Goal: Task Accomplishment & Management: Manage account settings

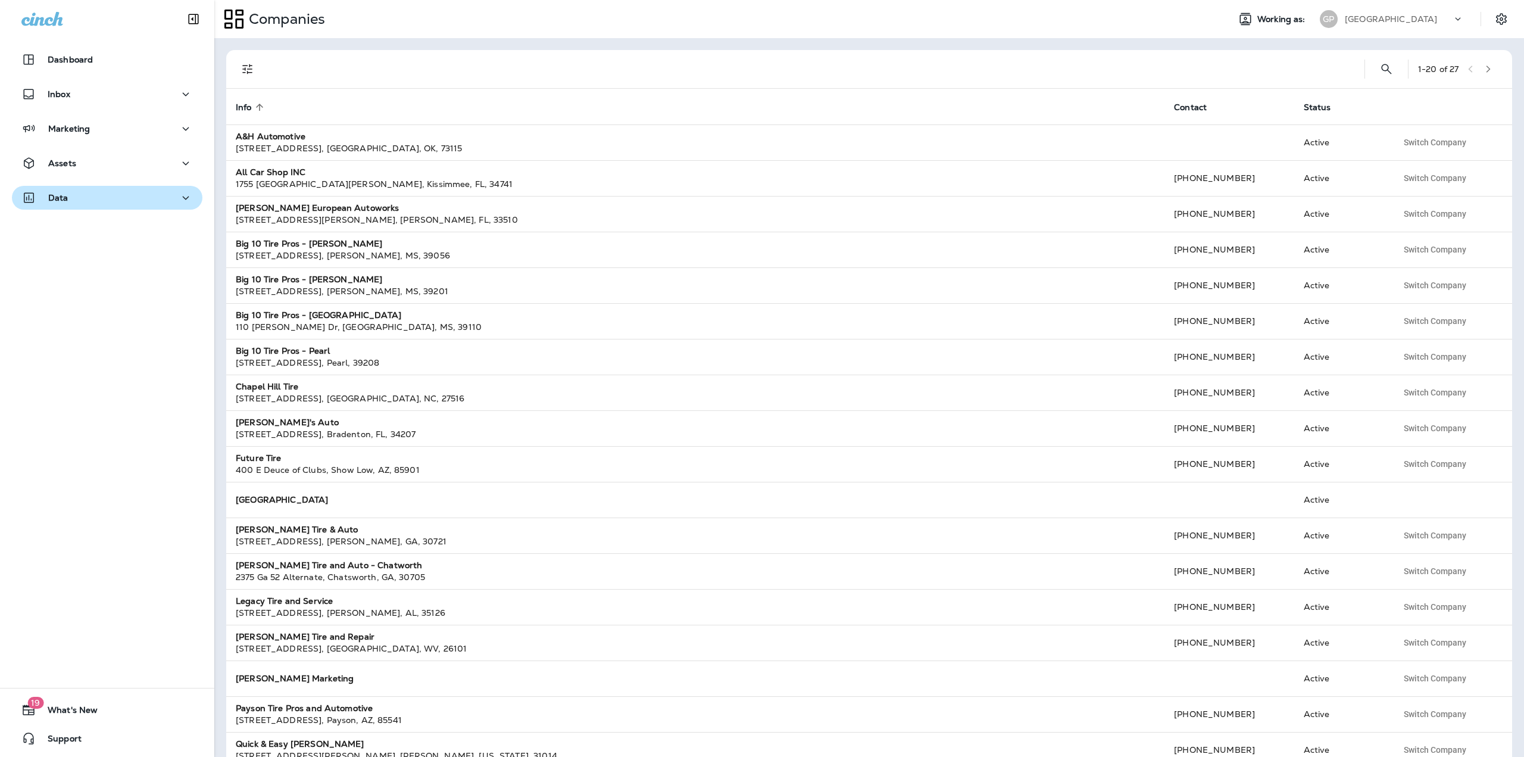
click at [89, 198] on div "Data" at bounding box center [107, 198] width 172 height 15
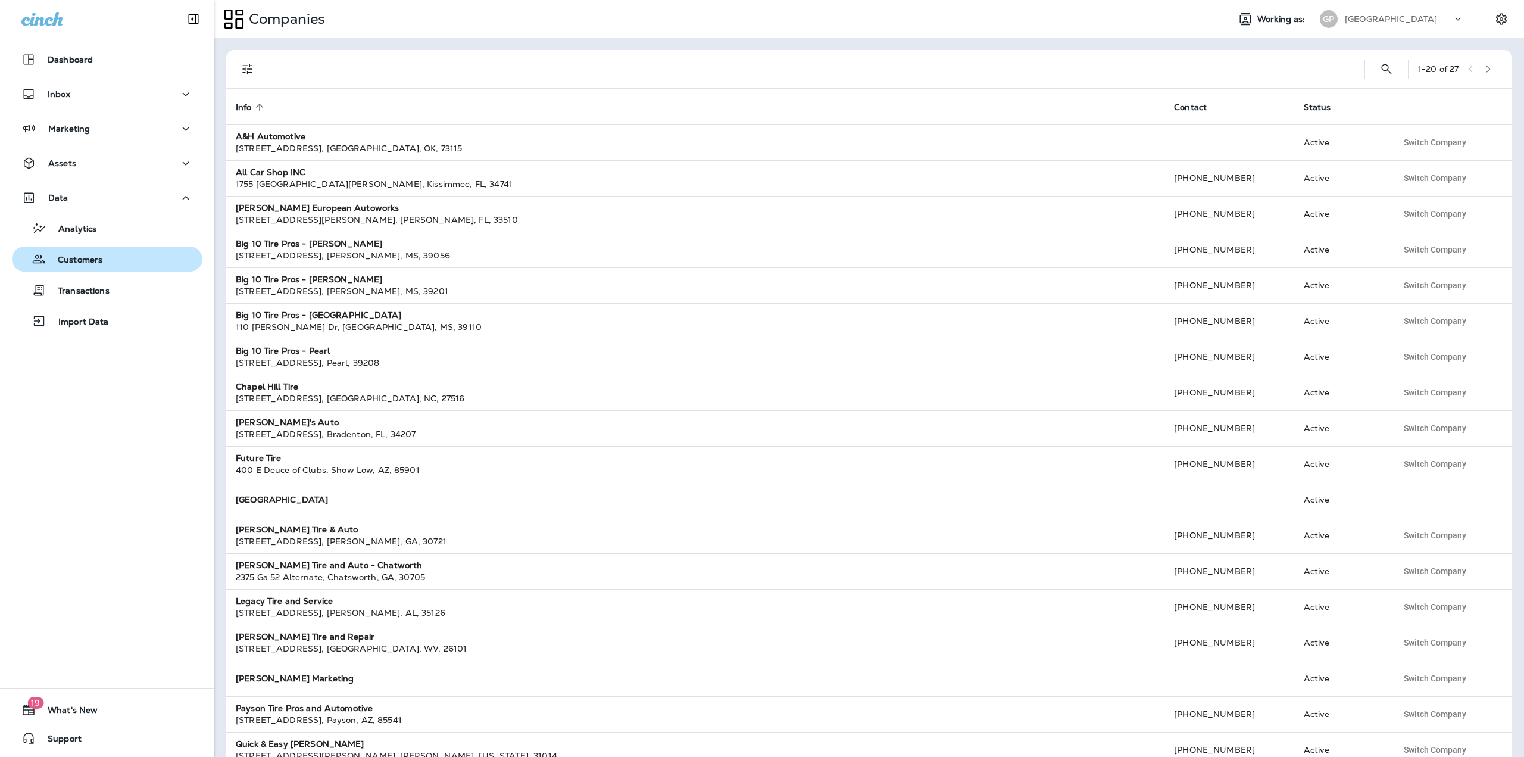
click at [73, 267] on div "Customers" at bounding box center [60, 259] width 86 height 18
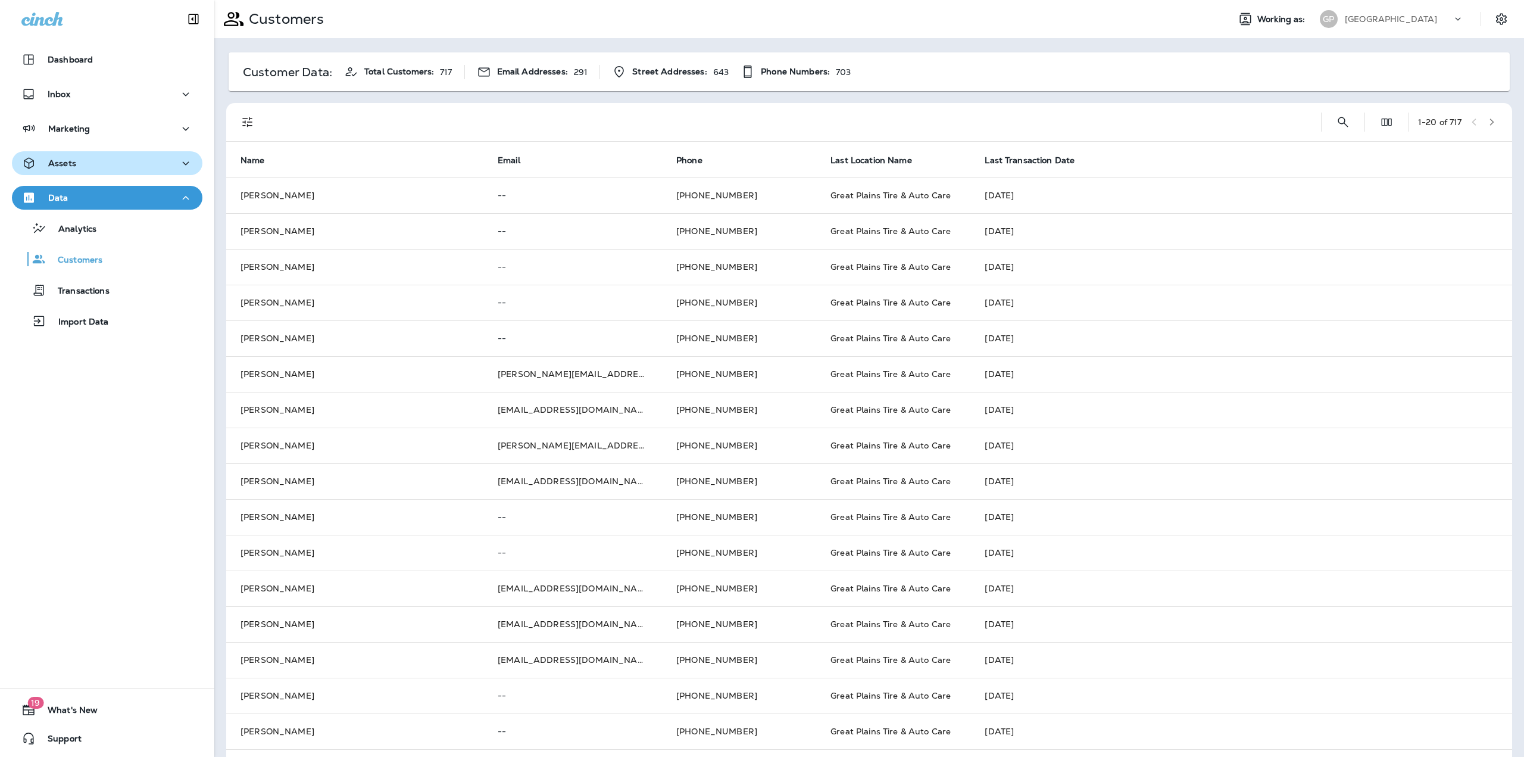
click at [92, 166] on div "Assets" at bounding box center [107, 163] width 172 height 15
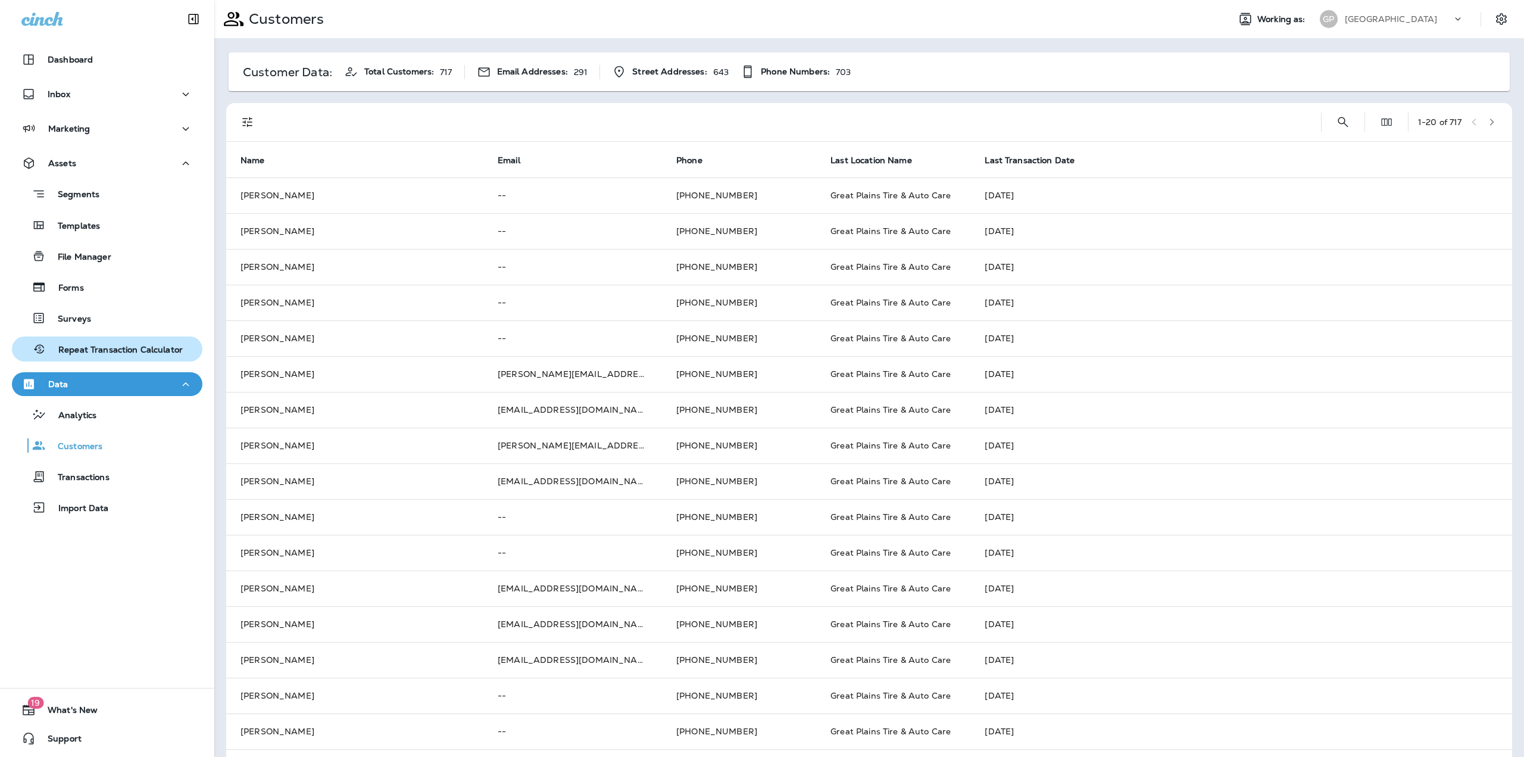
click at [84, 344] on div "Repeat Transaction Calculator" at bounding box center [100, 349] width 166 height 18
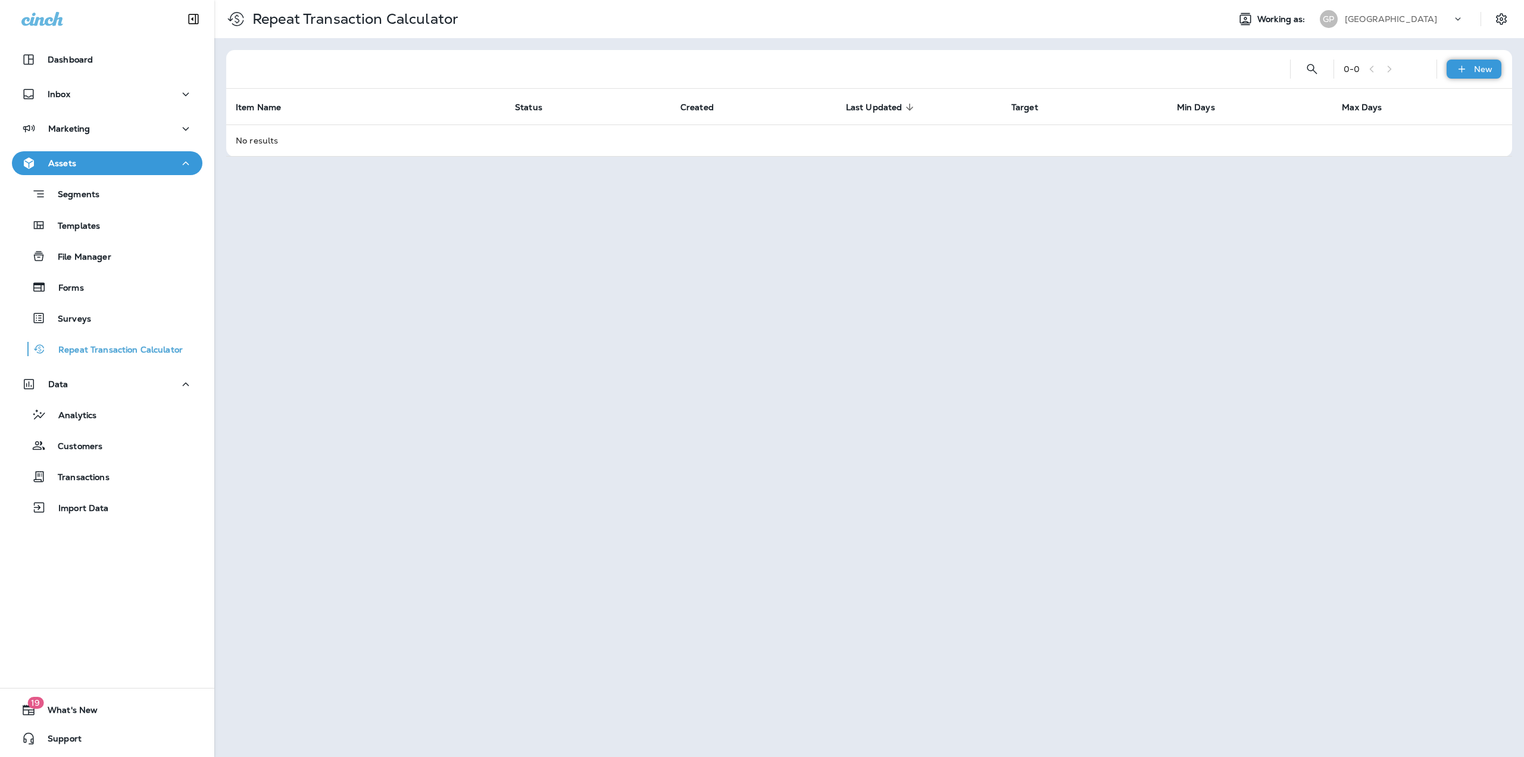
click at [1449, 67] on div "New" at bounding box center [1474, 69] width 55 height 19
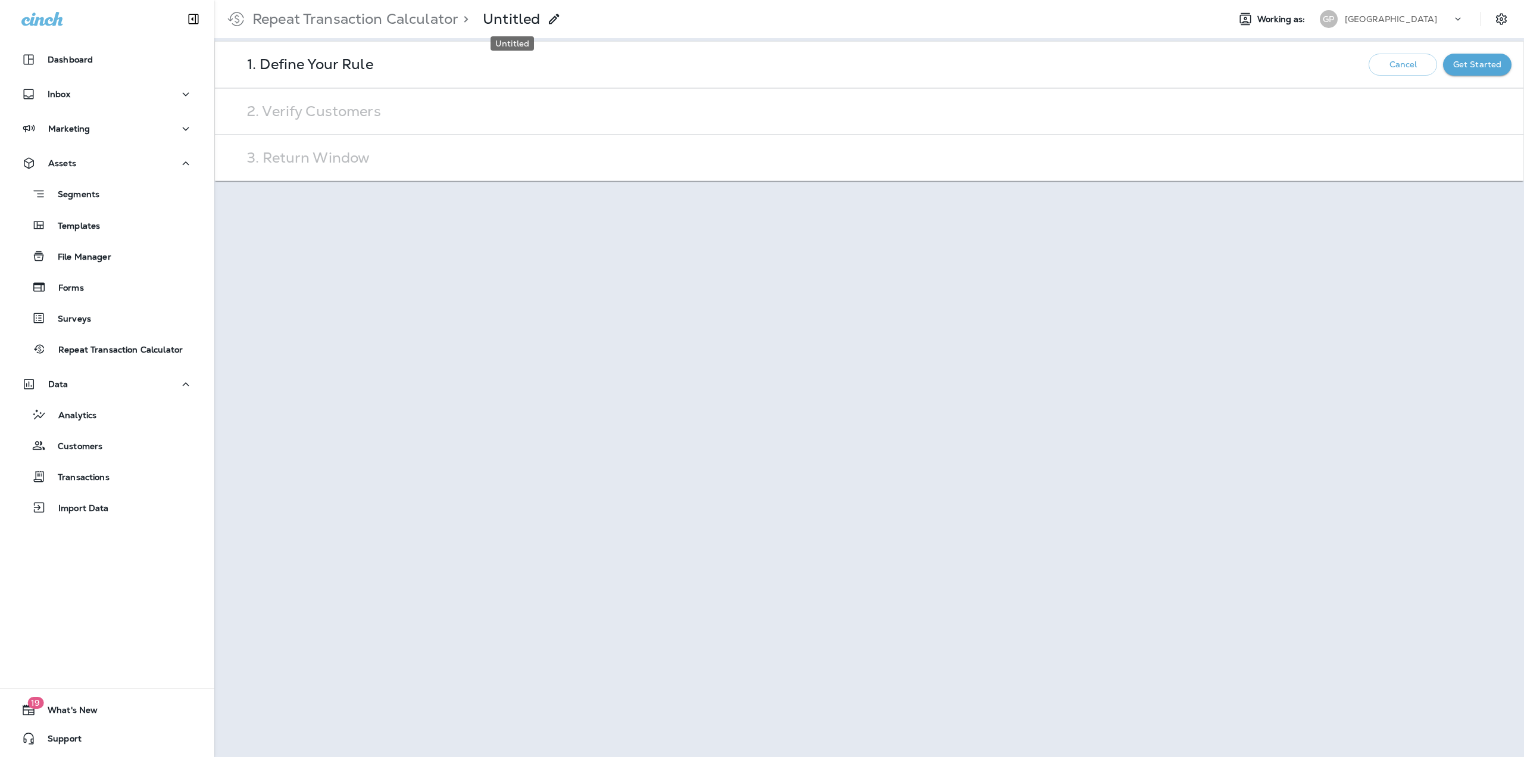
click at [545, 17] on div "> Untitled" at bounding box center [510, 18] width 103 height 33
click at [534, 16] on p "Untitled" at bounding box center [511, 19] width 57 height 18
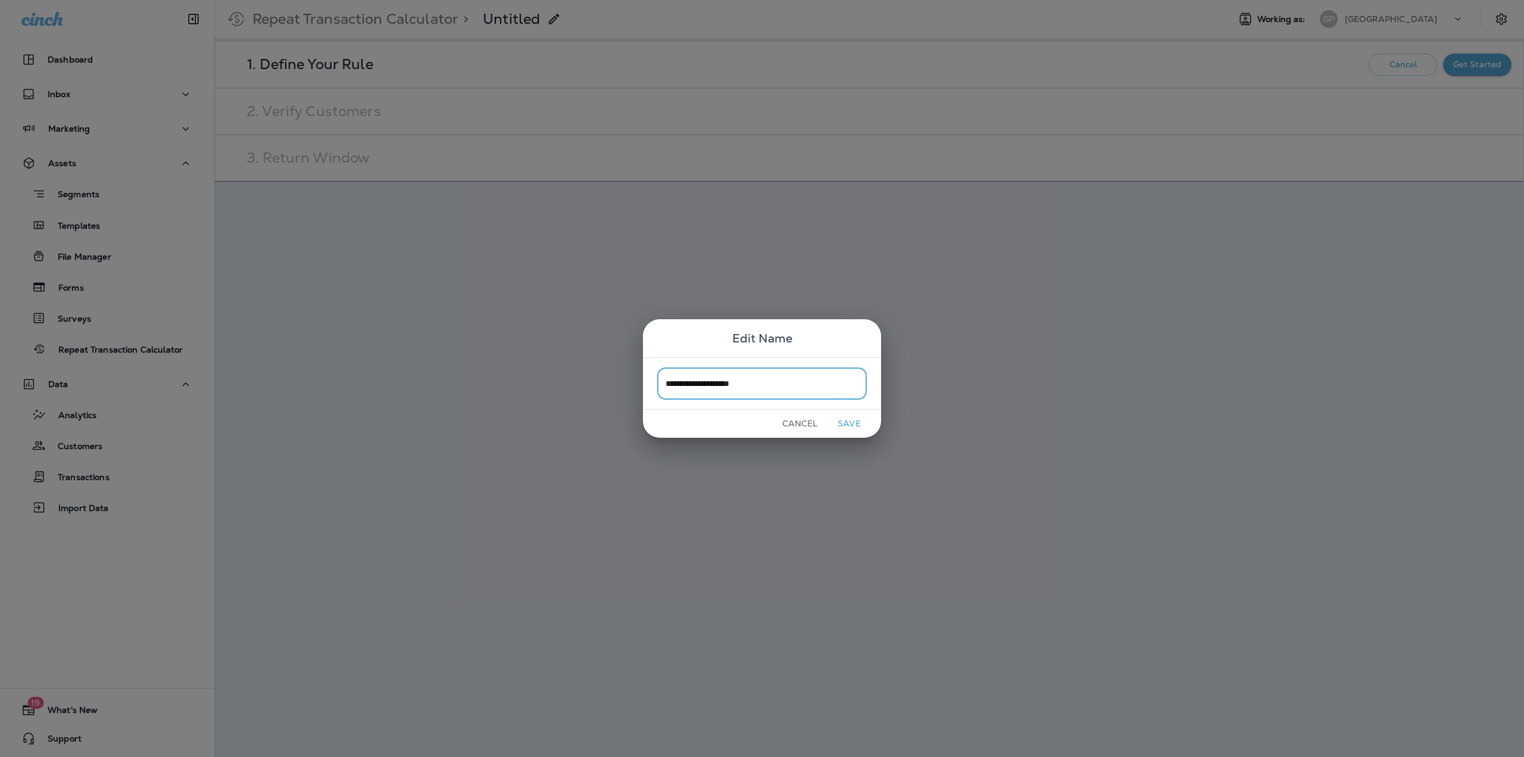
type input "**********"
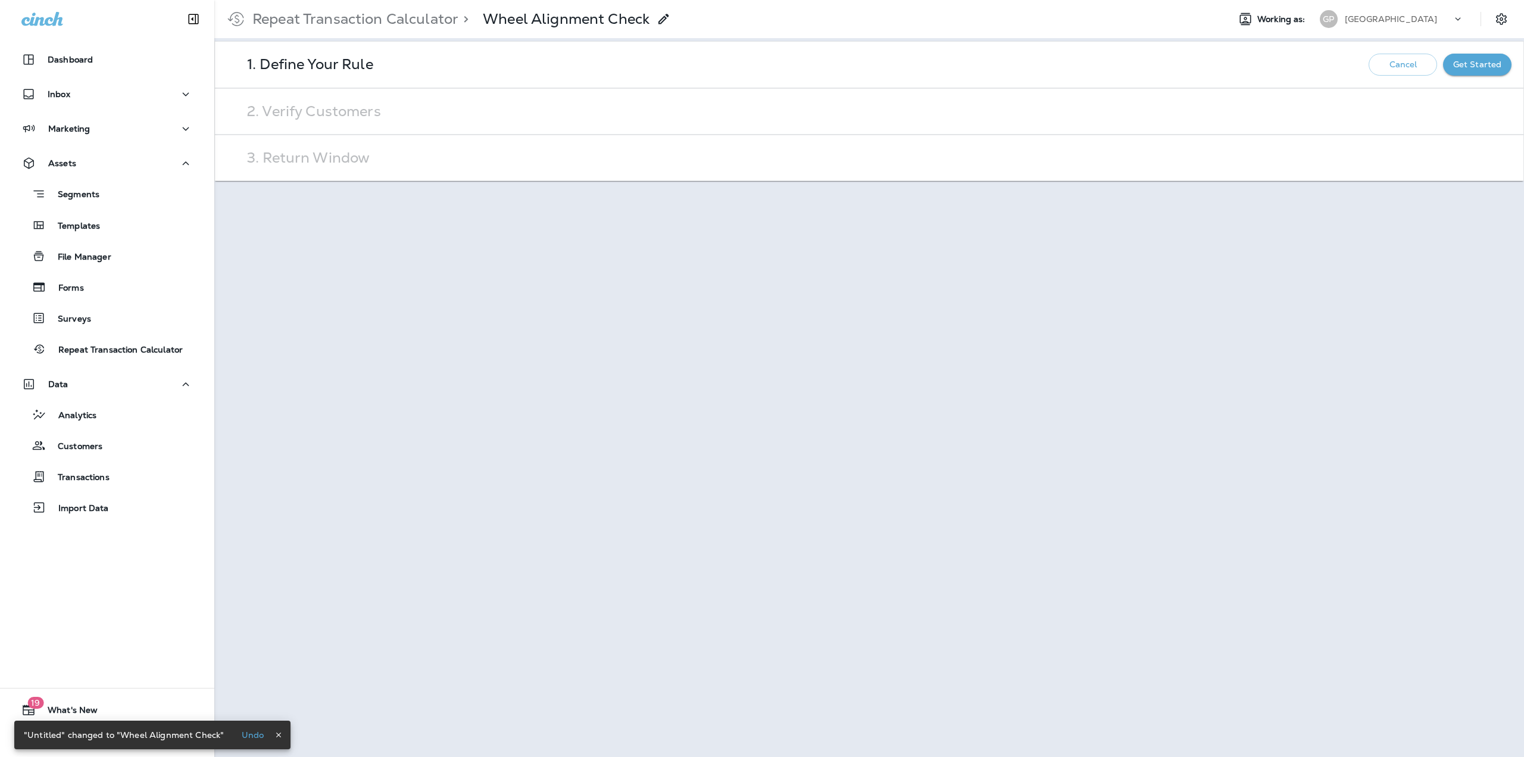
click at [1467, 77] on div "1. Define Your Rule Cancel Get Started" at bounding box center [869, 65] width 1309 height 46
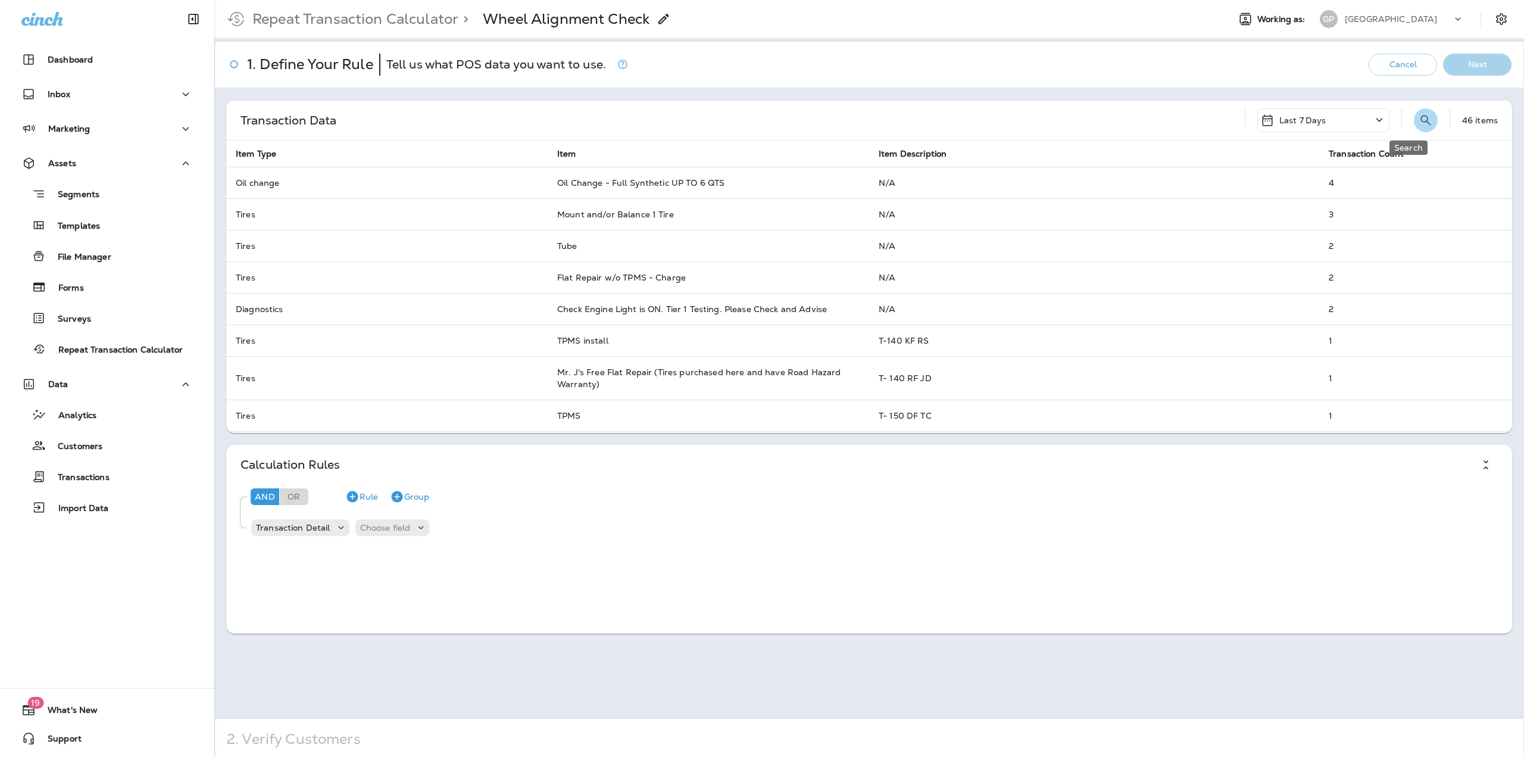
click at [1419, 119] on icon "Search" at bounding box center [1426, 120] width 14 height 14
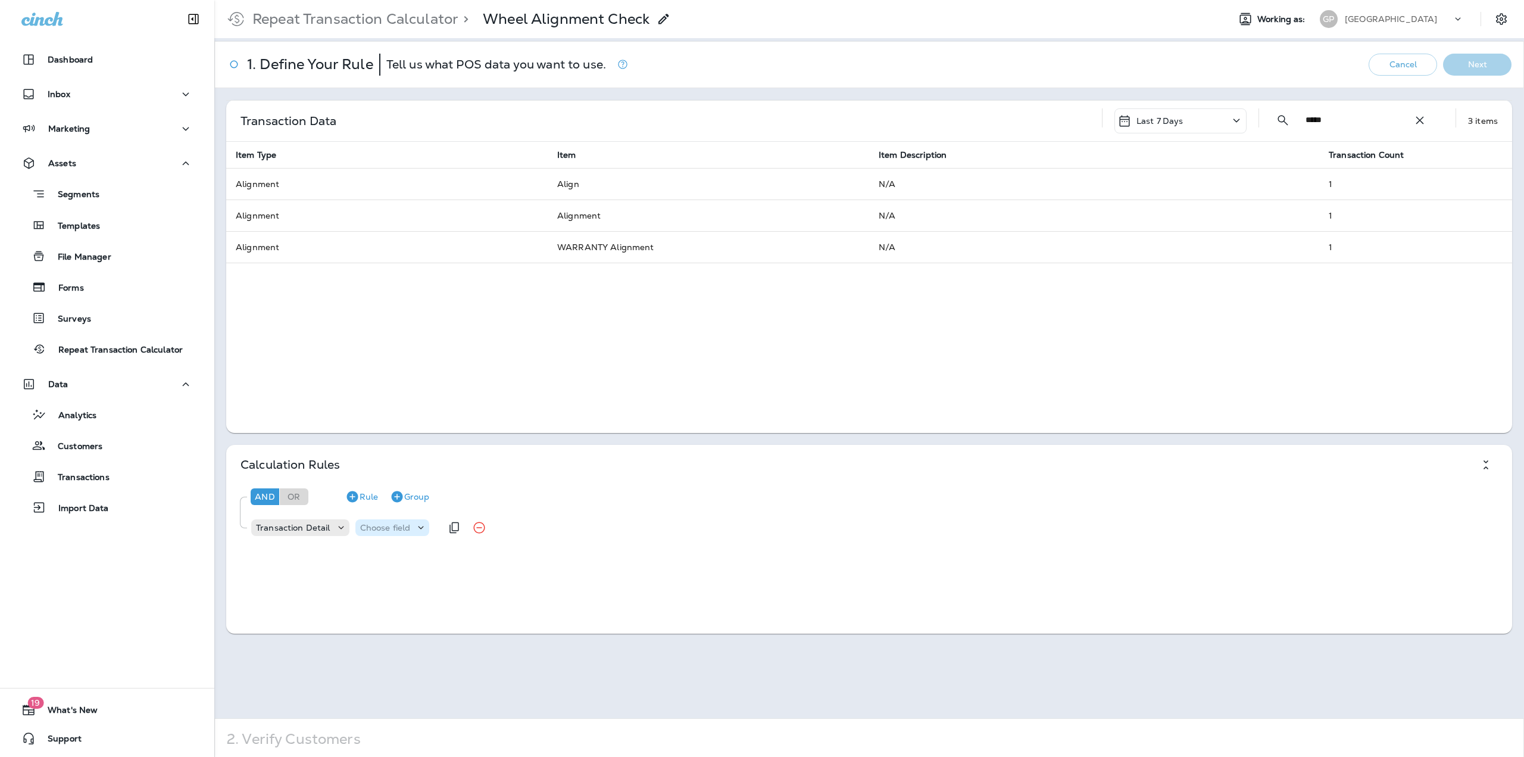
type input "*****"
click at [402, 526] on p "Choose field" at bounding box center [385, 528] width 51 height 10
click at [394, 562] on p "Item Type" at bounding box center [382, 558] width 45 height 10
click at [458, 529] on p "Choose operator" at bounding box center [465, 528] width 68 height 10
click at [465, 333] on p "contains" at bounding box center [448, 334] width 39 height 10
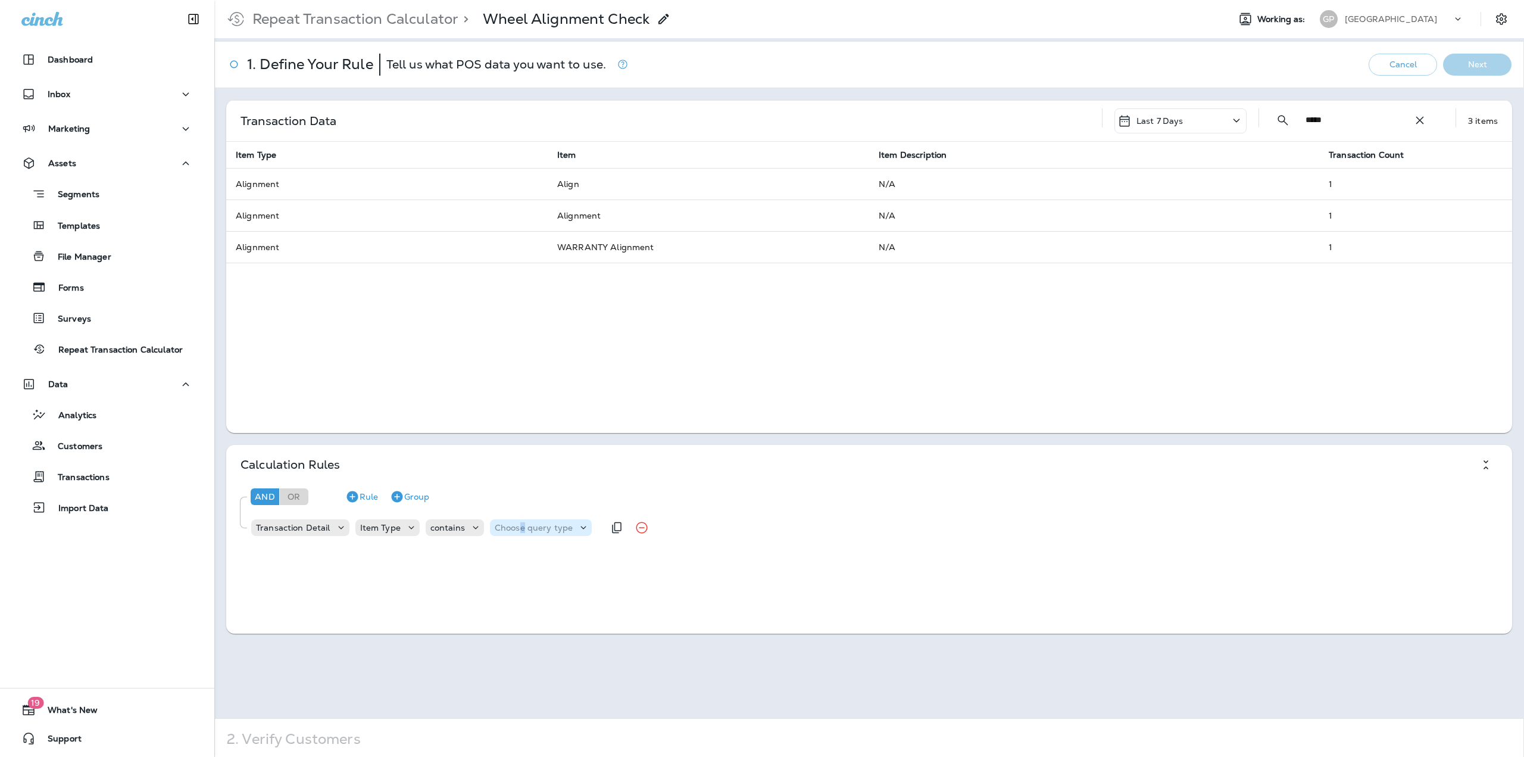
click at [520, 528] on p "Choose query type" at bounding box center [534, 528] width 78 height 10
click at [516, 560] on button "Text" at bounding box center [523, 557] width 68 height 19
click at [588, 527] on input "text" at bounding box center [612, 527] width 119 height 15
type input "*********"
click at [615, 562] on div "Calculation Rules And Or Rule Group Transaction Detail Item Type contains Text …" at bounding box center [869, 539] width 1286 height 189
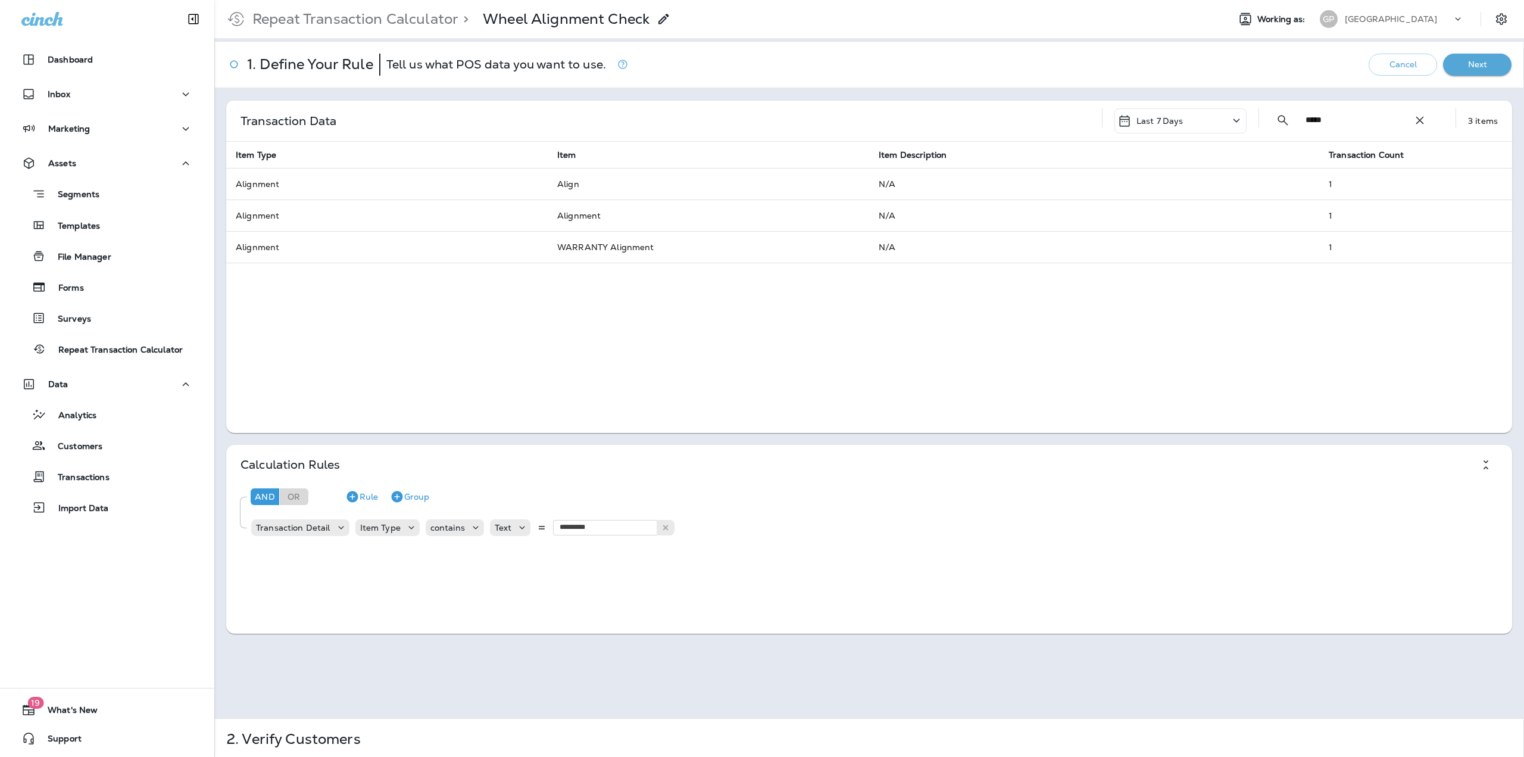
click at [1447, 68] on button "Next" at bounding box center [1478, 65] width 68 height 22
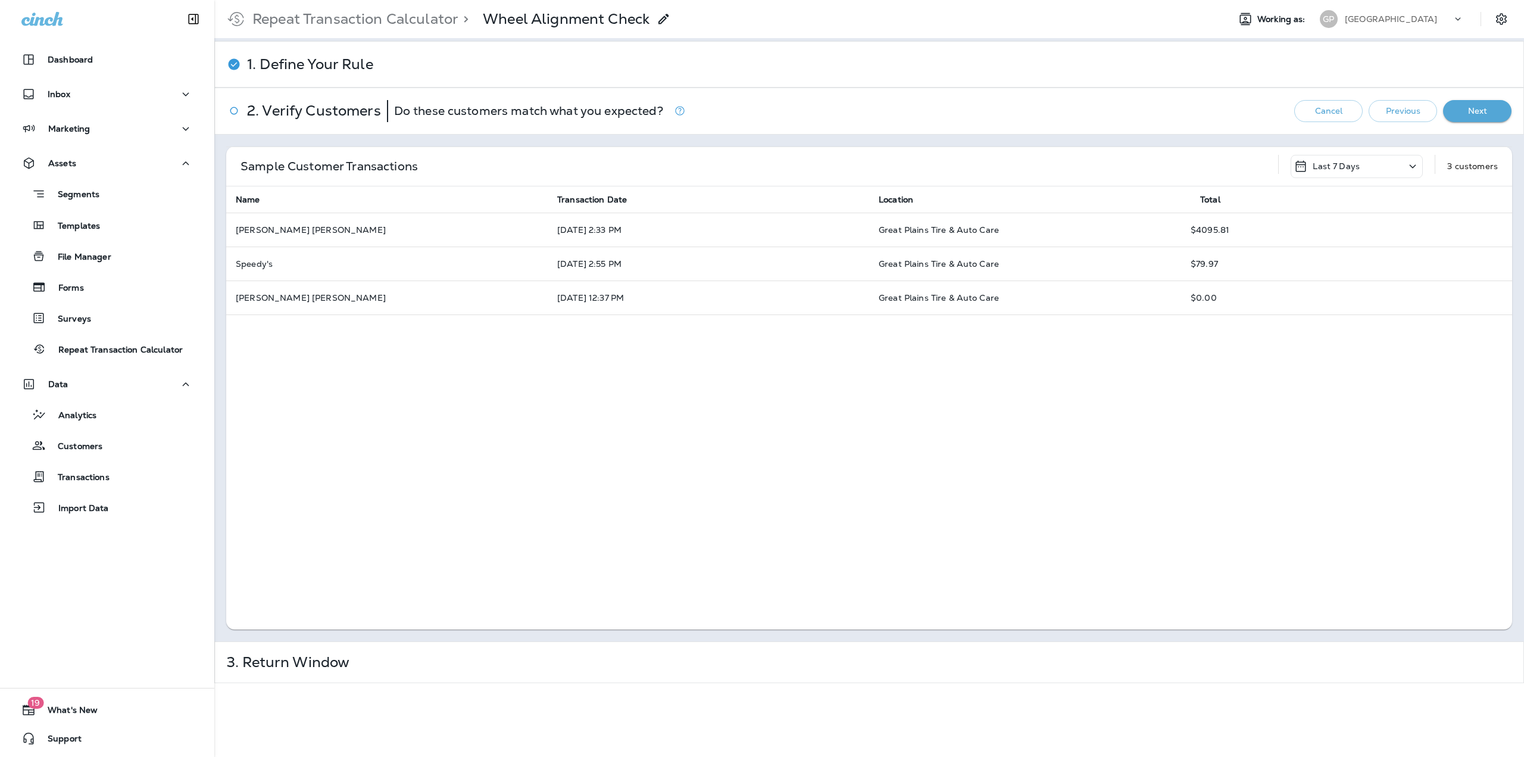
click at [1463, 118] on button "Next" at bounding box center [1478, 111] width 68 height 22
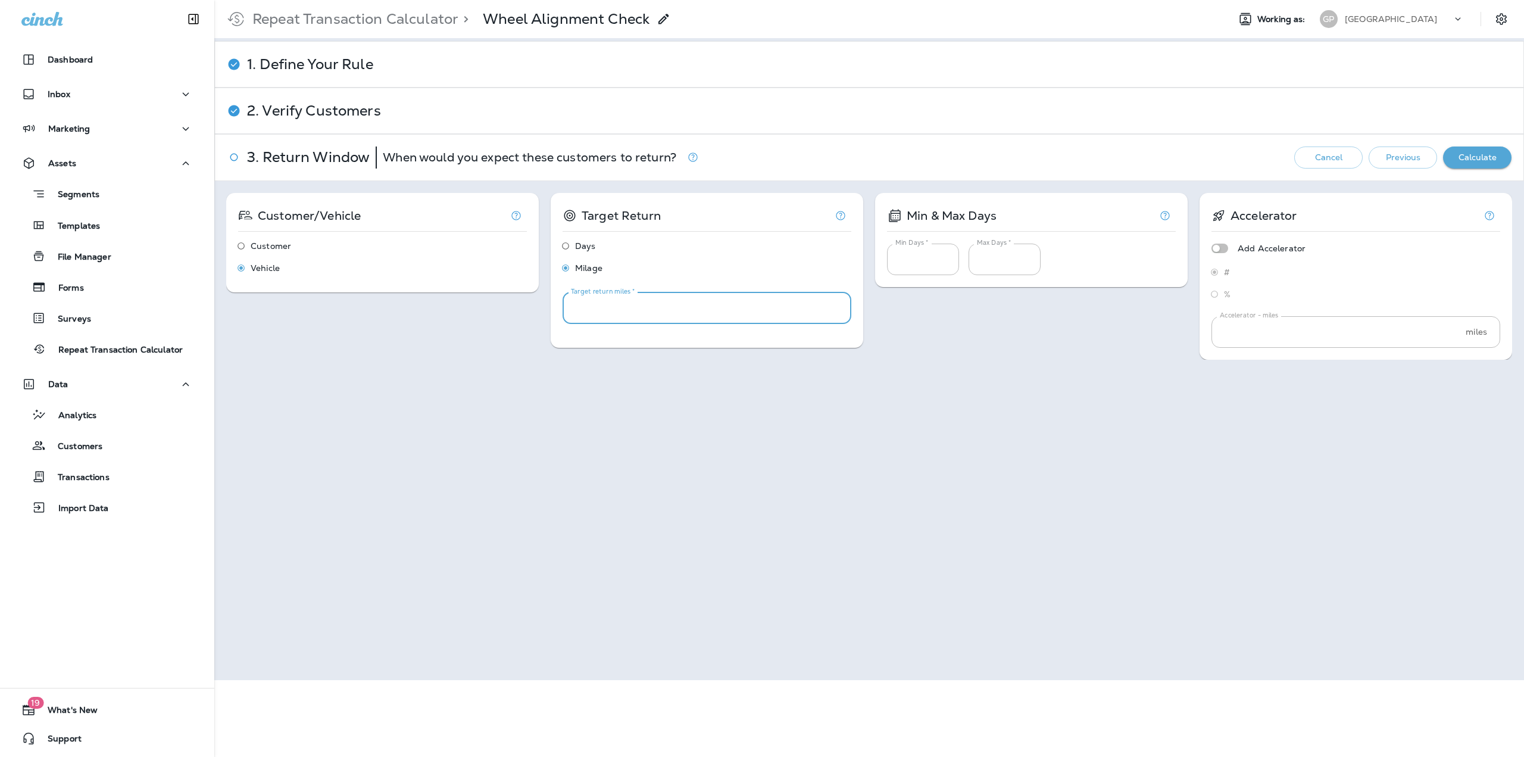
drag, startPoint x: 565, startPoint y: 312, endPoint x: 525, endPoint y: 312, distance: 40.5
click at [525, 311] on div "Customer/Vehicle Customer Vehicle Target Return Days Milage Target return miles…" at bounding box center [869, 276] width 1286 height 167
type input "***"
drag, startPoint x: 866, startPoint y: 406, endPoint x: 903, endPoint y: 402, distance: 37.7
click at [880, 409] on div "Customer/Vehicle Customer Vehicle Target Return Days Milage Target return days …" at bounding box center [869, 431] width 1310 height 500
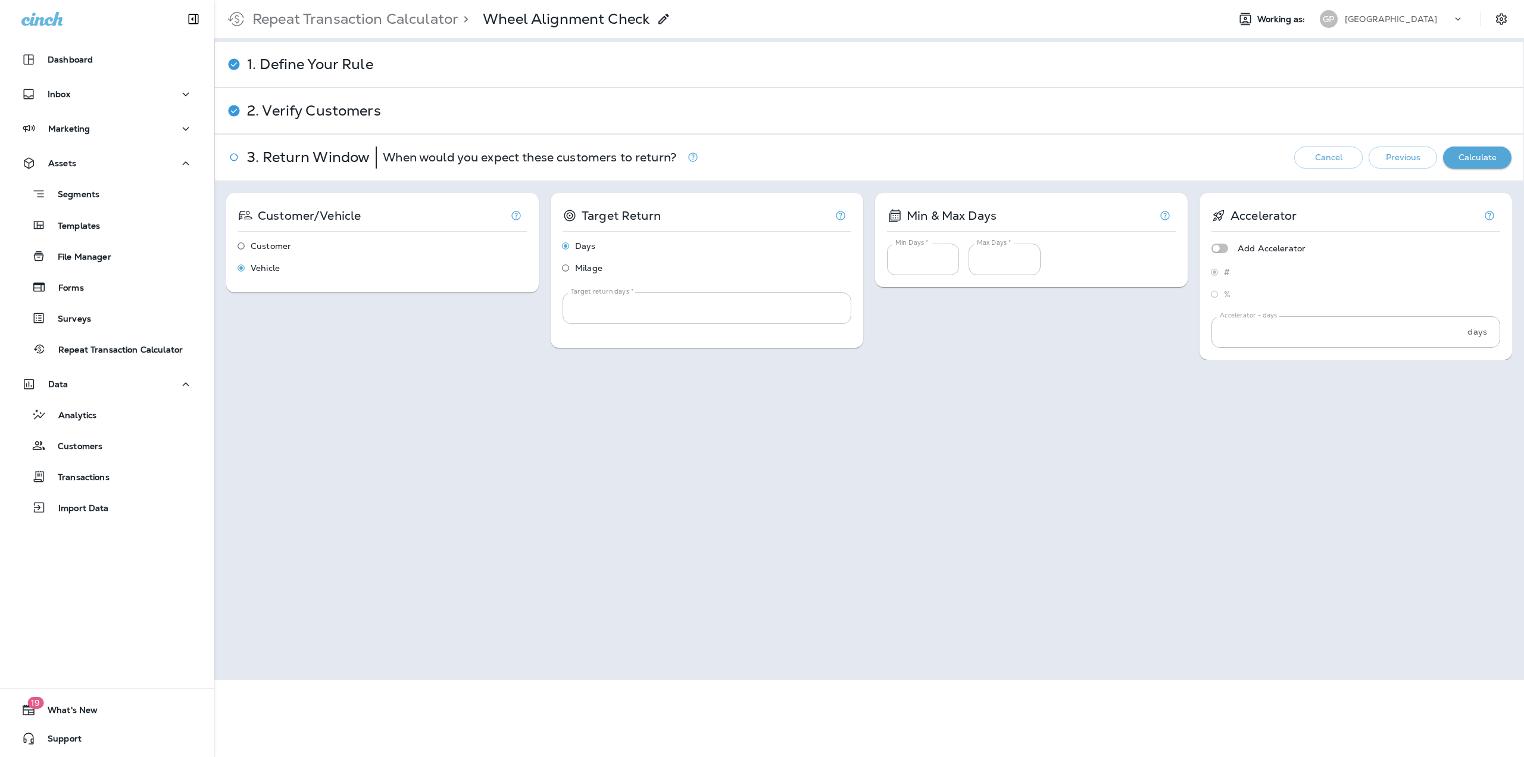
click at [1469, 150] on button "Calculate" at bounding box center [1478, 157] width 68 height 22
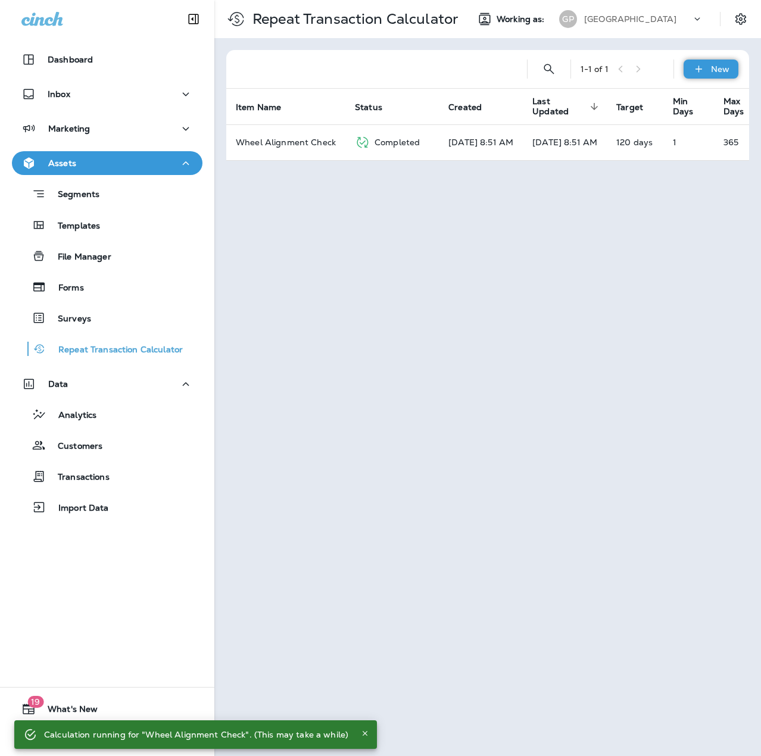
click at [700, 66] on icon at bounding box center [699, 69] width 13 height 12
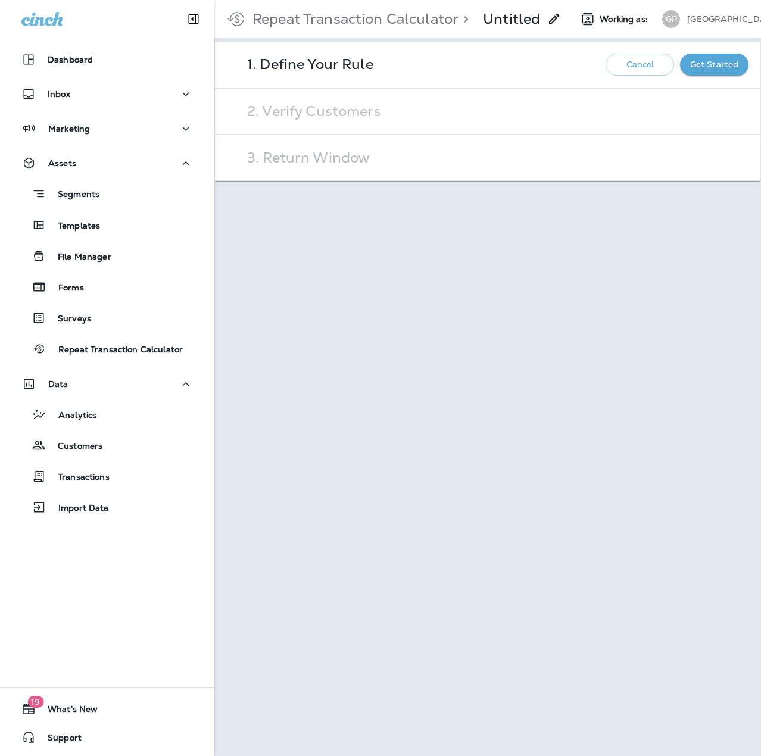
click at [530, 21] on p "Untitled" at bounding box center [511, 19] width 57 height 18
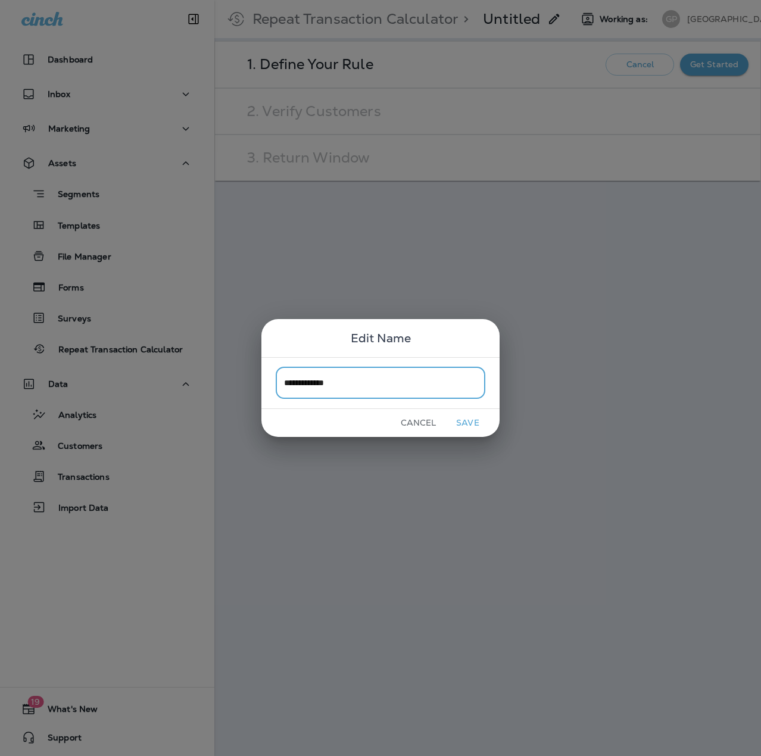
type input "**********"
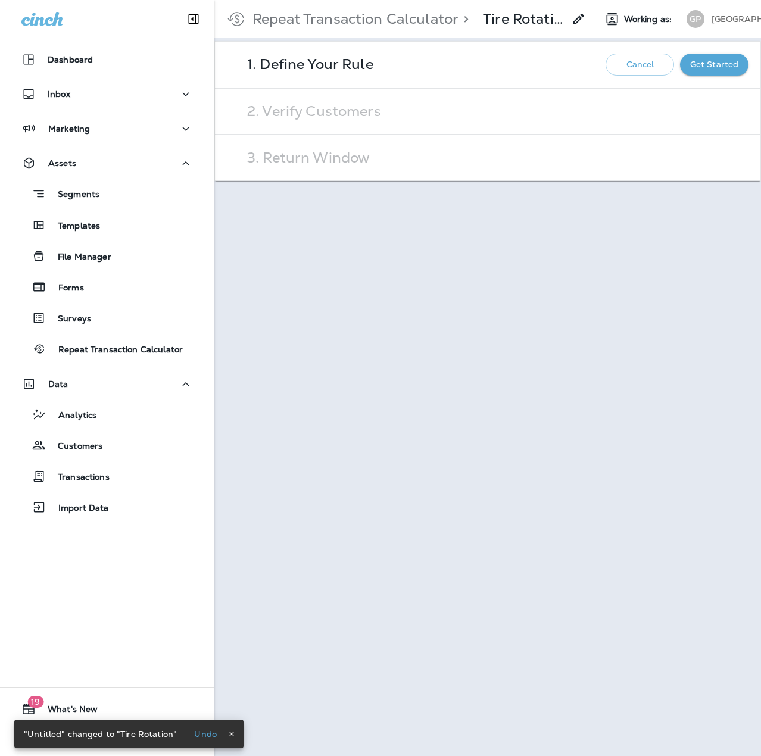
click at [710, 58] on button "Get Started" at bounding box center [714, 65] width 68 height 22
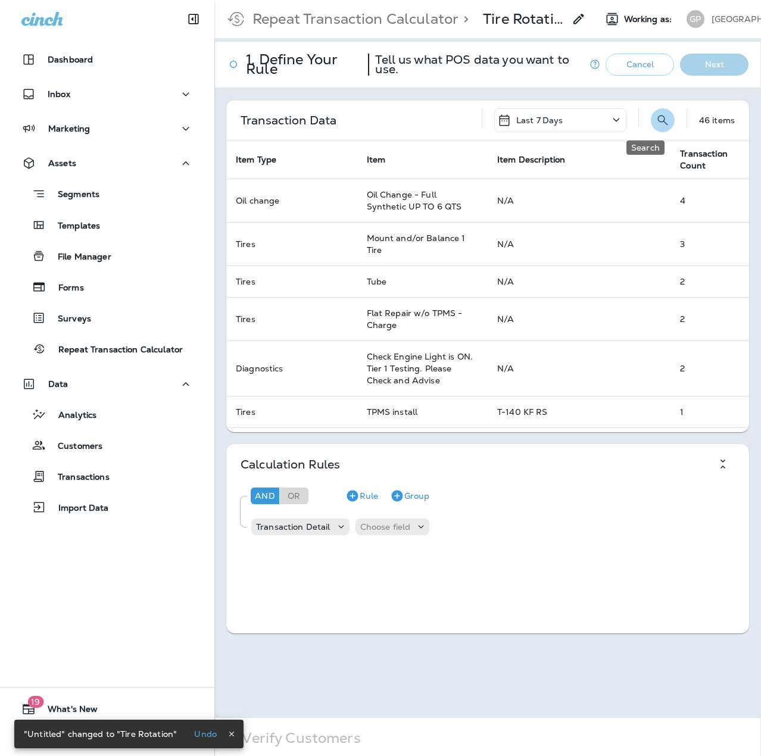
click at [656, 121] on icon "Search" at bounding box center [663, 120] width 14 height 14
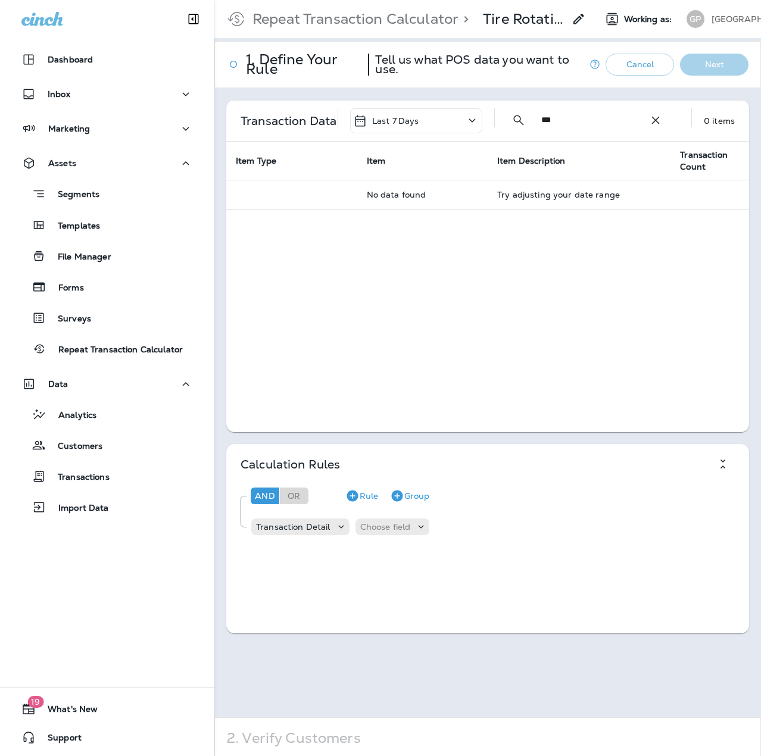
type input "***"
click at [436, 117] on div "Last 7 Days" at bounding box center [416, 120] width 132 height 25
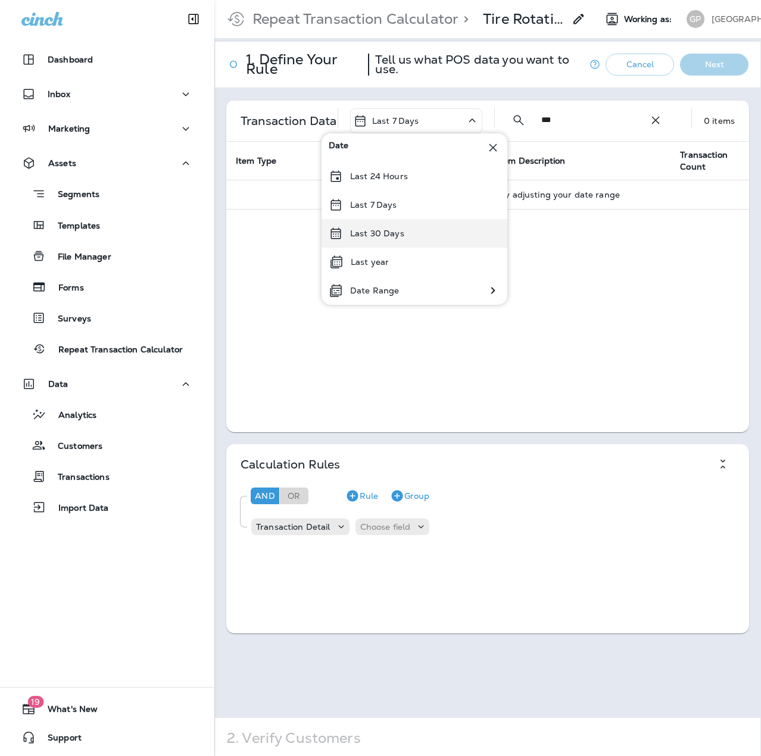
click at [404, 235] on div "Last 30 Days" at bounding box center [415, 233] width 186 height 29
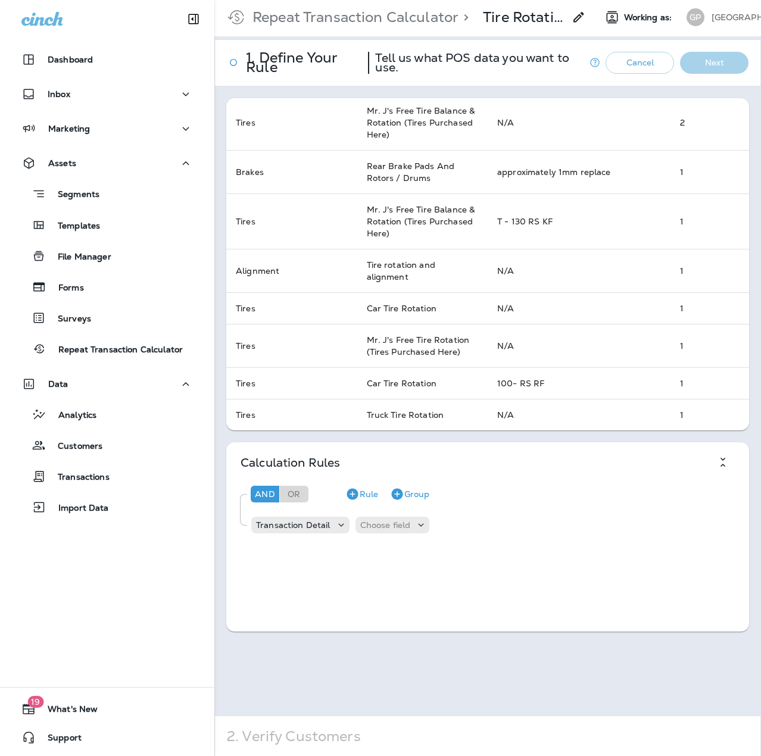
scroll to position [3, 0]
click at [393, 530] on div "Choose field" at bounding box center [393, 524] width 74 height 12
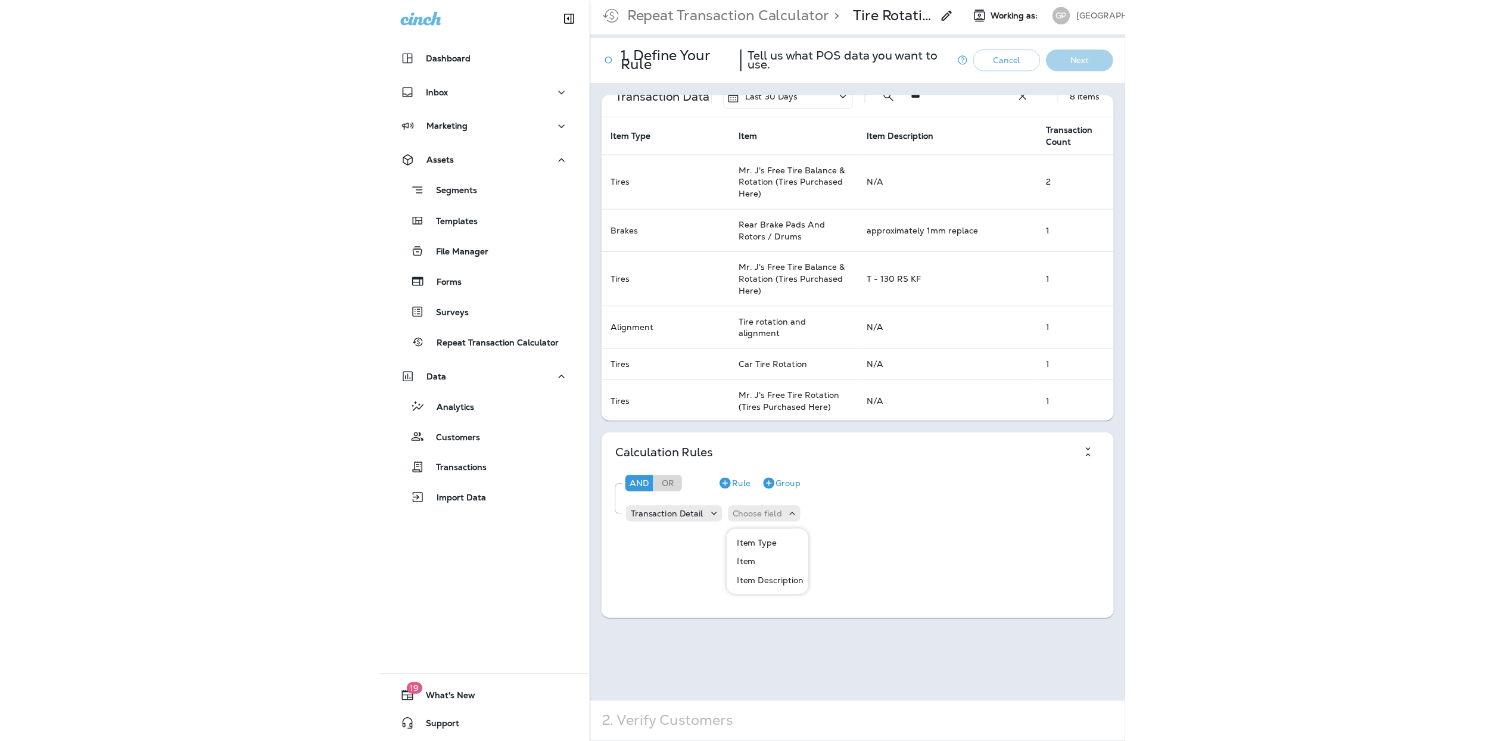
scroll to position [0, 0]
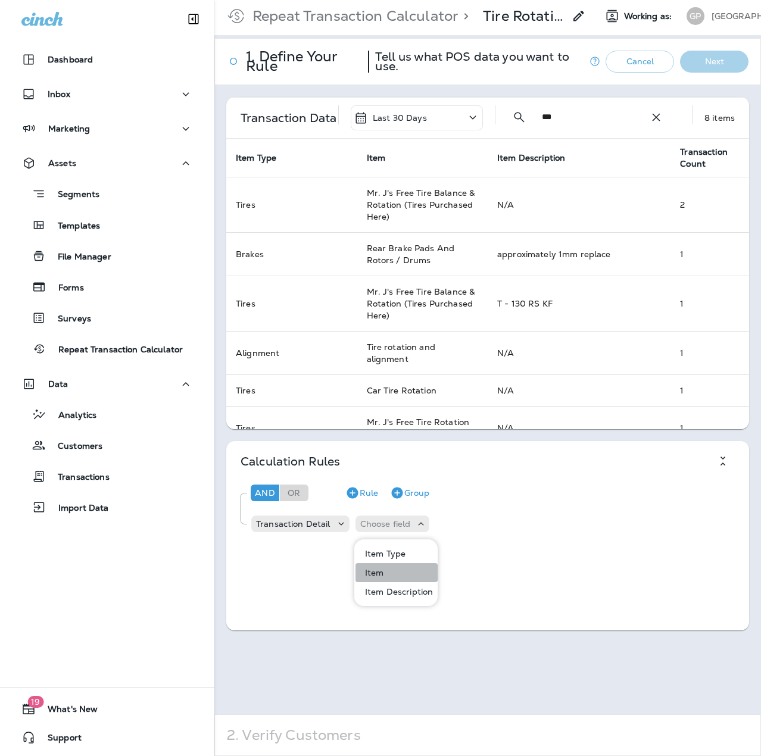
click at [389, 572] on button "Item" at bounding box center [397, 572] width 82 height 19
click at [458, 522] on p "Choose operator" at bounding box center [443, 524] width 68 height 10
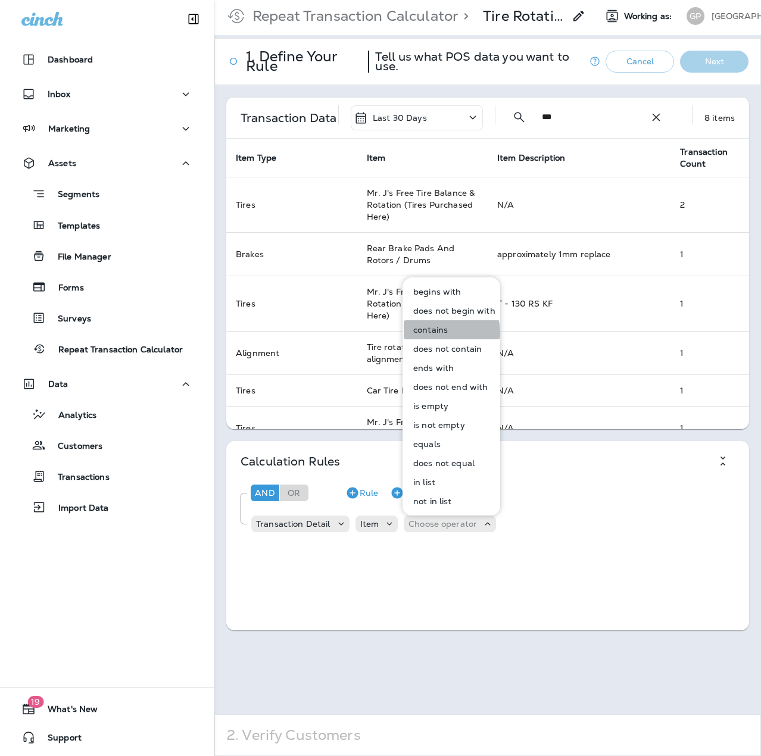
click at [436, 333] on p "contains" at bounding box center [428, 330] width 39 height 10
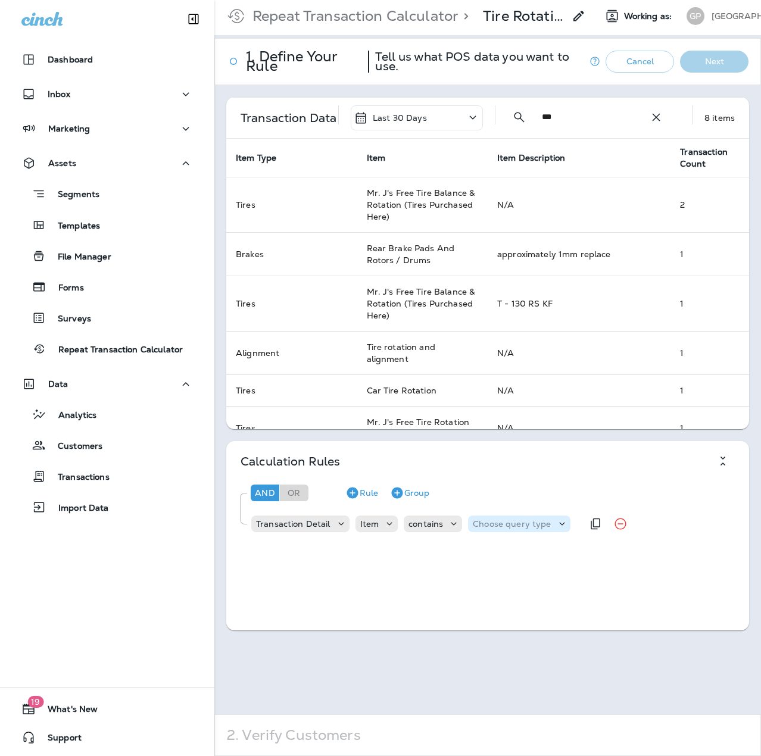
click at [507, 522] on p "Choose query type" at bounding box center [512, 524] width 78 height 10
click at [509, 550] on button "Text" at bounding box center [501, 553] width 68 height 19
click at [545, 522] on input "text" at bounding box center [591, 523] width 119 height 15
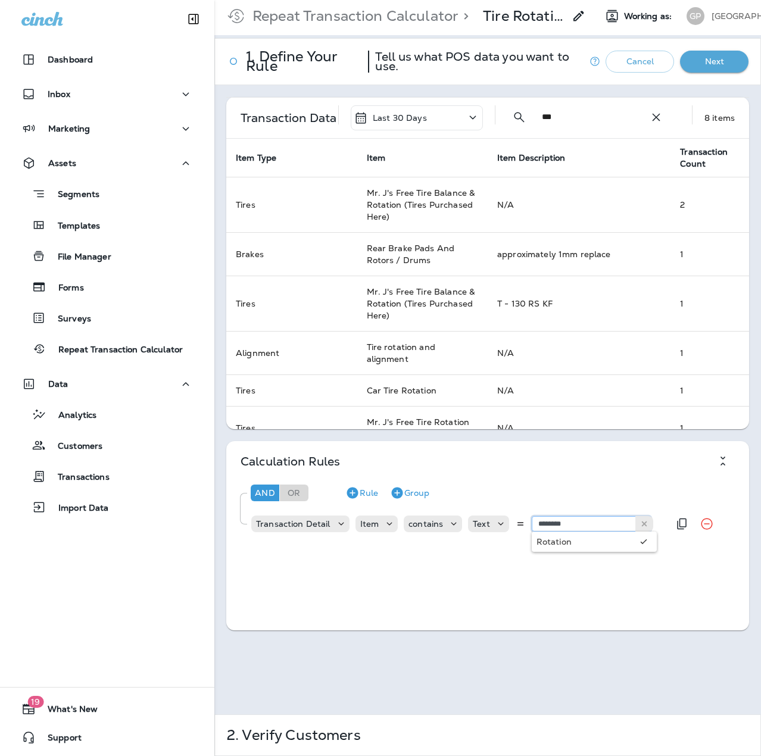
type input "********"
click at [559, 542] on div "And Or Rule Group Transaction Detail Item contains Text ******** Rotation" at bounding box center [491, 509] width 516 height 73
click at [706, 71] on button "Next" at bounding box center [714, 62] width 68 height 22
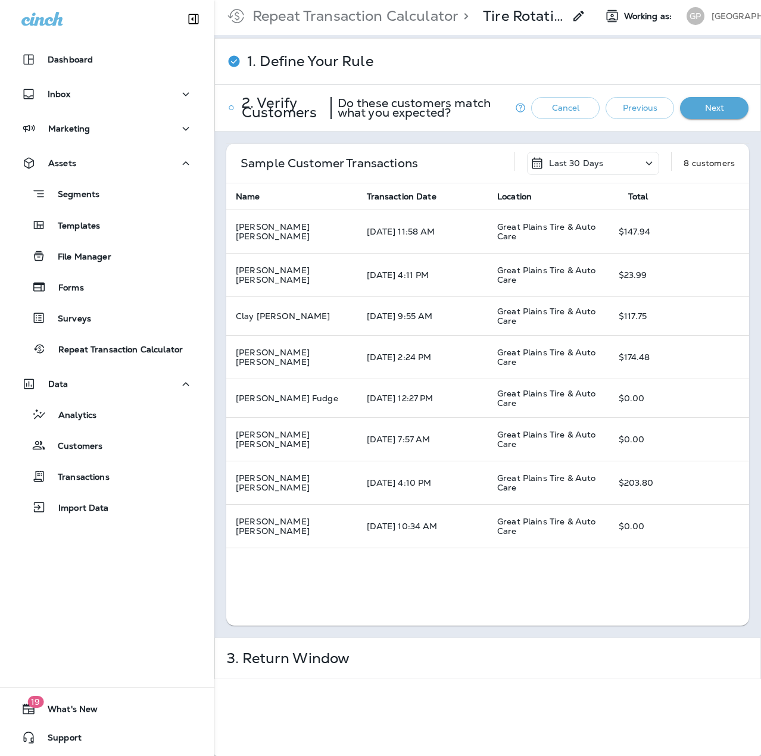
click at [691, 108] on button "Next" at bounding box center [714, 108] width 68 height 22
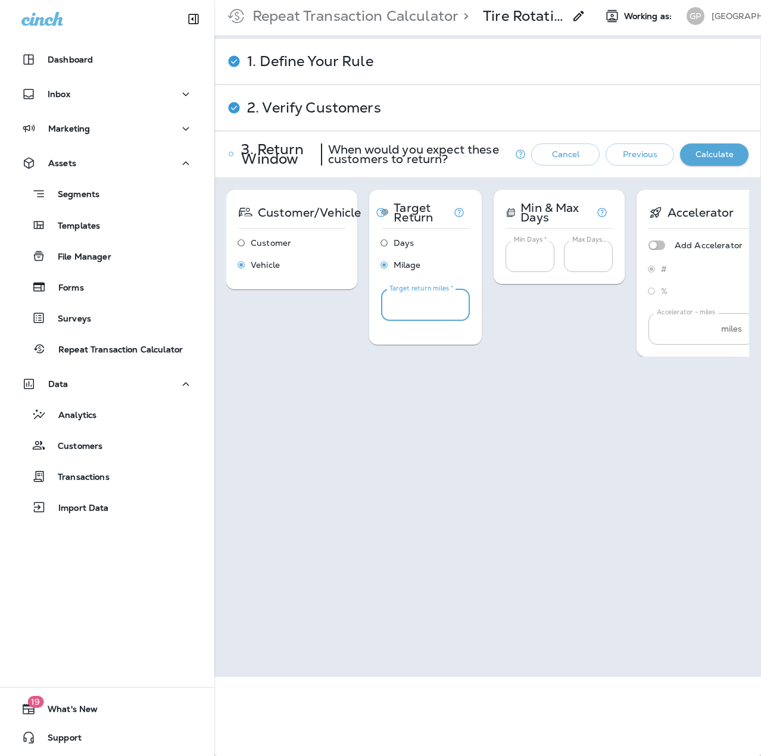
drag, startPoint x: 406, startPoint y: 298, endPoint x: 381, endPoint y: 300, distance: 25.1
click at [381, 300] on input "*" at bounding box center [425, 305] width 89 height 32
type input "****"
drag, startPoint x: 529, startPoint y: 258, endPoint x: 505, endPoint y: 254, distance: 24.8
click at [506, 254] on input "*" at bounding box center [530, 257] width 49 height 32
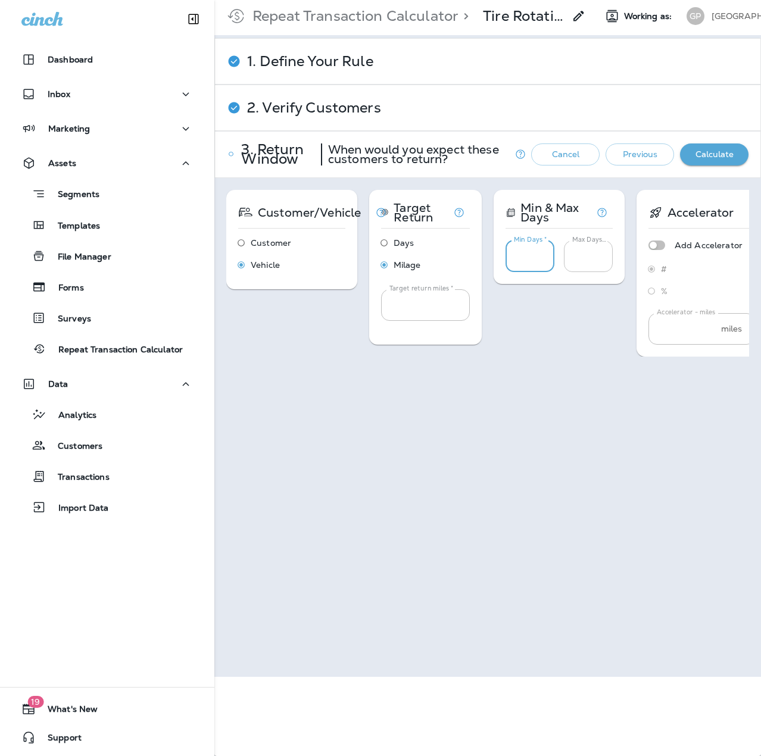
type input "**"
drag, startPoint x: 585, startPoint y: 259, endPoint x: 555, endPoint y: 256, distance: 30.5
click at [555, 256] on div "Min Days * ** Min Days * Max Days * *** Max Days *" at bounding box center [559, 252] width 107 height 39
type input "***"
click at [712, 154] on button "Calculate" at bounding box center [714, 155] width 68 height 22
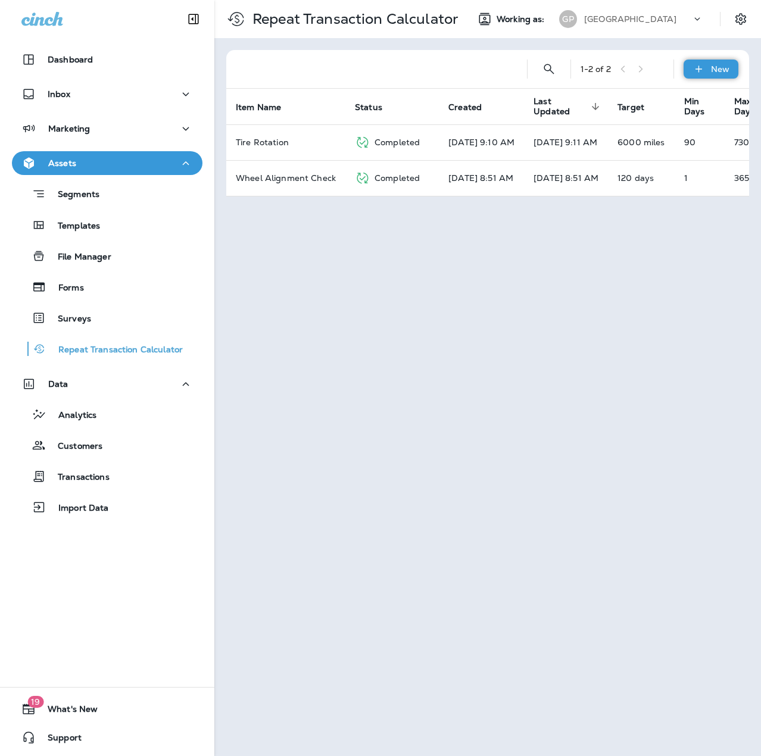
click at [701, 60] on div "New" at bounding box center [711, 69] width 55 height 19
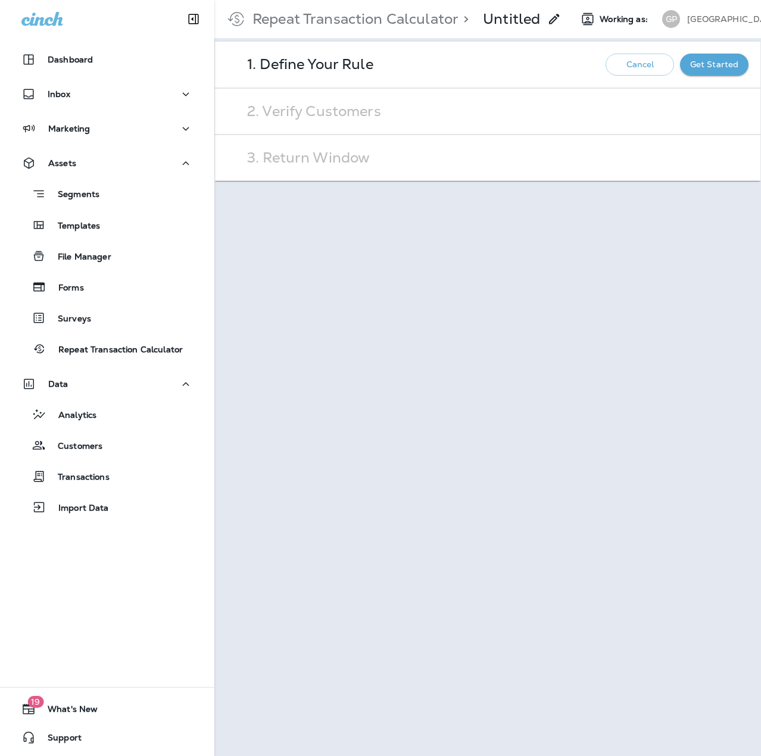
click at [533, 24] on p "Untitled" at bounding box center [511, 19] width 57 height 18
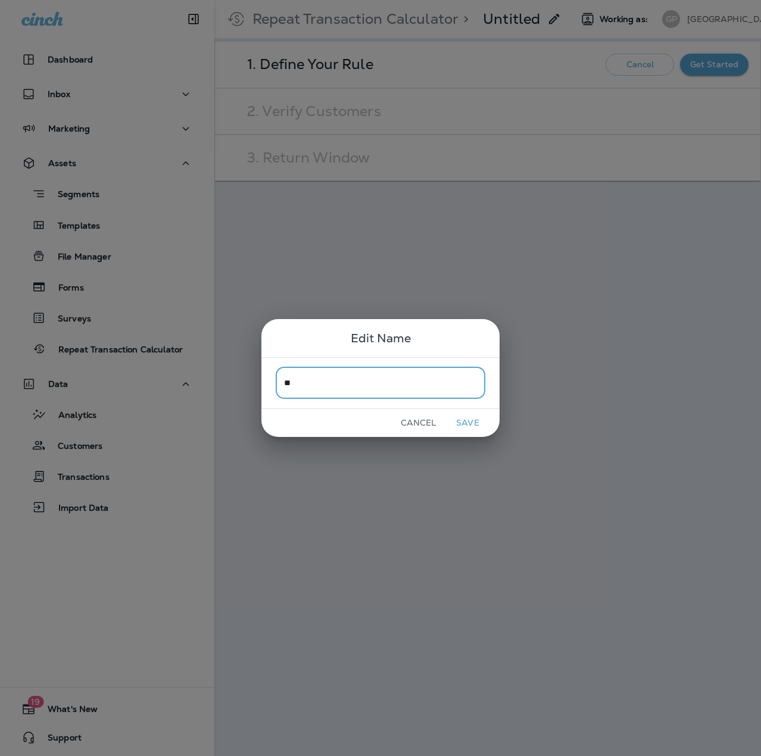
type input "*"
type input "**********"
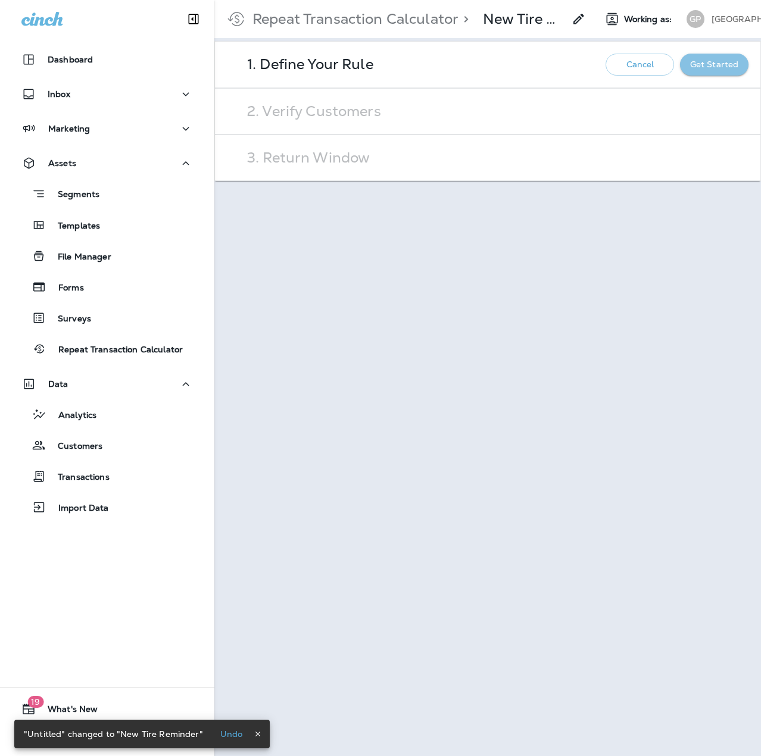
click at [715, 70] on button "Get Started" at bounding box center [714, 65] width 68 height 22
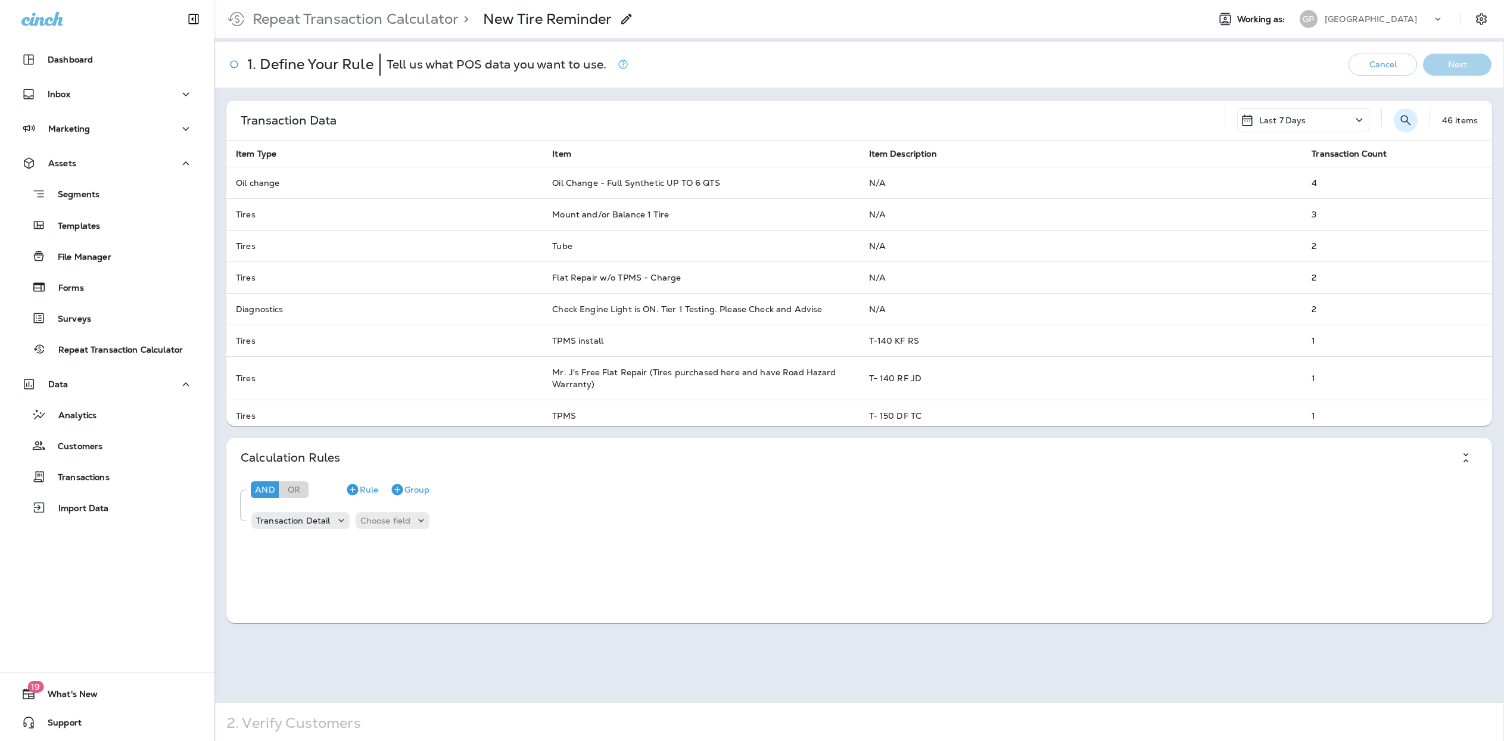
click at [1393, 121] on button "Search" at bounding box center [1405, 120] width 24 height 24
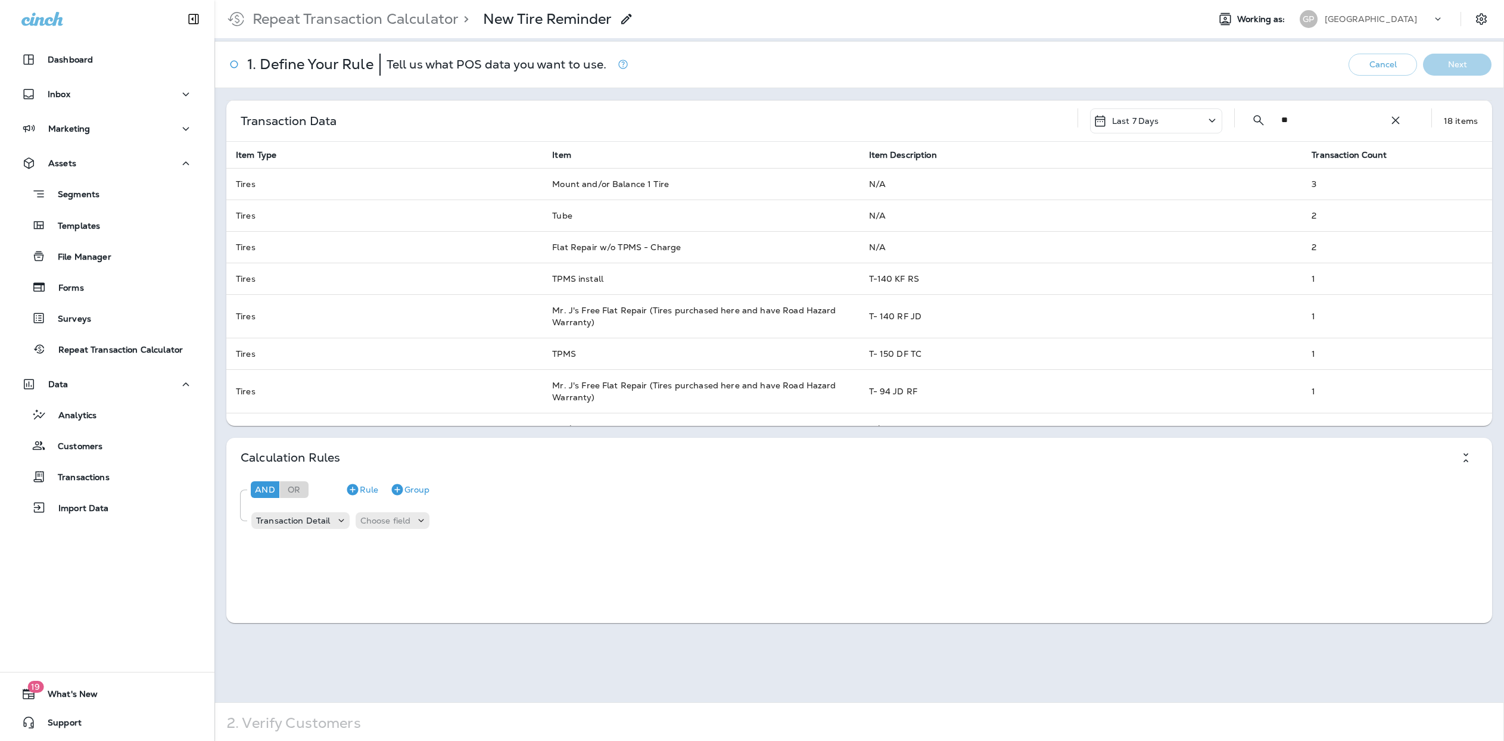
type input "*"
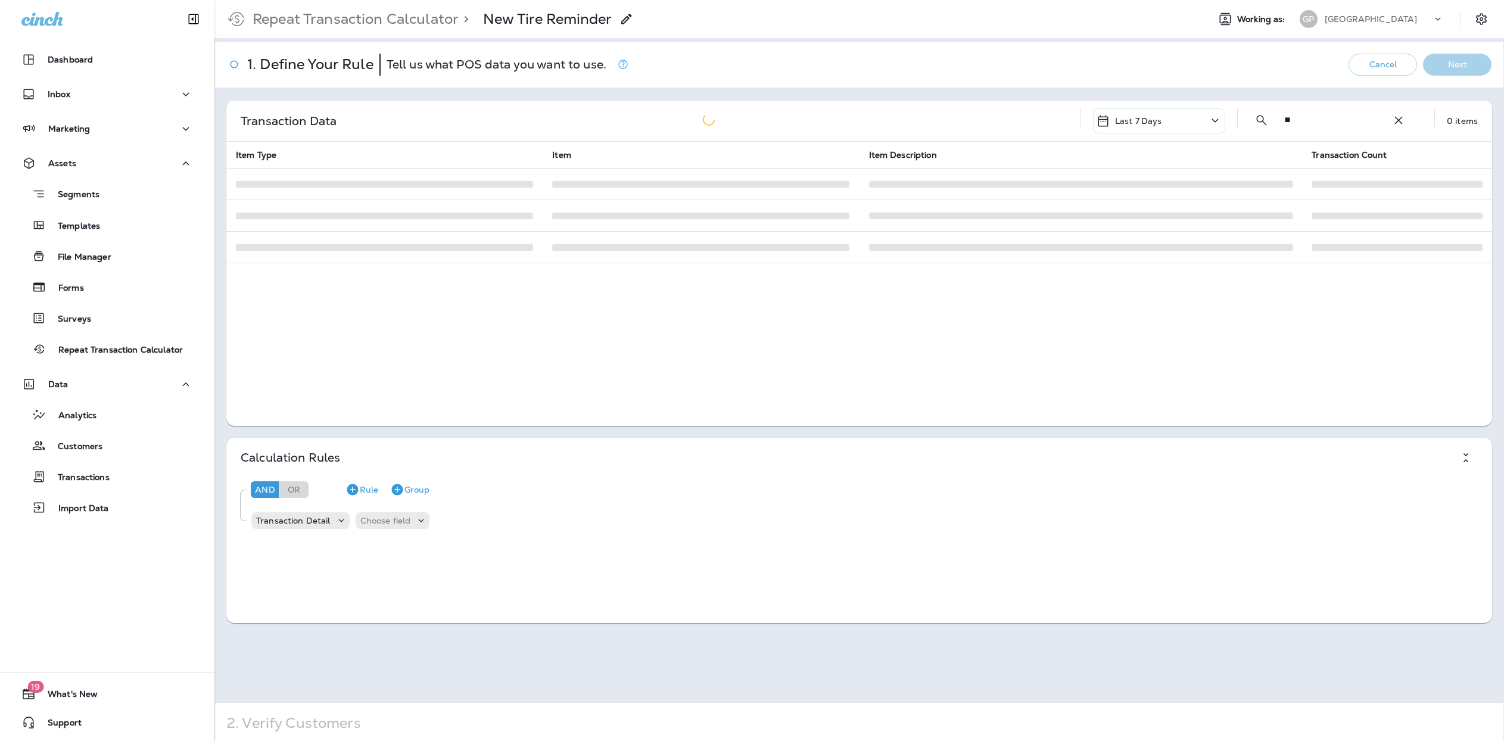
type input "*"
type input "****"
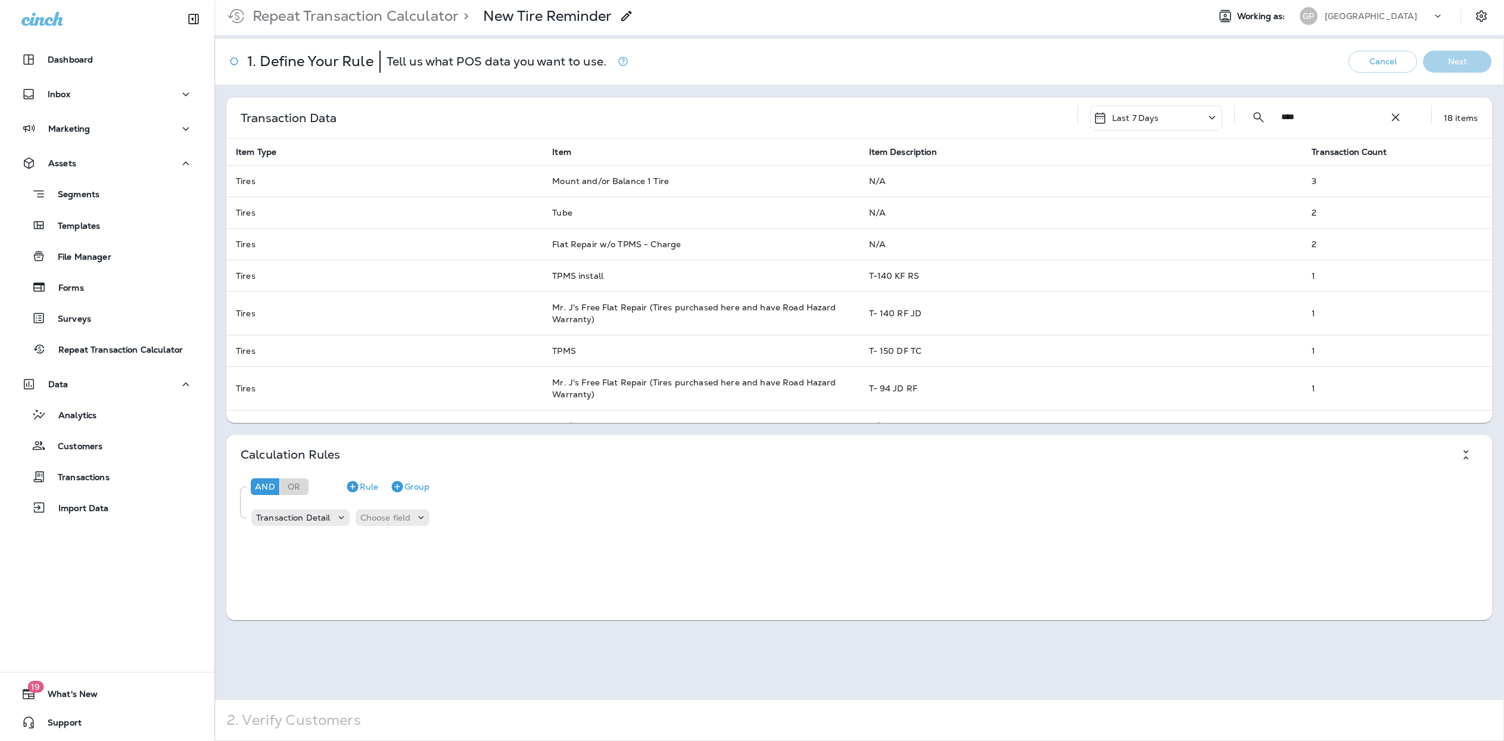
drag, startPoint x: 1292, startPoint y: 120, endPoint x: 1221, endPoint y: 120, distance: 70.9
click at [1221, 120] on div "Last 7 Days ​ **** ​ ​ 18 items" at bounding box center [1277, 117] width 400 height 25
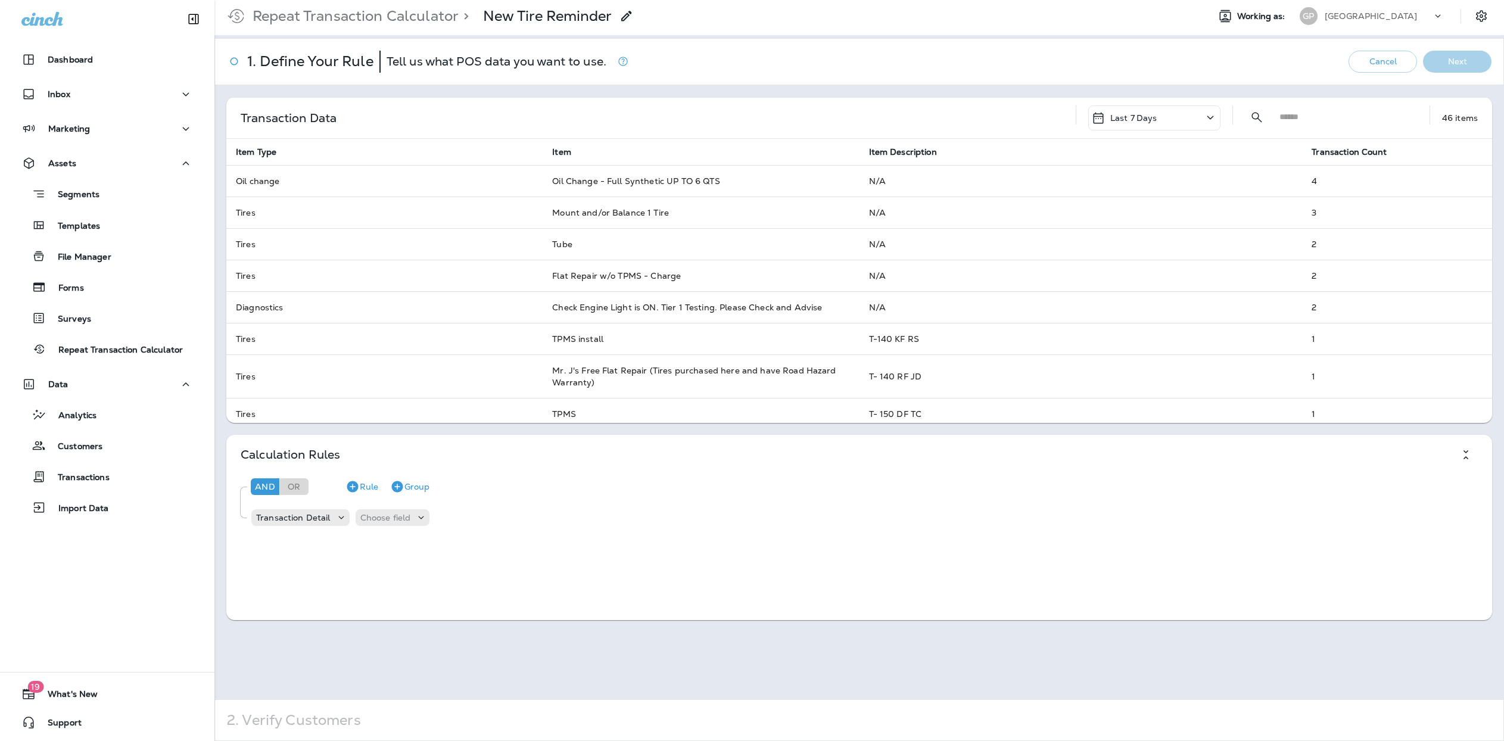
type input "*"
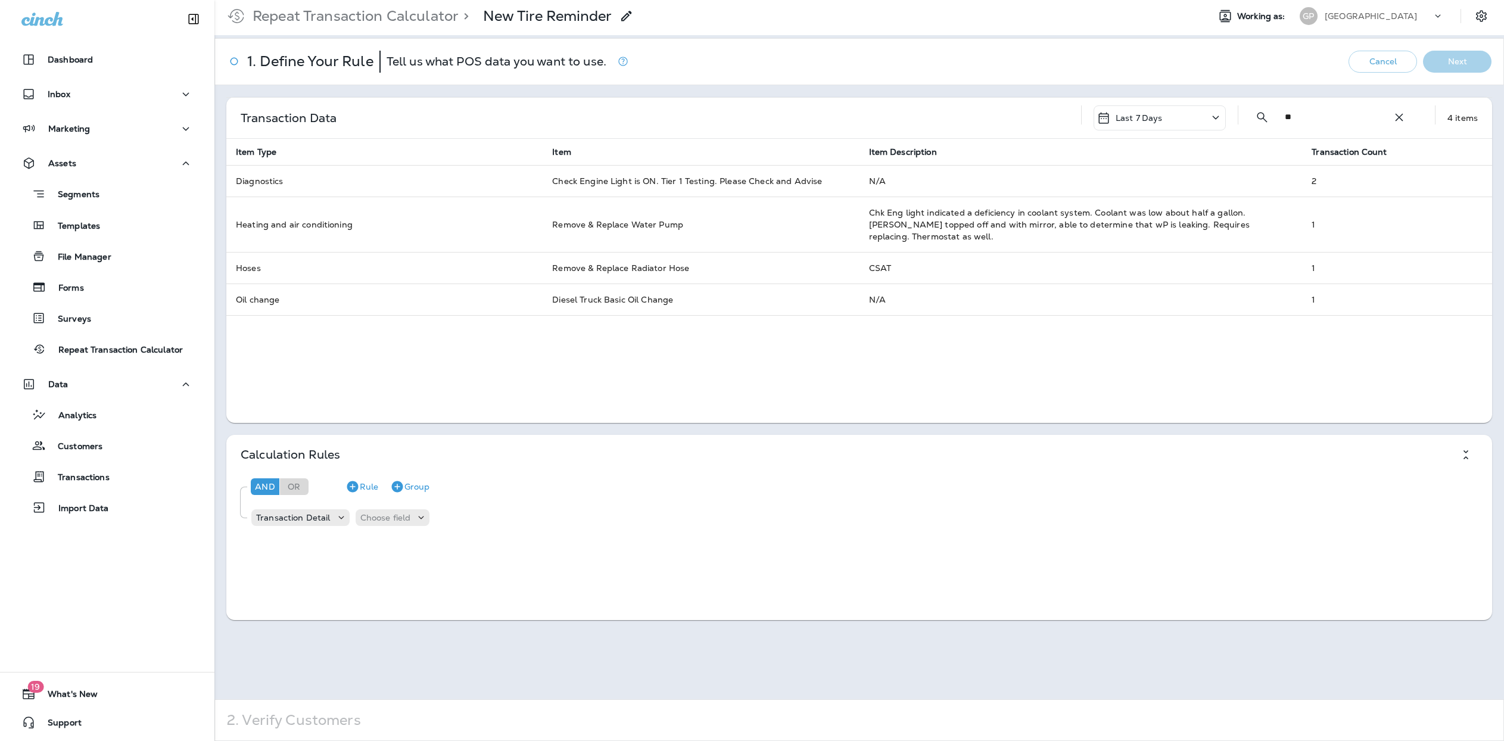
type input "*"
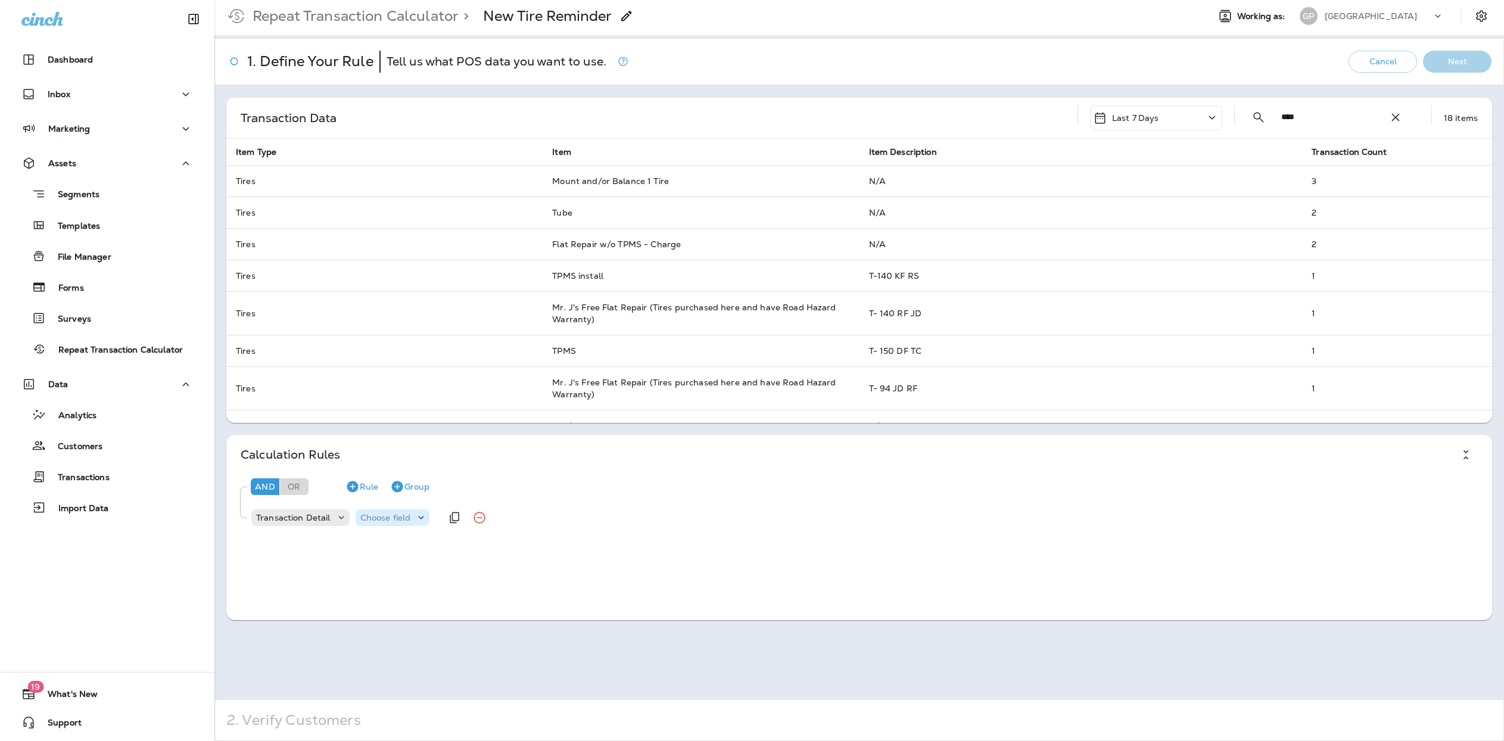
type input "****"
click at [384, 516] on p "Choose field" at bounding box center [385, 518] width 51 height 10
drag, startPoint x: 379, startPoint y: 571, endPoint x: 395, endPoint y: 561, distance: 19.5
click at [379, 572] on button "Item" at bounding box center [397, 566] width 82 height 19
click at [444, 515] on p "Choose operator" at bounding box center [443, 518] width 68 height 10
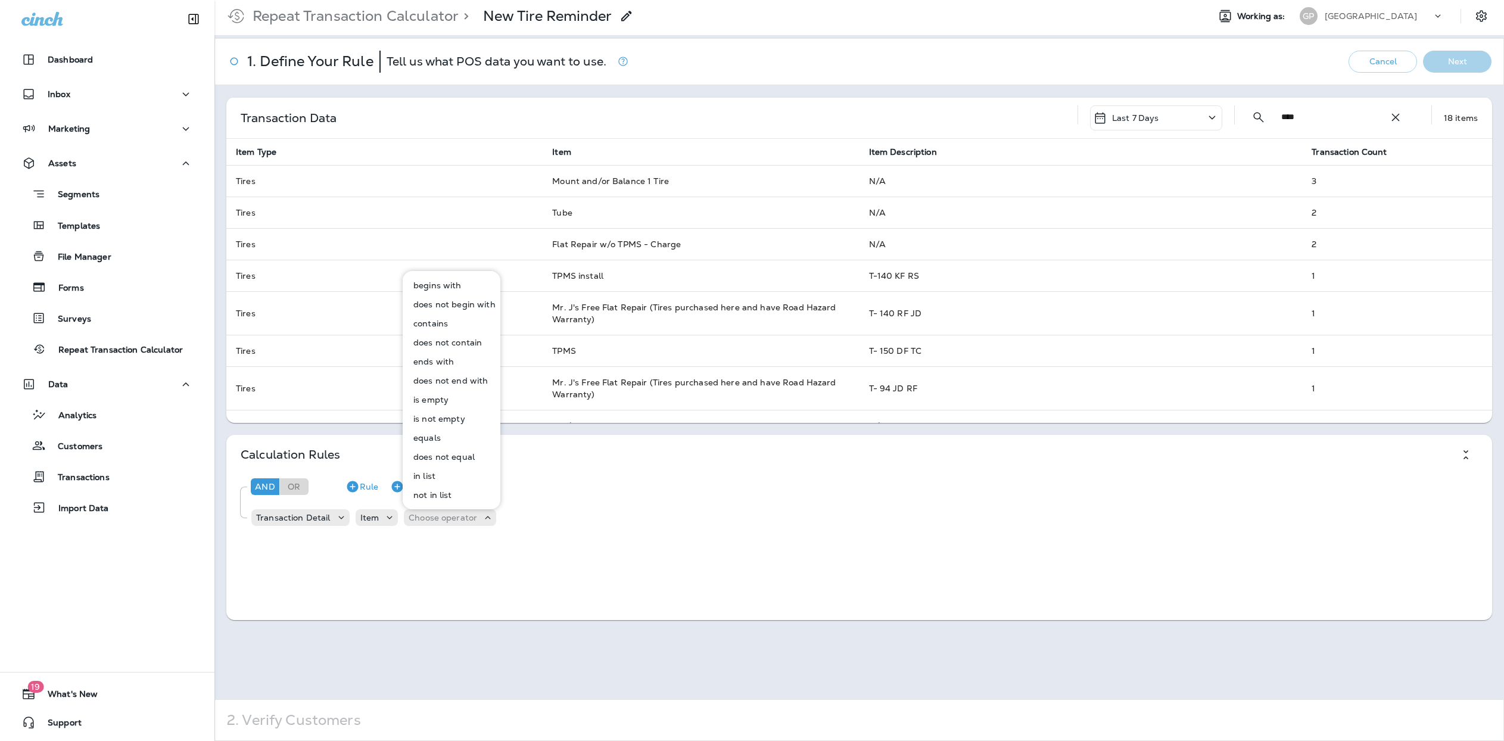
click at [438, 319] on p "contains" at bounding box center [428, 324] width 39 height 10
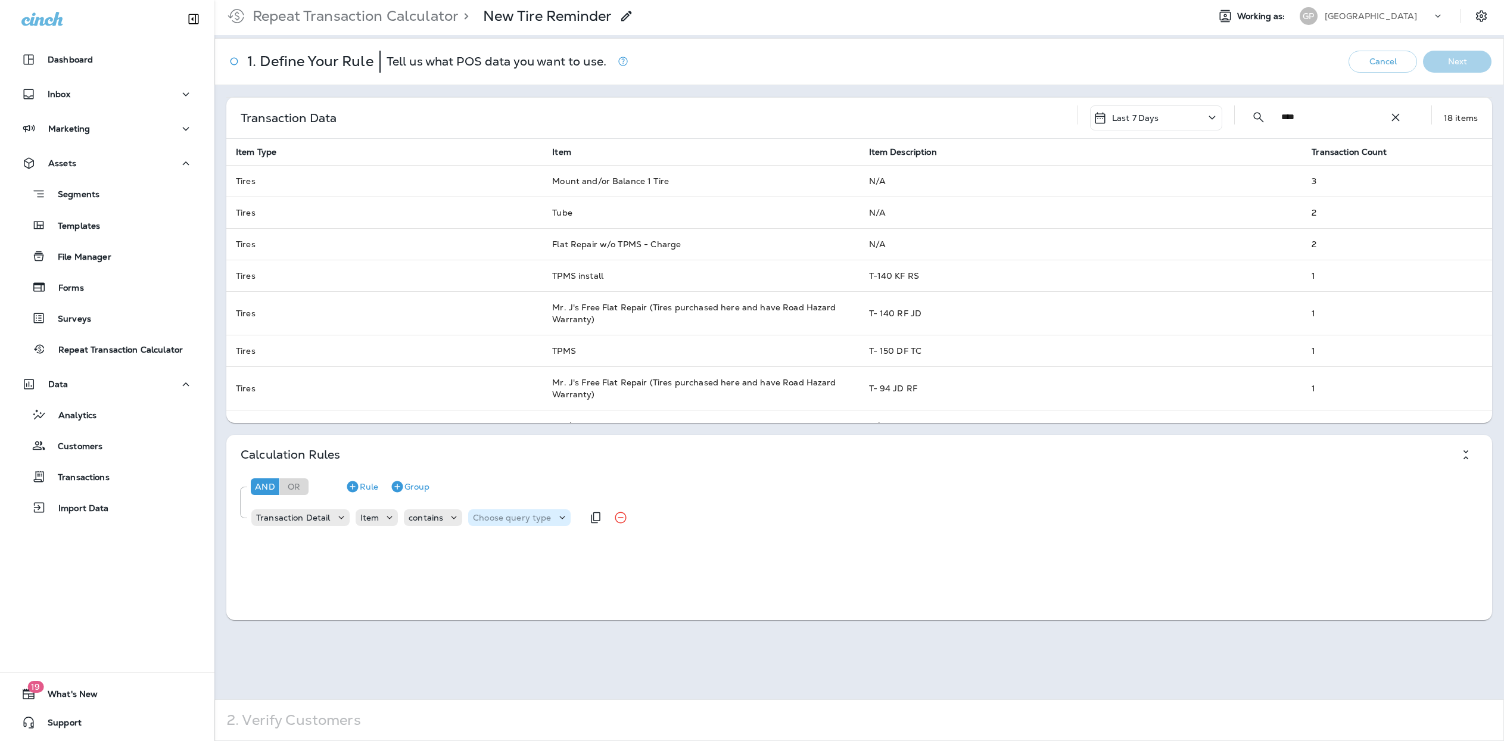
click at [529, 519] on p "Choose query type" at bounding box center [512, 518] width 78 height 10
click at [510, 543] on button "Text" at bounding box center [501, 547] width 68 height 19
click at [556, 521] on input "text" at bounding box center [591, 517] width 119 height 15
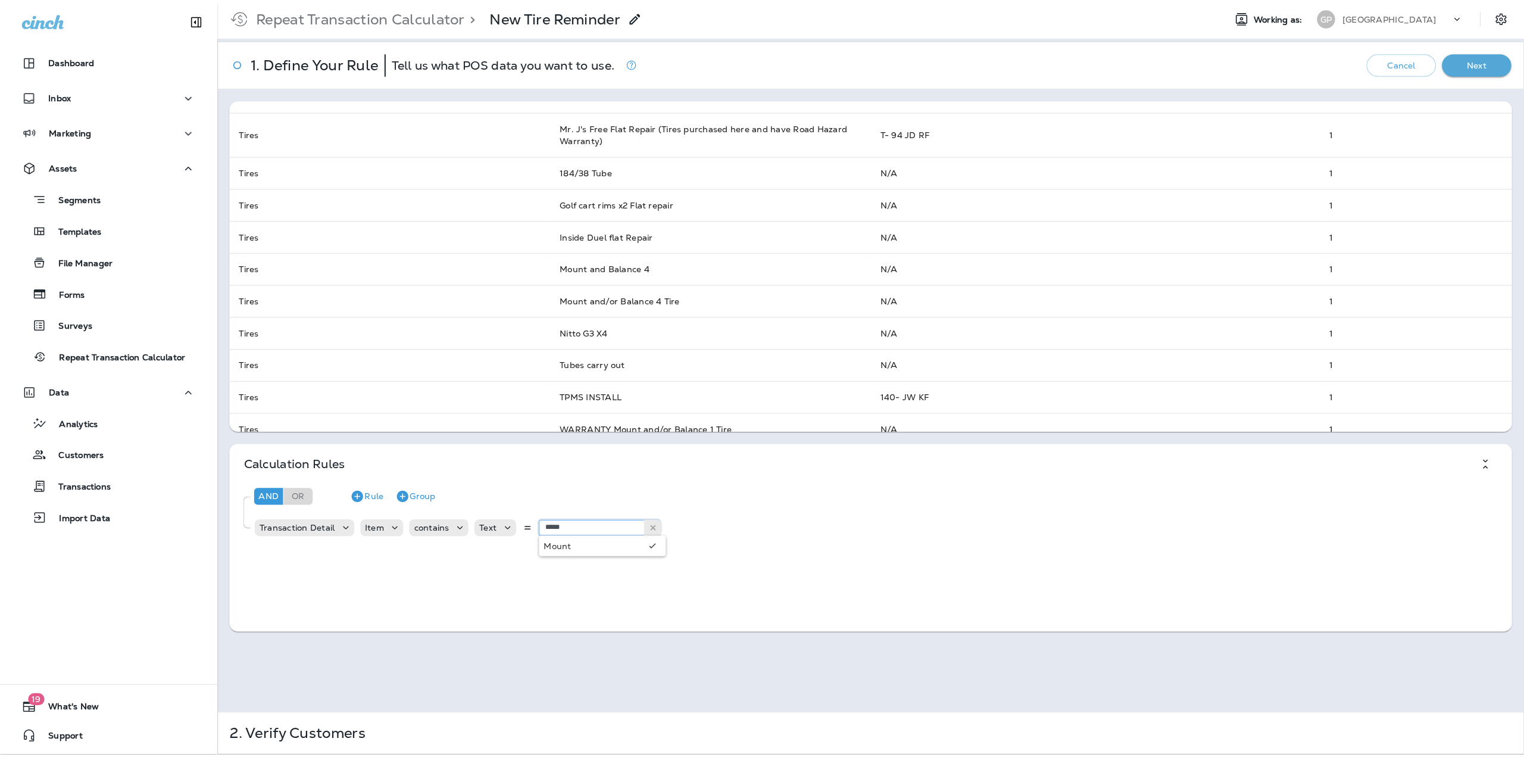
scroll to position [335, 0]
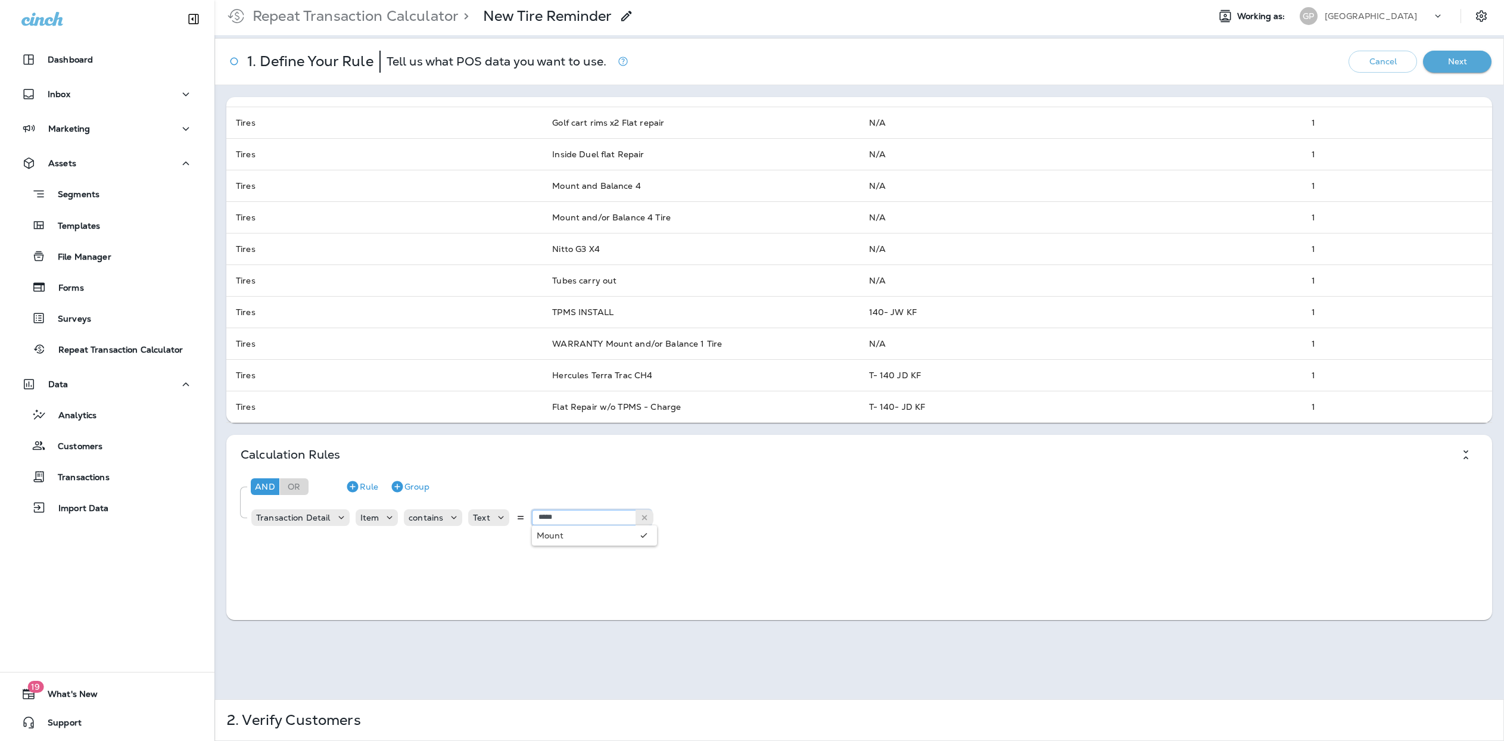
type input "*****"
click at [711, 494] on div "And Or Rule Group" at bounding box center [867, 486] width 1239 height 29
click at [1433, 68] on button "Next" at bounding box center [1457, 62] width 68 height 22
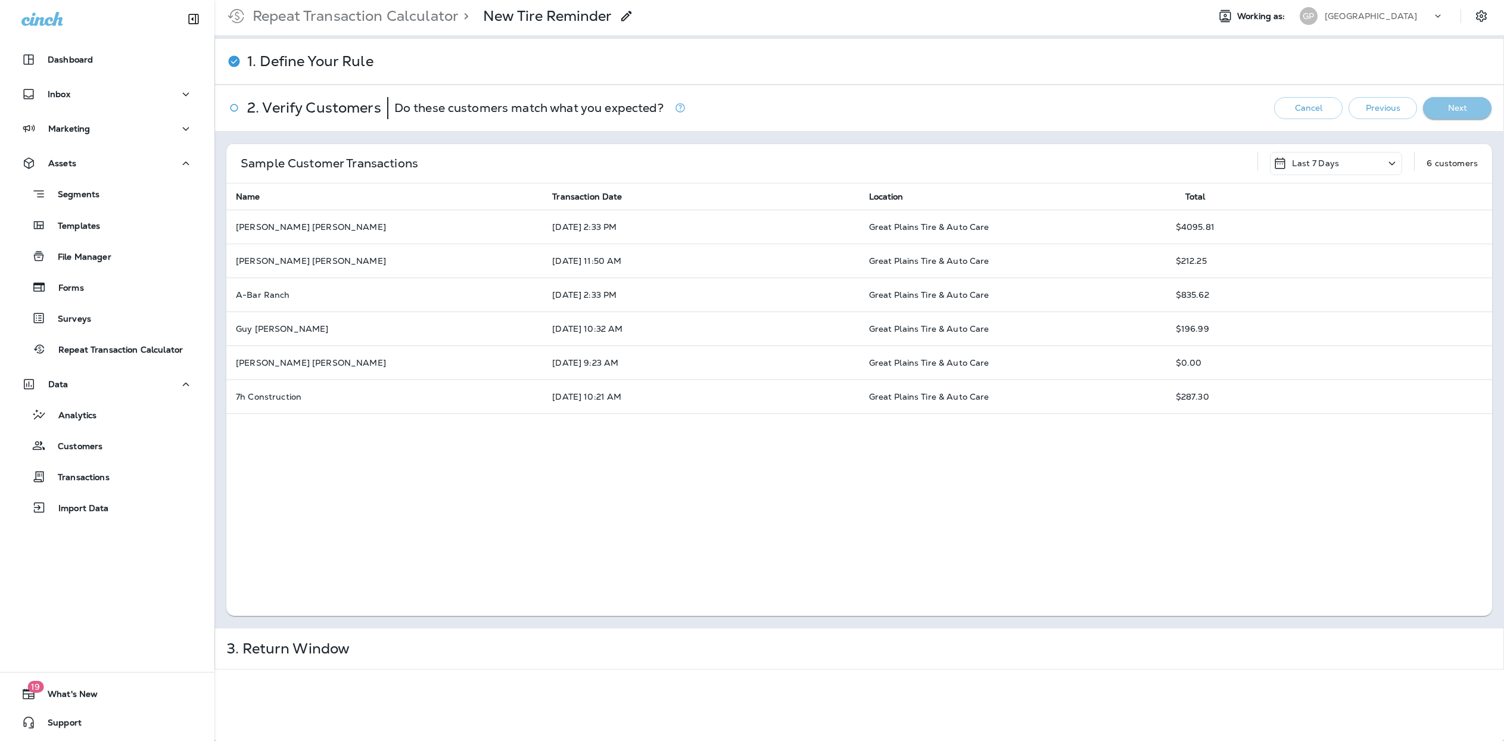
click at [1434, 113] on button "Next" at bounding box center [1457, 108] width 68 height 22
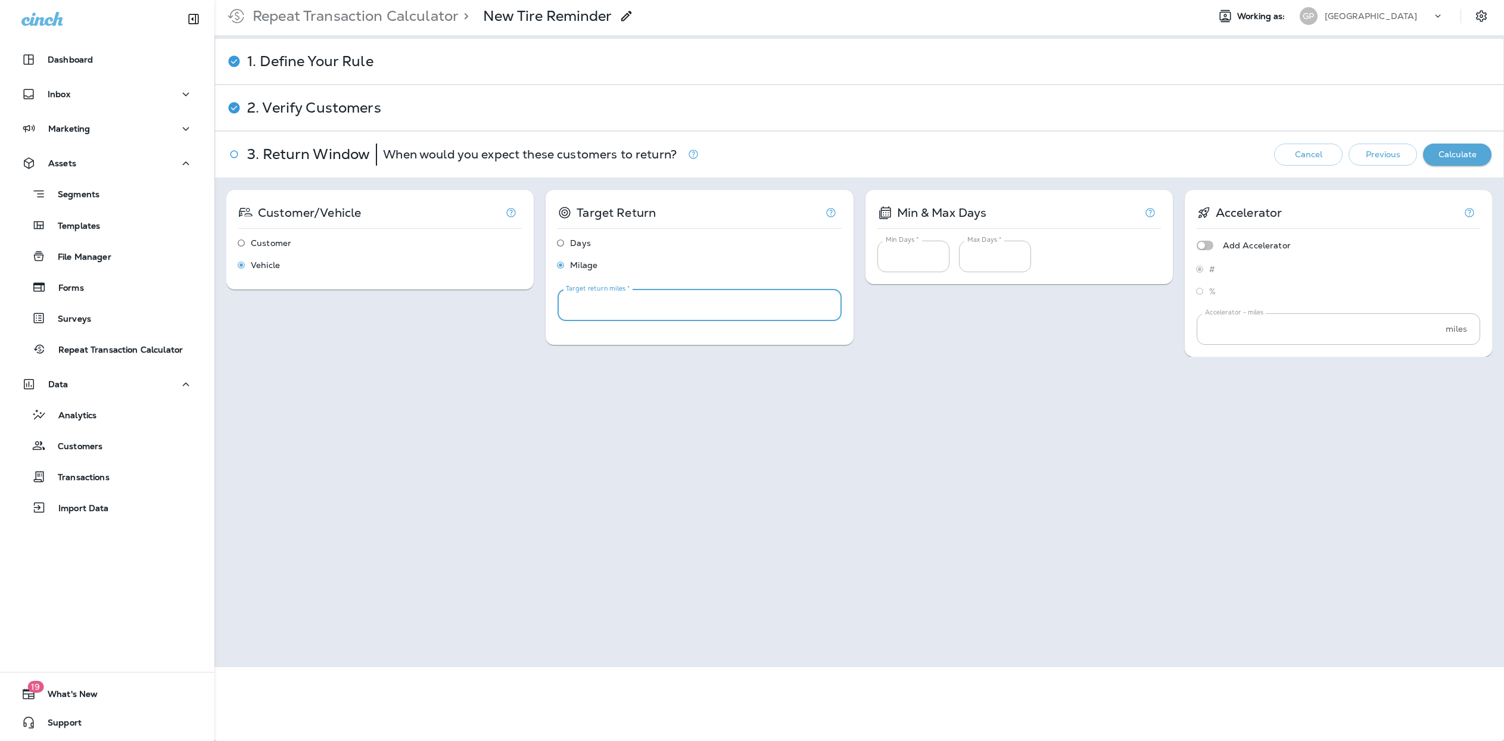
click at [581, 306] on input "*" at bounding box center [698, 305] width 283 height 32
drag, startPoint x: 581, startPoint y: 306, endPoint x: 557, endPoint y: 307, distance: 23.3
click at [557, 307] on input "*" at bounding box center [698, 305] width 283 height 32
drag, startPoint x: 590, startPoint y: 305, endPoint x: 563, endPoint y: 305, distance: 27.4
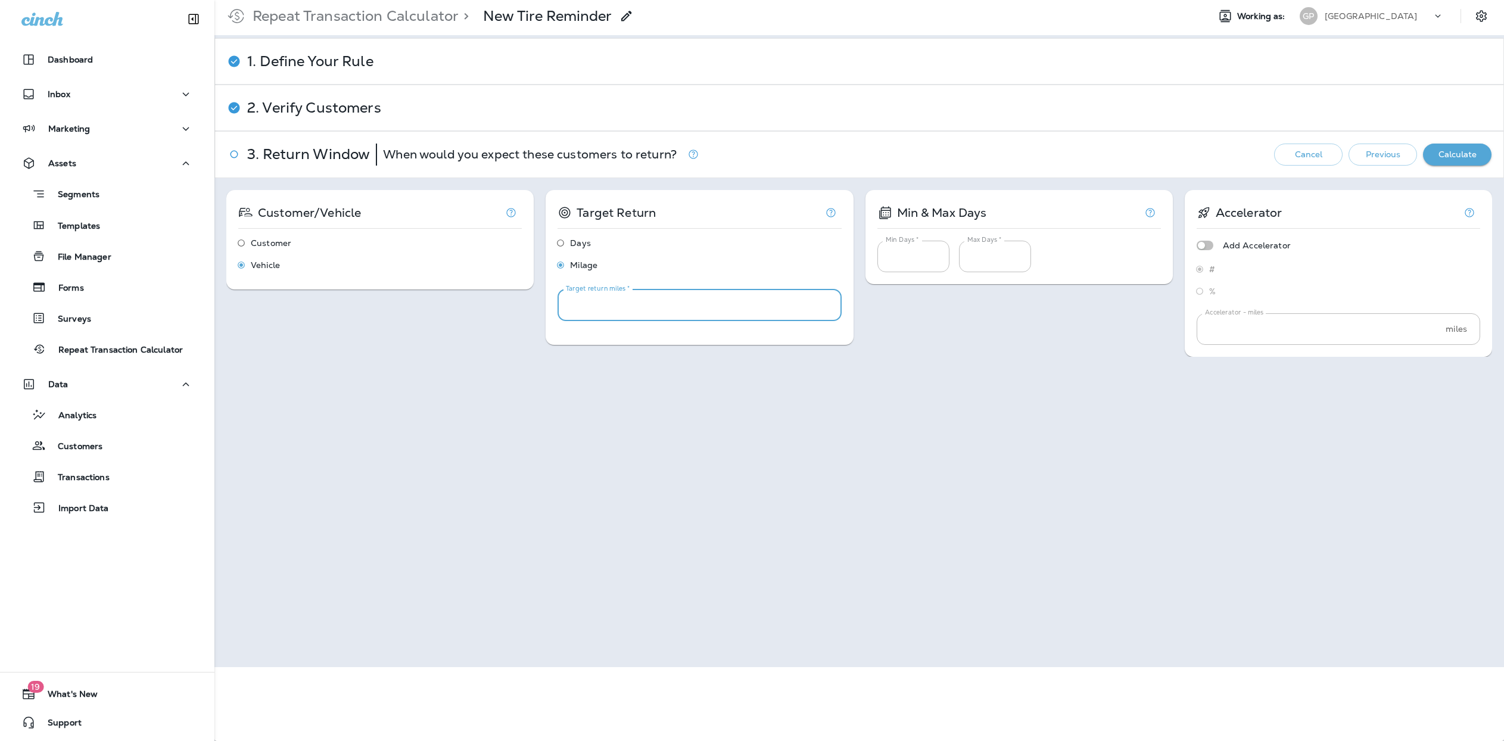
click at [563, 305] on input "****" at bounding box center [698, 305] width 283 height 32
click at [573, 305] on input "*****" at bounding box center [698, 305] width 283 height 32
click at [593, 360] on div "Customer/Vehicle Customer Vehicle Target Return Days Milage Target return miles…" at bounding box center [858, 422] width 1289 height 489
drag, startPoint x: 610, startPoint y: 314, endPoint x: 562, endPoint y: 314, distance: 48.2
click at [562, 314] on input "*****" at bounding box center [698, 305] width 283 height 32
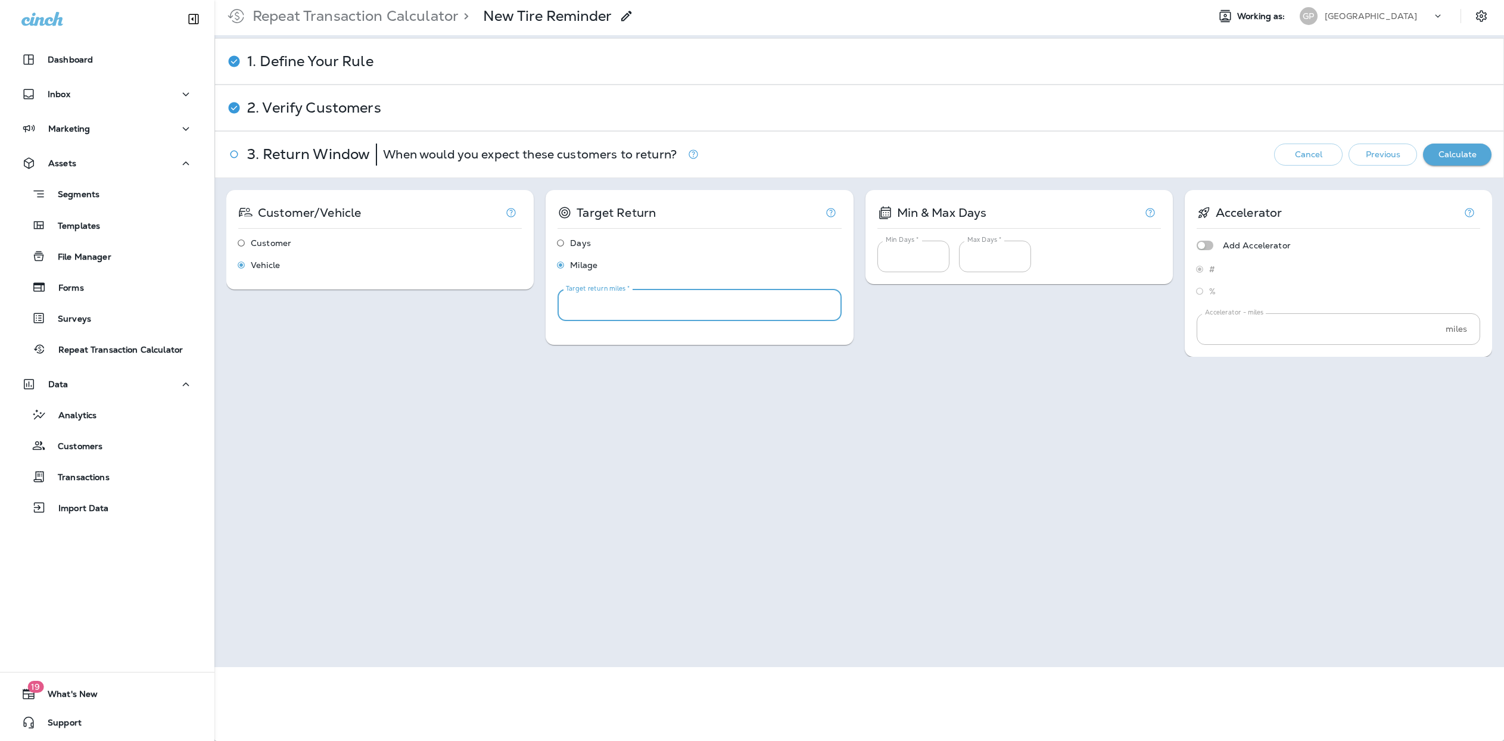
click at [562, 314] on input "*****" at bounding box center [698, 305] width 283 height 32
click at [565, 308] on input "*****" at bounding box center [698, 305] width 283 height 32
drag, startPoint x: 615, startPoint y: 309, endPoint x: 545, endPoint y: 310, distance: 69.7
click at [545, 310] on div "Target Return Days Milage Target return miles * ***** Target return miles *" at bounding box center [698, 267] width 307 height 155
type input "*****"
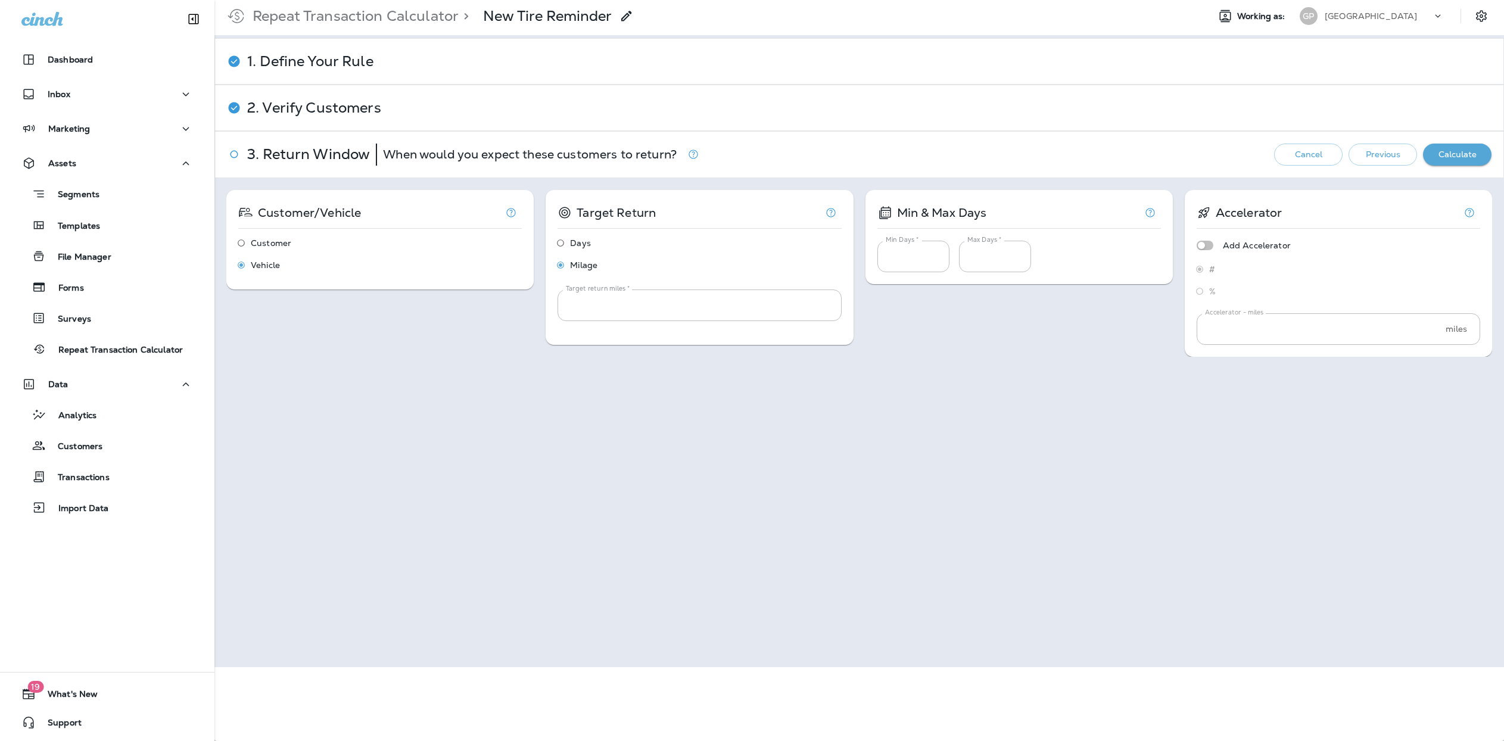
click at [712, 372] on div "Customer/Vehicle Customer Vehicle Target Return Days Milage Target return miles…" at bounding box center [858, 422] width 1289 height 489
drag, startPoint x: 996, startPoint y: 267, endPoint x: 936, endPoint y: 266, distance: 60.2
click at [937, 266] on div "Min Days * * Min Days * Max Days * *** Max Days *" at bounding box center [1018, 252] width 283 height 39
click at [966, 264] on input "***" at bounding box center [995, 257] width 72 height 32
click at [975, 261] on input "***" at bounding box center [995, 257] width 72 height 32
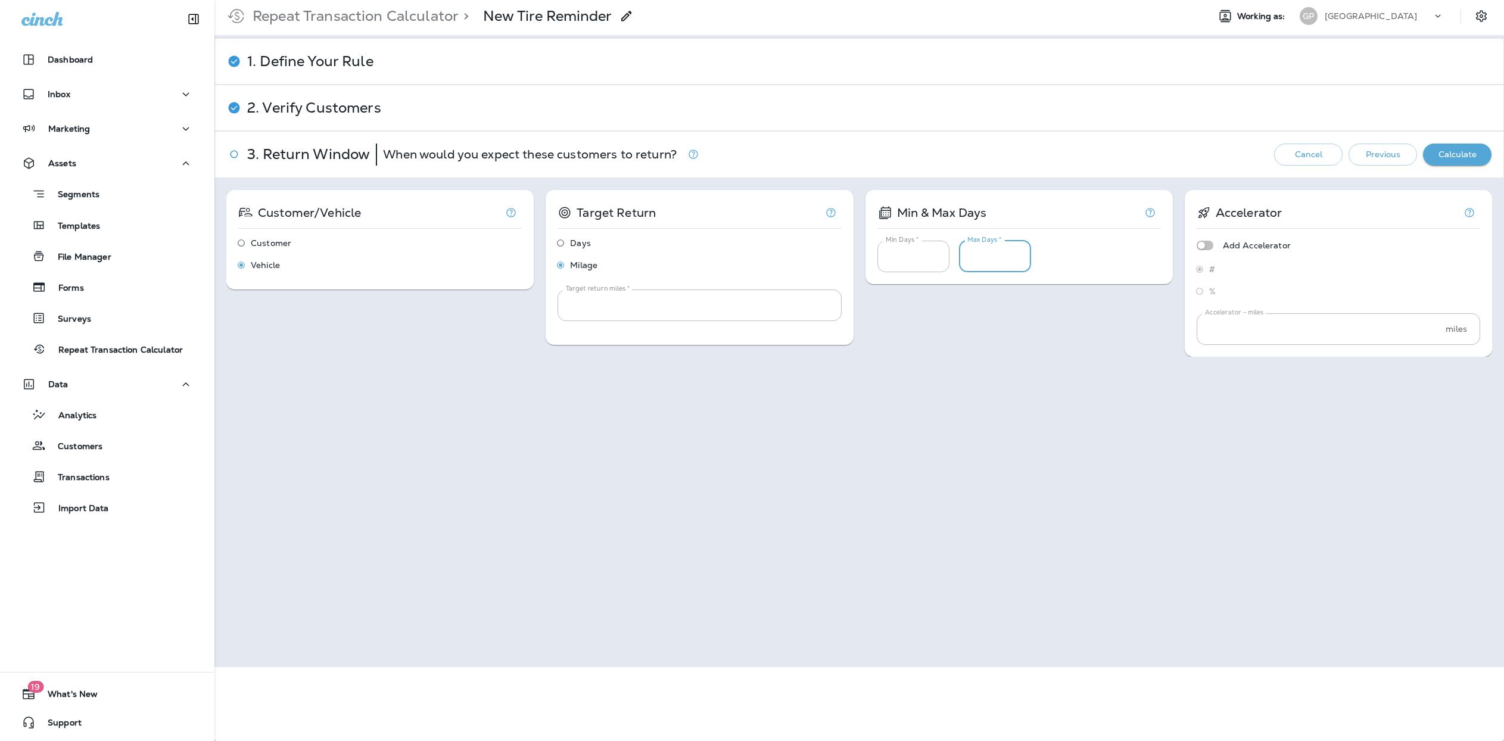
paste input "***"
click at [980, 304] on div "Customer/Vehicle Customer Vehicle Target Return Days Milage Target return miles…" at bounding box center [858, 273] width 1265 height 167
click at [910, 249] on input "*" at bounding box center [913, 257] width 72 height 32
click at [982, 259] on input "****" at bounding box center [995, 257] width 72 height 32
type input "****"
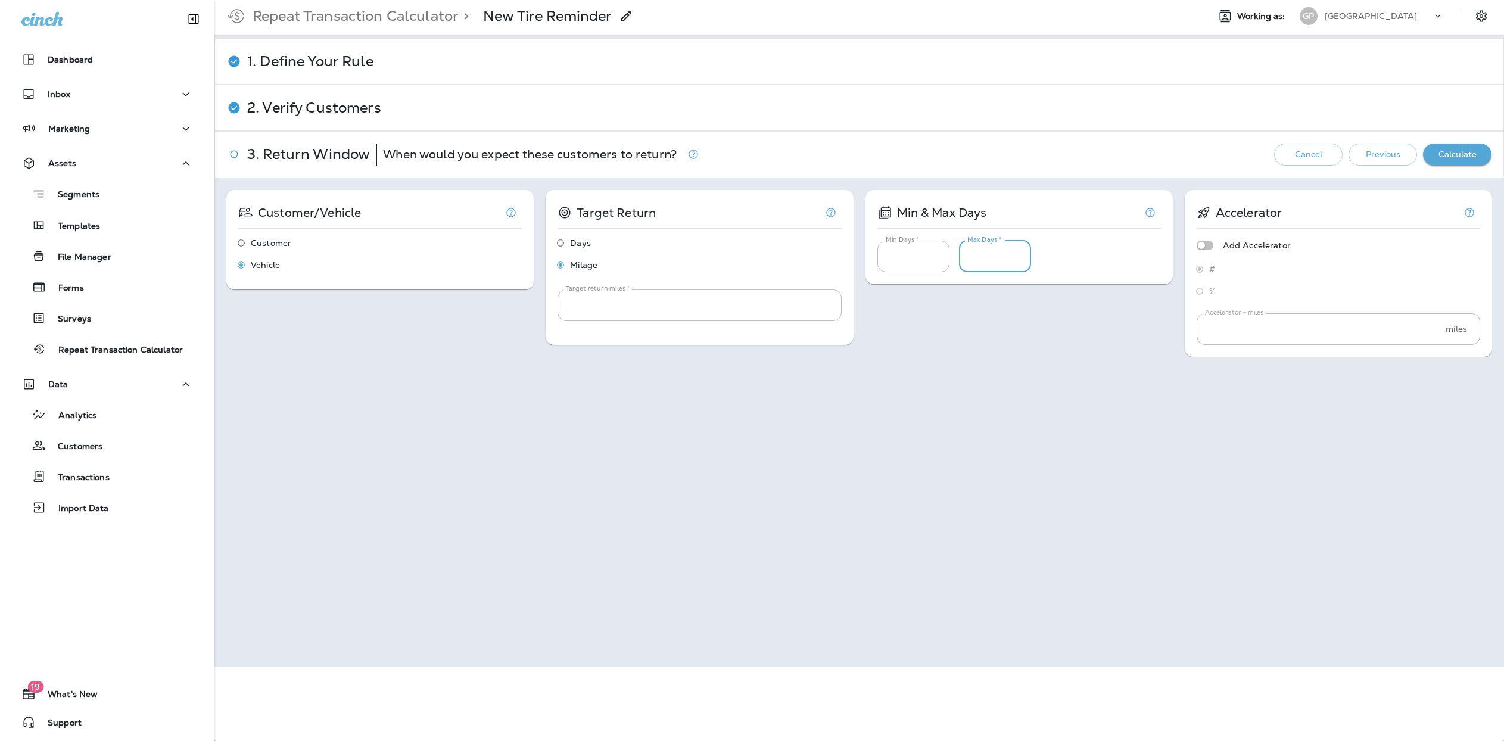
click at [961, 297] on div "Customer/Vehicle Customer Vehicle Target Return Days Milage Target return miles…" at bounding box center [858, 273] width 1265 height 167
click at [908, 261] on input "*" at bounding box center [913, 257] width 72 height 32
click at [963, 304] on div "Customer/Vehicle Customer Vehicle Target Return Days Milage Target return miles…" at bounding box center [858, 273] width 1265 height 167
drag, startPoint x: 895, startPoint y: 260, endPoint x: 879, endPoint y: 260, distance: 16.1
click at [879, 260] on input "***" at bounding box center [913, 257] width 72 height 32
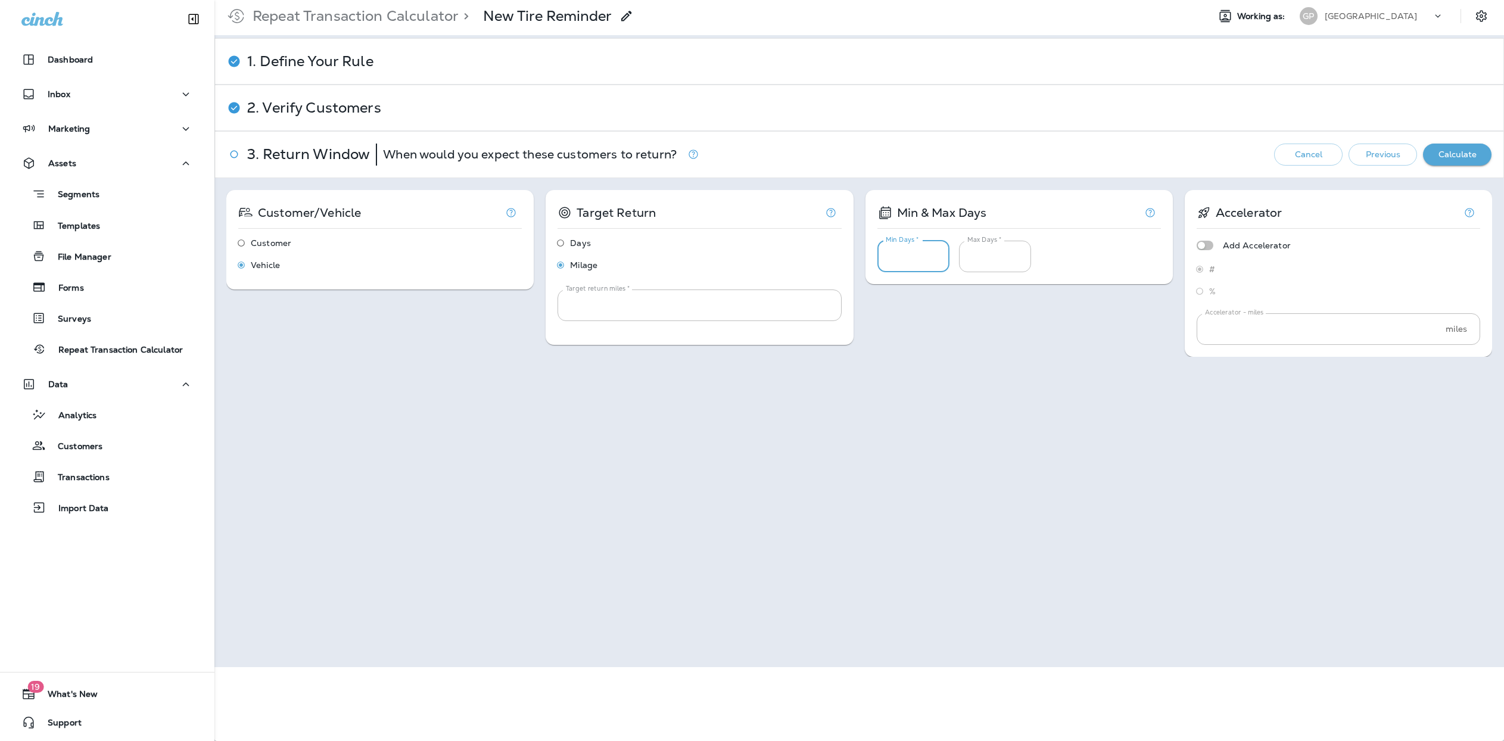
click at [963, 324] on div "Customer/Vehicle Customer Vehicle Target Return Days Milage Target return miles…" at bounding box center [858, 273] width 1265 height 167
drag, startPoint x: 896, startPoint y: 263, endPoint x: 807, endPoint y: 267, distance: 89.4
click at [807, 267] on div "Customer/Vehicle Customer Vehicle Target Return Days Milage Target return miles…" at bounding box center [858, 273] width 1265 height 167
type input "***"
click at [901, 342] on div "Customer/Vehicle Customer Vehicle Target Return Days Milage Target return miles…" at bounding box center [858, 273] width 1265 height 167
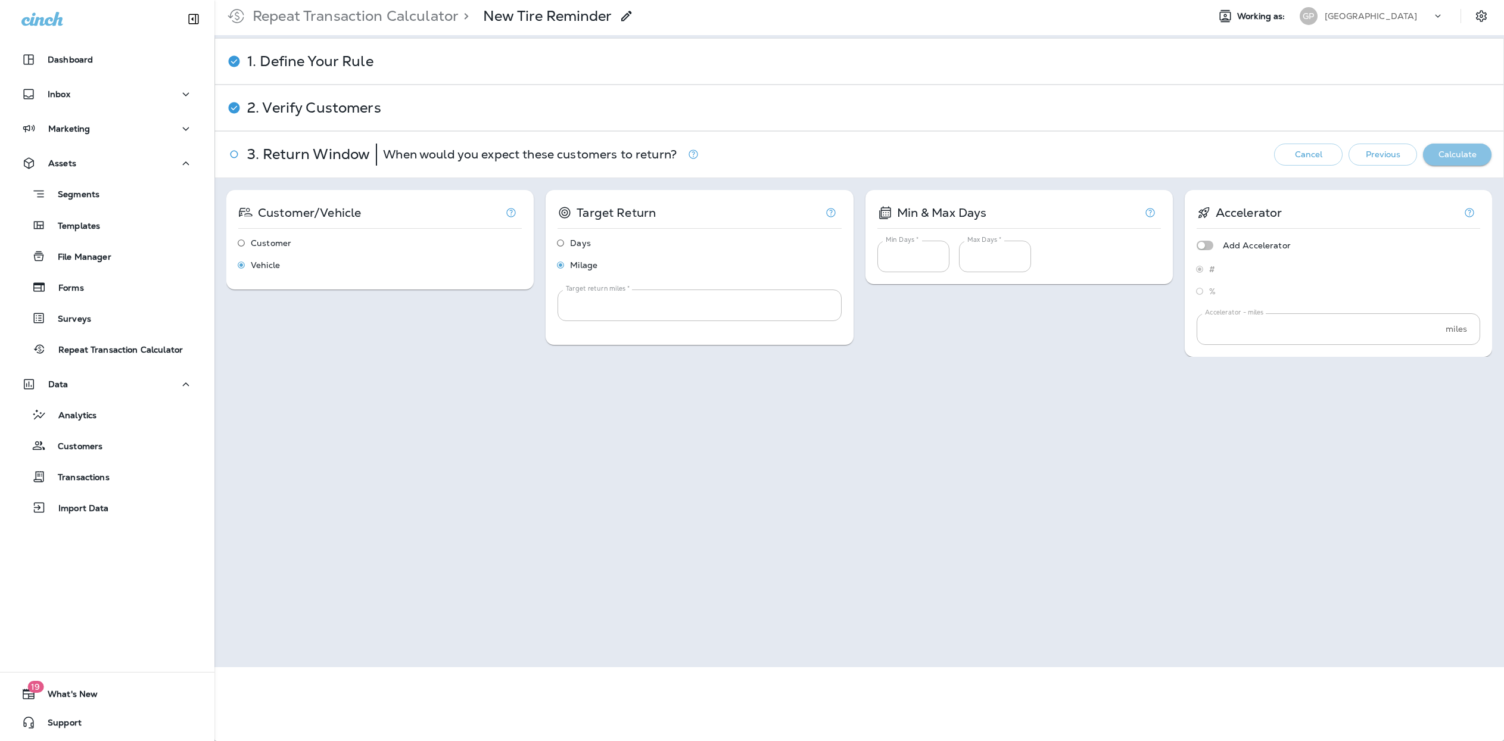
click at [1435, 161] on button "Calculate" at bounding box center [1457, 155] width 68 height 22
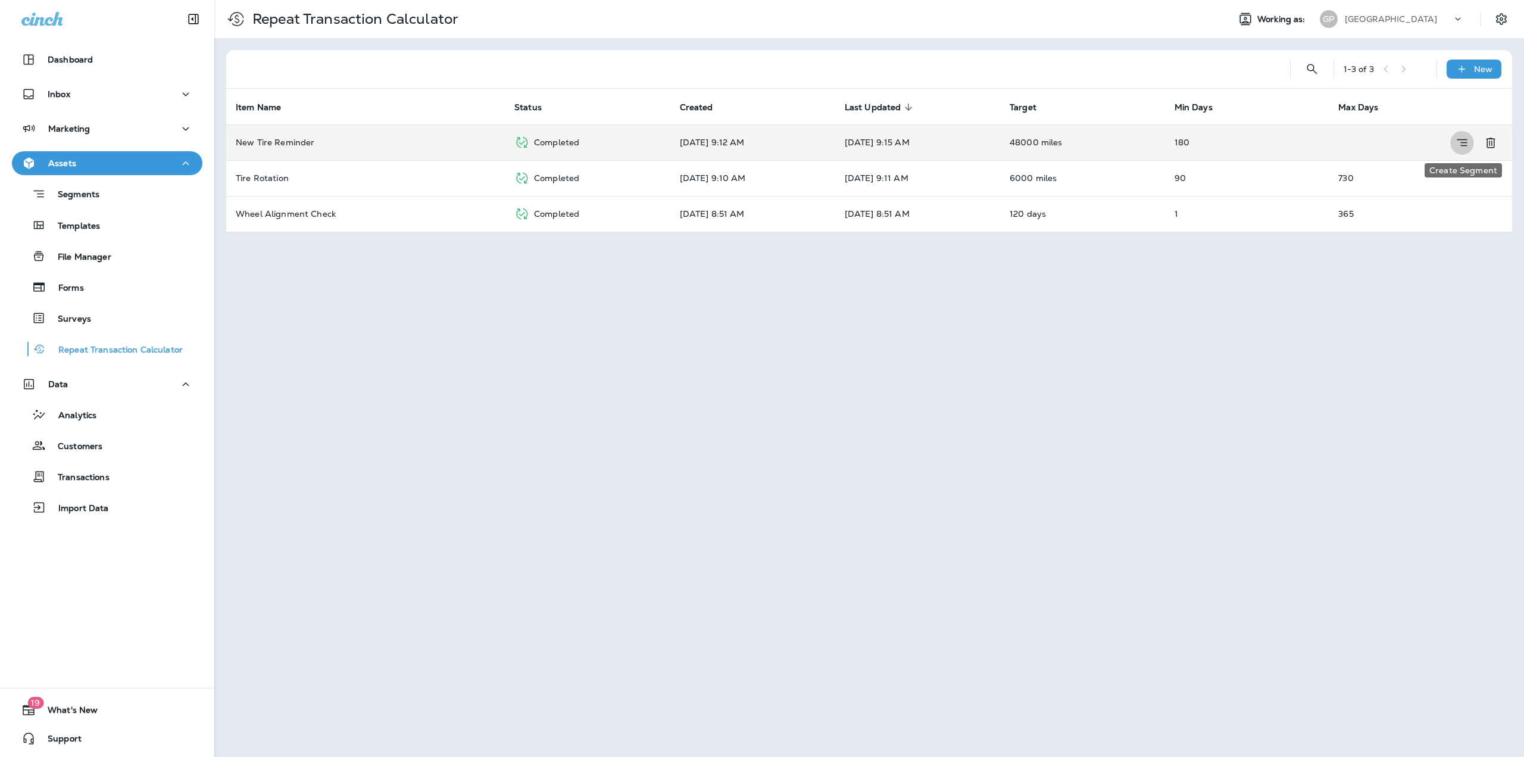
click at [1469, 142] on icon "Create Segment" at bounding box center [1462, 142] width 14 height 15
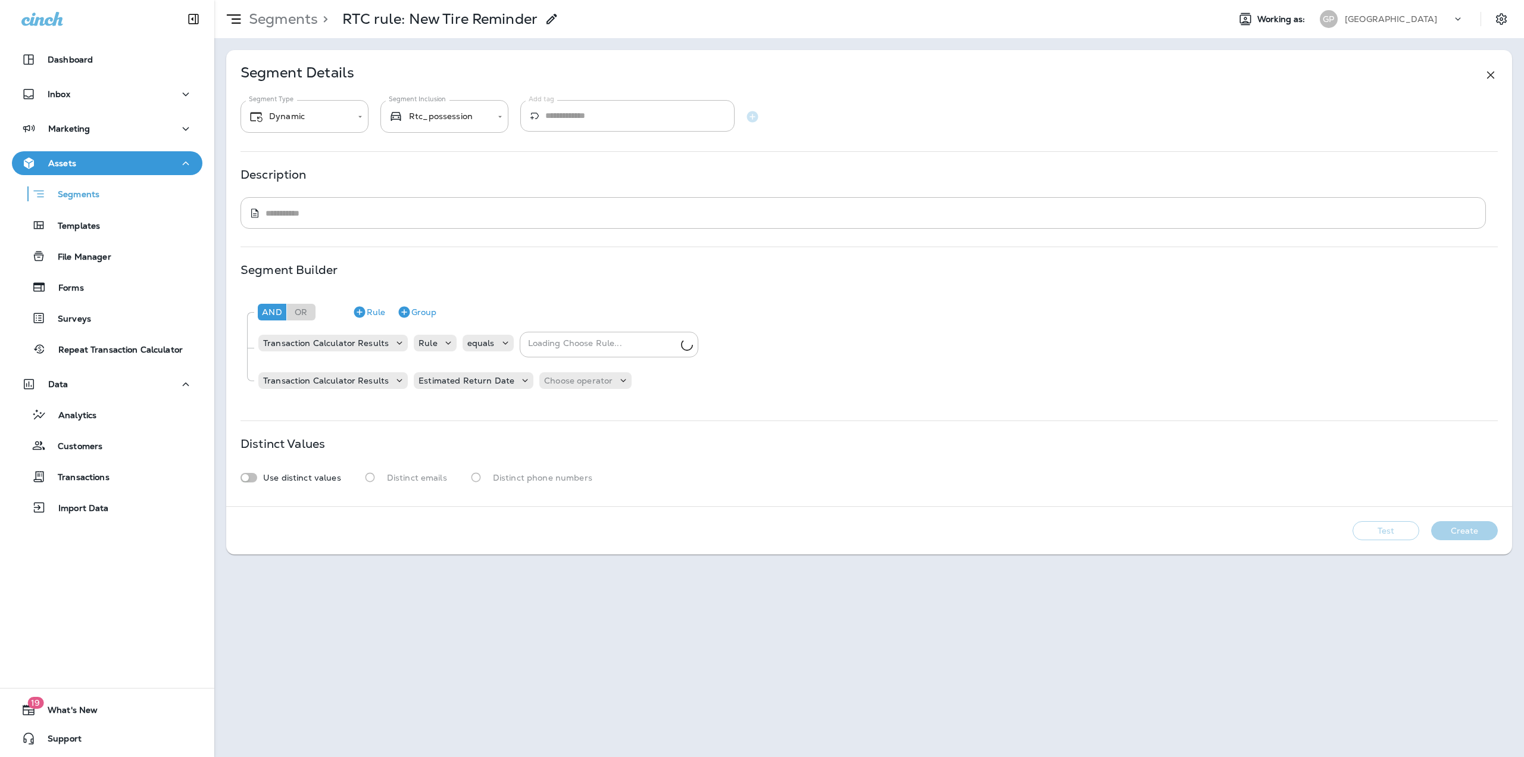
type input "**********"
click at [582, 382] on p "Choose operator" at bounding box center [578, 381] width 68 height 10
click at [573, 570] on button "is between" at bounding box center [578, 562] width 86 height 19
click at [631, 376] on p "Choose query type" at bounding box center [658, 381] width 78 height 10
click at [634, 406] on p "Relative Times" at bounding box center [645, 411] width 64 height 10
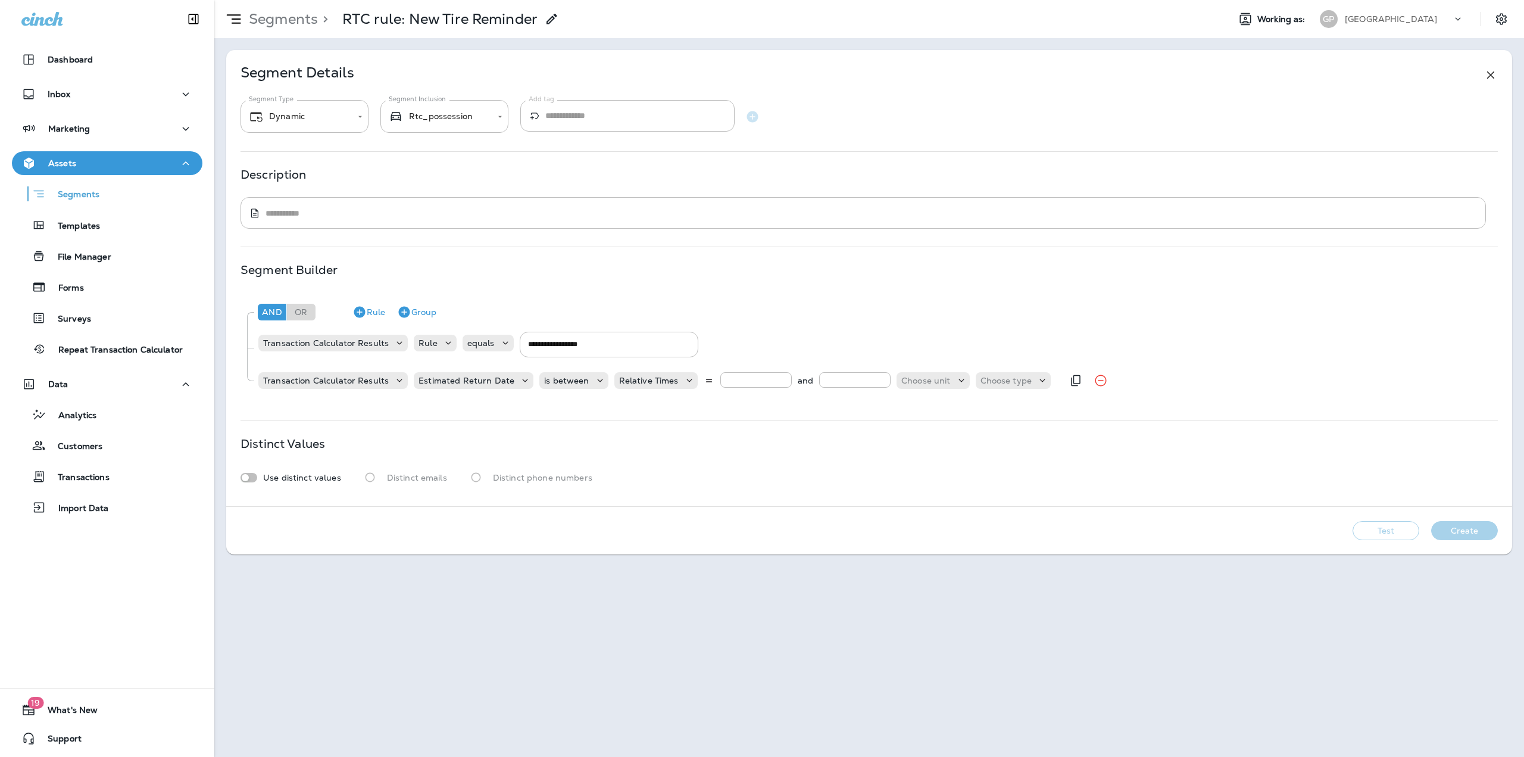
click at [721, 381] on input "number" at bounding box center [756, 379] width 71 height 15
type input "*"
click at [819, 377] on input "number" at bounding box center [854, 379] width 71 height 15
type input "*"
drag, startPoint x: 933, startPoint y: 380, endPoint x: 950, endPoint y: 382, distance: 16.8
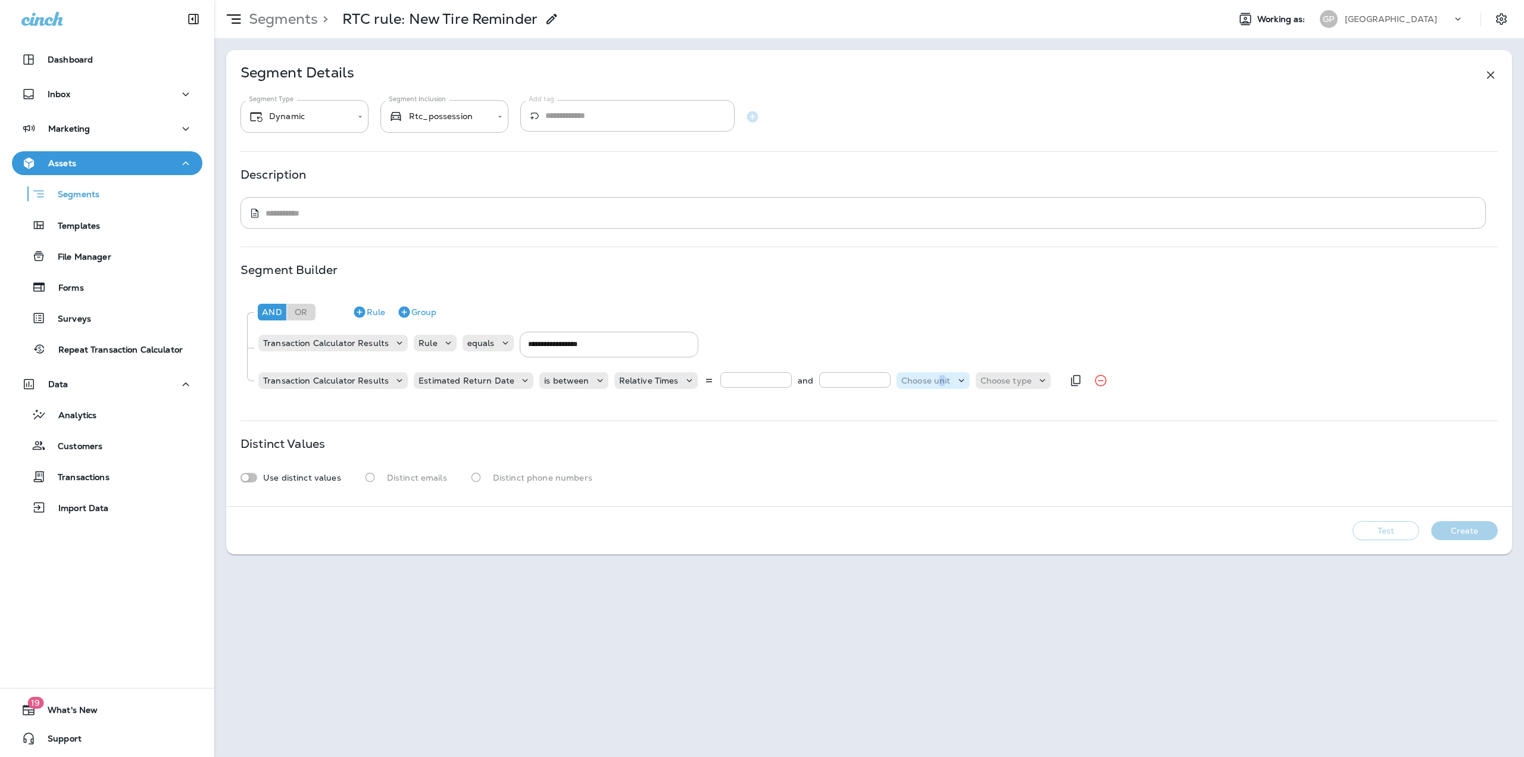
click at [936, 380] on p "Choose unit" at bounding box center [926, 381] width 49 height 10
click at [903, 410] on p "days" at bounding box center [906, 411] width 24 height 10
click at [1021, 376] on div "Transaction Calculator Results Estimated Return Date is between Relative Times …" at bounding box center [645, 381] width 776 height 24
click at [978, 379] on p "Choose type" at bounding box center [977, 381] width 52 height 10
click at [953, 405] on button "ago" at bounding box center [964, 410] width 54 height 19
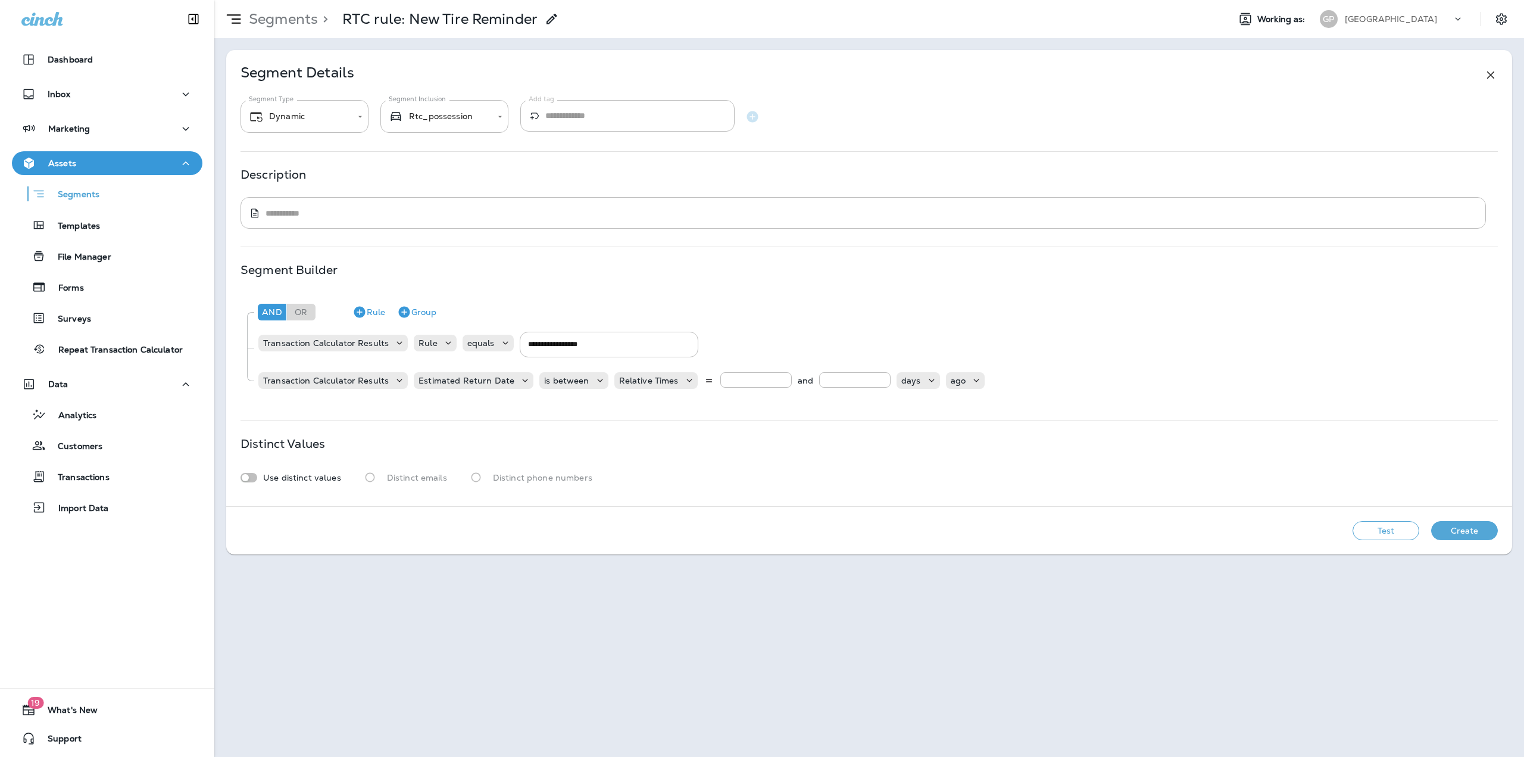
click at [240, 475] on div "**********" at bounding box center [869, 278] width 1286 height 456
click at [1465, 528] on button "Create" at bounding box center [1465, 530] width 67 height 19
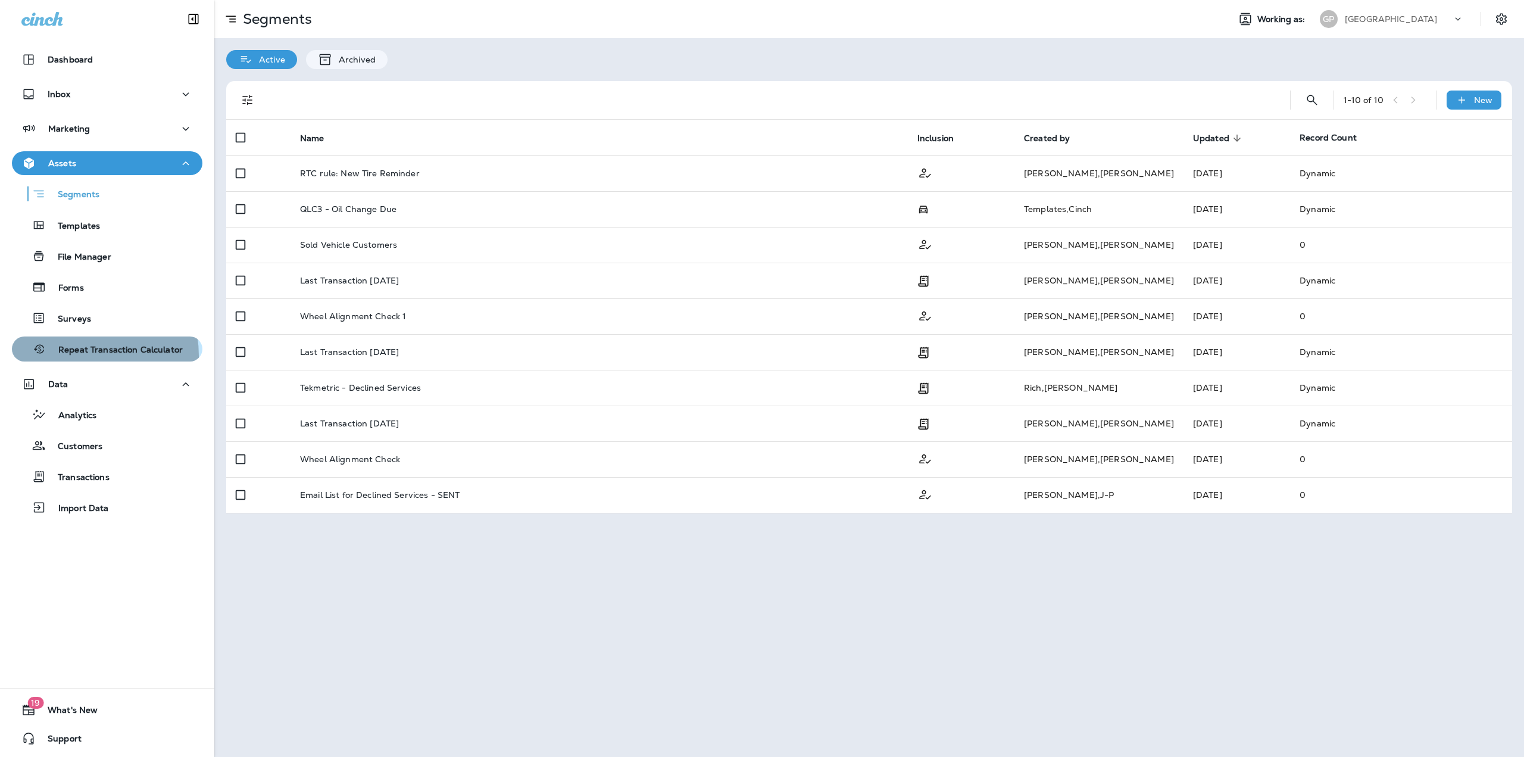
click at [69, 356] on div "Repeat Transaction Calculator" at bounding box center [100, 349] width 166 height 18
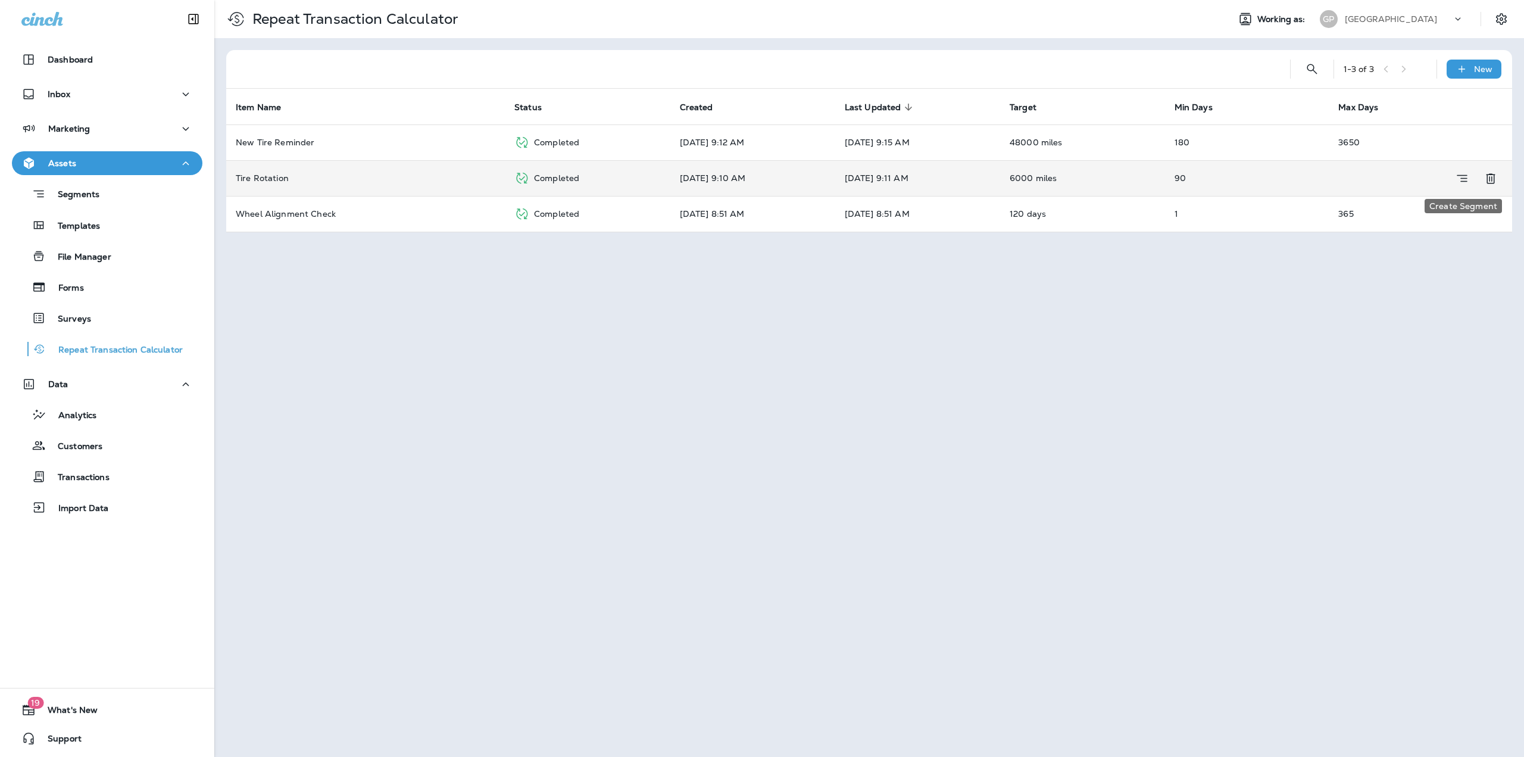
click at [1455, 176] on icon "Create Segment" at bounding box center [1462, 178] width 14 height 15
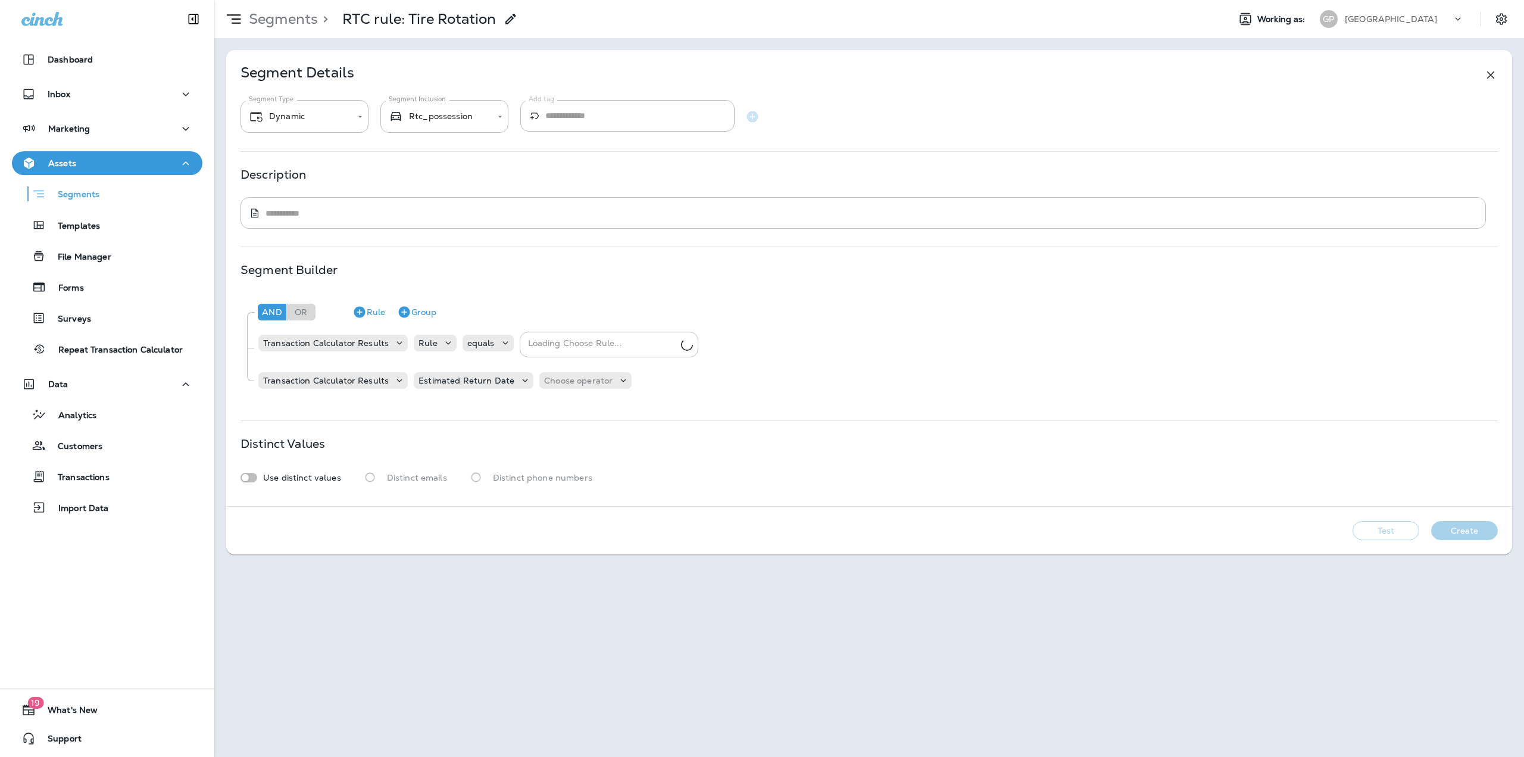
type input "**********"
click at [544, 385] on p "Choose operator" at bounding box center [578, 381] width 68 height 10
click at [579, 566] on p "is between" at bounding box center [564, 563] width 49 height 10
click at [635, 376] on p "Choose query type" at bounding box center [658, 381] width 78 height 10
click at [628, 418] on button "Relative Times" at bounding box center [645, 410] width 74 height 19
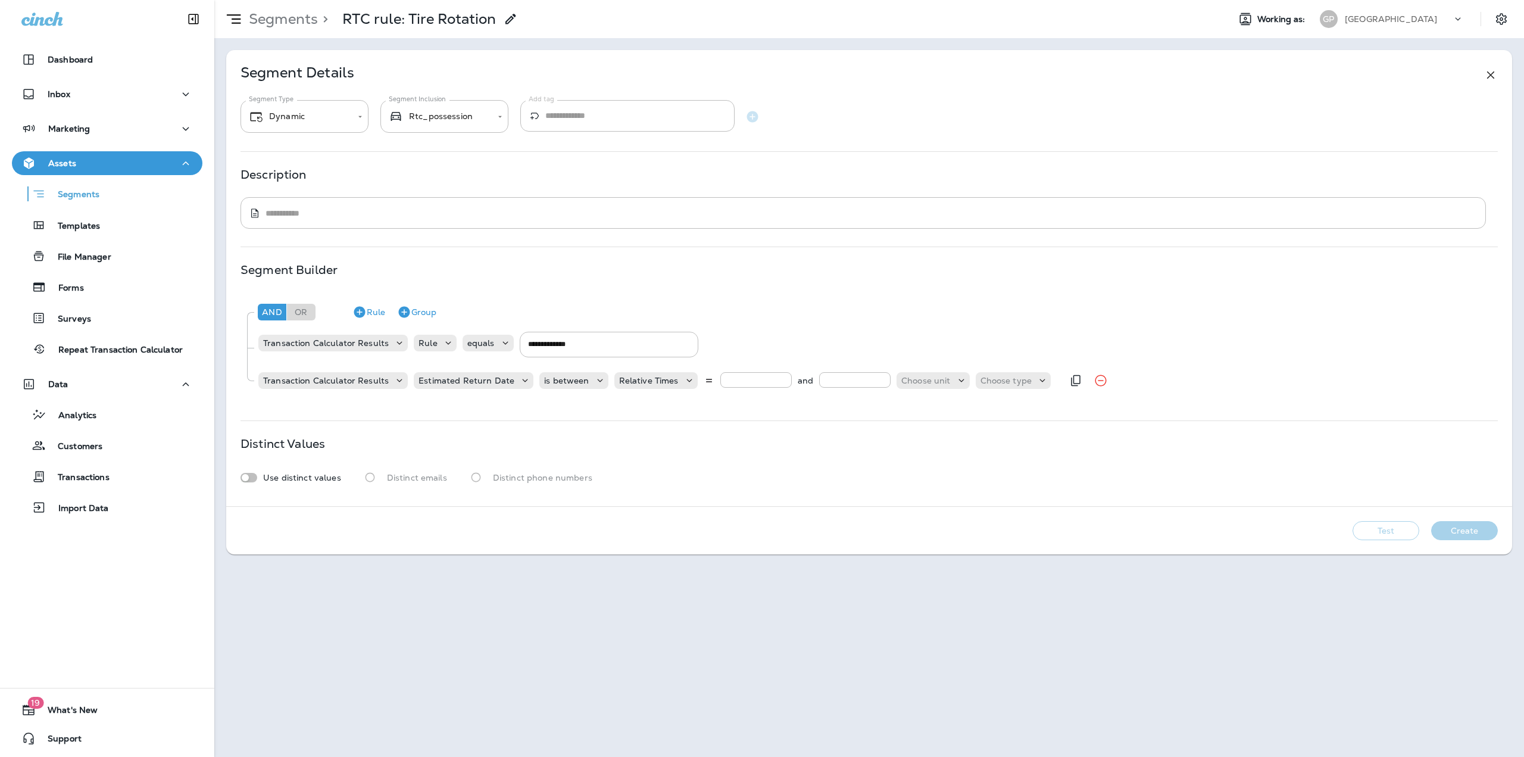
click at [706, 379] on div "Relative Times and Choose unit Choose type" at bounding box center [833, 380] width 437 height 17
click at [728, 381] on input "number" at bounding box center [756, 379] width 71 height 15
type input "*"
click at [850, 379] on input "number" at bounding box center [854, 379] width 71 height 15
type input "*"
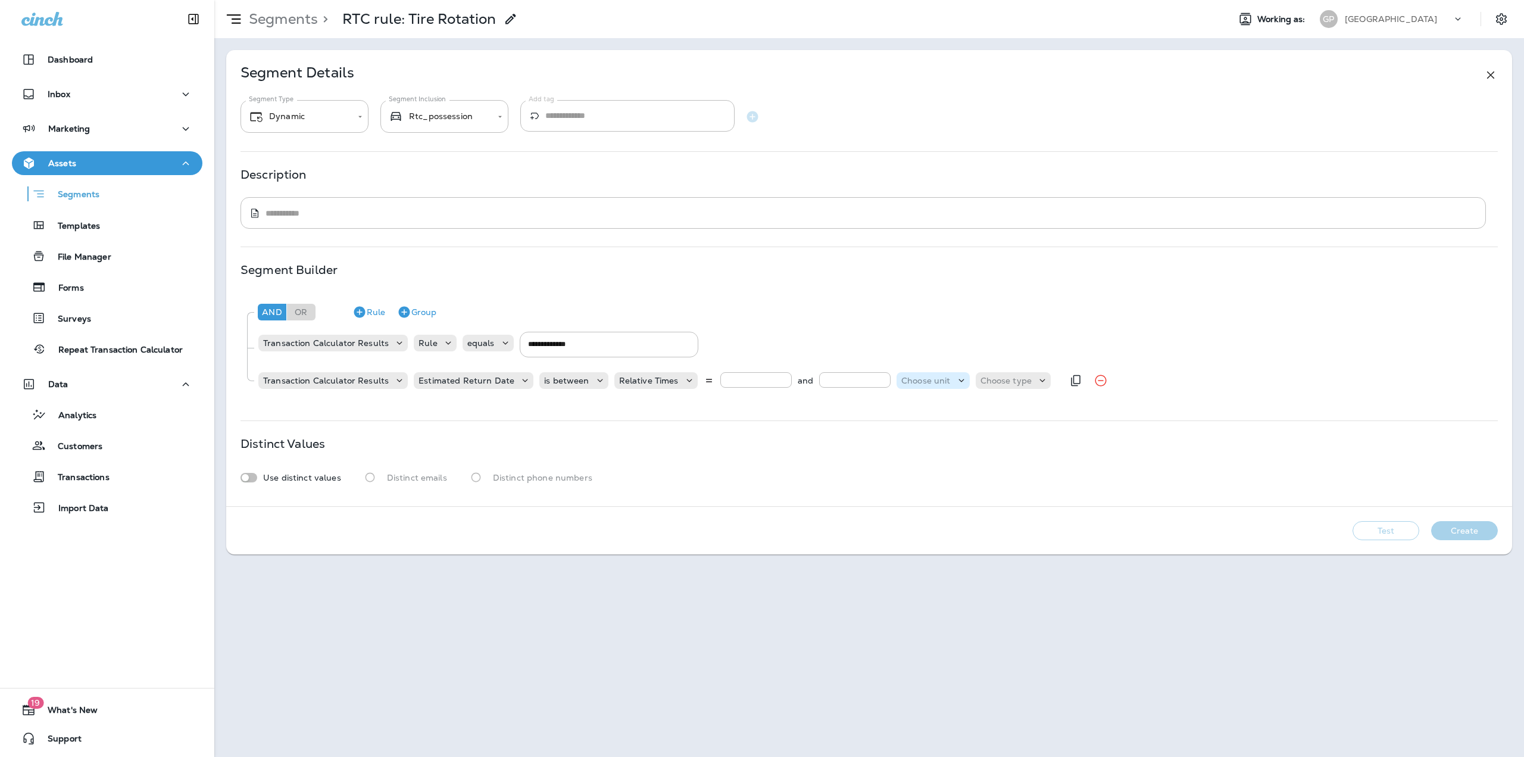
click at [907, 382] on p "Choose unit" at bounding box center [926, 381] width 49 height 10
click at [910, 414] on p "days" at bounding box center [906, 411] width 24 height 10
click at [971, 384] on p "Choose type" at bounding box center [977, 381] width 52 height 10
click at [966, 411] on button "ago" at bounding box center [964, 410] width 54 height 19
click at [1452, 529] on button "Create" at bounding box center [1465, 530] width 67 height 19
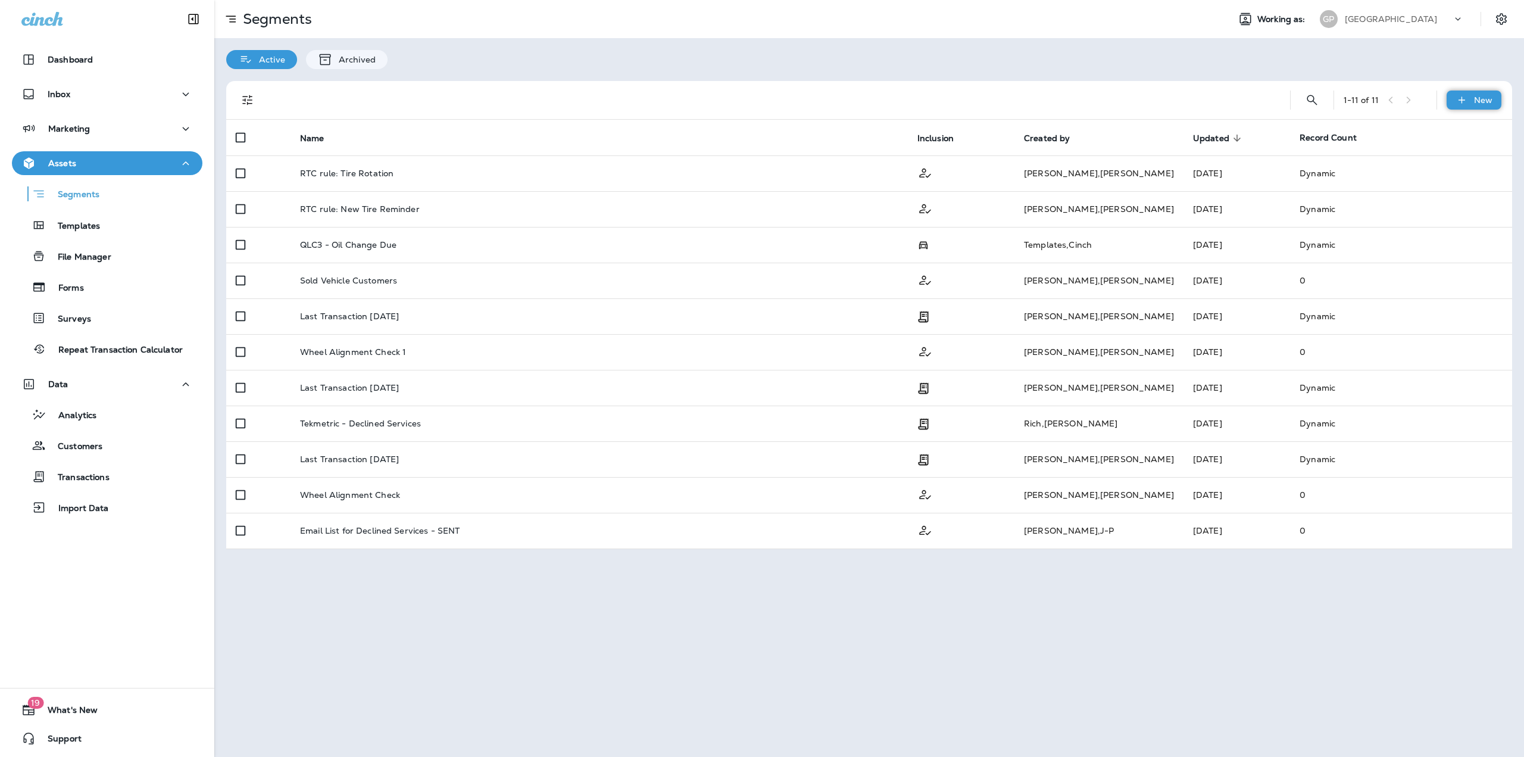
click at [1475, 102] on p "New" at bounding box center [1483, 100] width 18 height 10
click at [1216, 98] on div at bounding box center [770, 100] width 1002 height 38
click at [110, 352] on p "Repeat Transaction Calculator" at bounding box center [114, 350] width 136 height 11
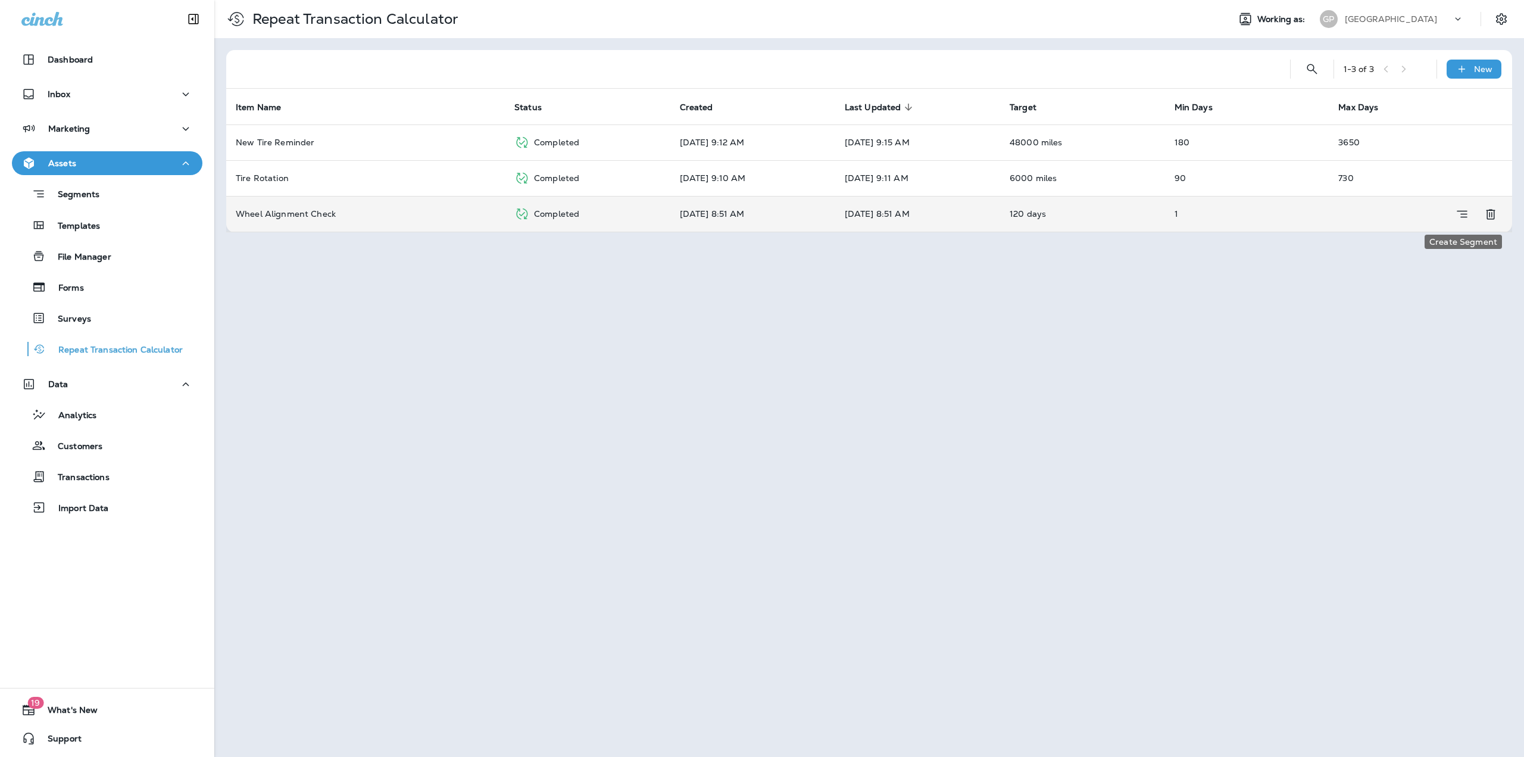
click at [1470, 214] on button "Create Segment" at bounding box center [1463, 214] width 24 height 24
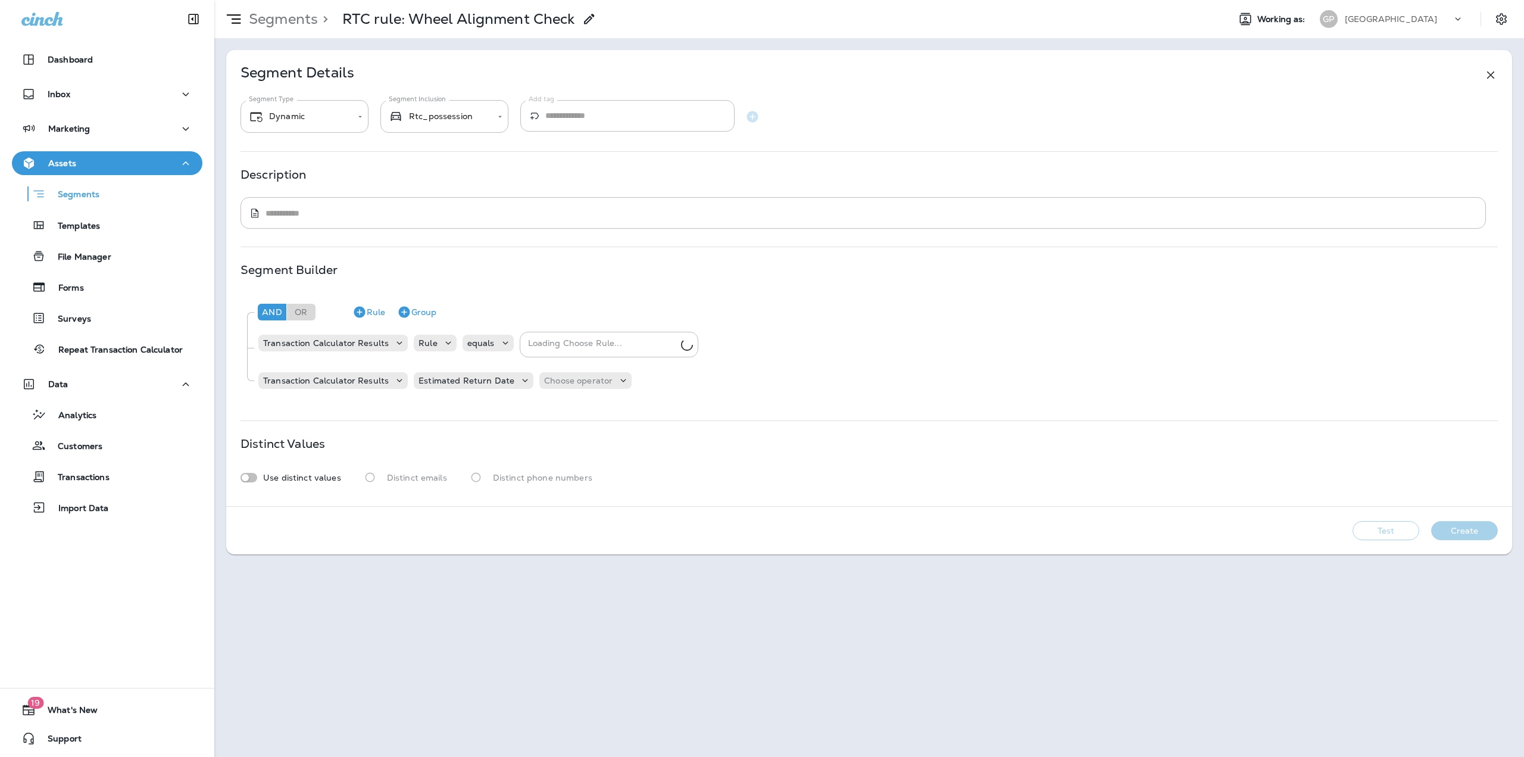
type input "**********"
click at [553, 378] on p "Choose operator" at bounding box center [578, 381] width 68 height 10
click at [576, 559] on p "is between" at bounding box center [564, 563] width 49 height 10
click at [668, 378] on p "Choose query type" at bounding box center [658, 381] width 78 height 10
click at [651, 411] on p "Relative Times" at bounding box center [645, 411] width 64 height 10
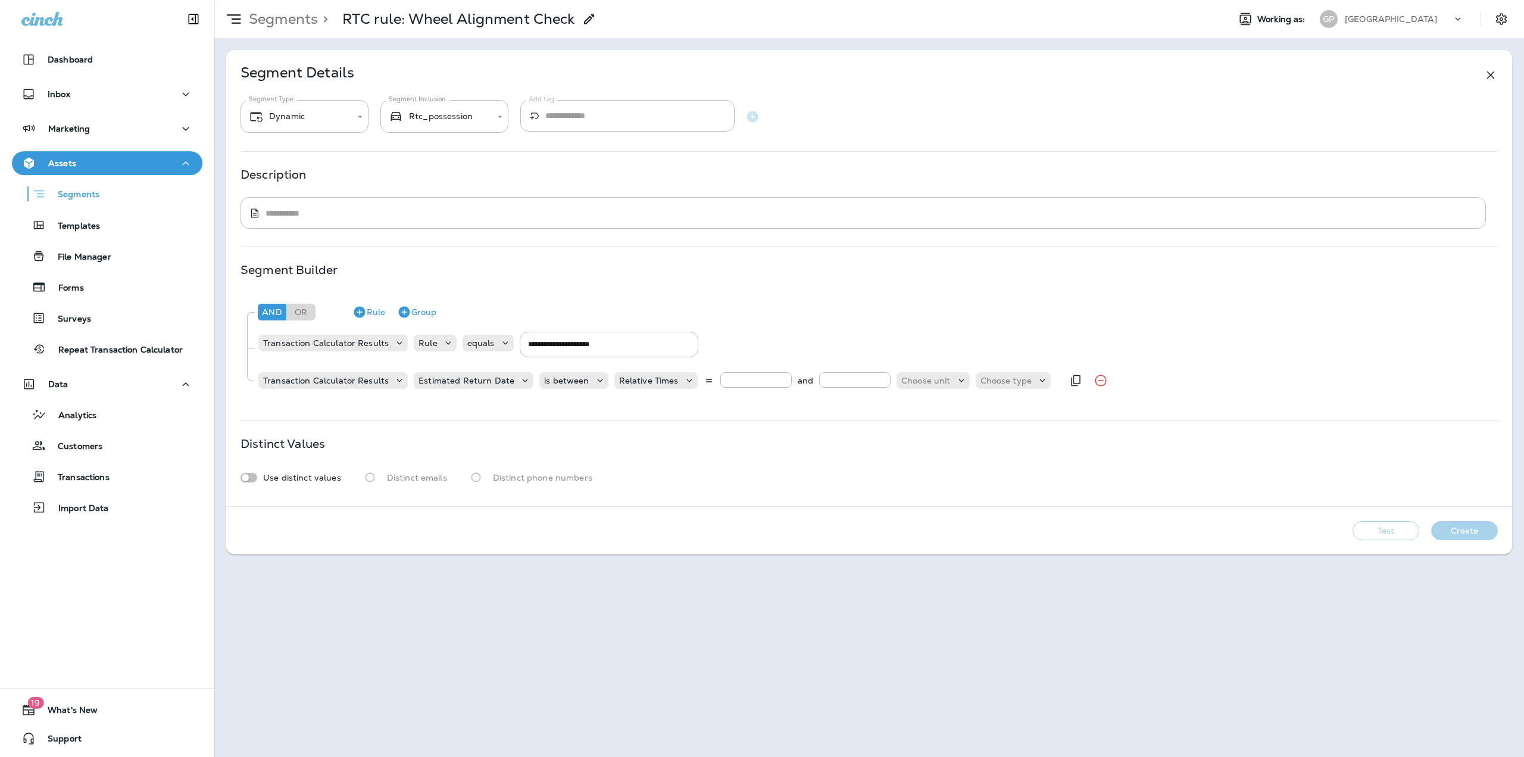
click at [734, 379] on input "number" at bounding box center [756, 379] width 71 height 15
type input "*"
click at [839, 373] on input "number" at bounding box center [854, 379] width 71 height 15
type input "*"
click at [922, 386] on div "Choose unit" at bounding box center [933, 381] width 73 height 12
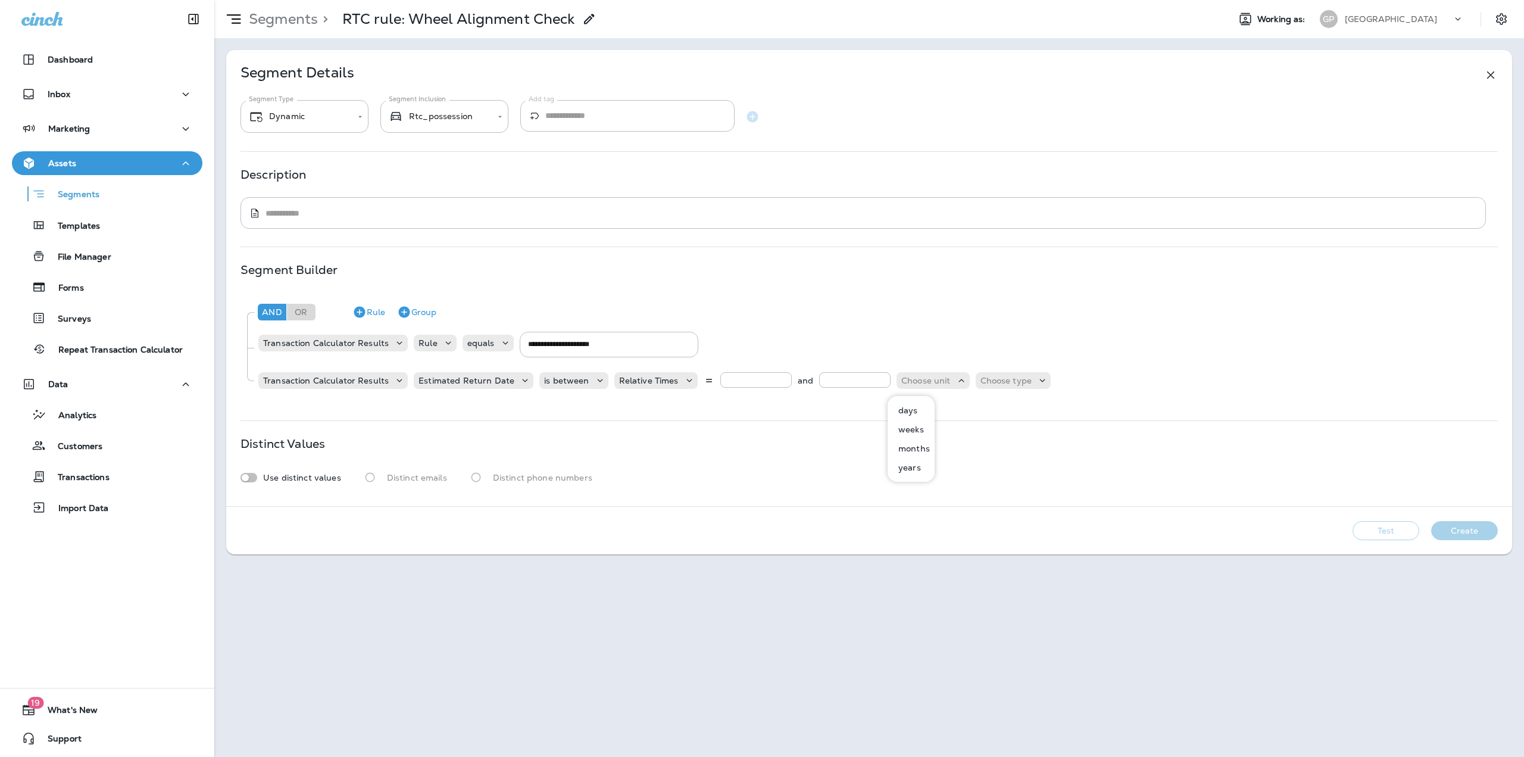
click at [916, 408] on p "days" at bounding box center [906, 411] width 24 height 10
click at [968, 381] on p "Choose type" at bounding box center [977, 381] width 52 height 10
click at [955, 411] on p "ago" at bounding box center [952, 411] width 20 height 10
click at [1443, 533] on button "Create" at bounding box center [1465, 530] width 67 height 19
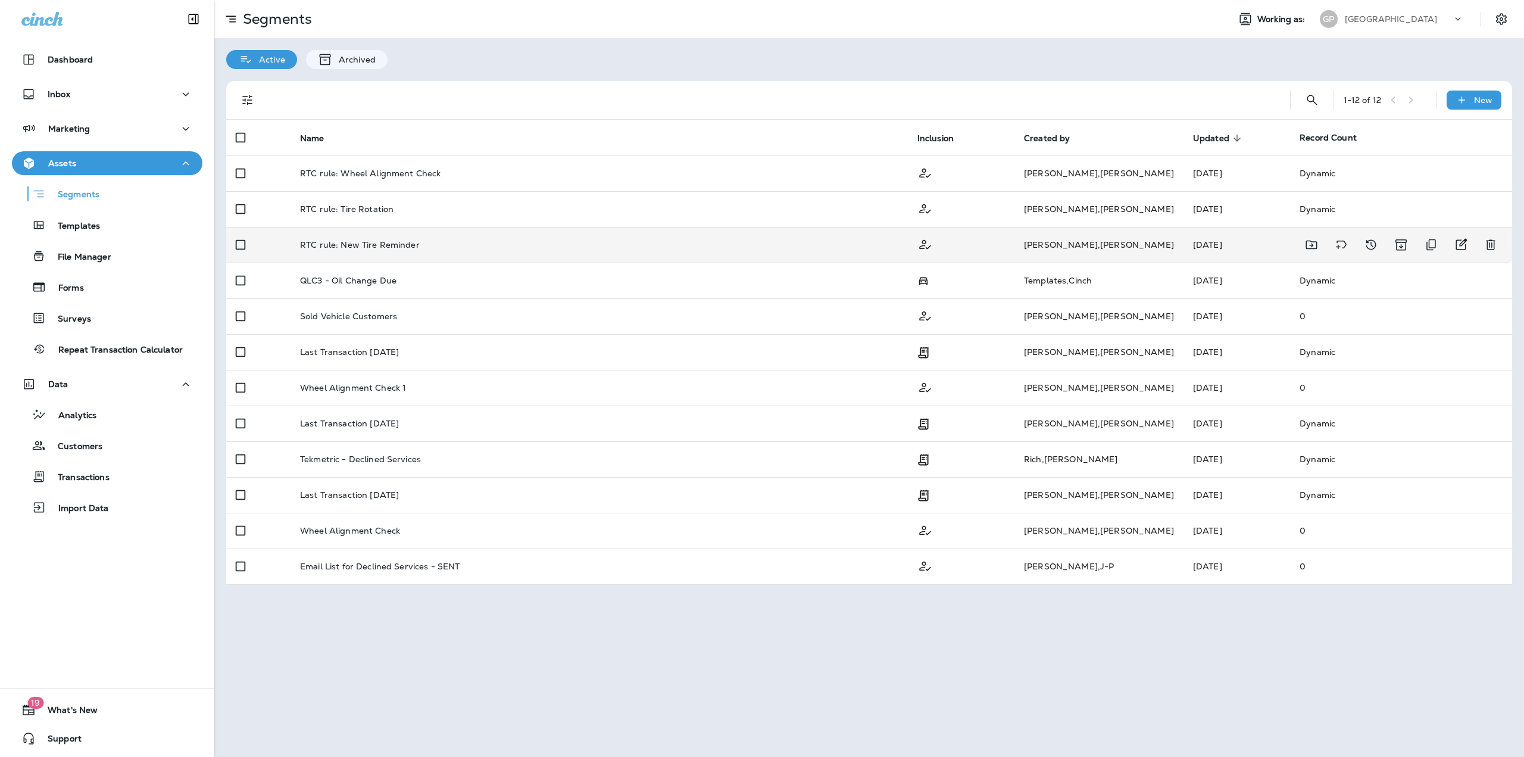
click at [393, 235] on td "RTC rule: New Tire Reminder" at bounding box center [600, 245] width 618 height 36
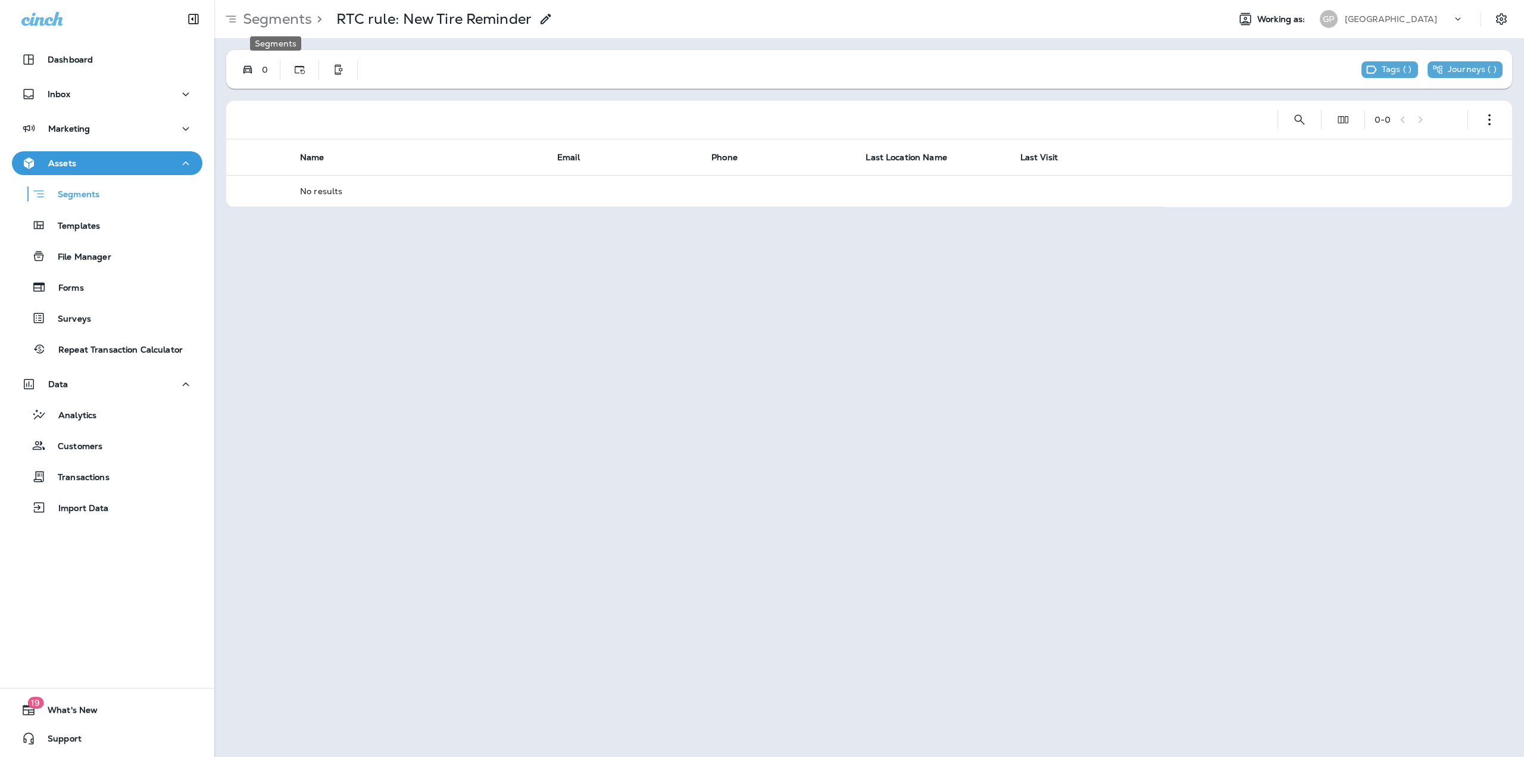
click at [278, 21] on p "Segments" at bounding box center [275, 19] width 74 height 18
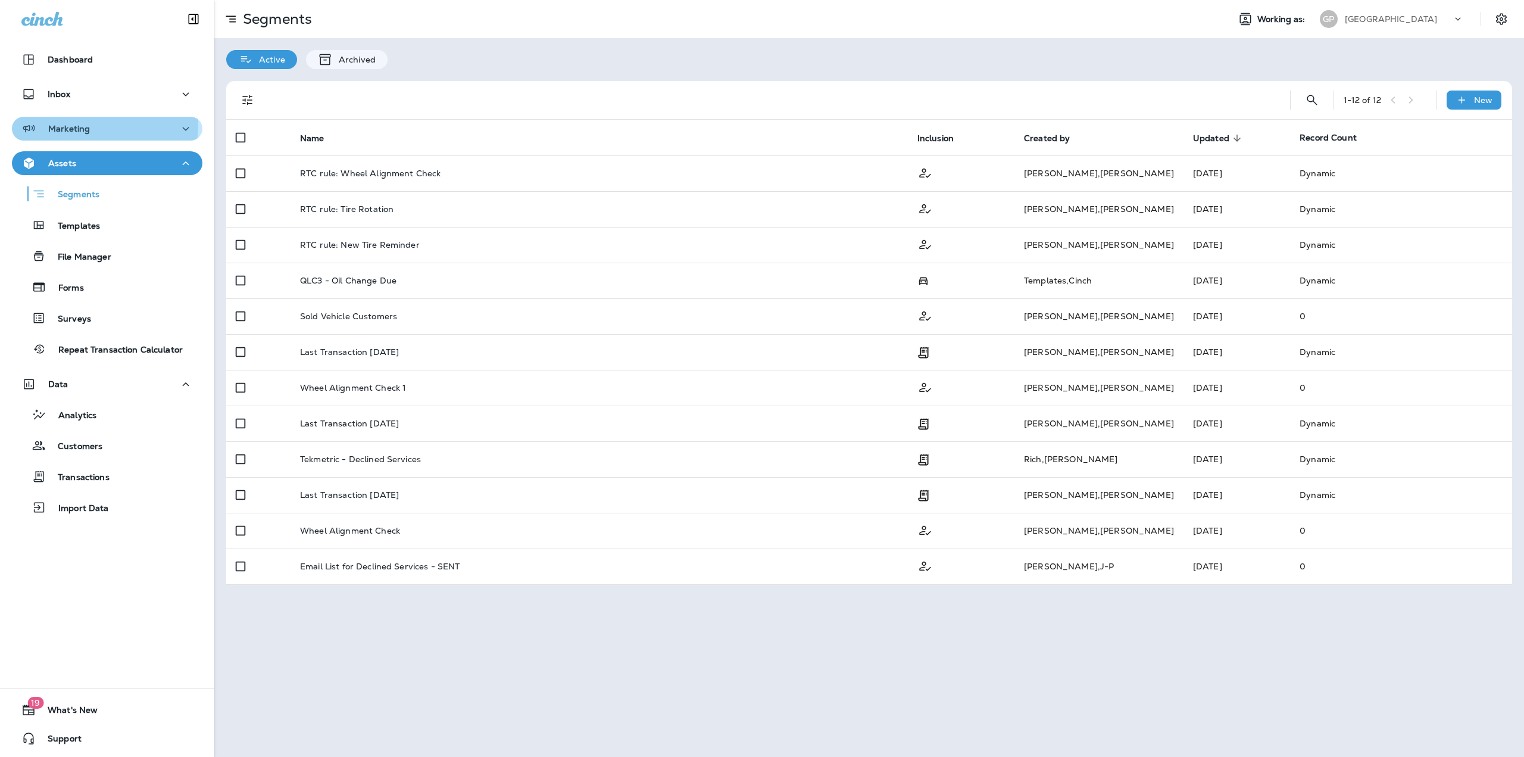
click at [63, 124] on p "Marketing" at bounding box center [69, 129] width 42 height 10
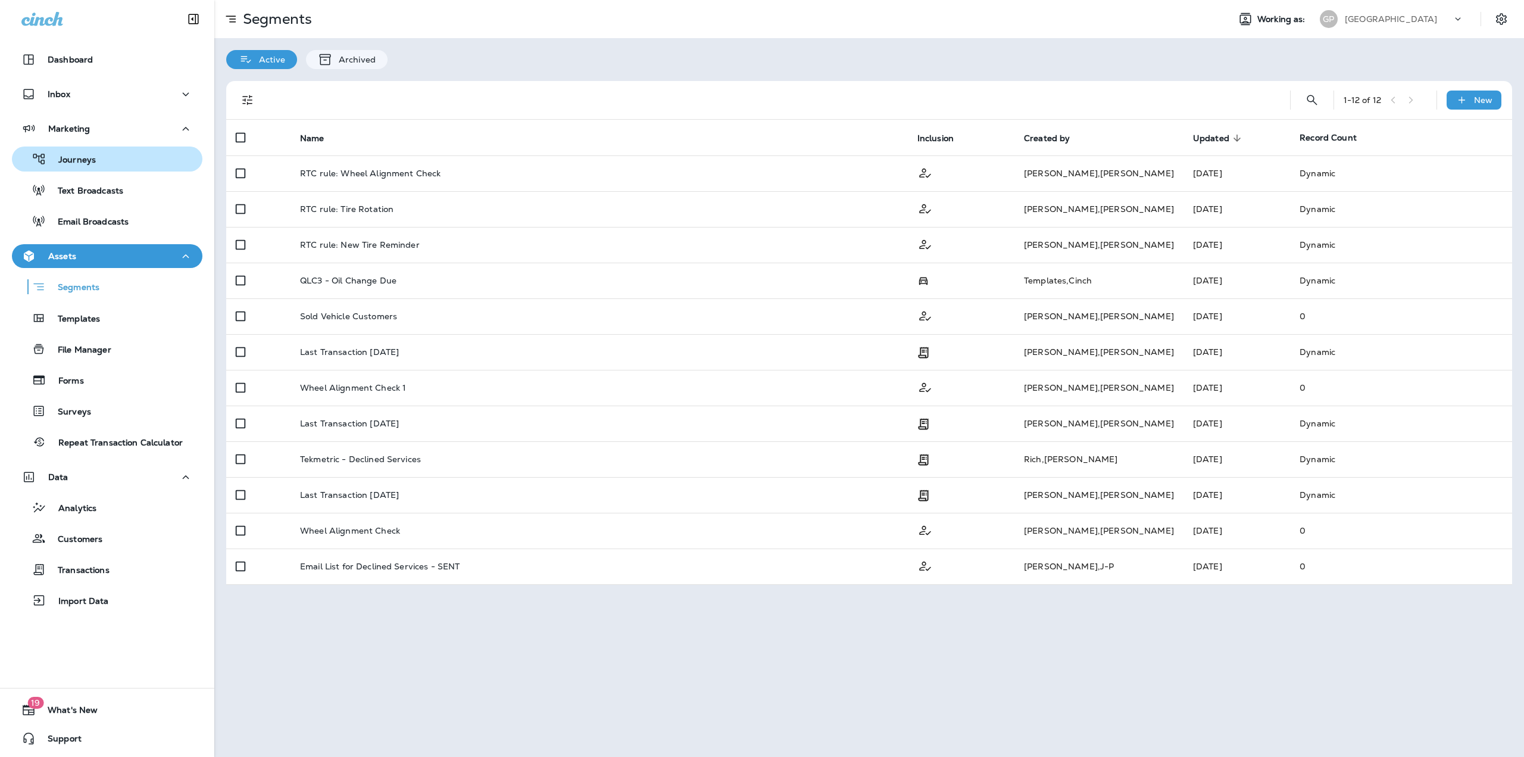
click at [67, 163] on p "Journeys" at bounding box center [70, 160] width 49 height 11
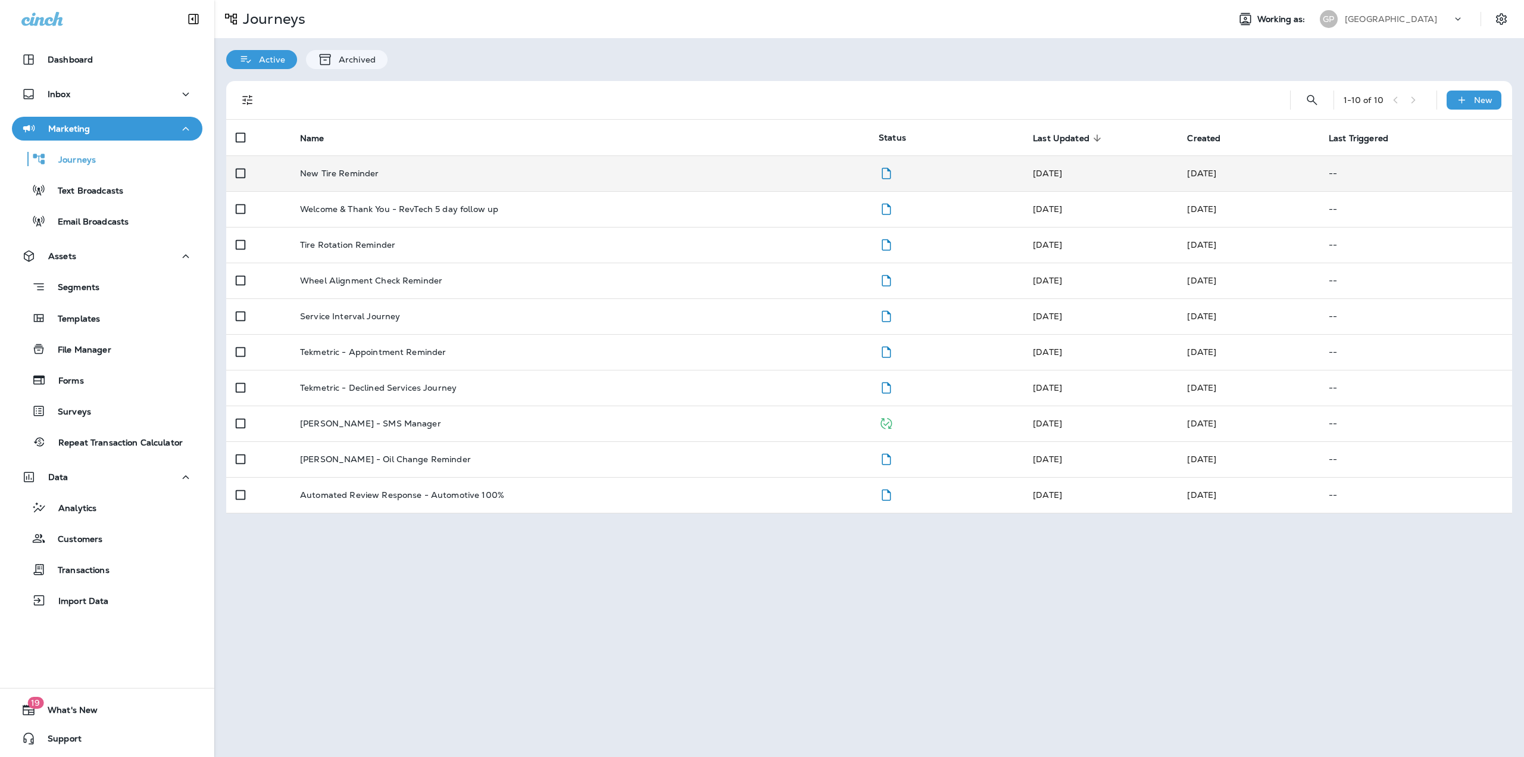
click at [441, 177] on div "New Tire Reminder" at bounding box center [580, 174] width 560 height 10
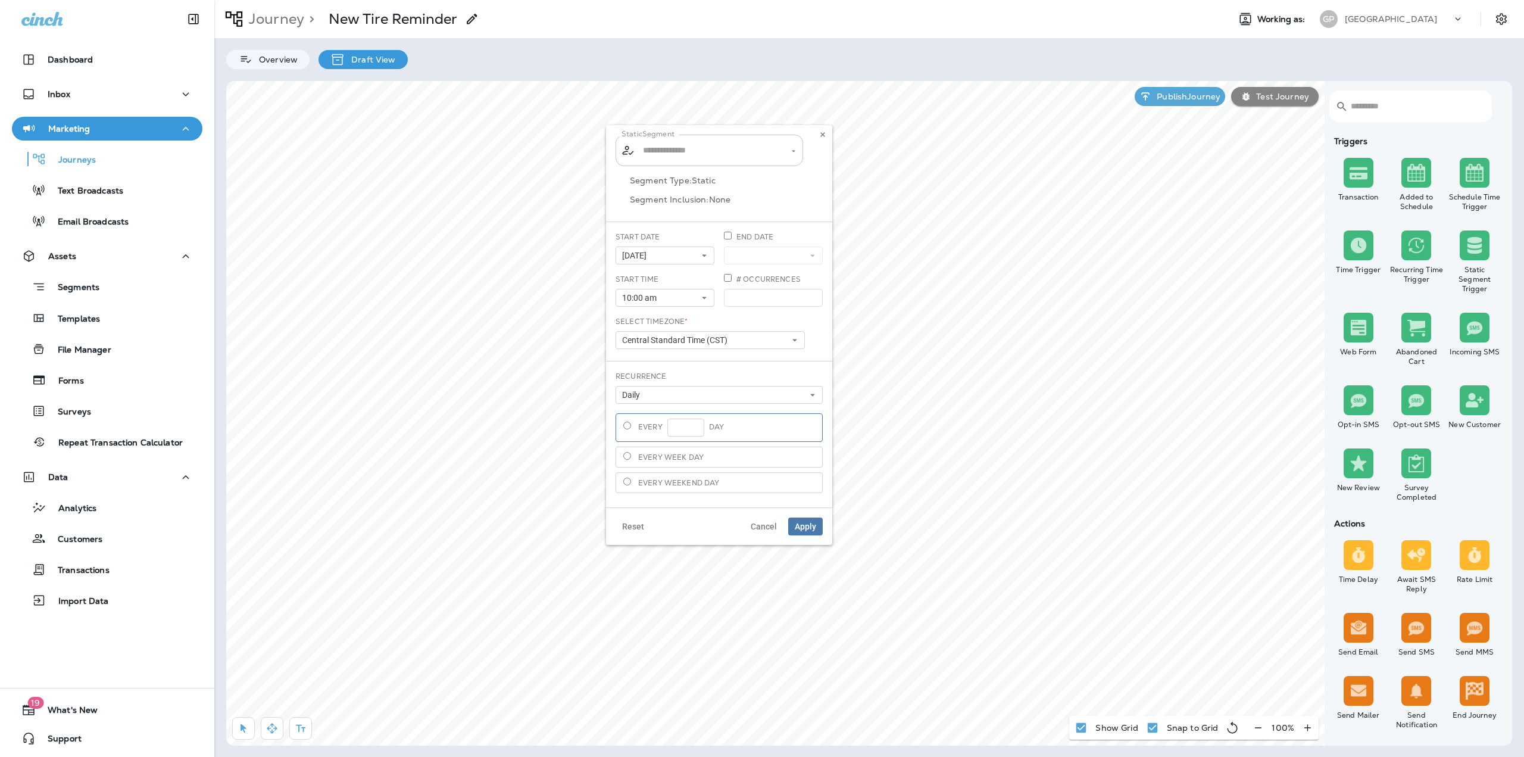
click at [725, 156] on input "text" at bounding box center [710, 150] width 140 height 21
click at [687, 149] on input "text" at bounding box center [710, 150] width 140 height 21
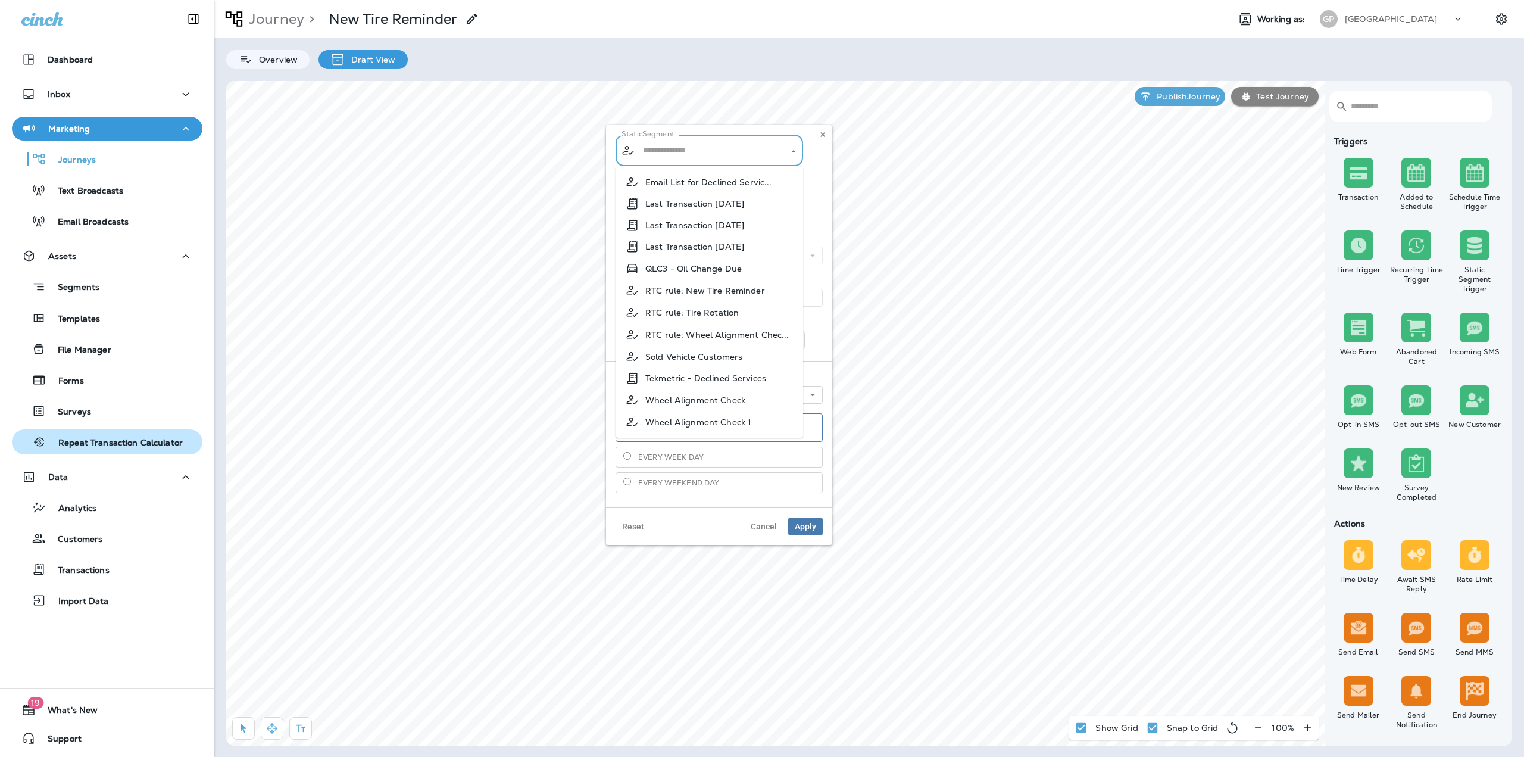
click at [97, 444] on p "Repeat Transaction Calculator" at bounding box center [114, 443] width 136 height 11
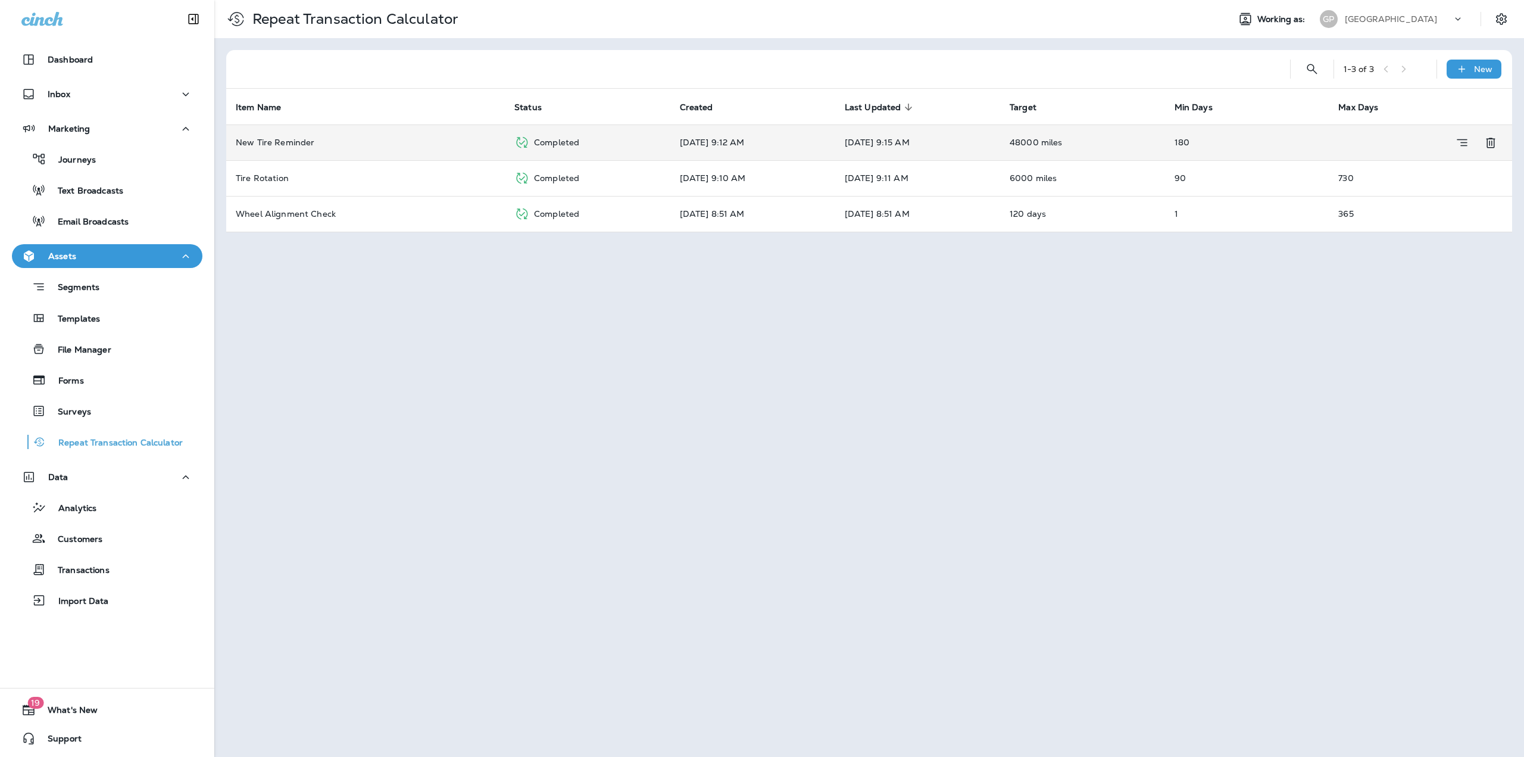
click at [753, 138] on p "Sep 15, 2025 9:12 AM" at bounding box center [753, 143] width 146 height 10
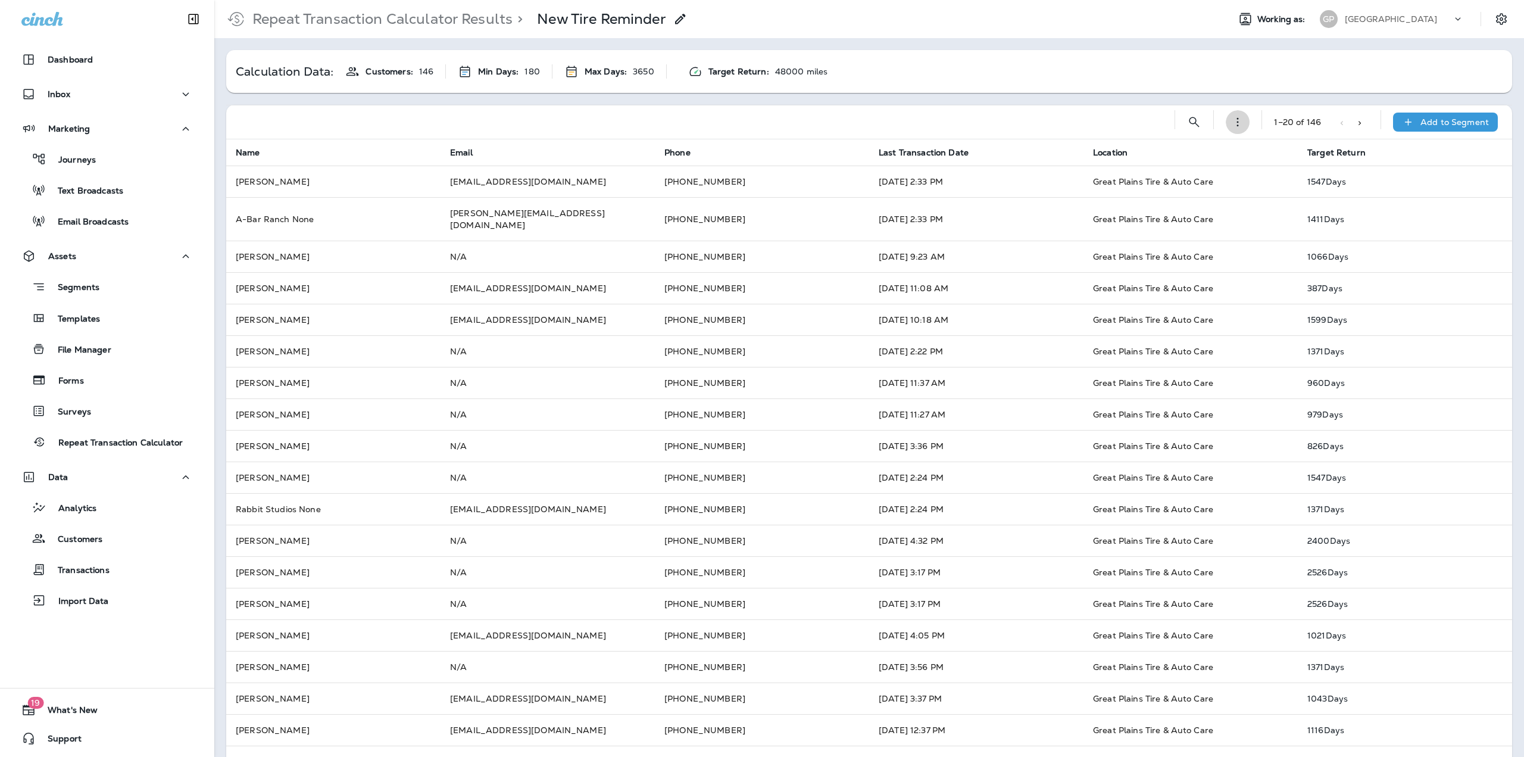
click at [1233, 127] on icon "button" at bounding box center [1238, 122] width 14 height 14
click at [1235, 144] on p "Edit Calculation" at bounding box center [1237, 149] width 65 height 10
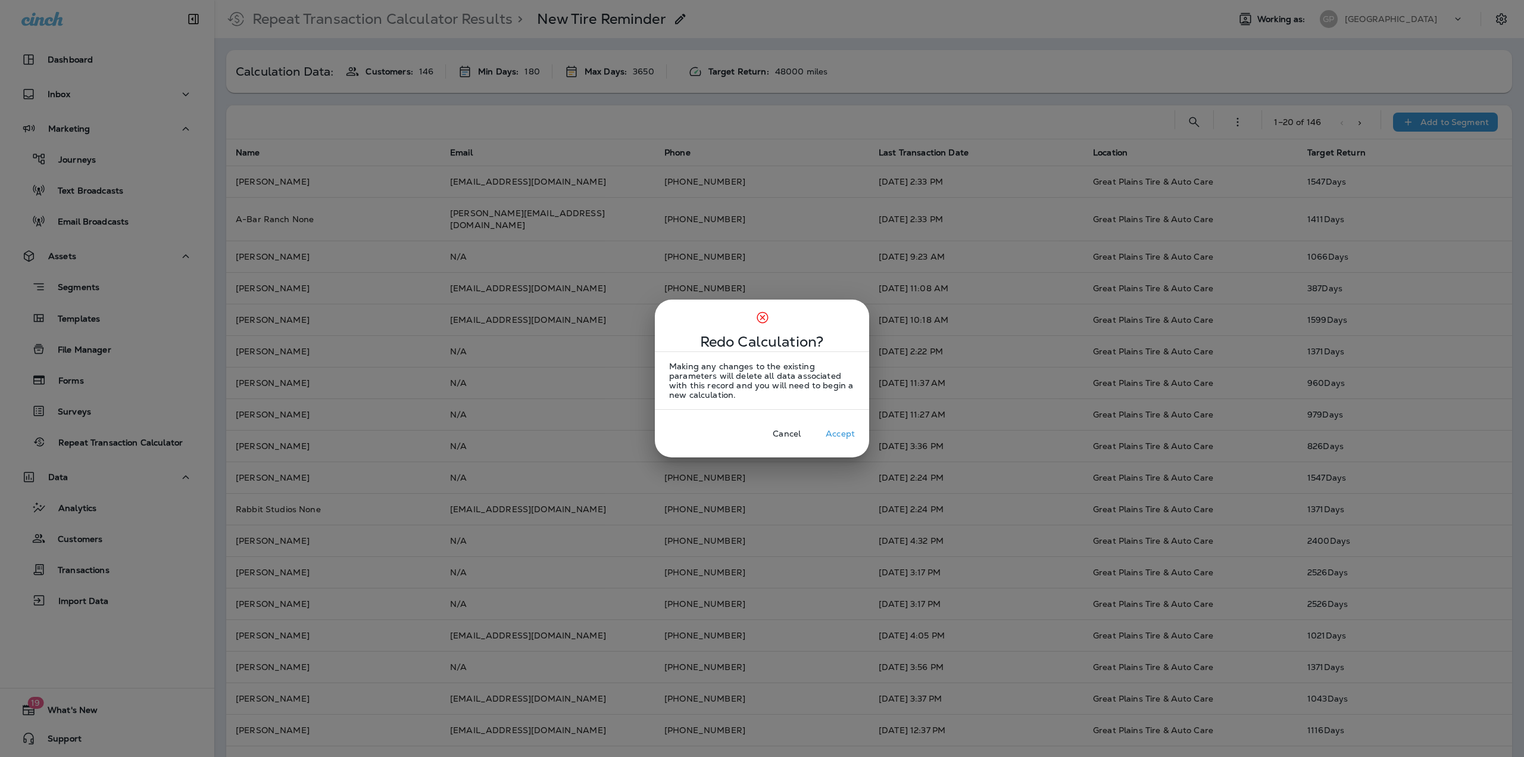
click at [835, 435] on p "Accept" at bounding box center [840, 434] width 29 height 10
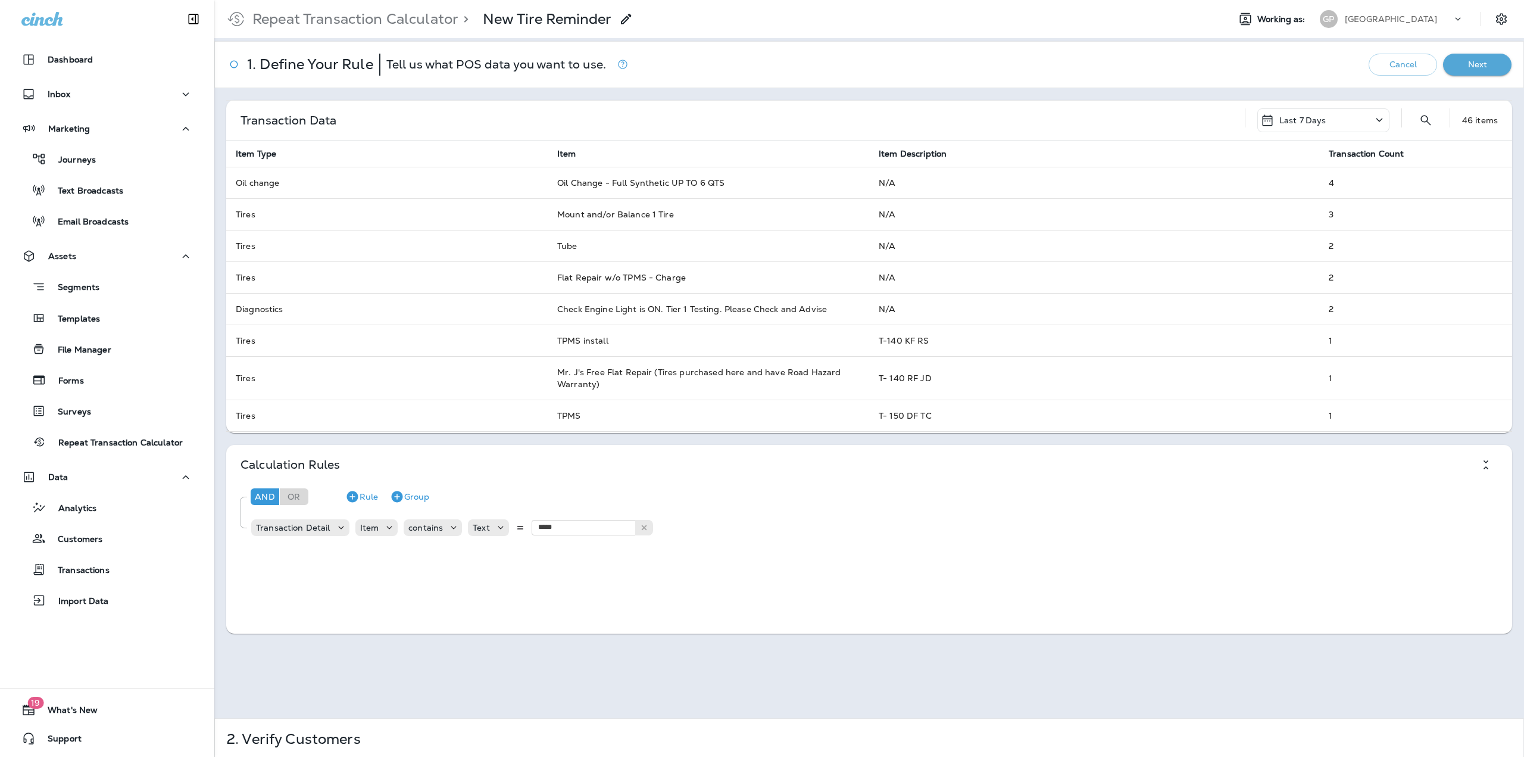
click at [1464, 67] on button "Next" at bounding box center [1478, 65] width 68 height 22
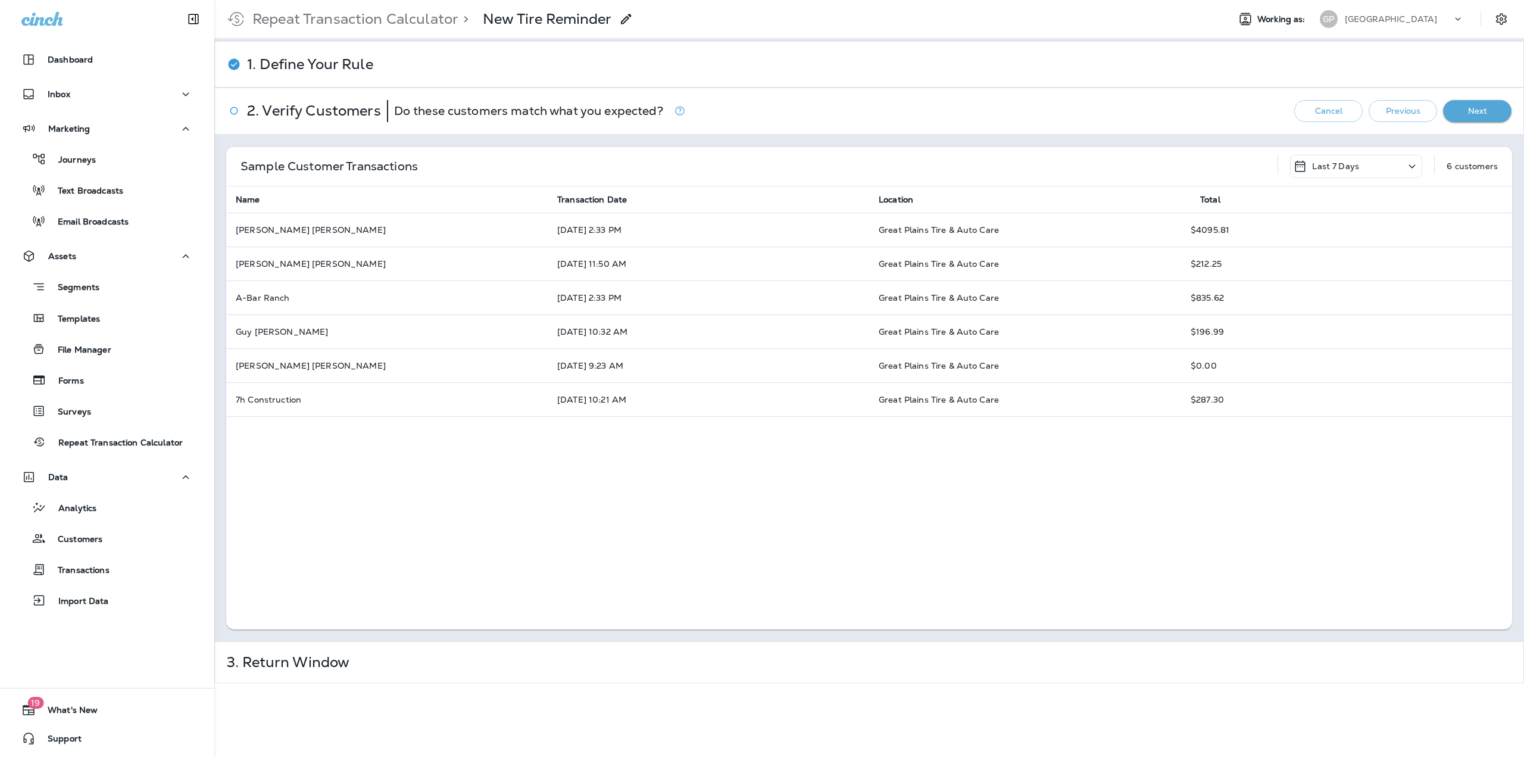
click at [1477, 114] on button "Next" at bounding box center [1478, 111] width 68 height 22
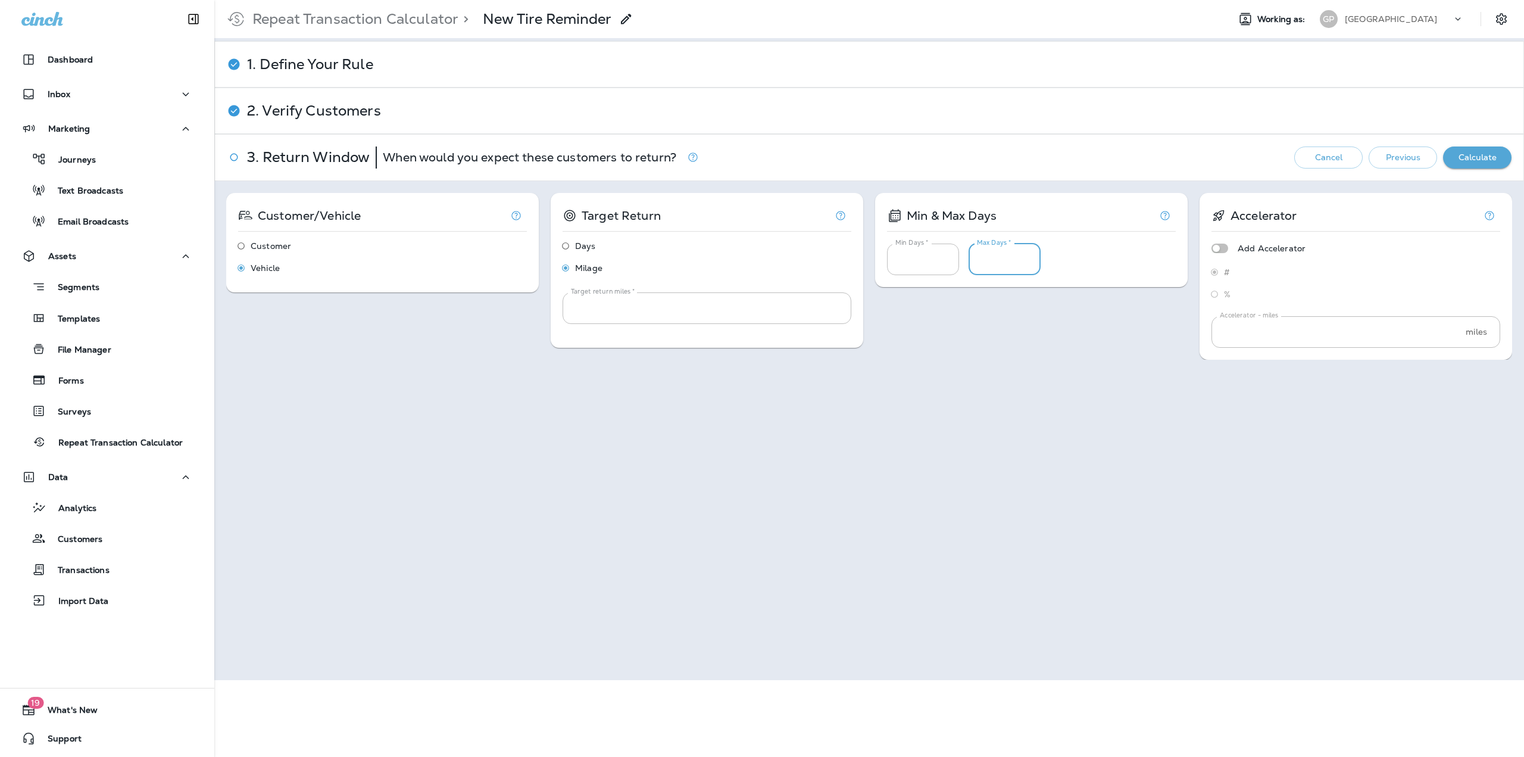
drag, startPoint x: 992, startPoint y: 265, endPoint x: 966, endPoint y: 265, distance: 26.2
click at [969, 265] on input "****" at bounding box center [1005, 260] width 72 height 32
paste input "***"
type input "****"
click at [948, 314] on div "Customer/Vehicle Customer Vehicle Target Return Days Milage Target return miles…" at bounding box center [869, 276] width 1286 height 167
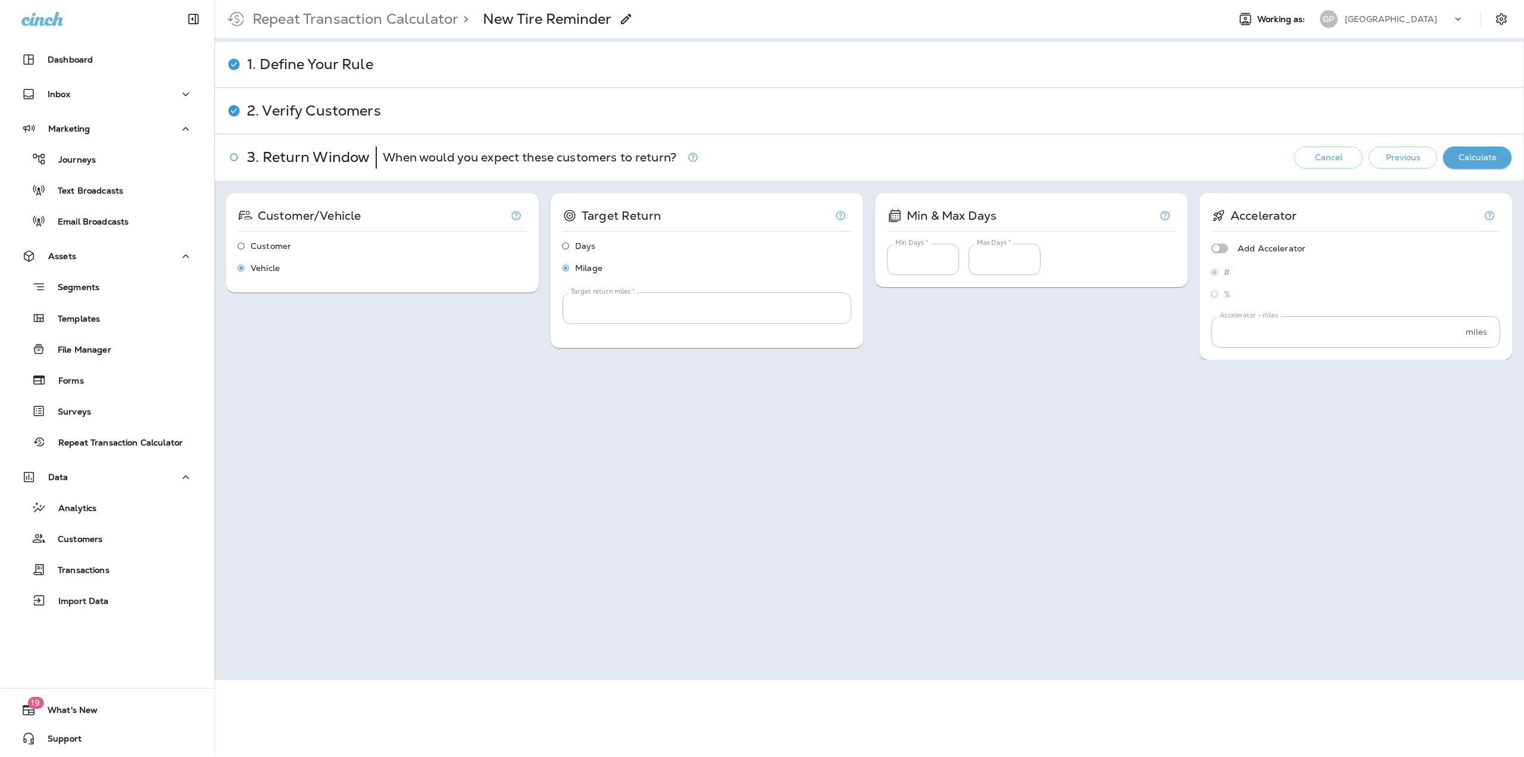
click at [1451, 158] on button "Calculate" at bounding box center [1478, 157] width 68 height 22
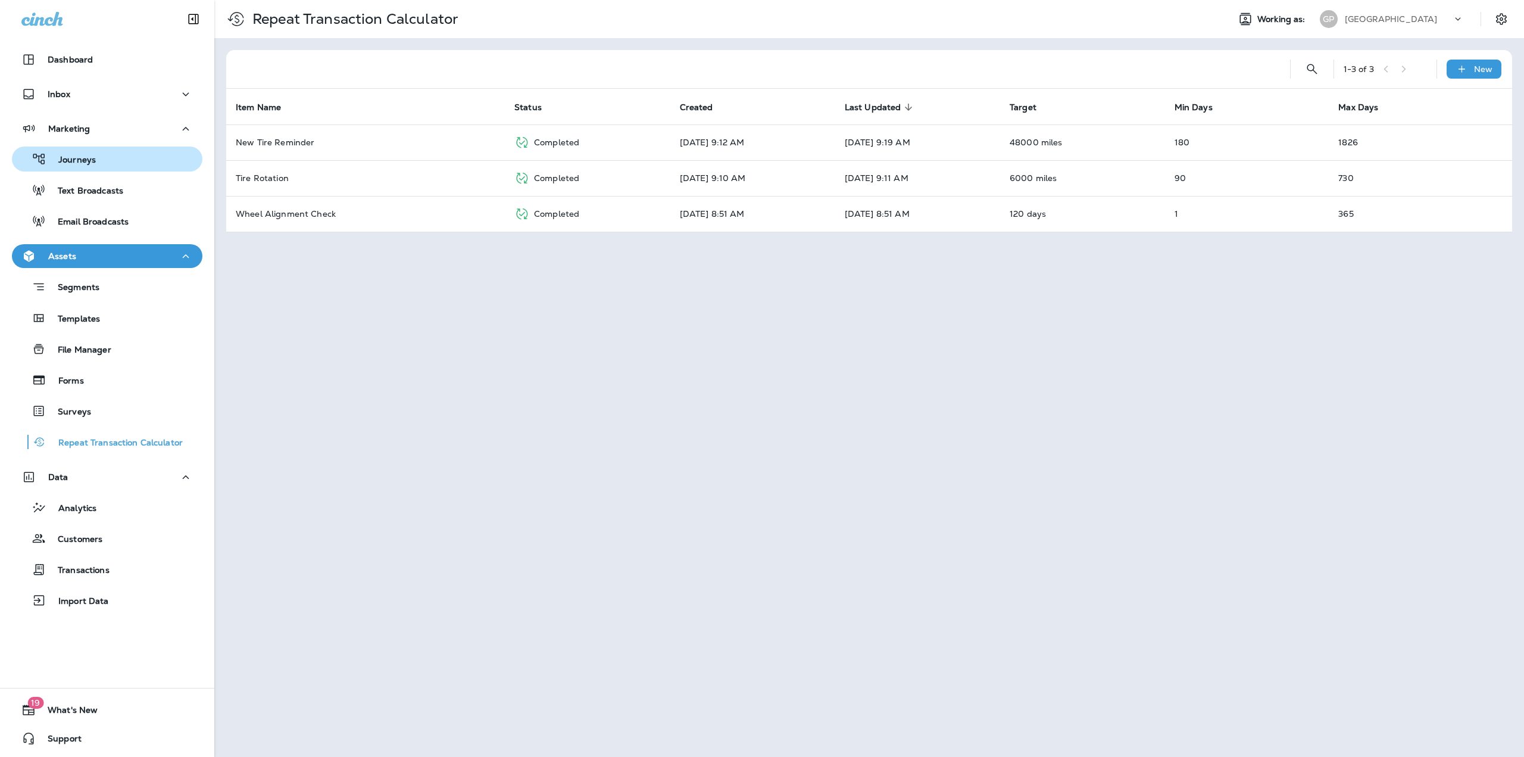
click at [84, 159] on p "Journeys" at bounding box center [70, 160] width 49 height 11
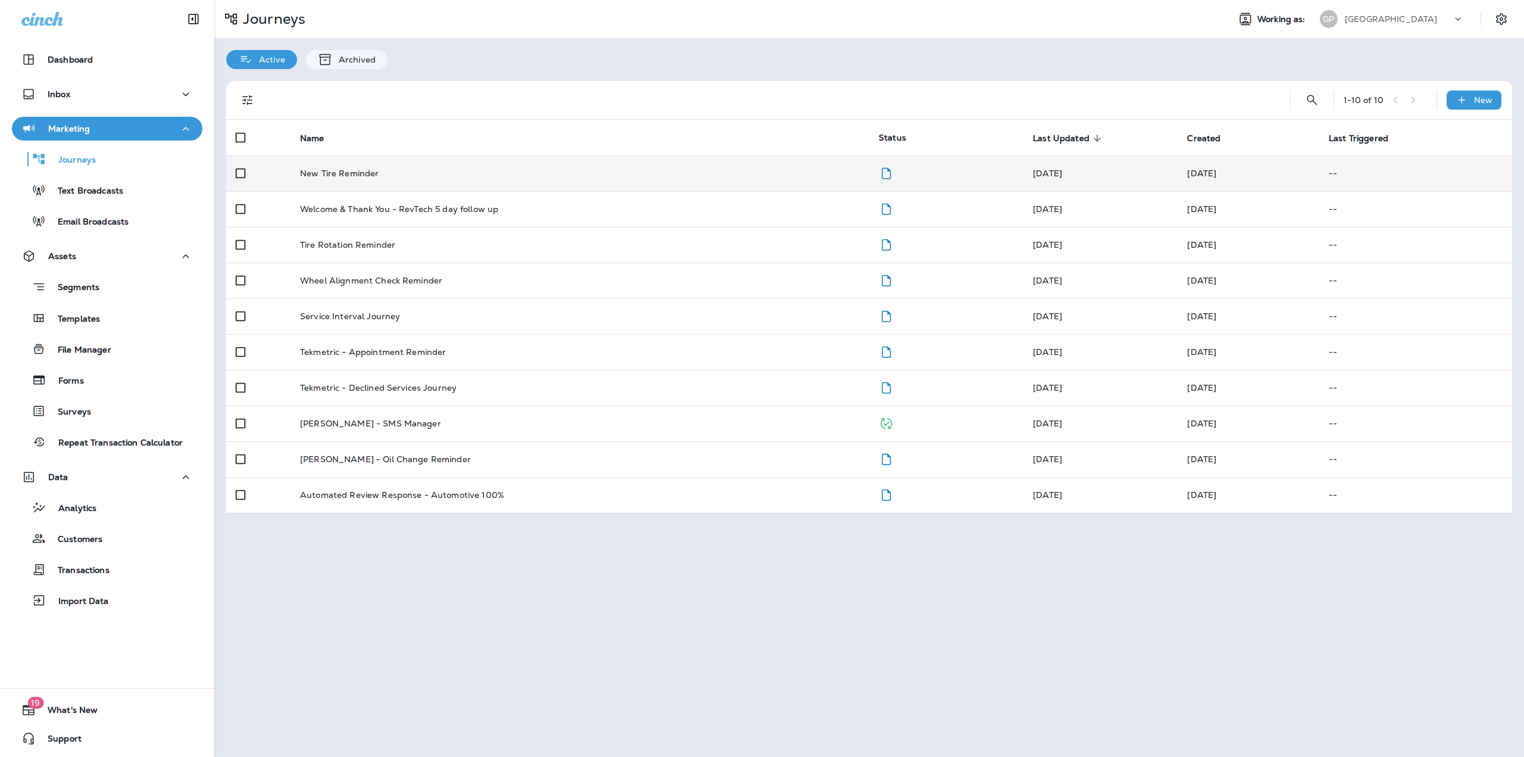
click at [421, 174] on div "New Tire Reminder" at bounding box center [580, 174] width 560 height 10
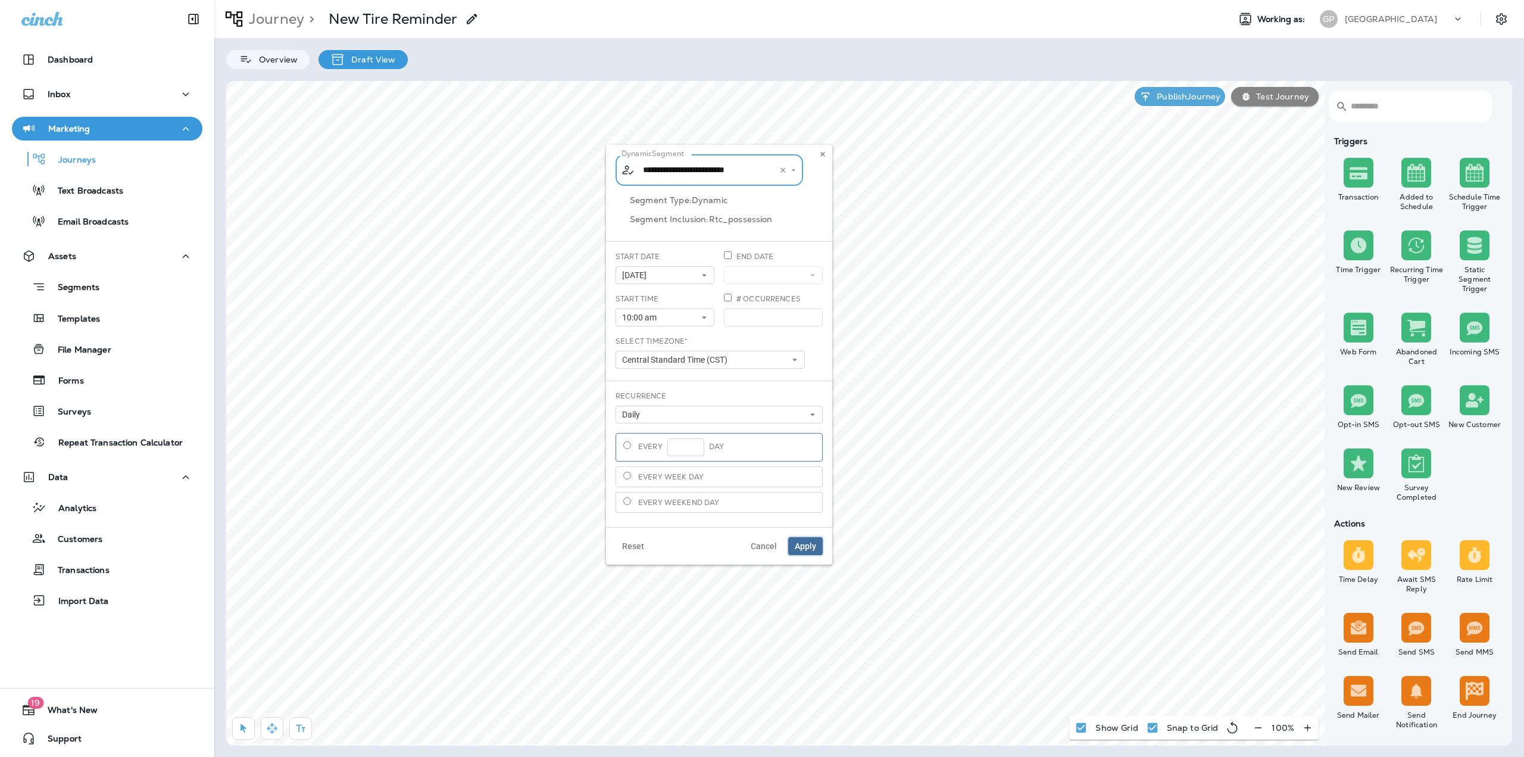
click at [804, 543] on span "Apply" at bounding box center [805, 546] width 21 height 8
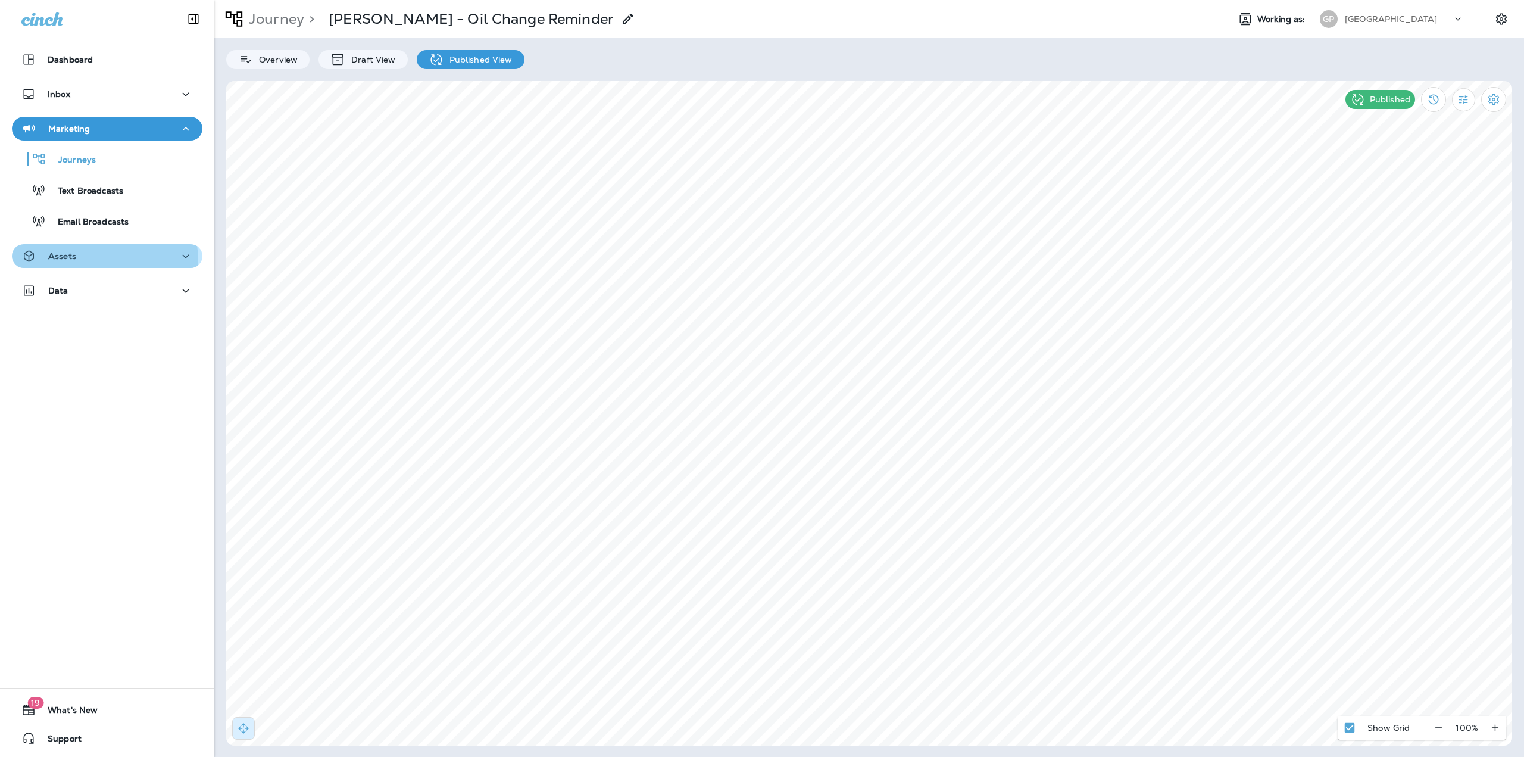
click at [73, 262] on div "Assets" at bounding box center [48, 256] width 55 height 15
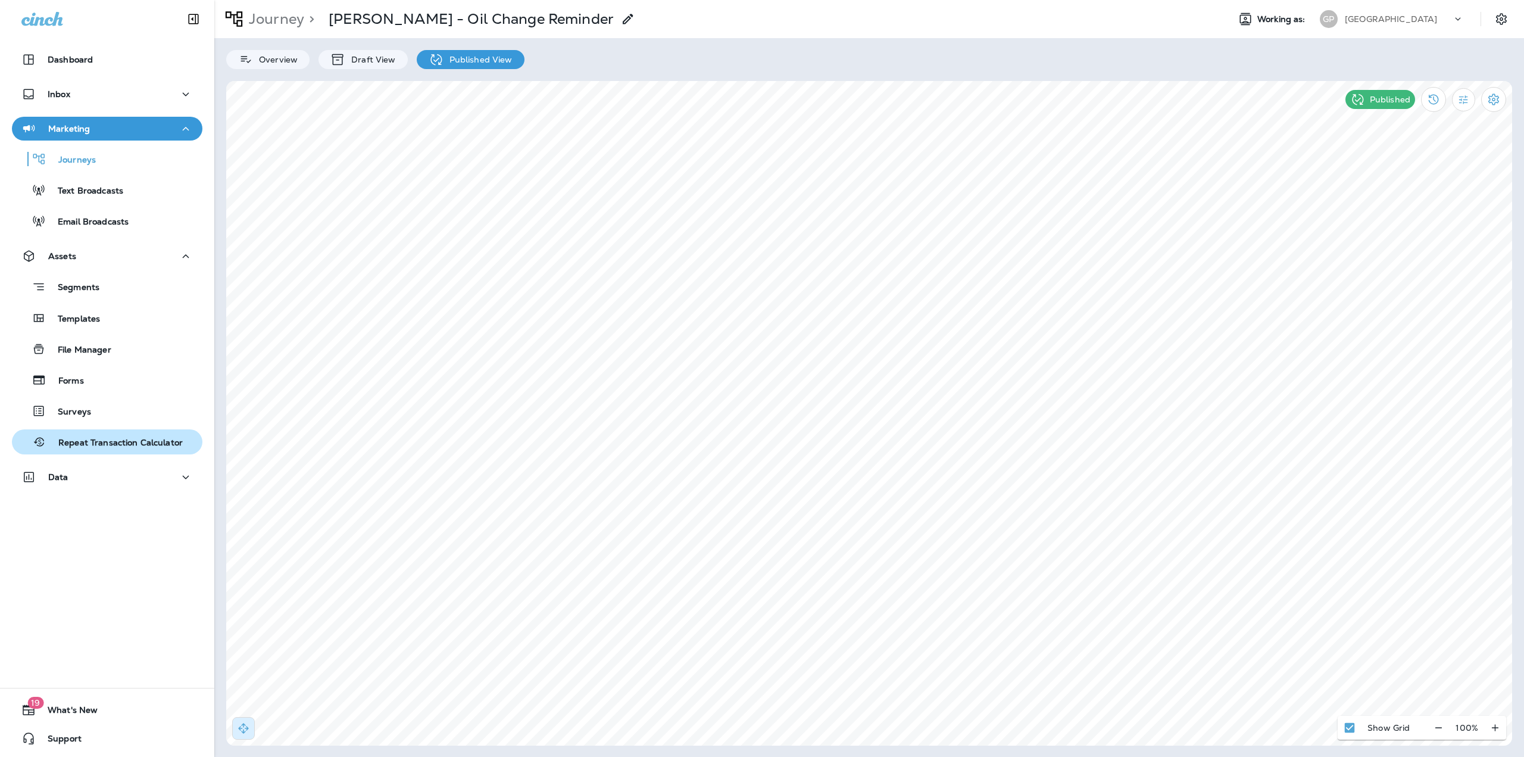
click at [100, 435] on div "Repeat Transaction Calculator" at bounding box center [100, 442] width 166 height 18
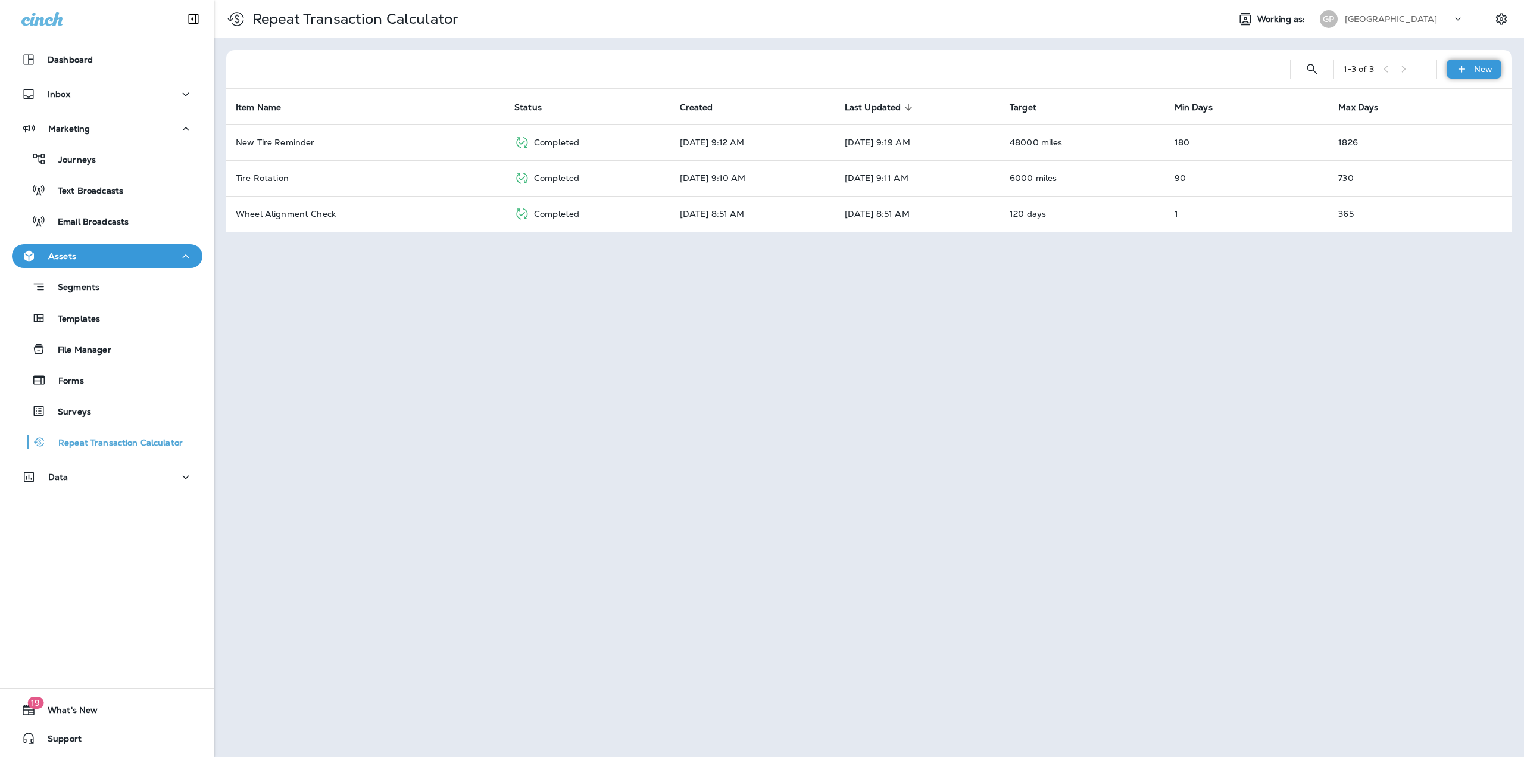
click at [1491, 66] on p "New" at bounding box center [1483, 69] width 18 height 10
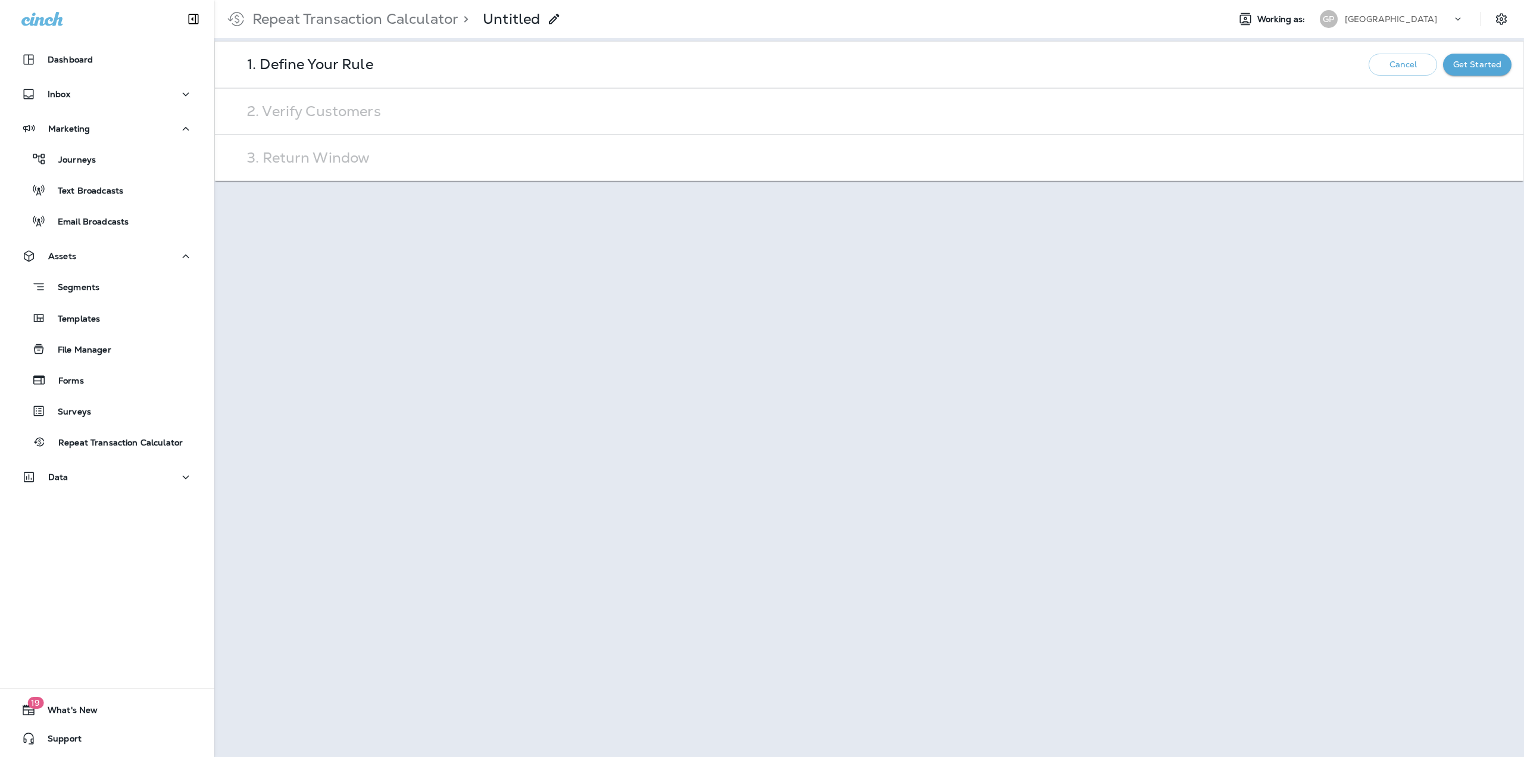
click at [1455, 68] on p "Get Started" at bounding box center [1478, 65] width 49 height 10
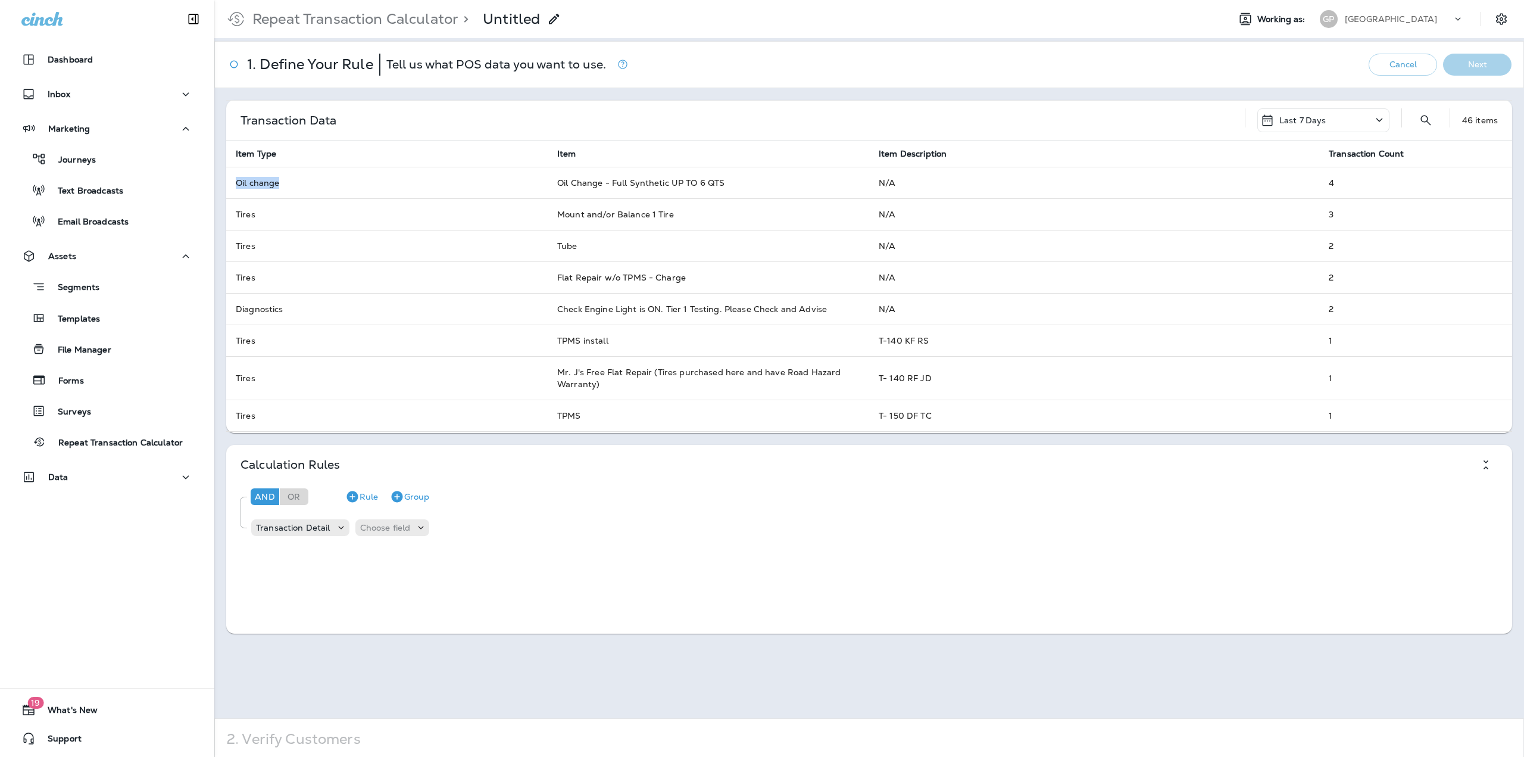
drag, startPoint x: 294, startPoint y: 180, endPoint x: 237, endPoint y: 183, distance: 56.7
click at [237, 183] on td "Oil change" at bounding box center [387, 183] width 322 height 32
copy td "Oil change"
click at [498, 121] on div "Transaction Data Last 7 Days 46 items" at bounding box center [869, 120] width 1286 height 40
click at [362, 17] on p "Repeat Transaction Calculator" at bounding box center [353, 19] width 211 height 18
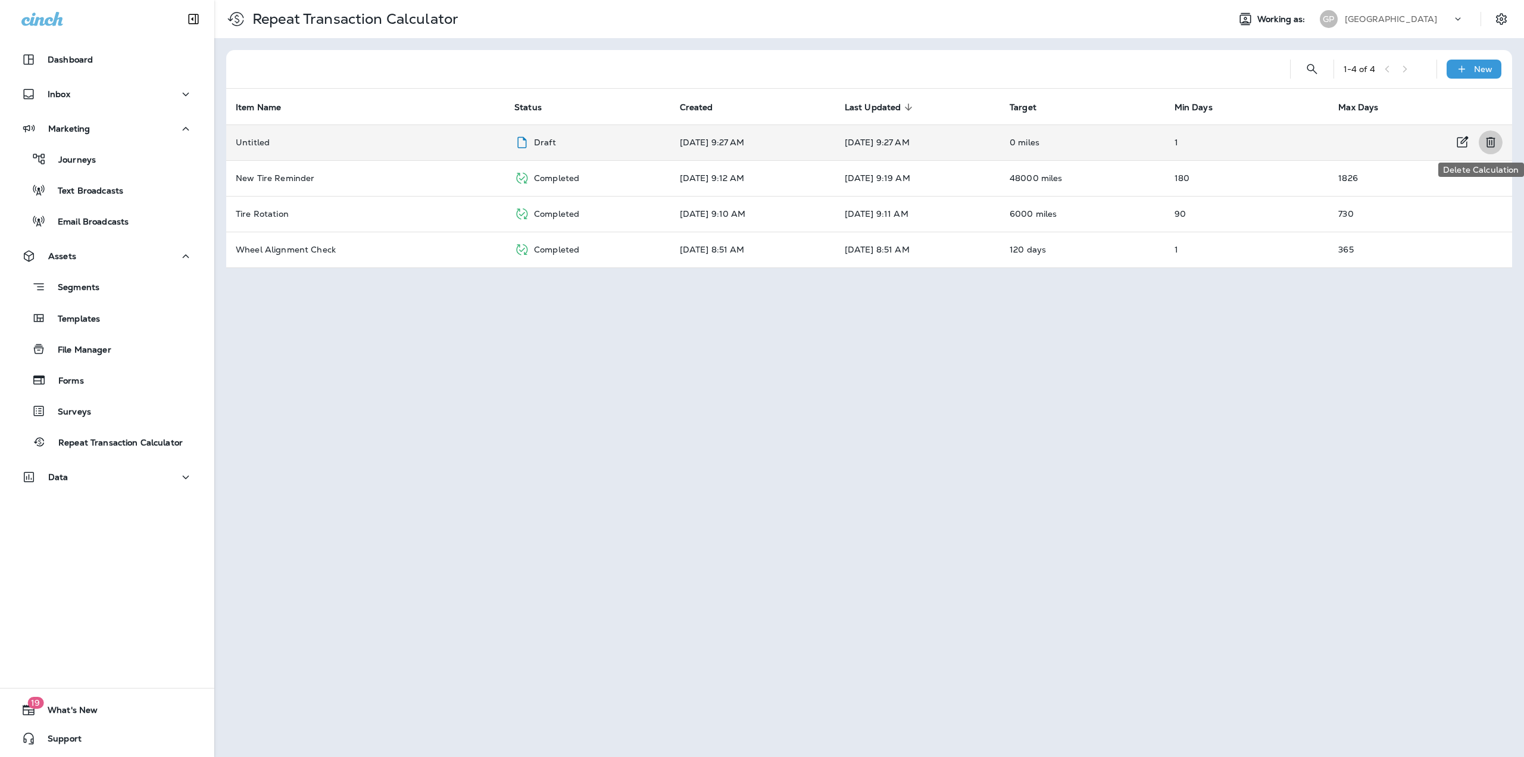
click at [1493, 142] on icon "Delete Calculation" at bounding box center [1491, 142] width 14 height 14
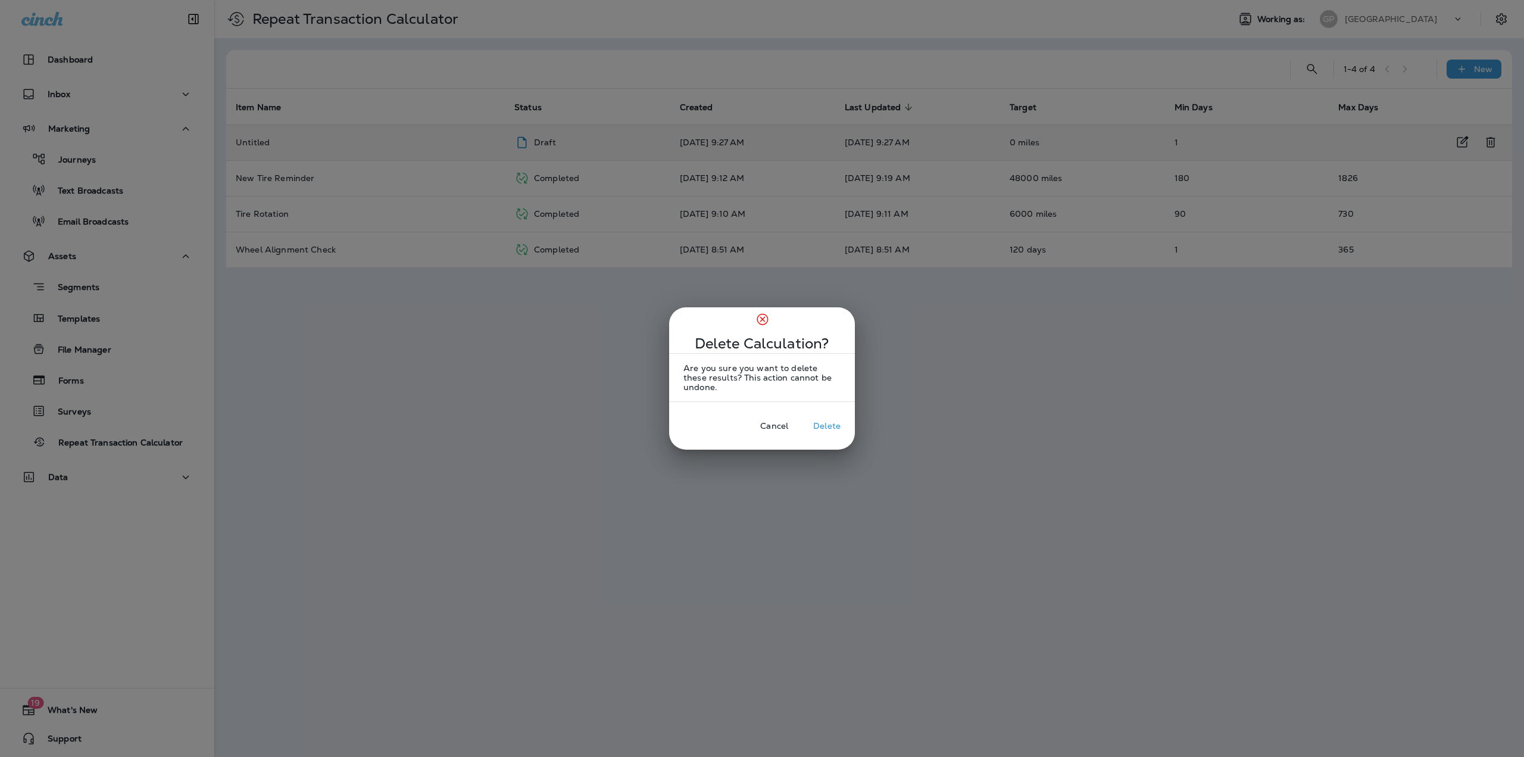
click at [827, 421] on p "Delete" at bounding box center [826, 426] width 27 height 10
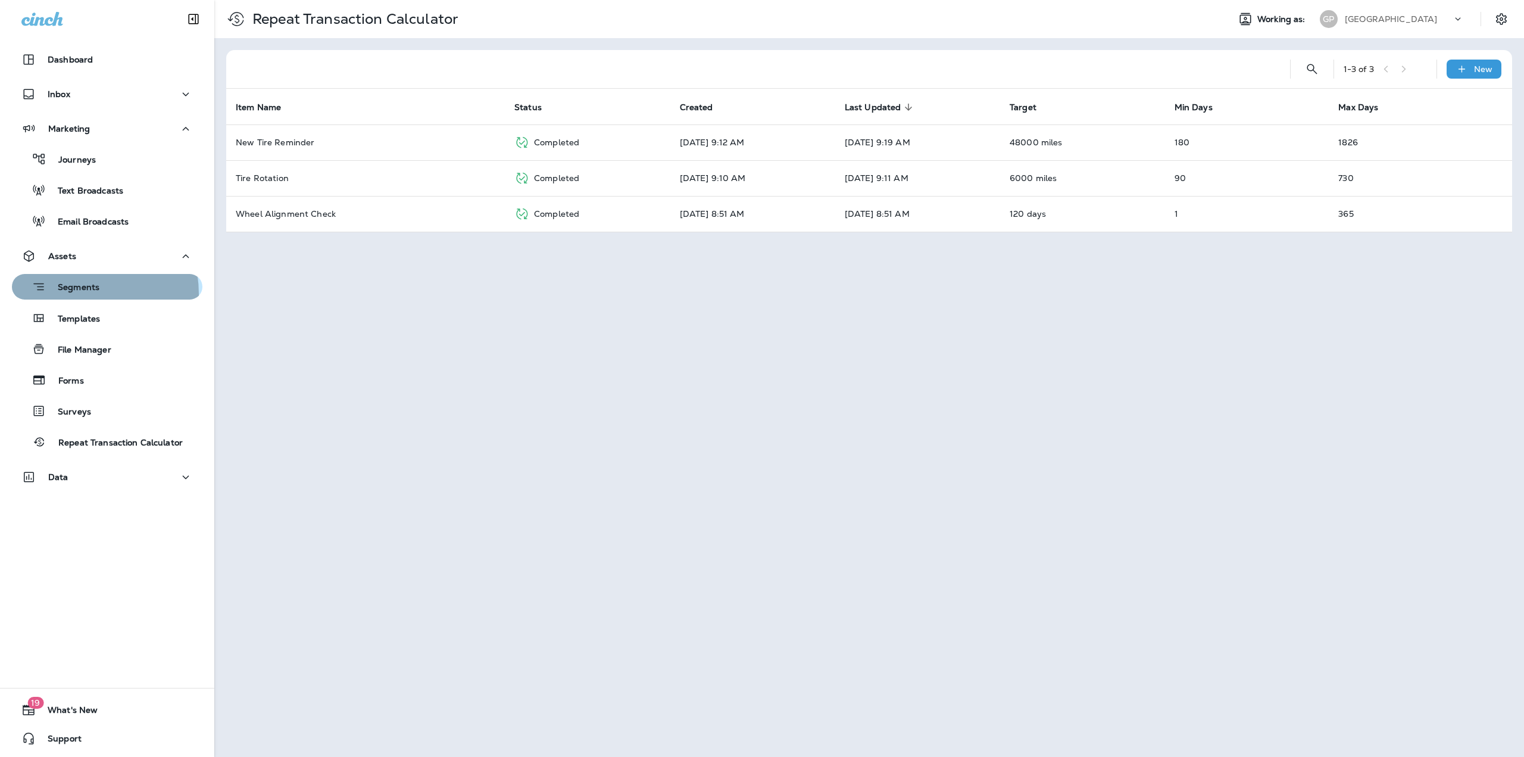
click at [68, 294] on div "Segments" at bounding box center [58, 287] width 83 height 18
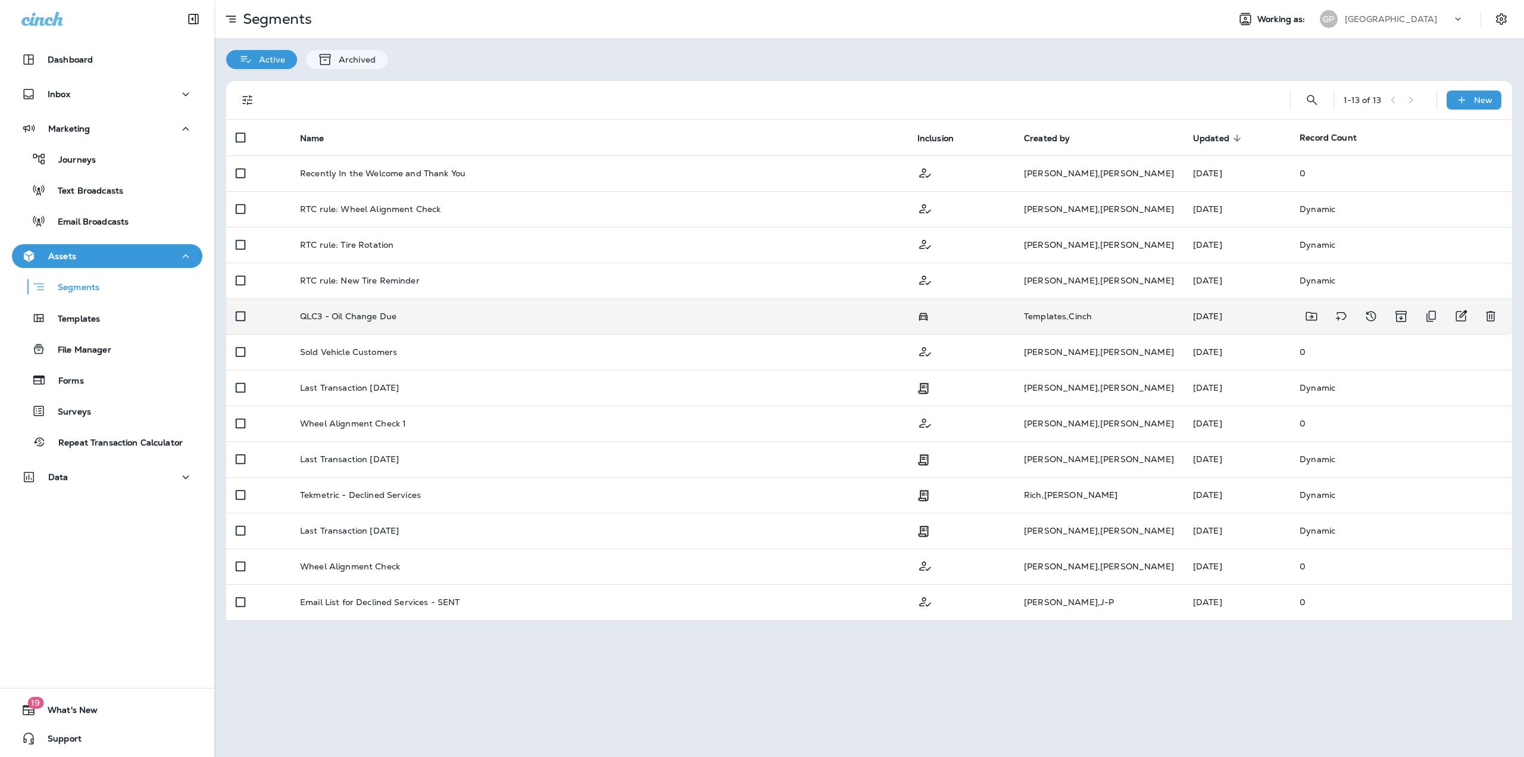
click at [347, 311] on p "QLC3 - Oil Change Due" at bounding box center [348, 316] width 96 height 10
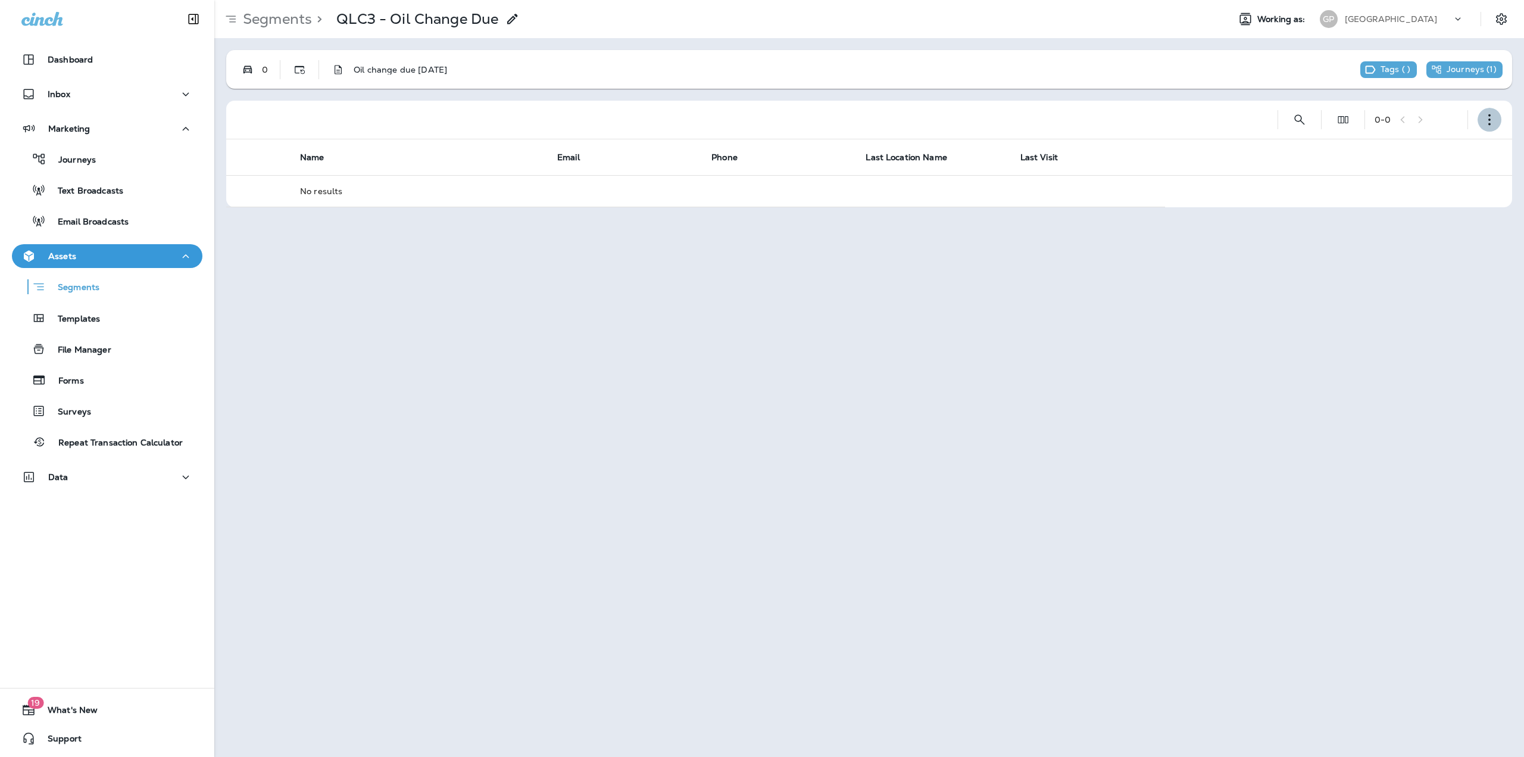
click at [1490, 126] on button "button" at bounding box center [1490, 120] width 24 height 24
click at [1465, 149] on button "Edit Segment" at bounding box center [1430, 150] width 143 height 29
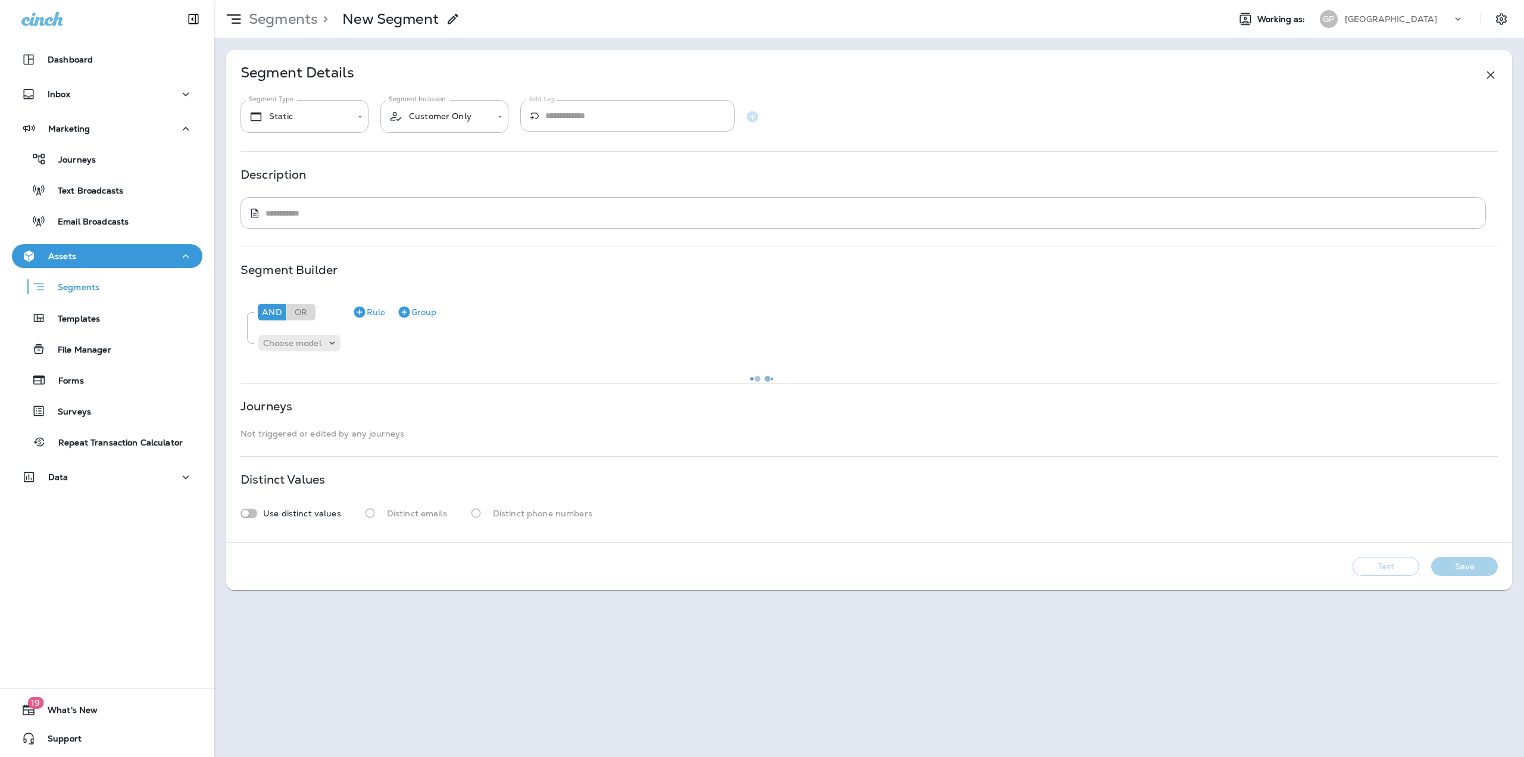
type input "*******"
type input "**********"
type textarea "**********"
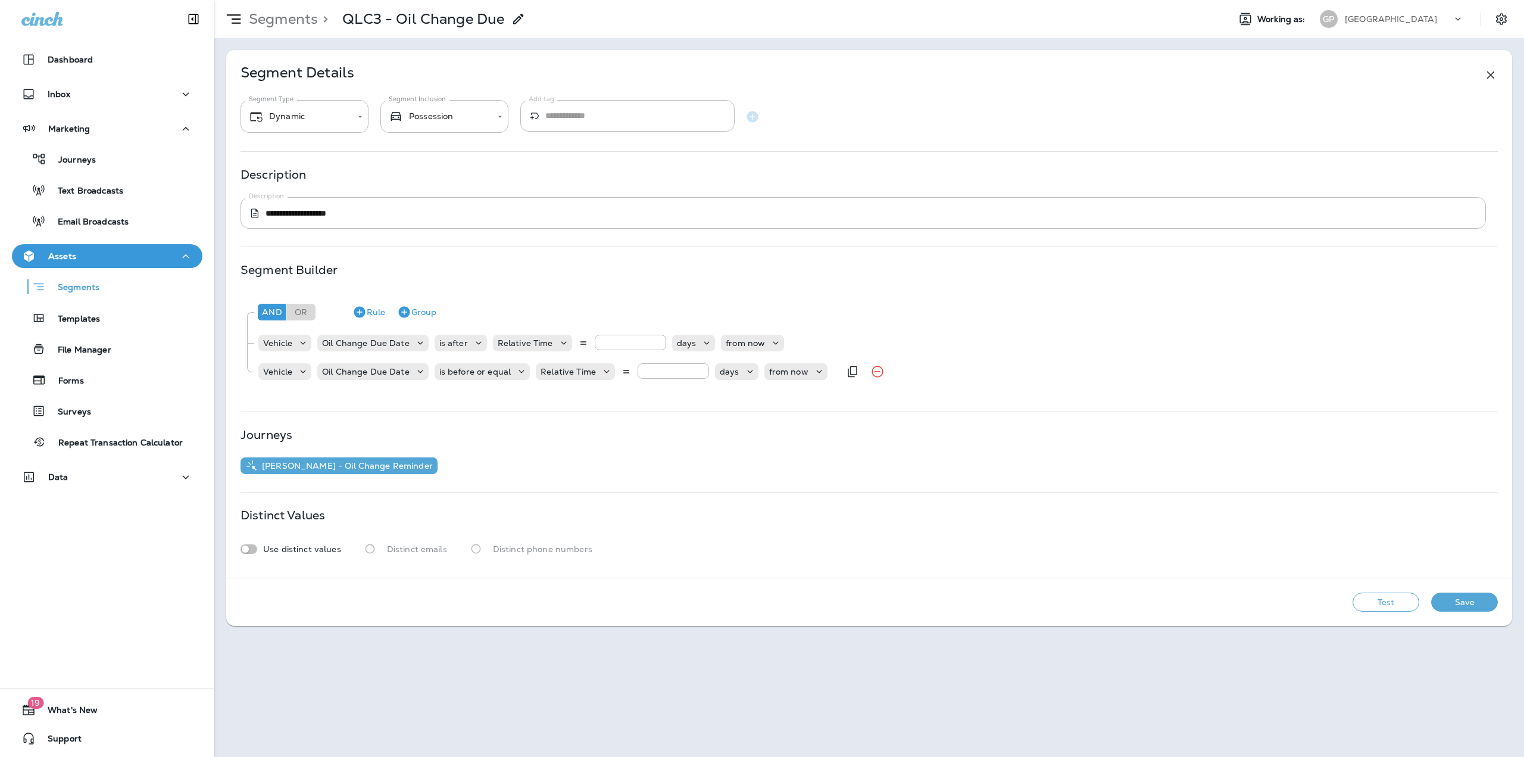
drag, startPoint x: 659, startPoint y: 378, endPoint x: 622, endPoint y: 376, distance: 36.4
click at [623, 376] on div "Relative Time * days from now" at bounding box center [682, 371] width 292 height 17
click at [1401, 600] on button "Test" at bounding box center [1386, 602] width 67 height 19
click at [655, 370] on input "**" at bounding box center [673, 370] width 71 height 15
click at [1398, 603] on button "Test" at bounding box center [1386, 602] width 67 height 19
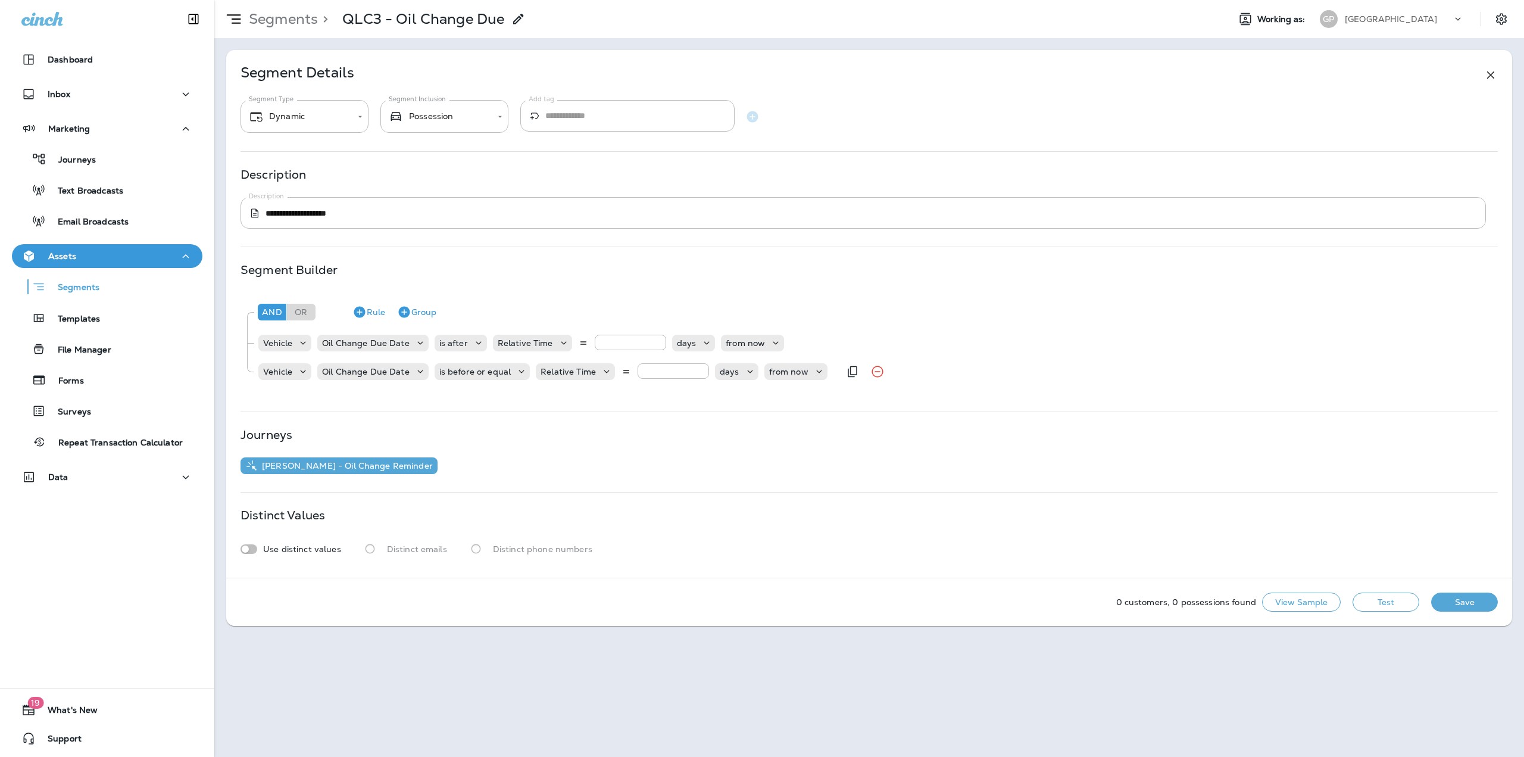
drag, startPoint x: 662, startPoint y: 371, endPoint x: 638, endPoint y: 375, distance: 24.1
click at [638, 375] on input "***" at bounding box center [673, 370] width 71 height 15
type input "*"
click at [1491, 74] on icon at bounding box center [1491, 75] width 14 height 14
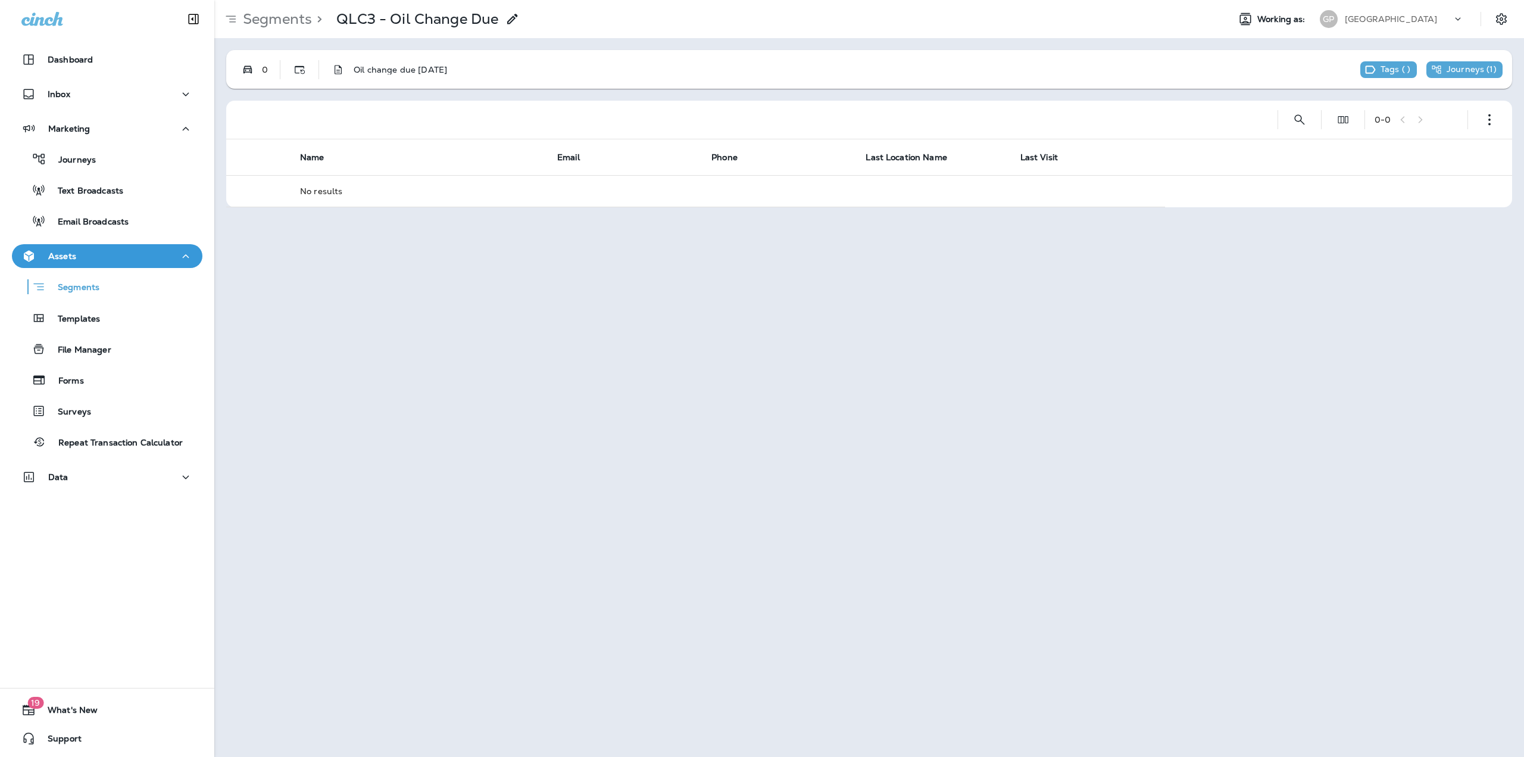
click at [293, 28] on div "Segments > QLC3 - Oil Change Due" at bounding box center [366, 19] width 305 height 24
click at [293, 21] on p "Segments" at bounding box center [275, 19] width 74 height 18
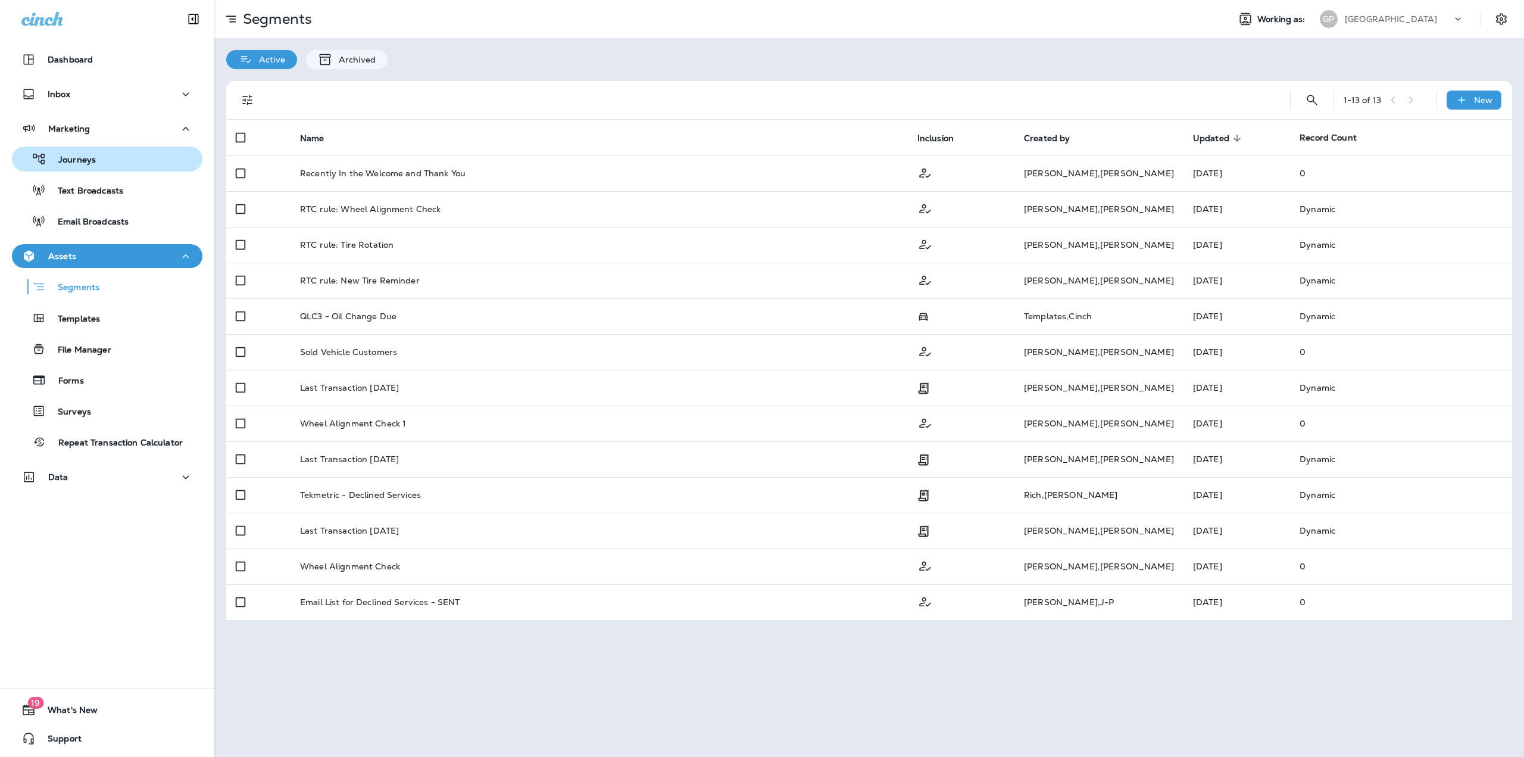
click at [91, 152] on div "Journeys" at bounding box center [56, 159] width 79 height 18
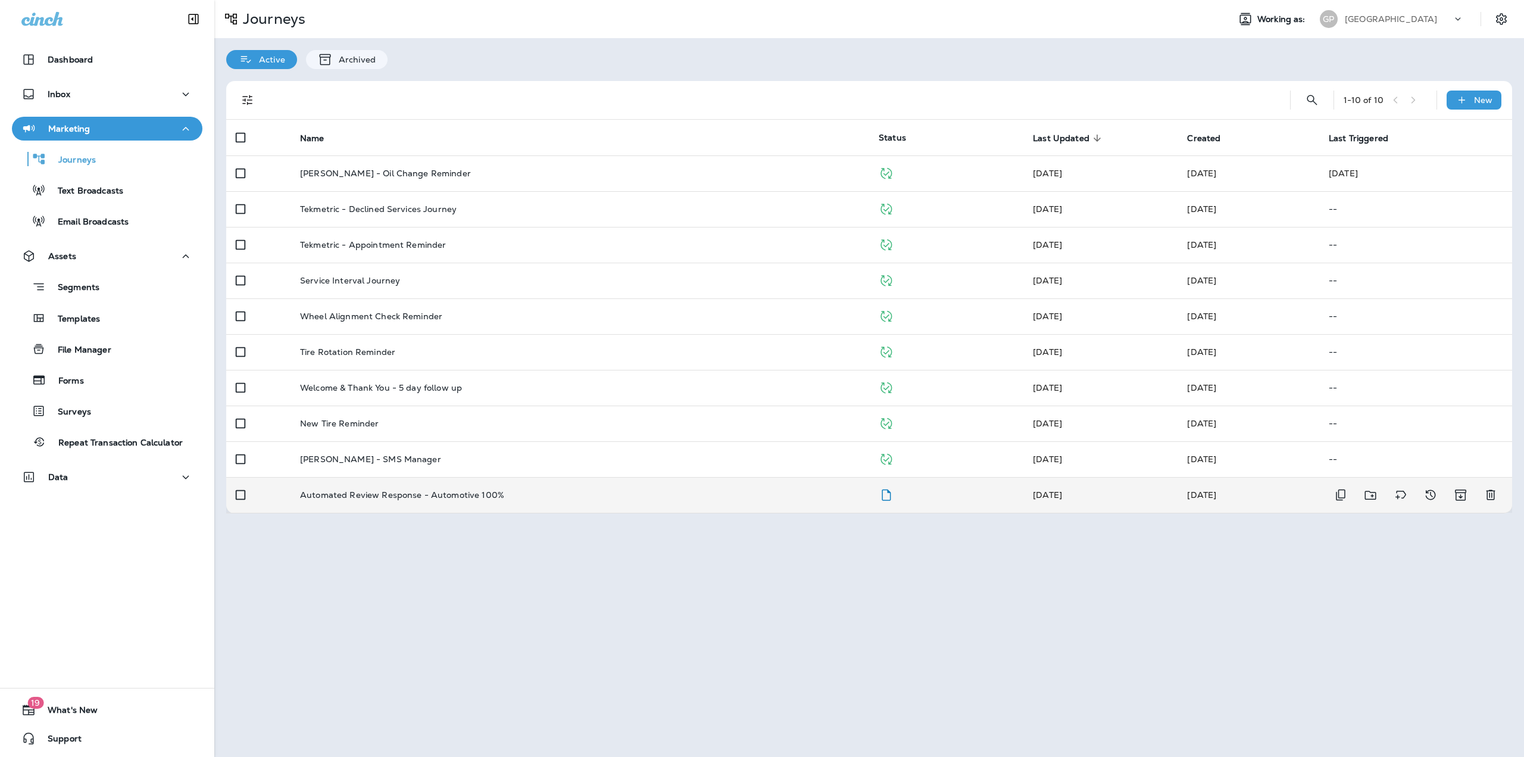
click at [476, 489] on td "Automated Review Response - Automotive 100%" at bounding box center [580, 495] width 579 height 36
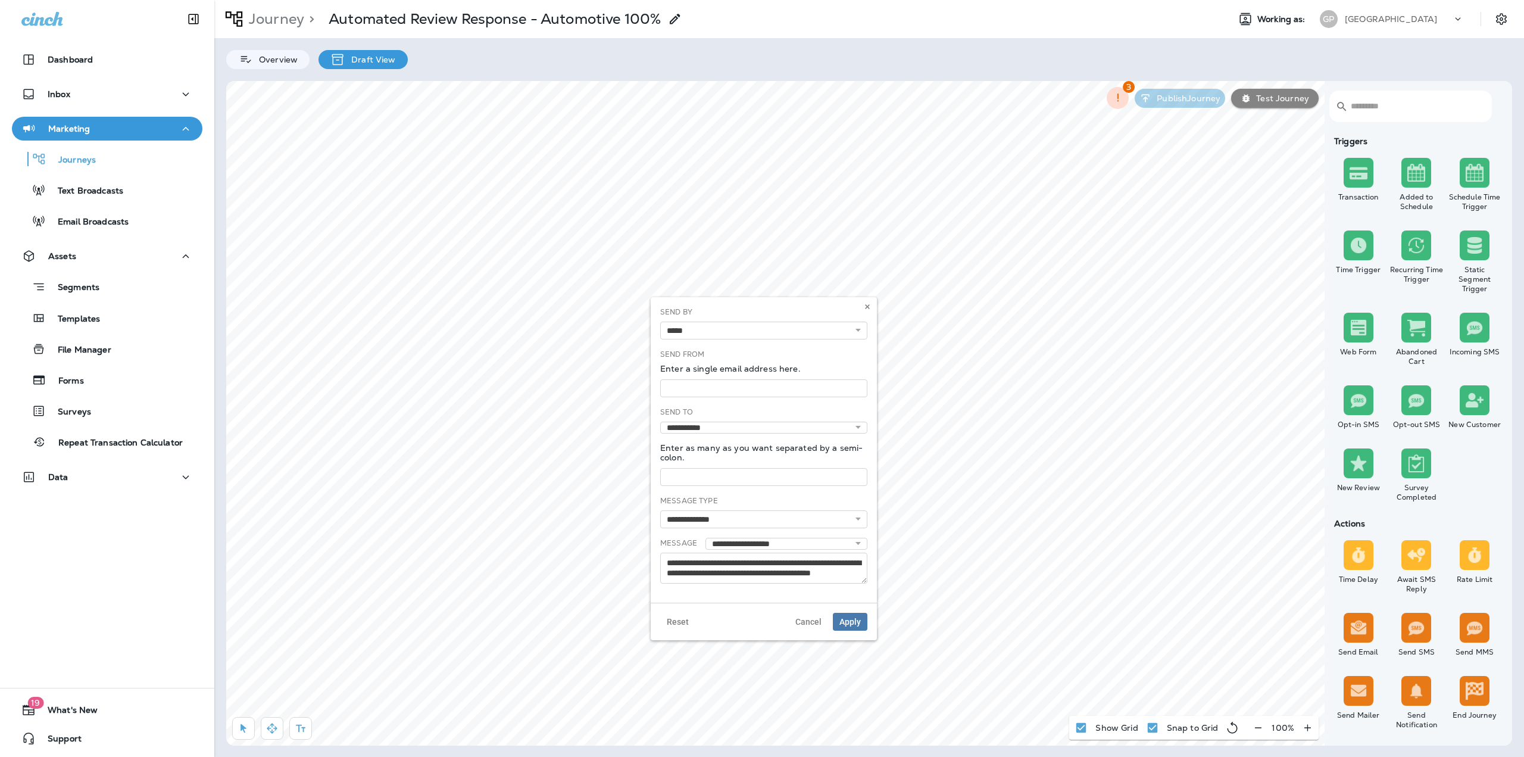
select select "*****"
click at [703, 385] on input "text" at bounding box center [763, 388] width 207 height 18
paste input "**********"
type input "**********"
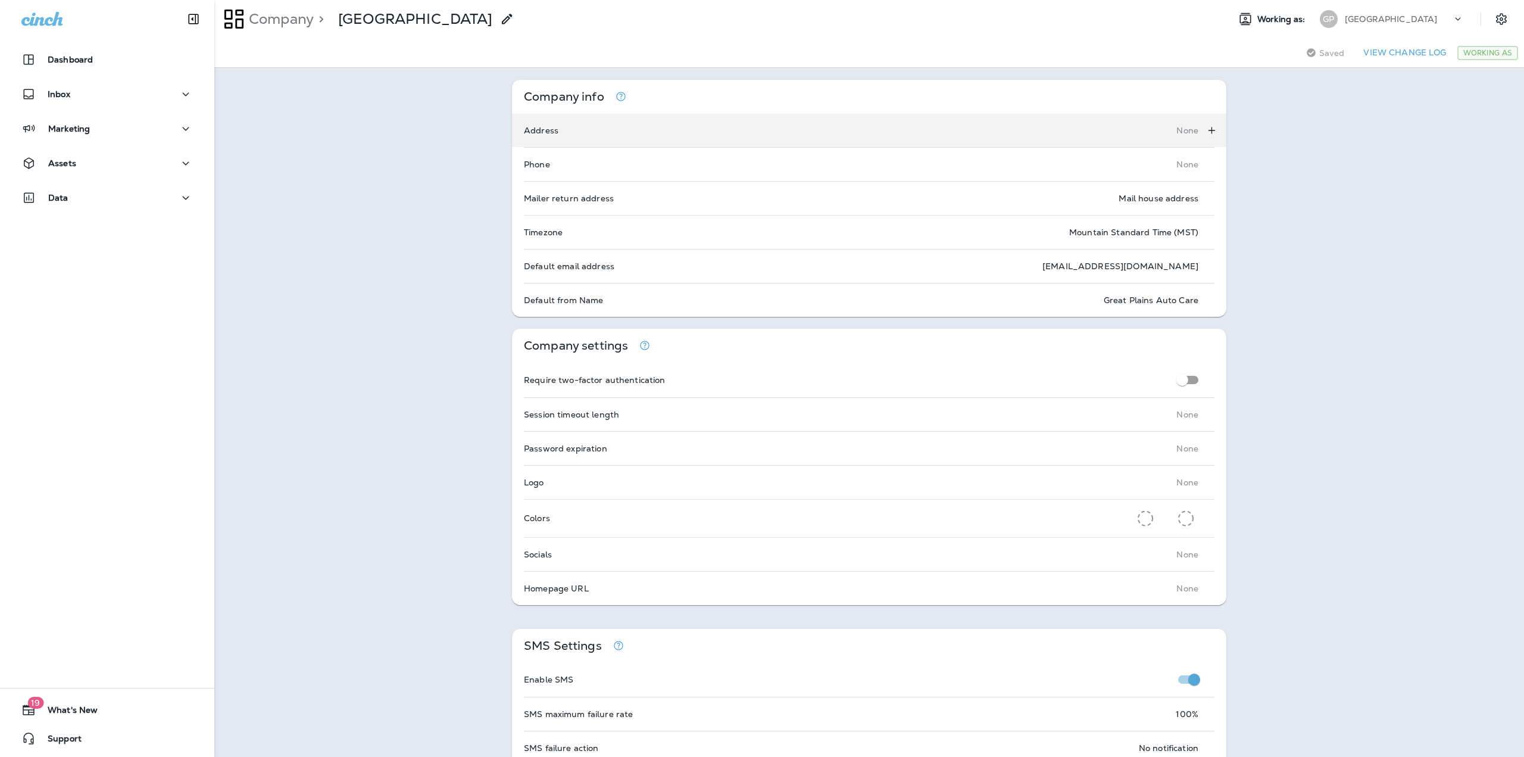
click at [1134, 138] on div "Address None" at bounding box center [869, 130] width 715 height 33
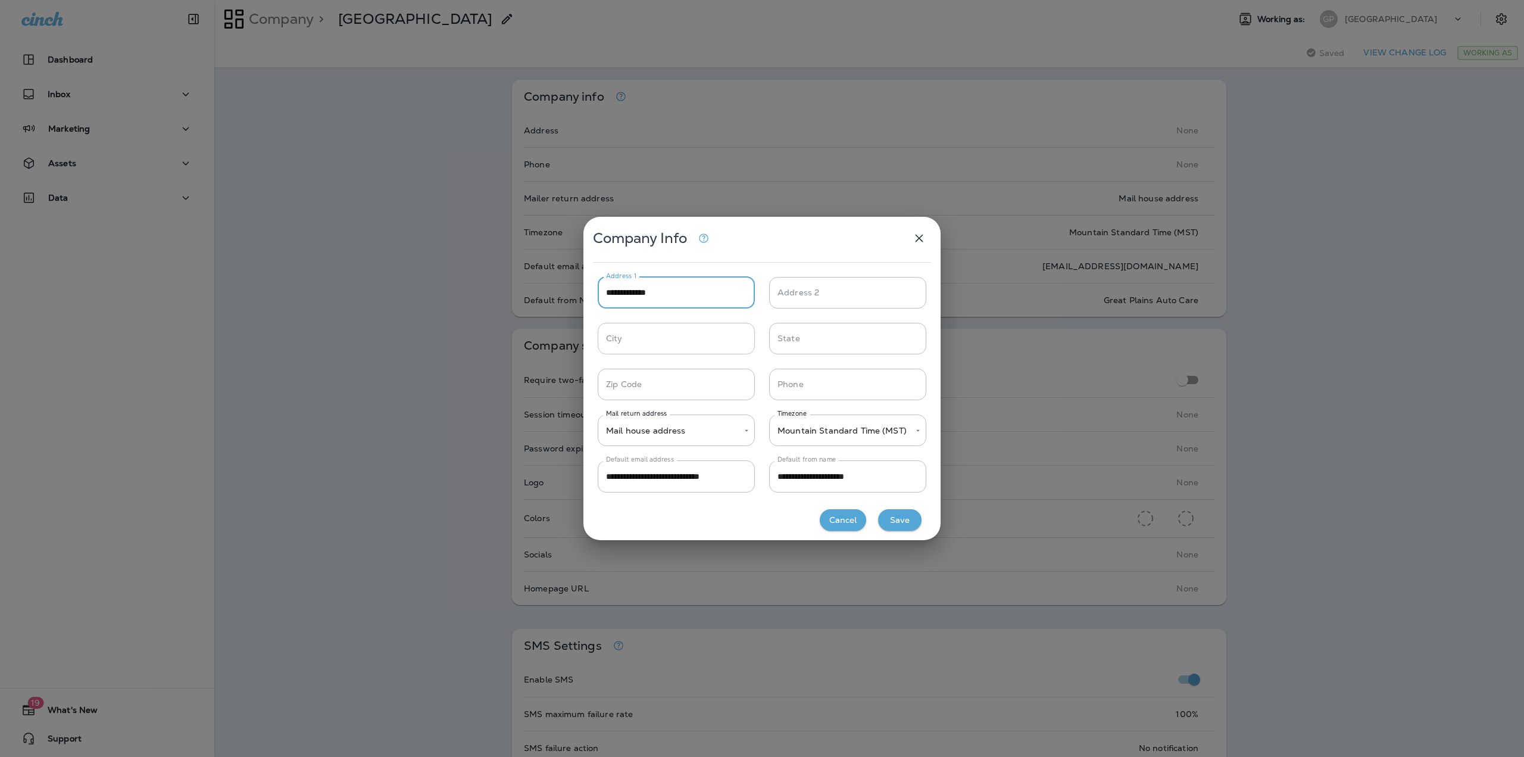
type input "**********"
click at [648, 332] on input "City" at bounding box center [676, 339] width 157 height 32
type input "*****"
type input "**"
type input "*****"
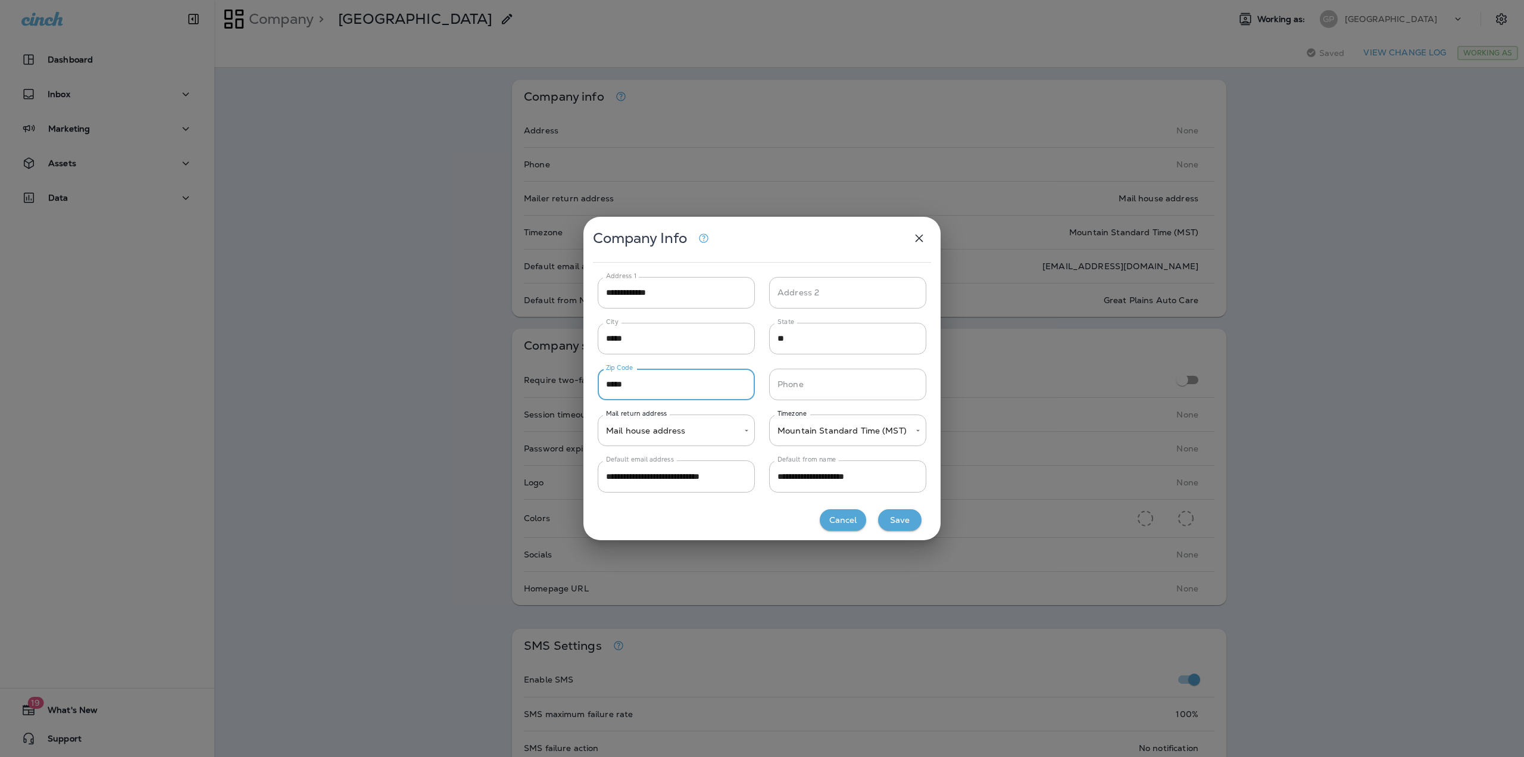
click at [793, 380] on input "Phone" at bounding box center [847, 385] width 157 height 32
type input "**********"
click at [905, 519] on button "Save" at bounding box center [899, 520] width 43 height 22
type input "*****"
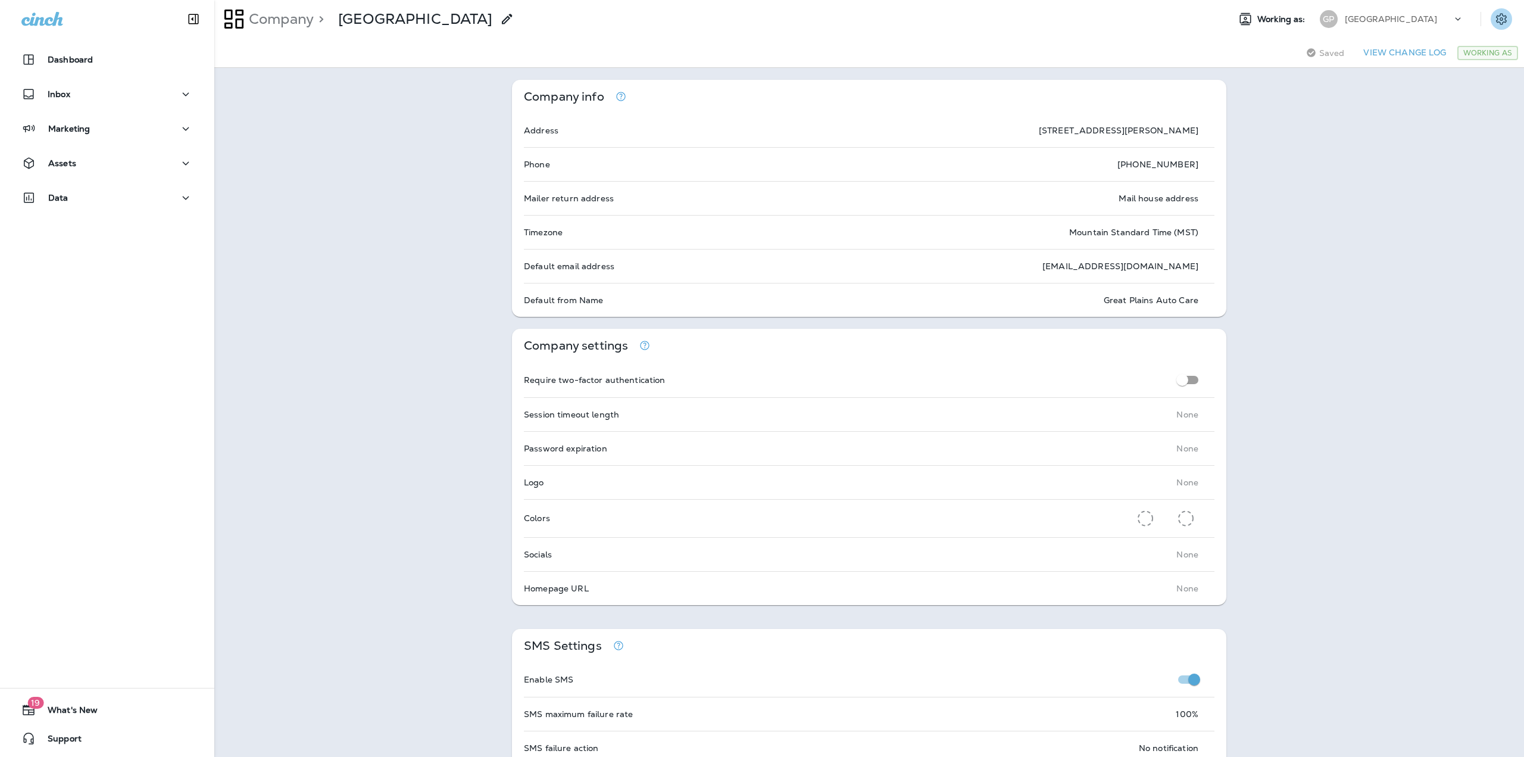
click at [1497, 15] on icon "Settings" at bounding box center [1502, 18] width 11 height 11
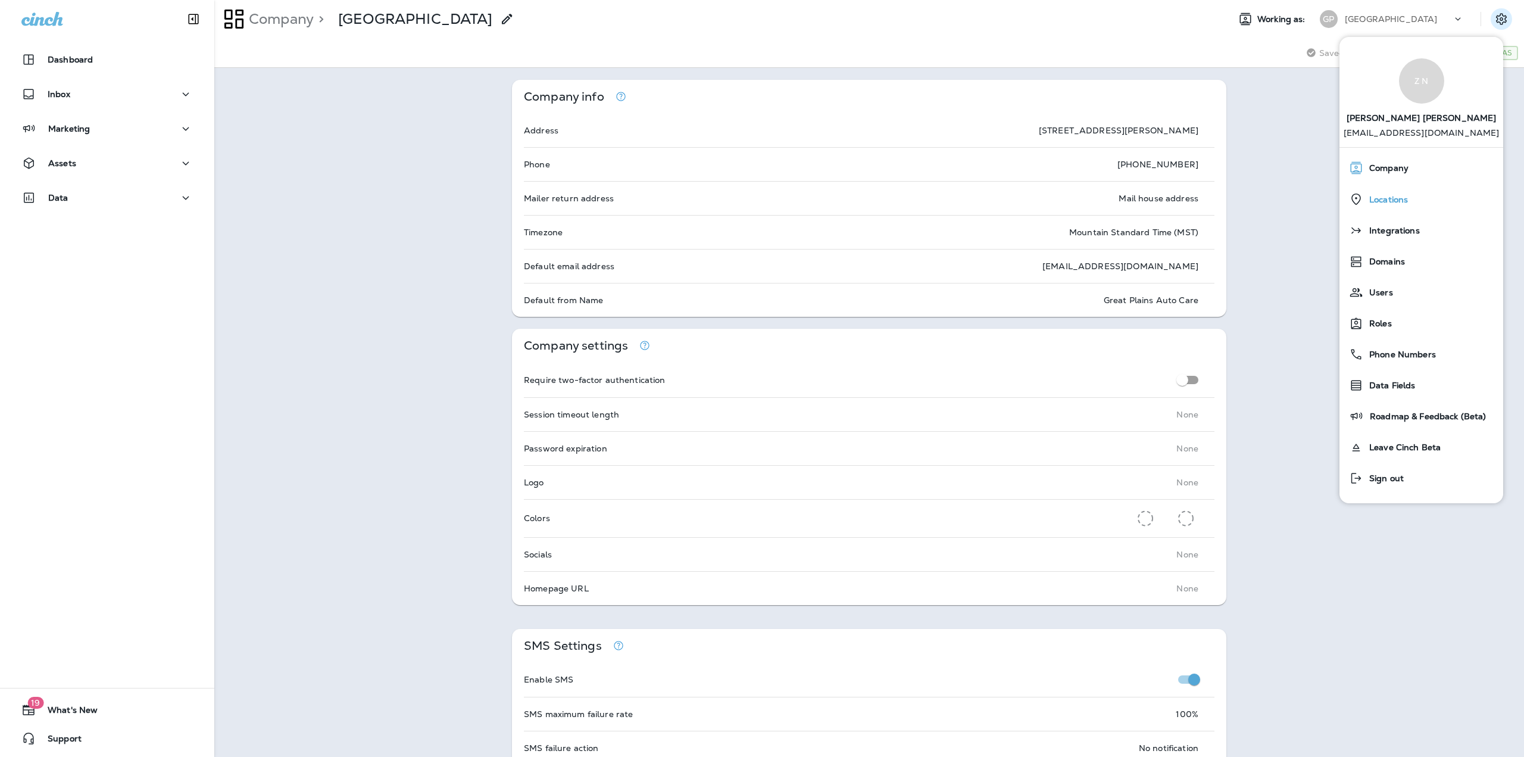
click at [1419, 189] on div "Locations" at bounding box center [1422, 199] width 154 height 24
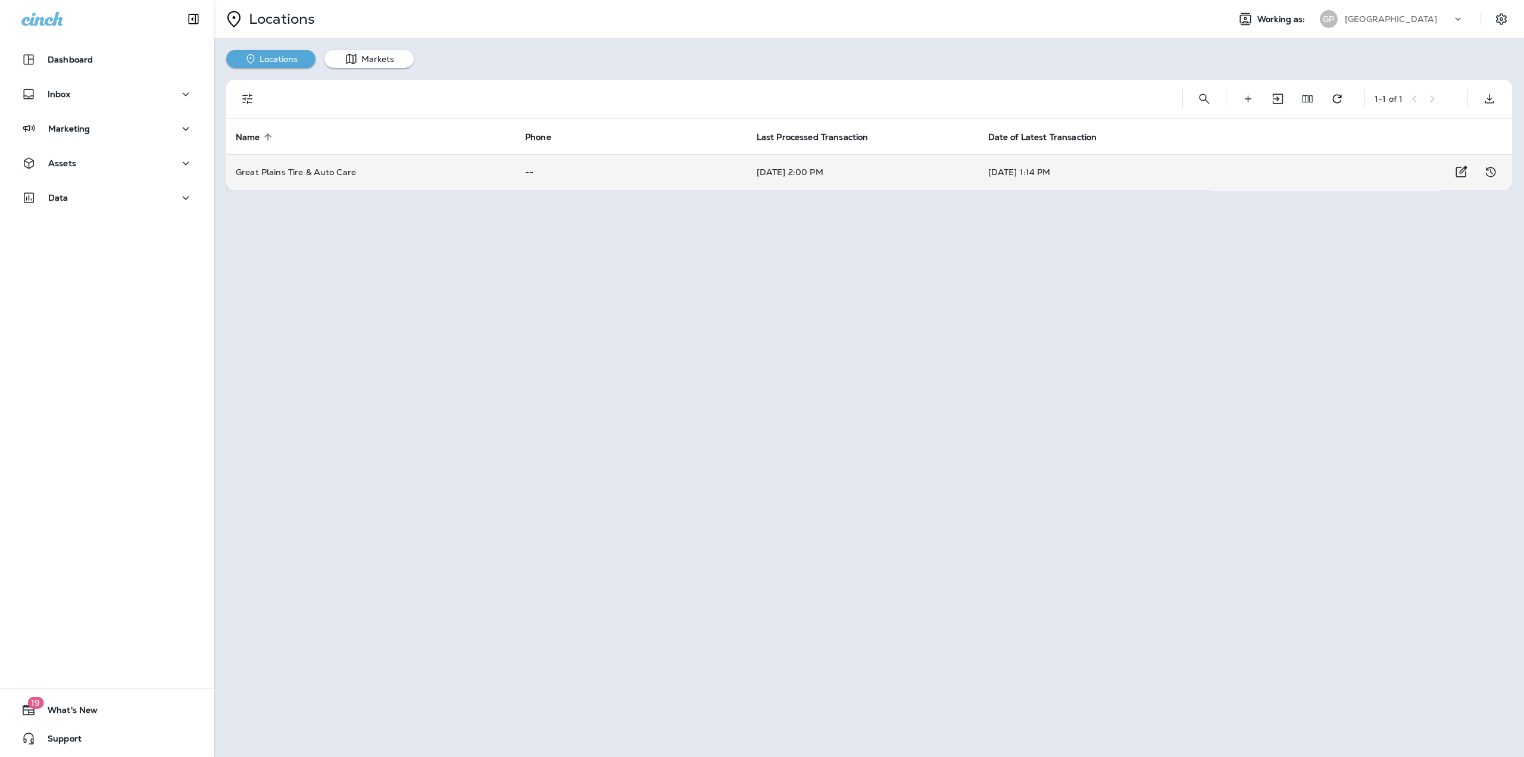
click at [546, 173] on p "--" at bounding box center [631, 172] width 213 height 10
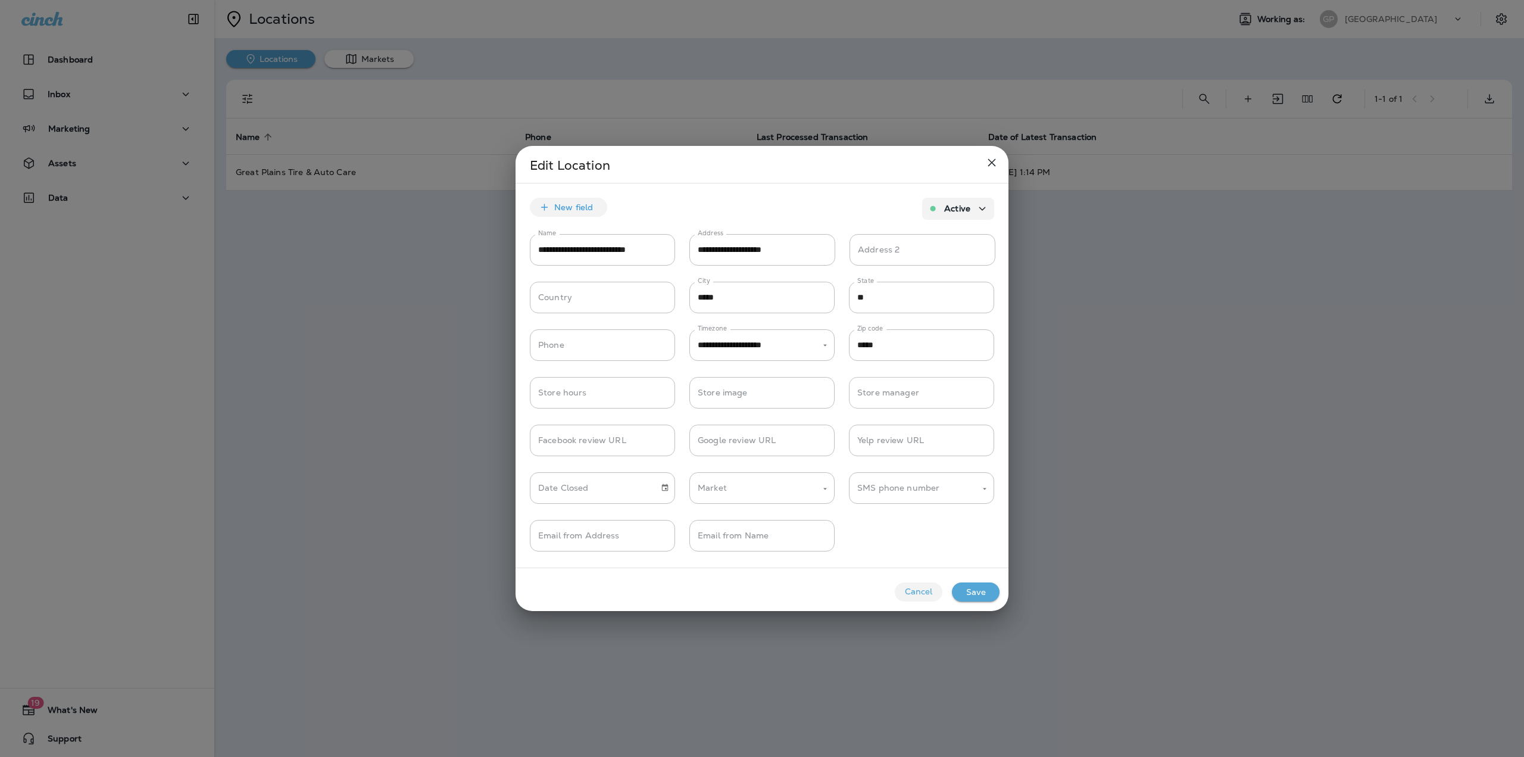
click at [887, 397] on input "Store manager" at bounding box center [921, 393] width 145 height 32
type input "******"
click at [865, 534] on div "Email from Address Email from Address Email from Name Email from Name" at bounding box center [762, 530] width 493 height 48
click at [741, 442] on input "Google review URL" at bounding box center [762, 441] width 145 height 32
paste input "**********"
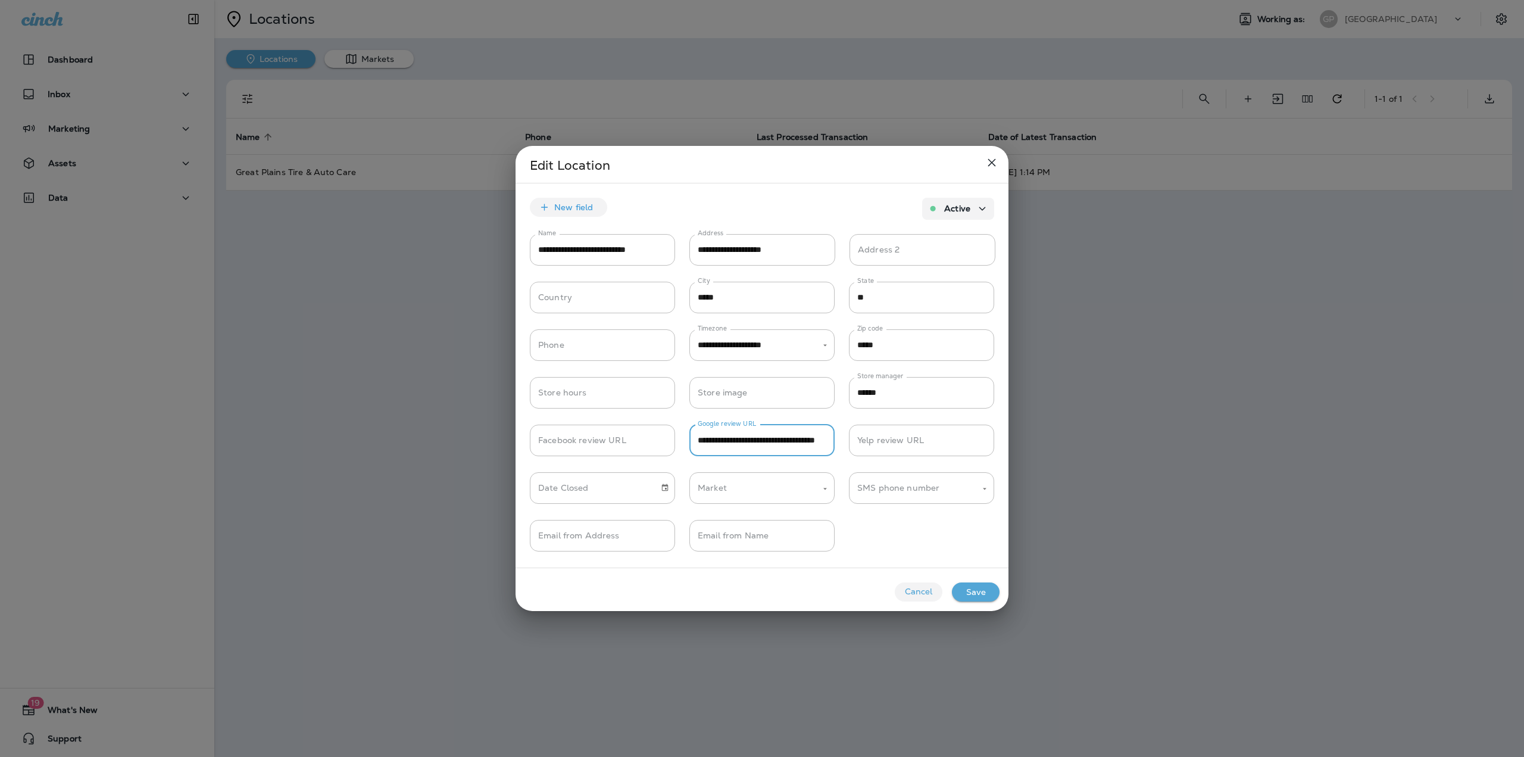
scroll to position [0, 54]
type input "**********"
click at [883, 531] on div "Email from Address Email from Address Email from Name Email from Name" at bounding box center [762, 530] width 493 height 48
click at [890, 499] on div "SMS phone number" at bounding box center [921, 488] width 145 height 32
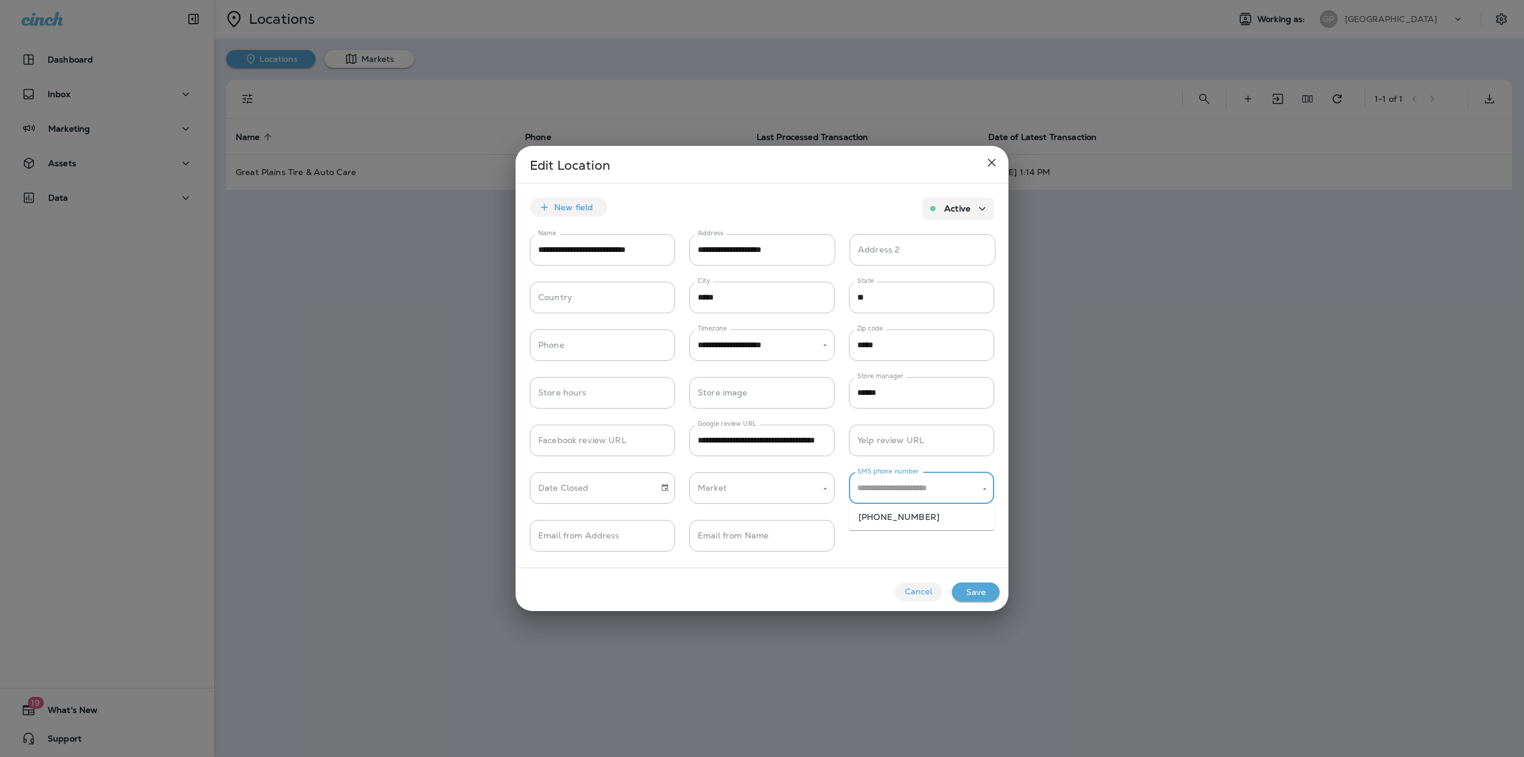
click at [888, 515] on li "+19182038556" at bounding box center [921, 517] width 145 height 17
type input "**********"
click at [638, 542] on input "Email from Address" at bounding box center [602, 536] width 145 height 32
type input "**********"
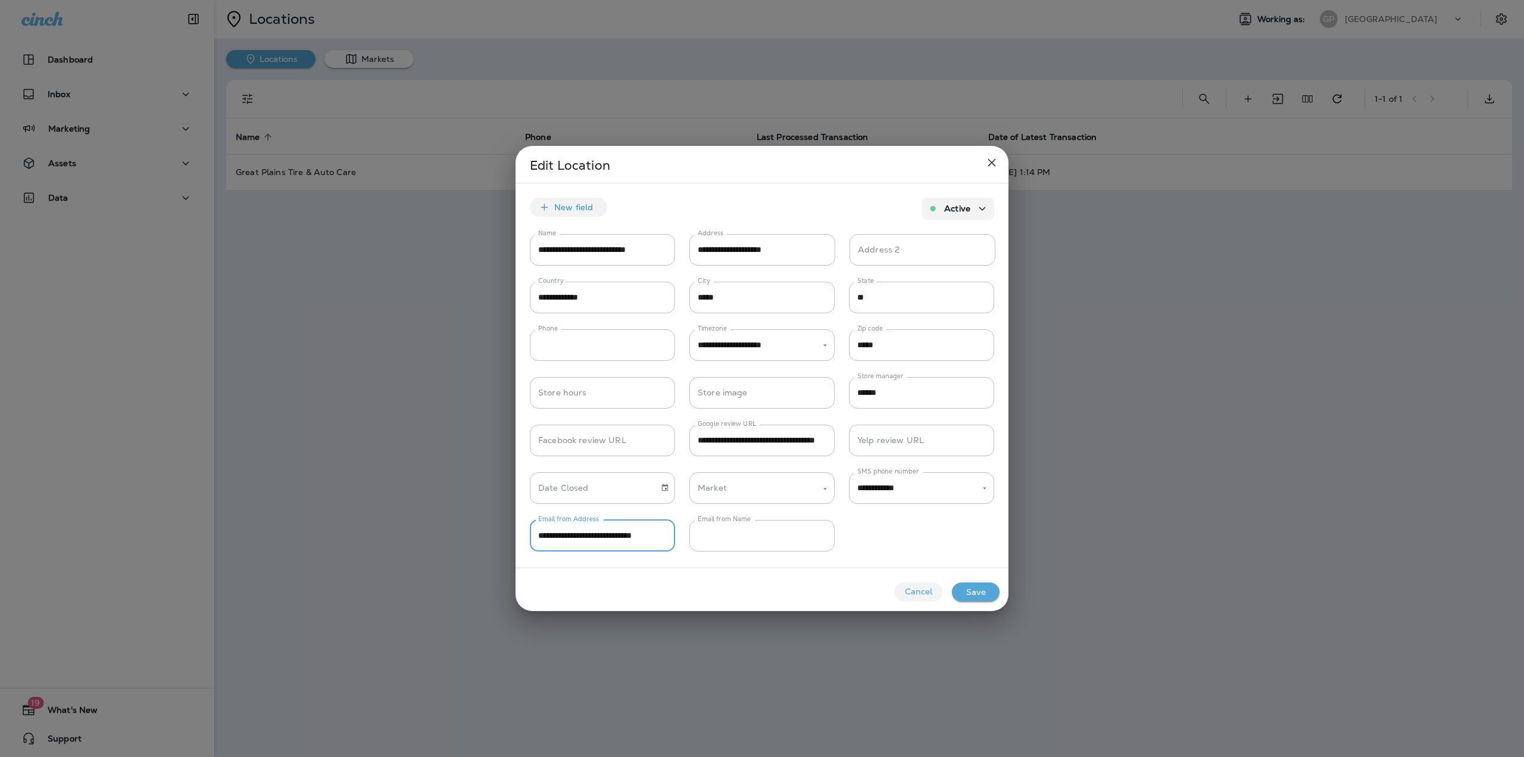
type input "**********"
click at [854, 542] on div "**********" at bounding box center [762, 530] width 493 height 48
click at [634, 344] on input "**********" at bounding box center [602, 345] width 145 height 32
click at [995, 364] on div "Store hours Store hours Store image Store image Store manager ****** Store mana…" at bounding box center [762, 387] width 493 height 48
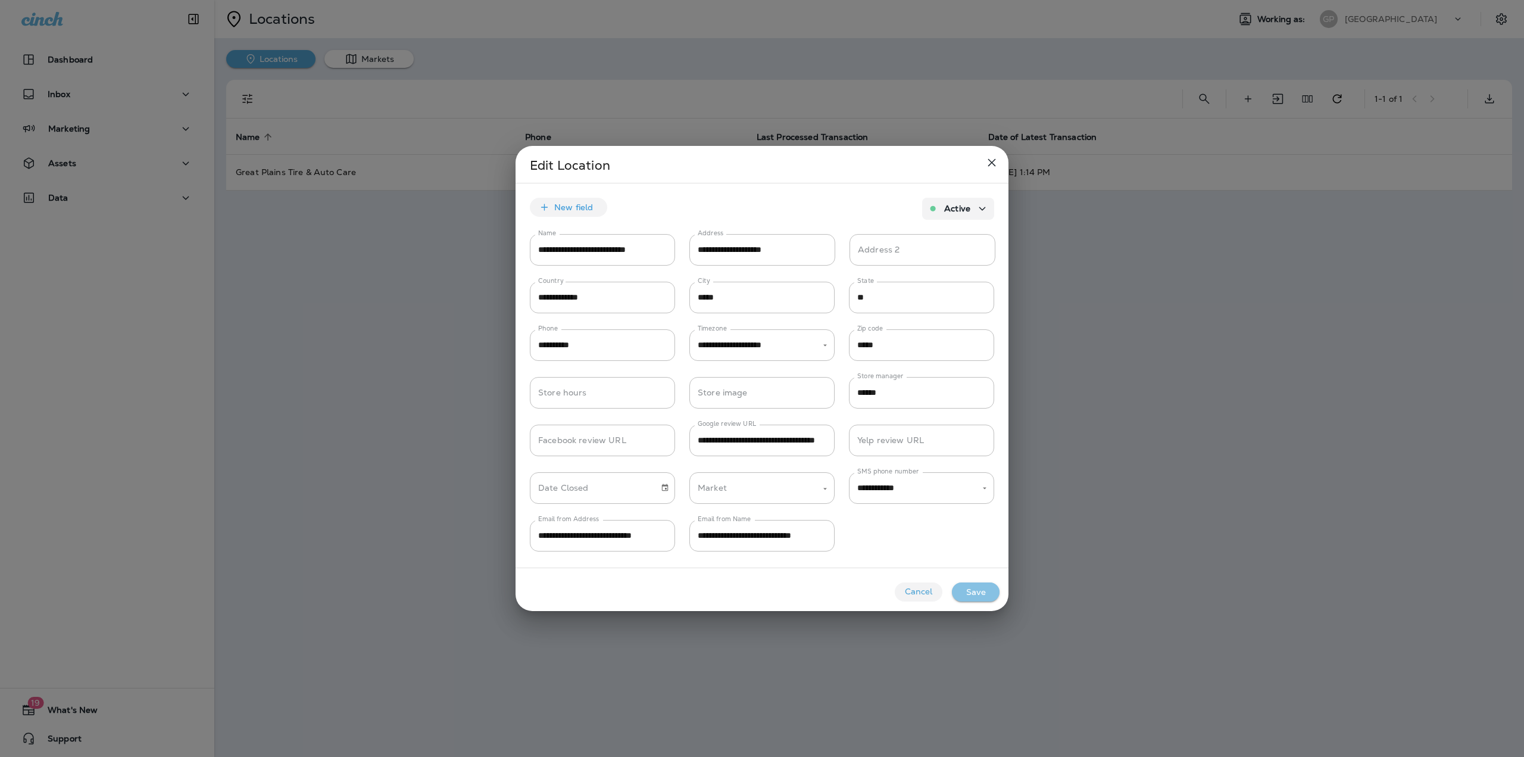
click at [984, 596] on button "Save" at bounding box center [976, 591] width 48 height 19
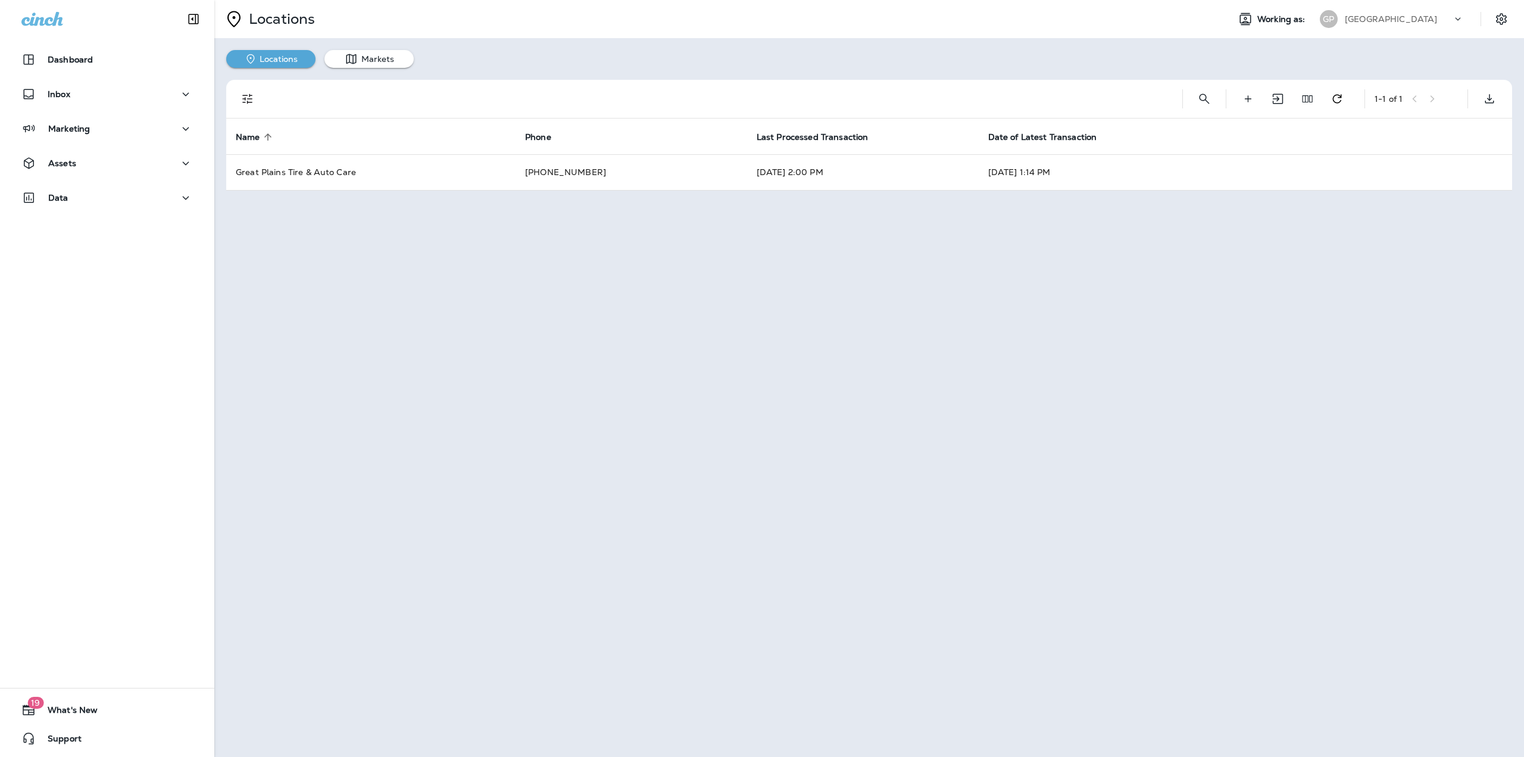
click at [1356, 26] on div "Great Plains" at bounding box center [1398, 19] width 107 height 18
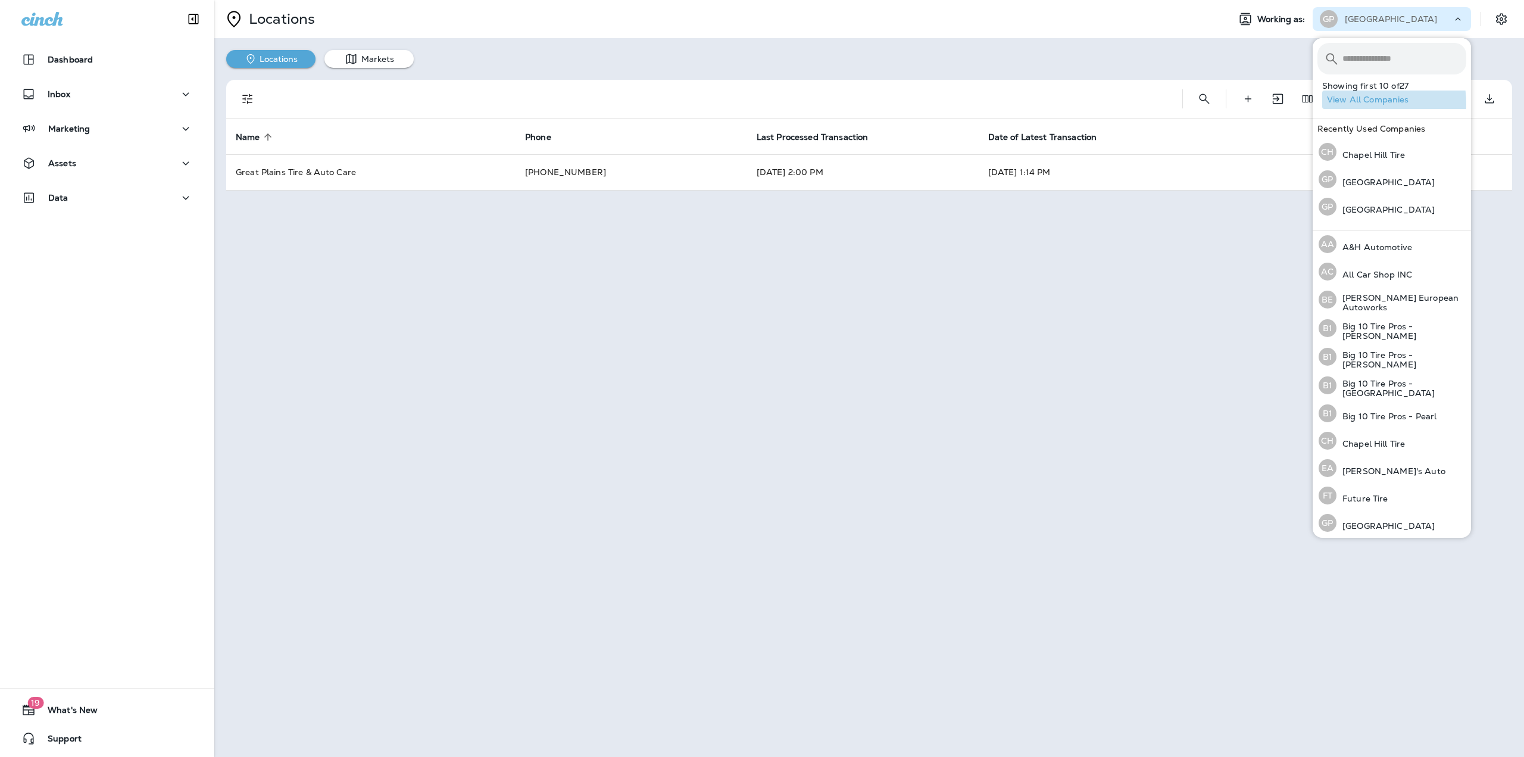
click at [1360, 104] on button "View All Companies" at bounding box center [1397, 100] width 149 height 18
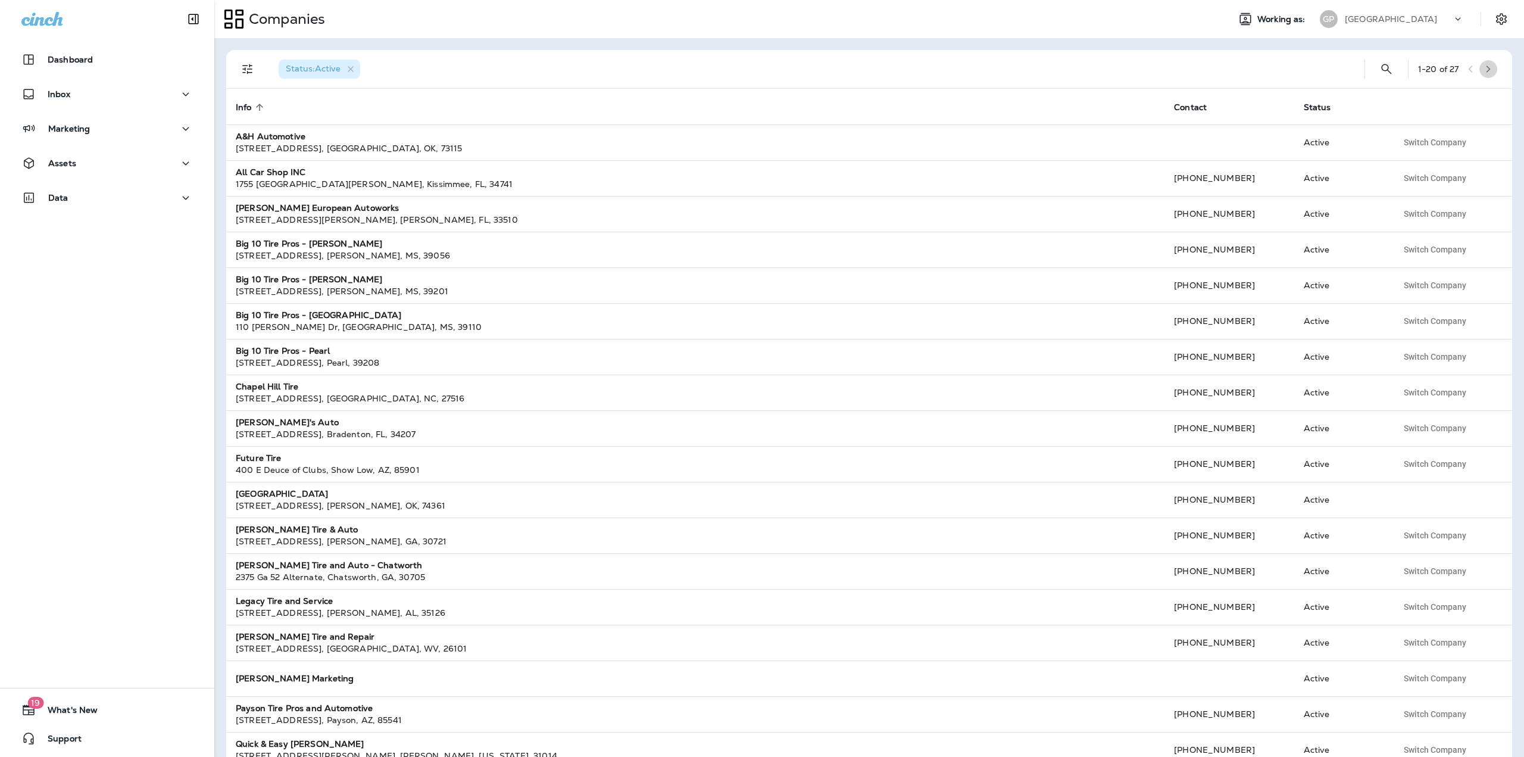
click at [1485, 67] on icon "button" at bounding box center [1489, 69] width 8 height 8
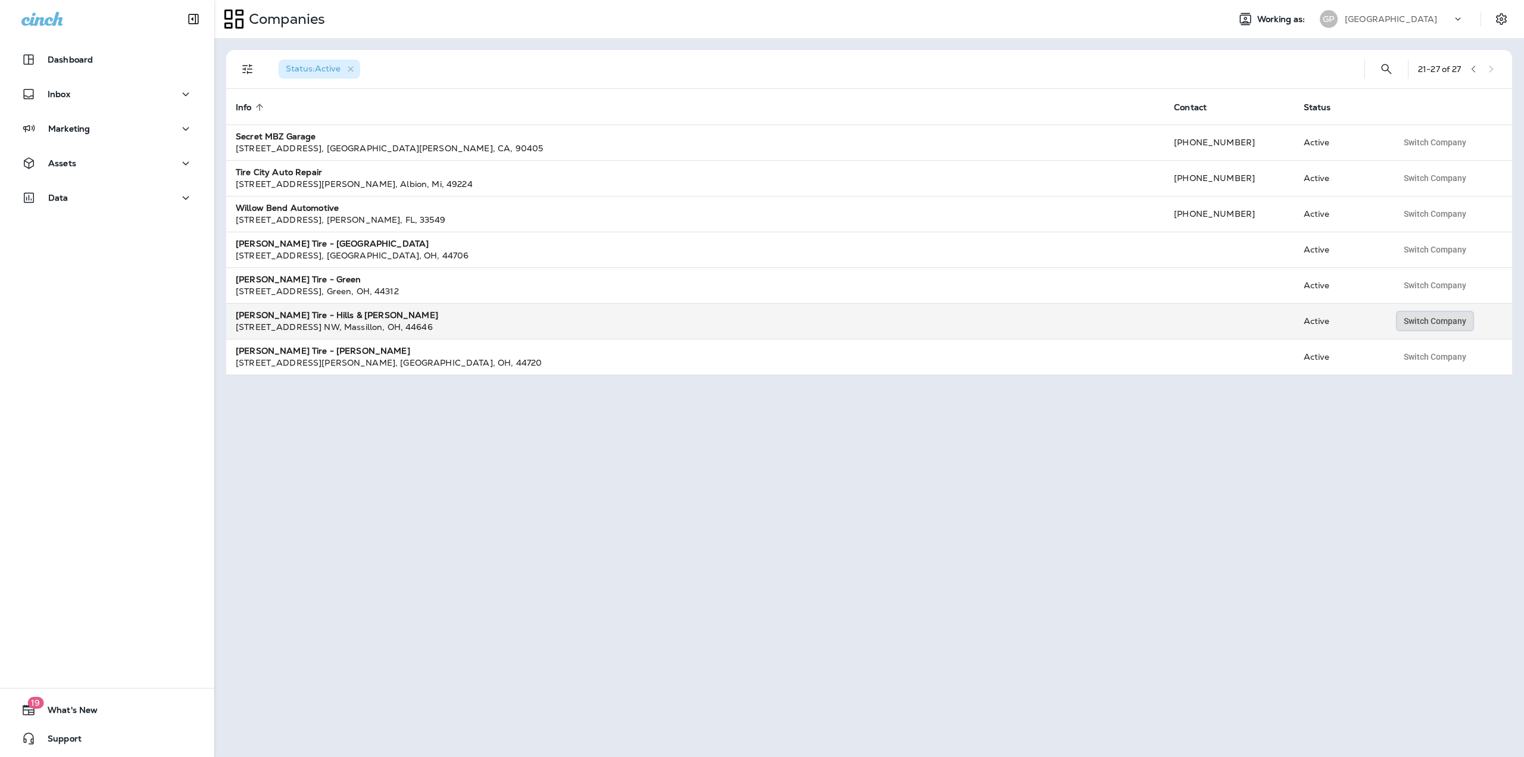
click at [1432, 323] on span "Switch Company" at bounding box center [1435, 321] width 63 height 8
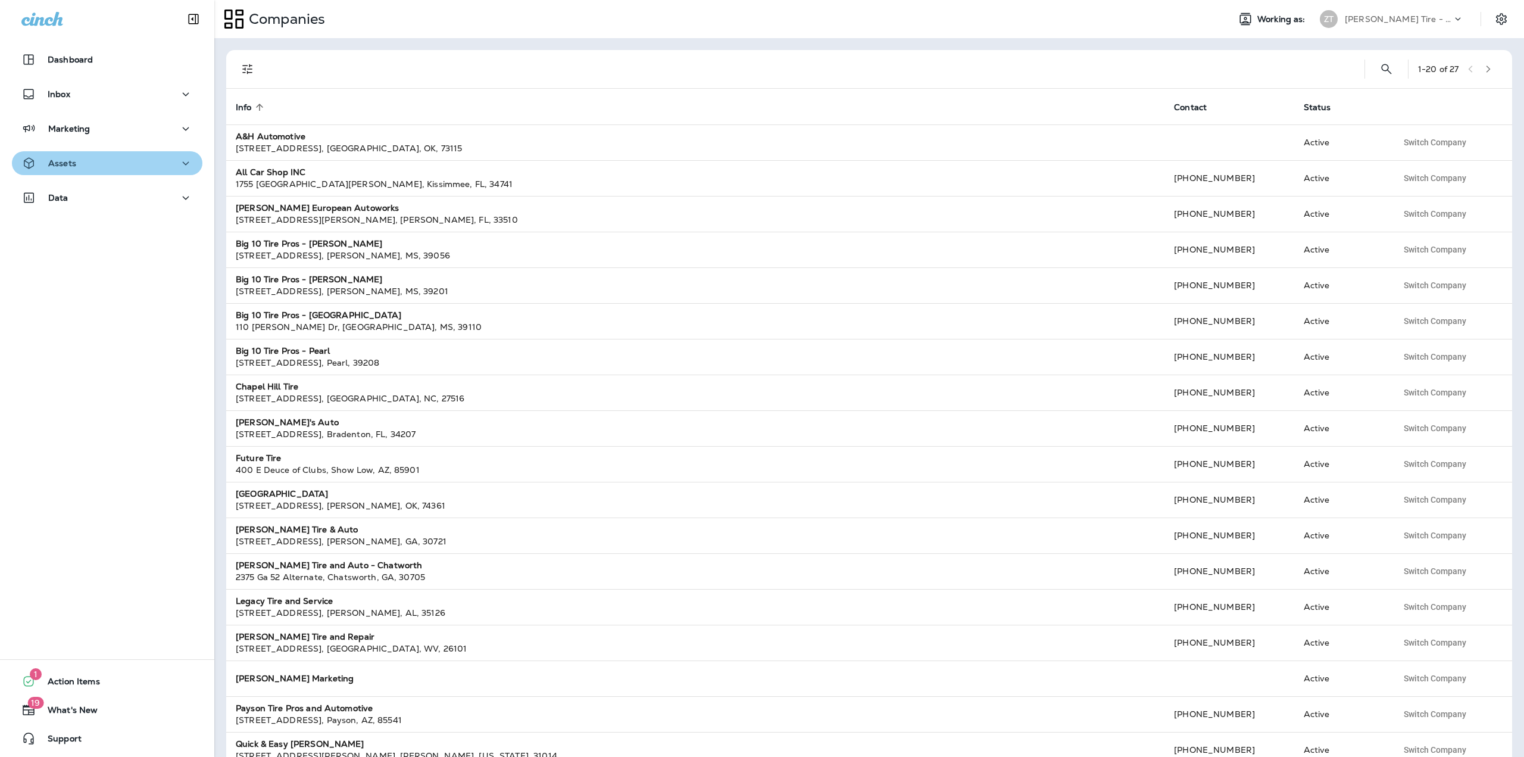
click at [123, 162] on div "Assets" at bounding box center [107, 163] width 172 height 15
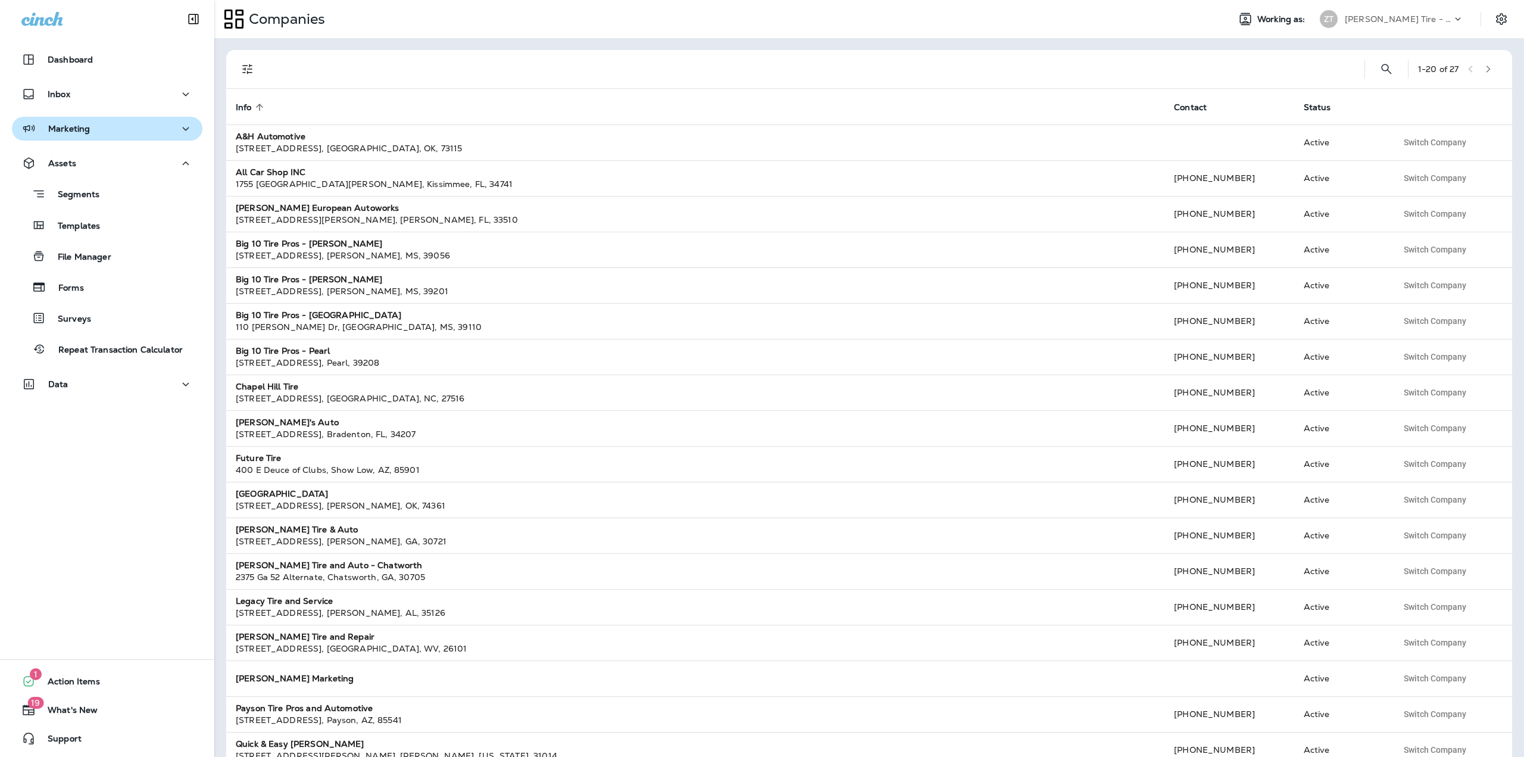
click at [99, 133] on div "Marketing" at bounding box center [107, 128] width 172 height 15
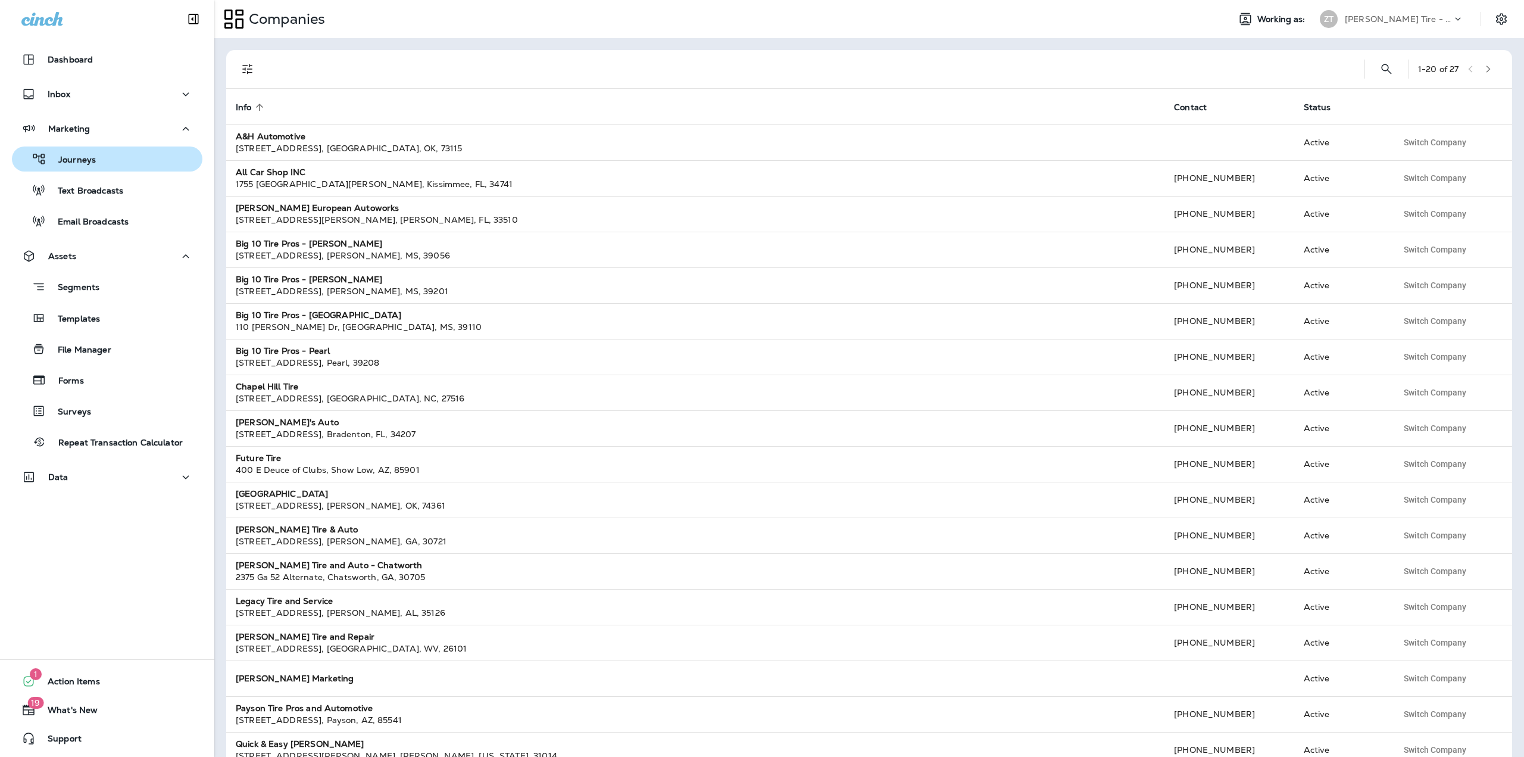
click at [100, 158] on div "Journeys" at bounding box center [107, 159] width 181 height 18
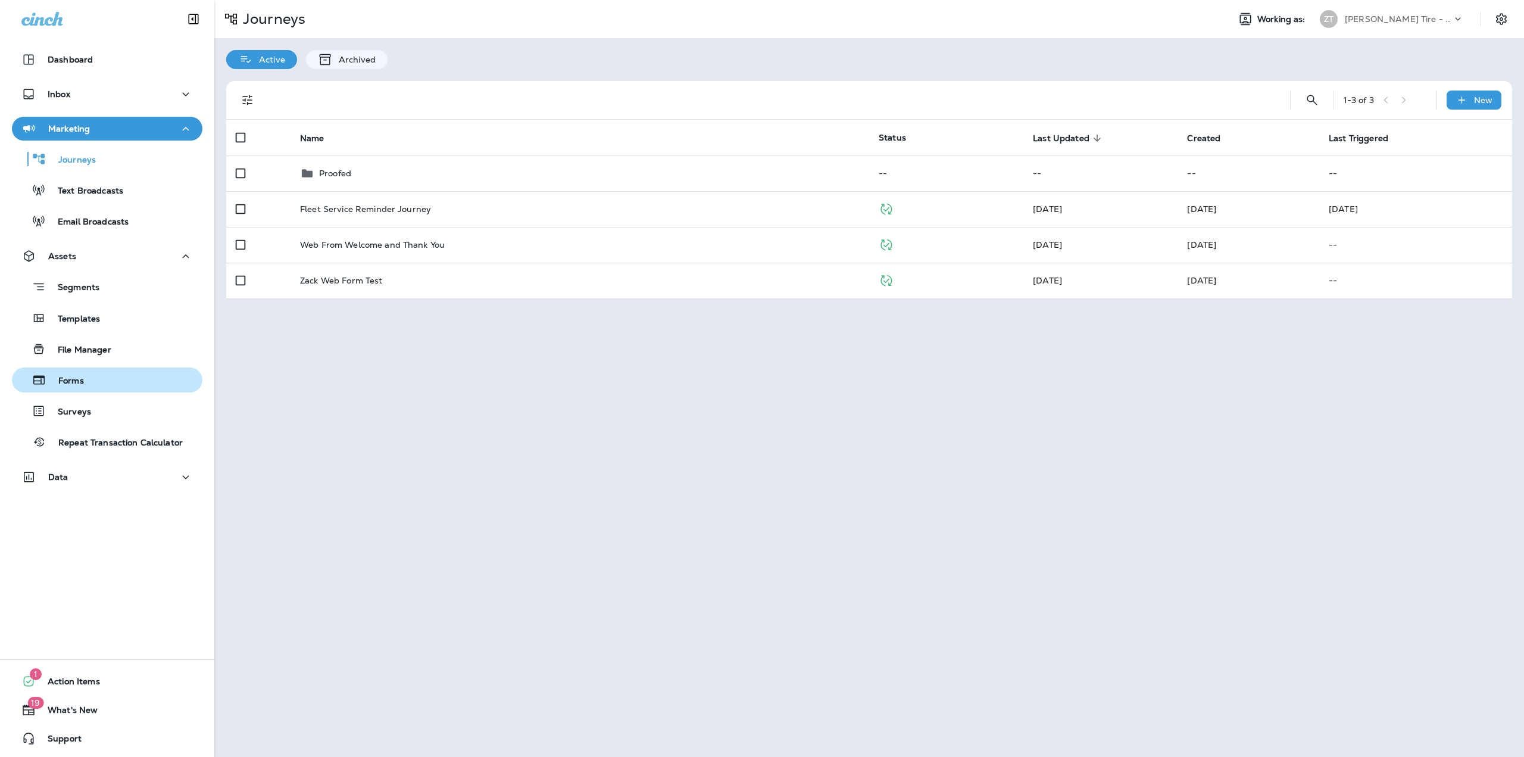
click at [78, 376] on p "Forms" at bounding box center [65, 381] width 38 height 11
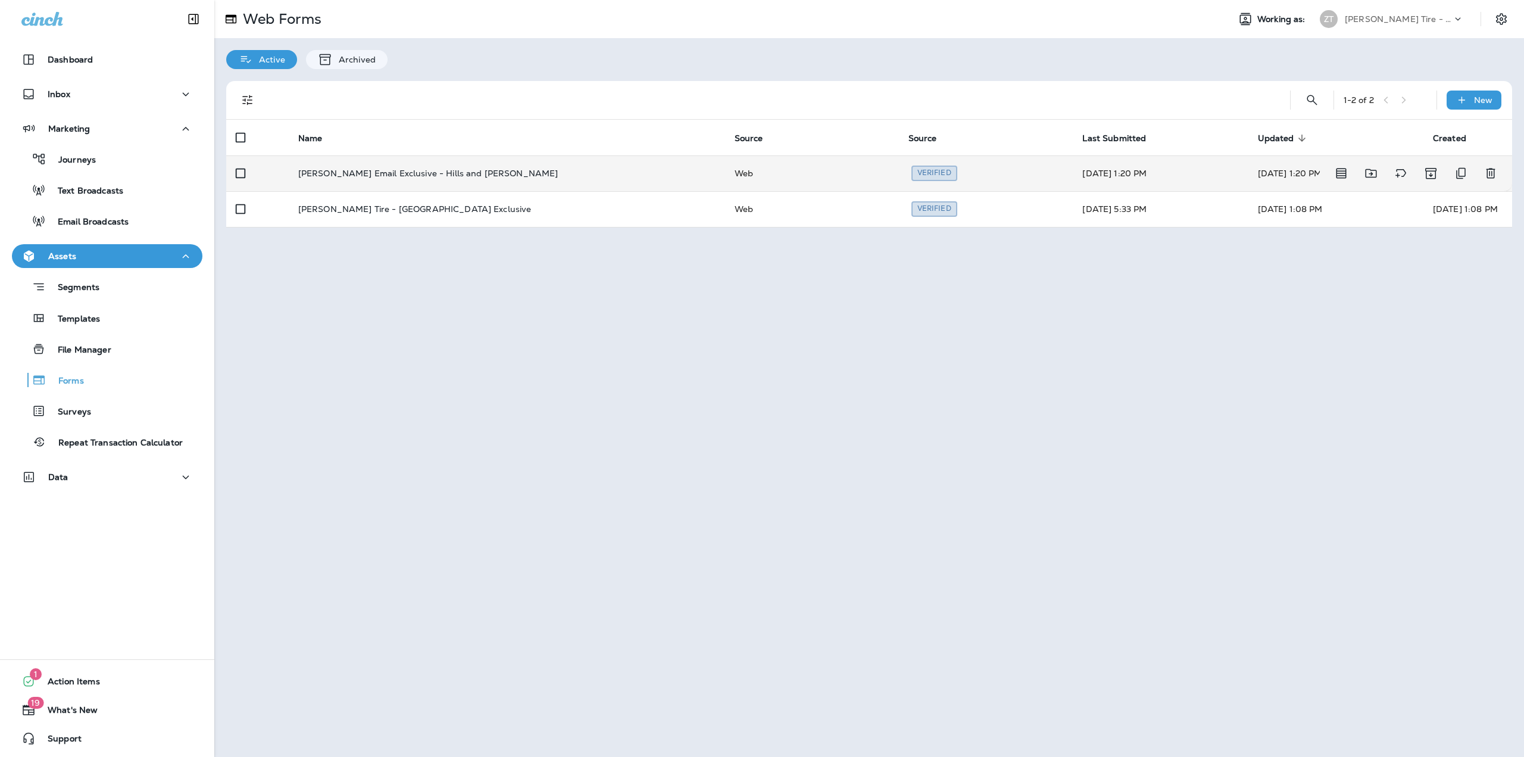
click at [654, 182] on td "Ziegler Email Exclusive - Hills and Dale" at bounding box center [507, 173] width 437 height 36
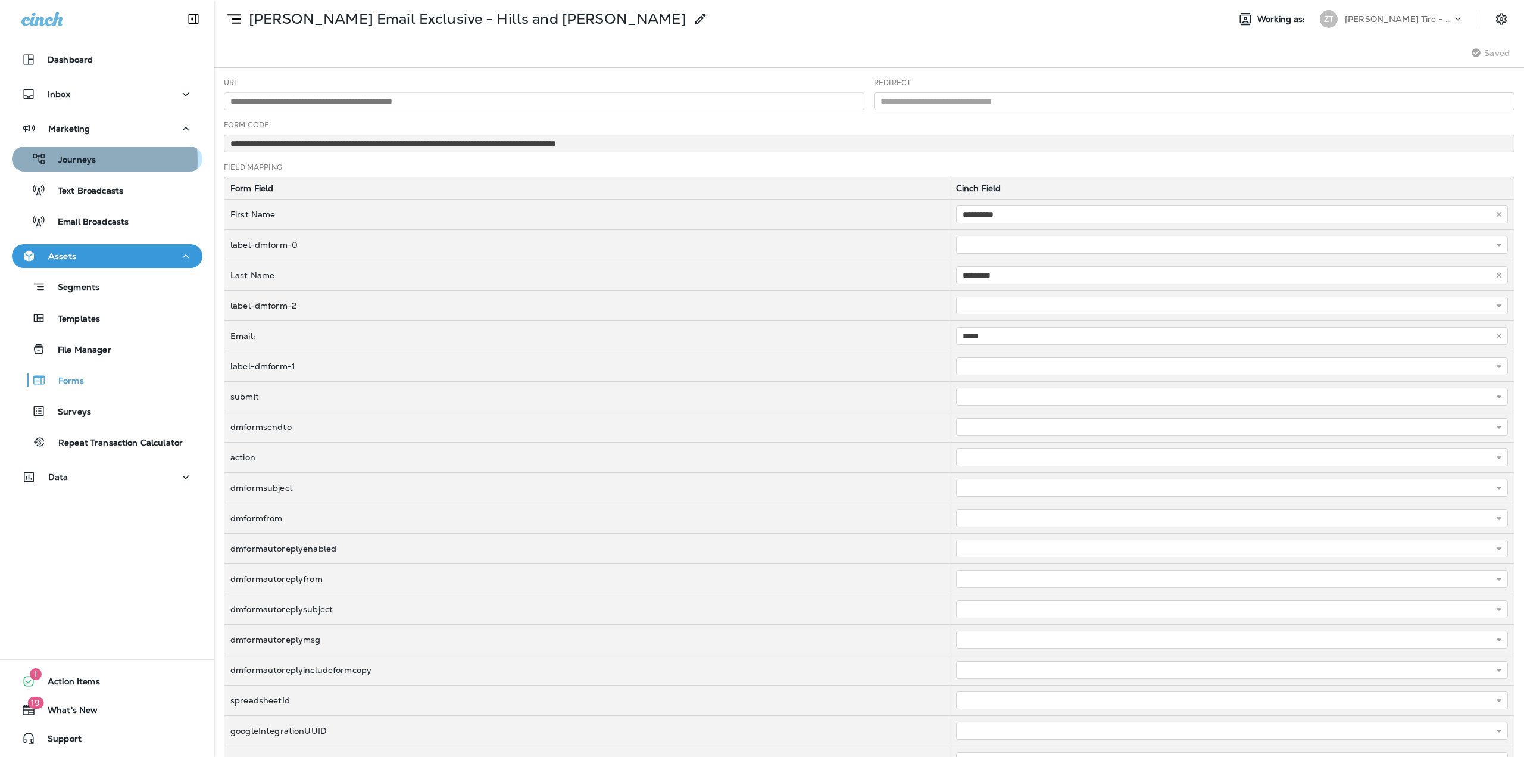
click at [78, 160] on p "Journeys" at bounding box center [70, 160] width 49 height 11
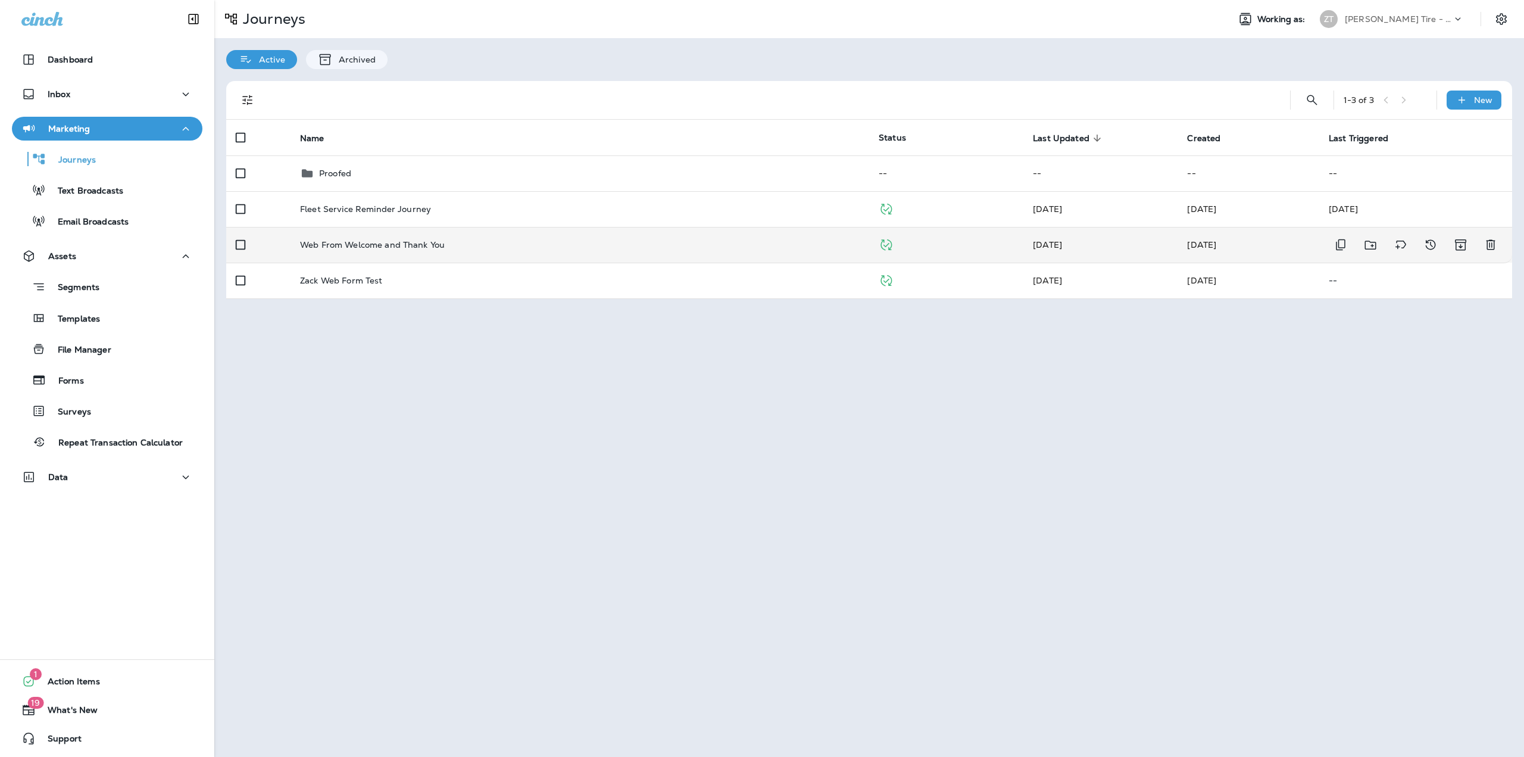
click at [429, 253] on td "Web From Welcome and Thank You" at bounding box center [580, 245] width 579 height 36
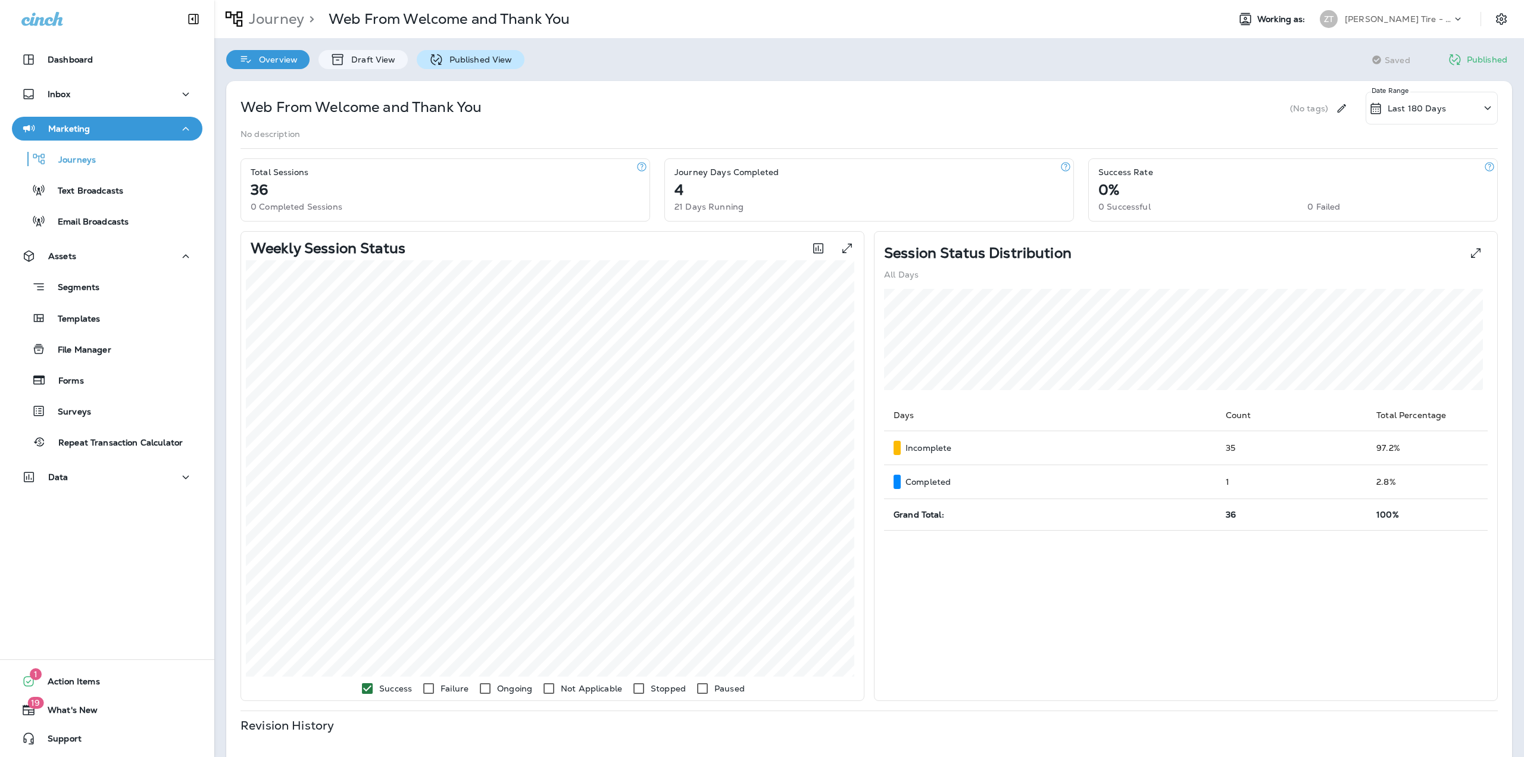
click at [461, 64] on p "Published View" at bounding box center [478, 60] width 69 height 10
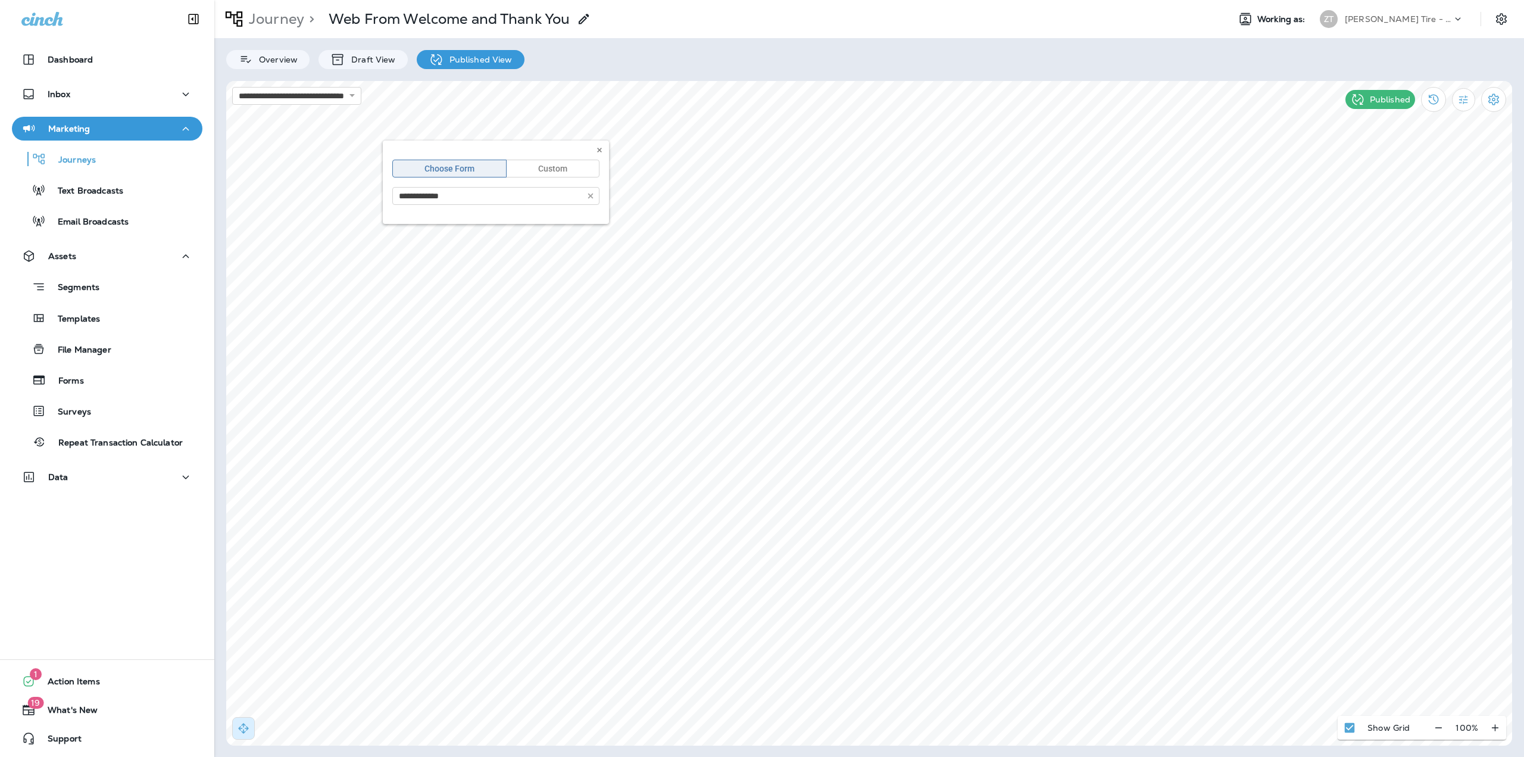
type input "**********"
click at [597, 148] on icon at bounding box center [599, 149] width 7 height 7
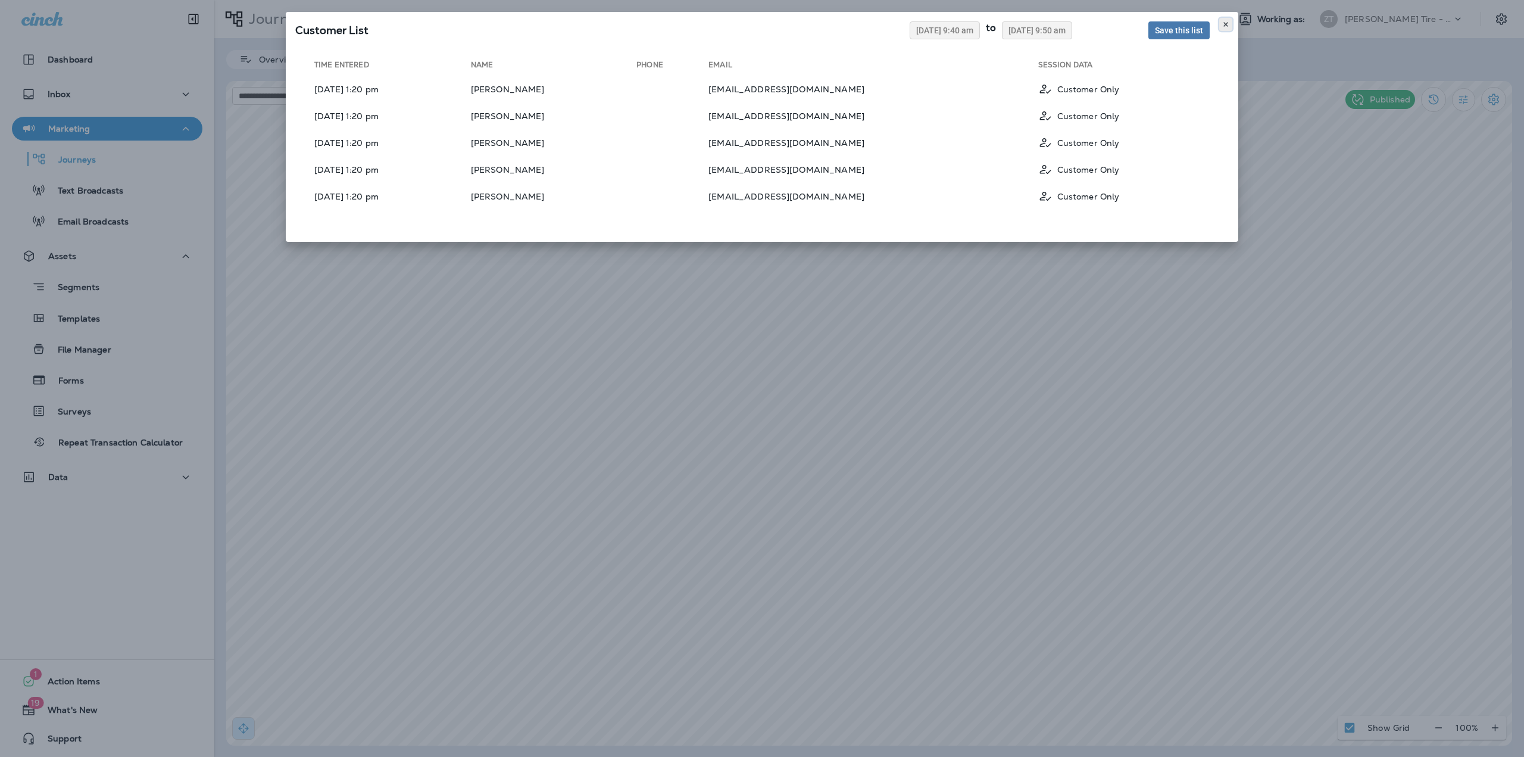
click at [1230, 24] on button at bounding box center [1226, 24] width 13 height 13
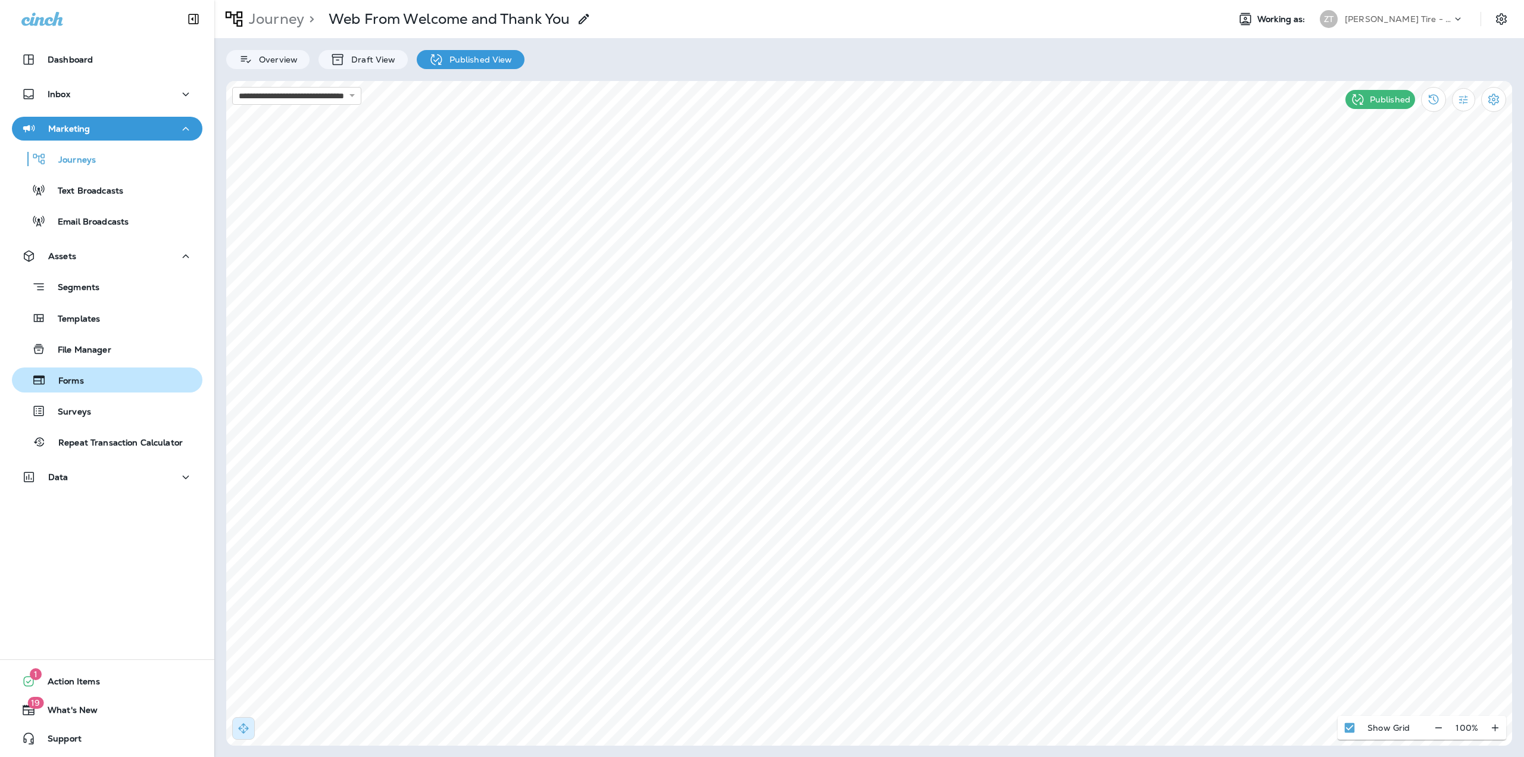
click at [81, 376] on p "Forms" at bounding box center [65, 381] width 38 height 11
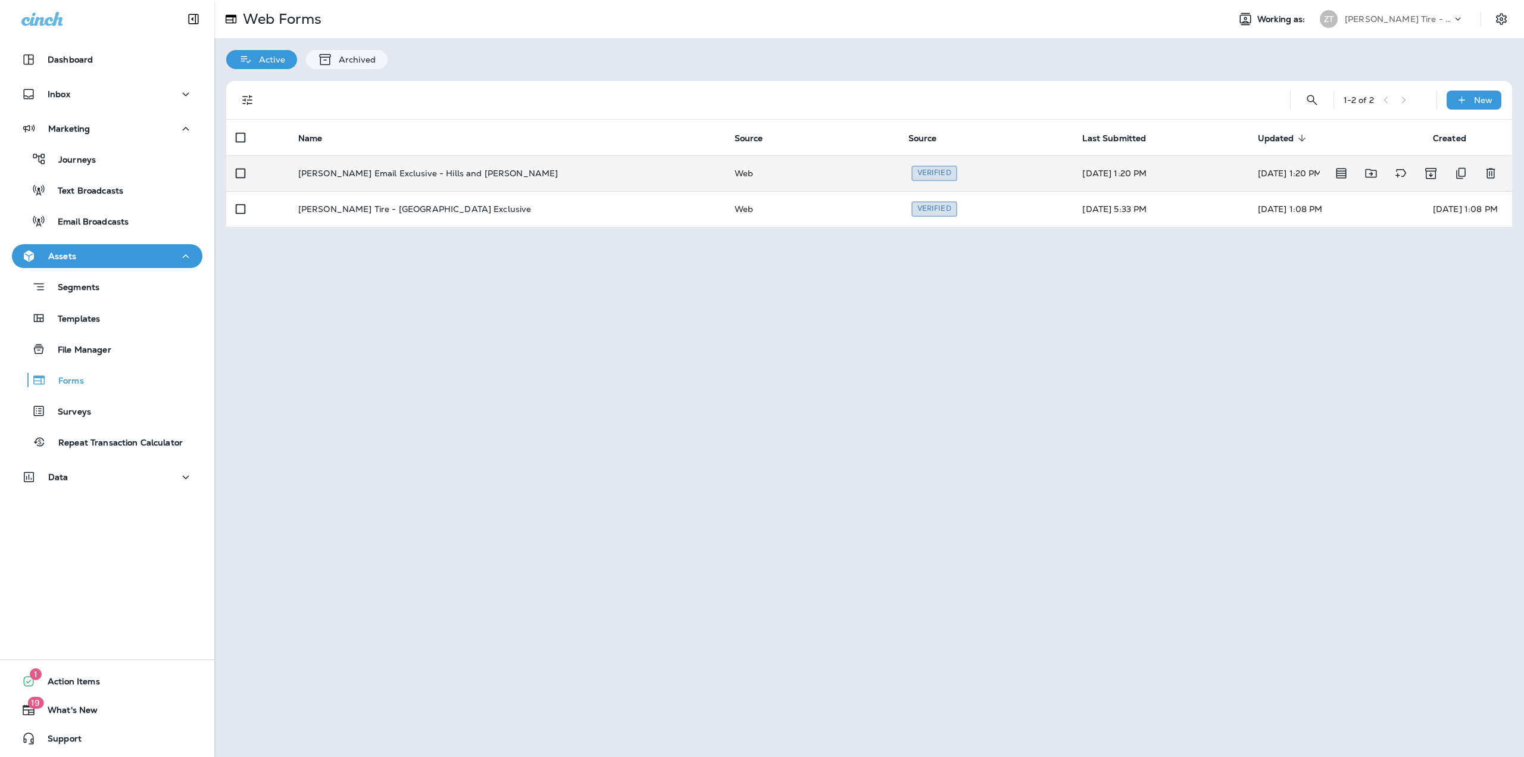
click at [551, 178] on td "Ziegler Email Exclusive - Hills and Dale" at bounding box center [507, 173] width 437 height 36
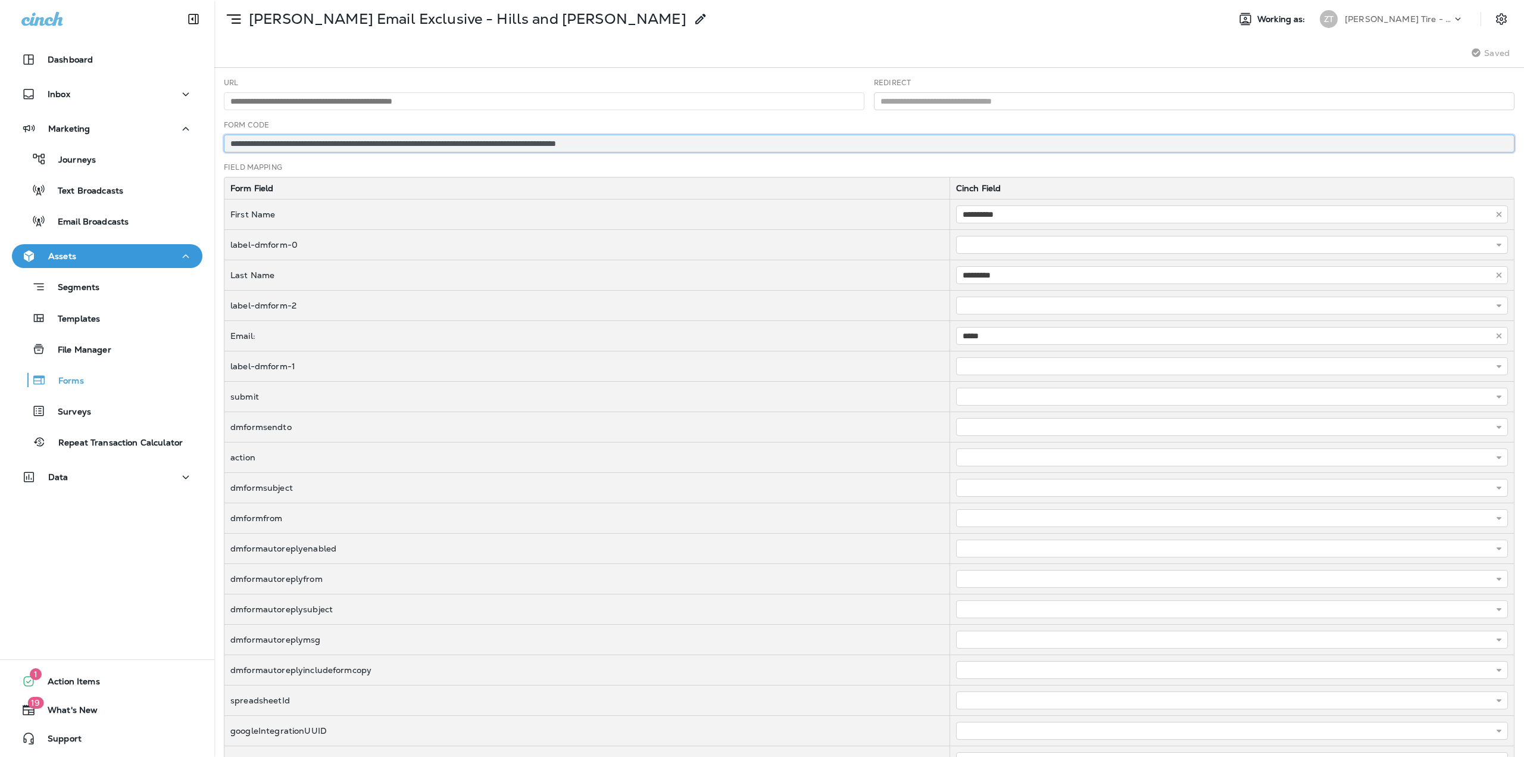
click at [532, 142] on input "**********" at bounding box center [869, 144] width 1291 height 18
click at [573, 120] on div "**********" at bounding box center [869, 136] width 1291 height 33
click at [294, 17] on p "Ziegler Email Exclusive - Hills and Dale" at bounding box center [465, 19] width 442 height 18
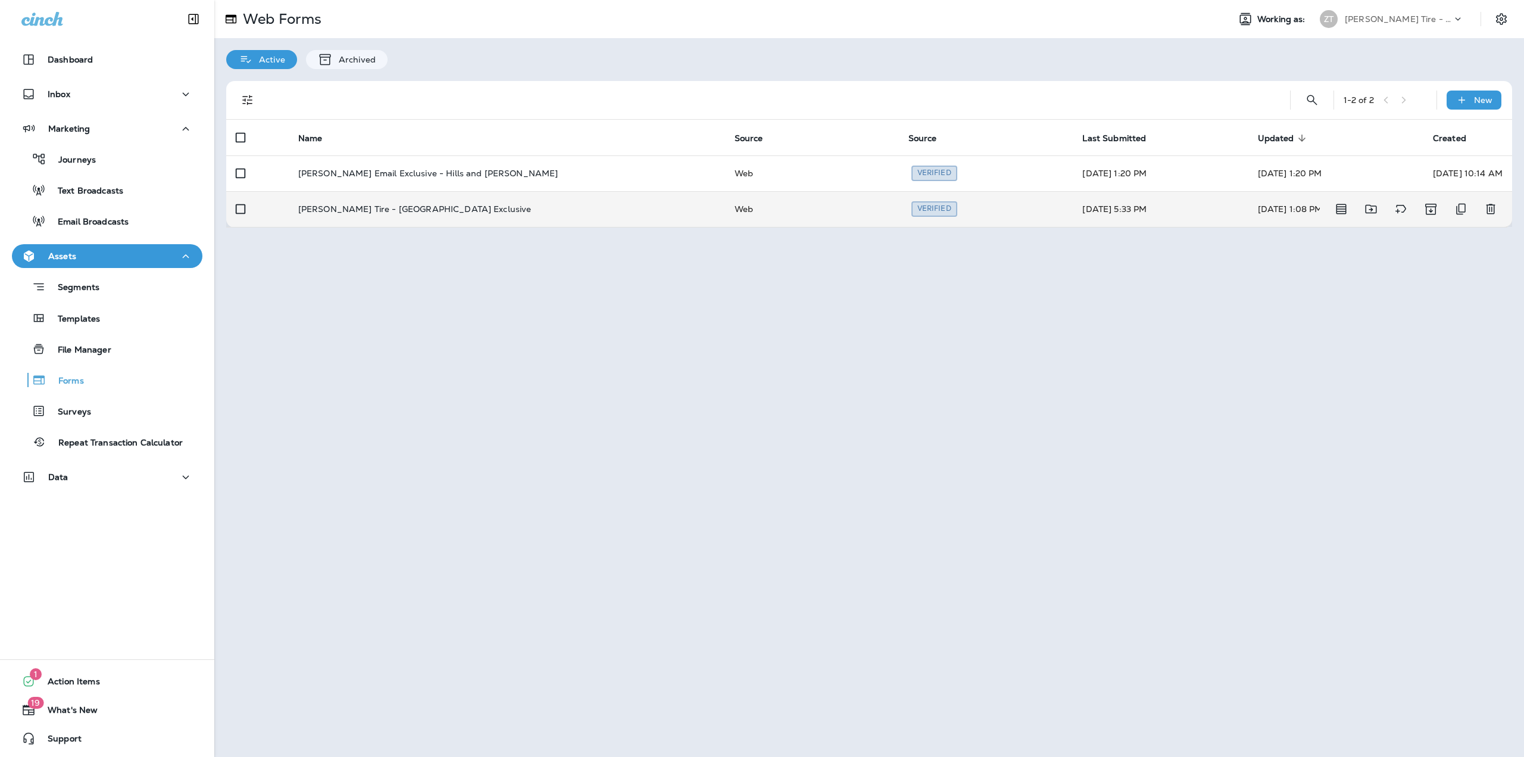
click at [406, 201] on td "Ziegler Tire - Canton Exclusive" at bounding box center [507, 209] width 437 height 36
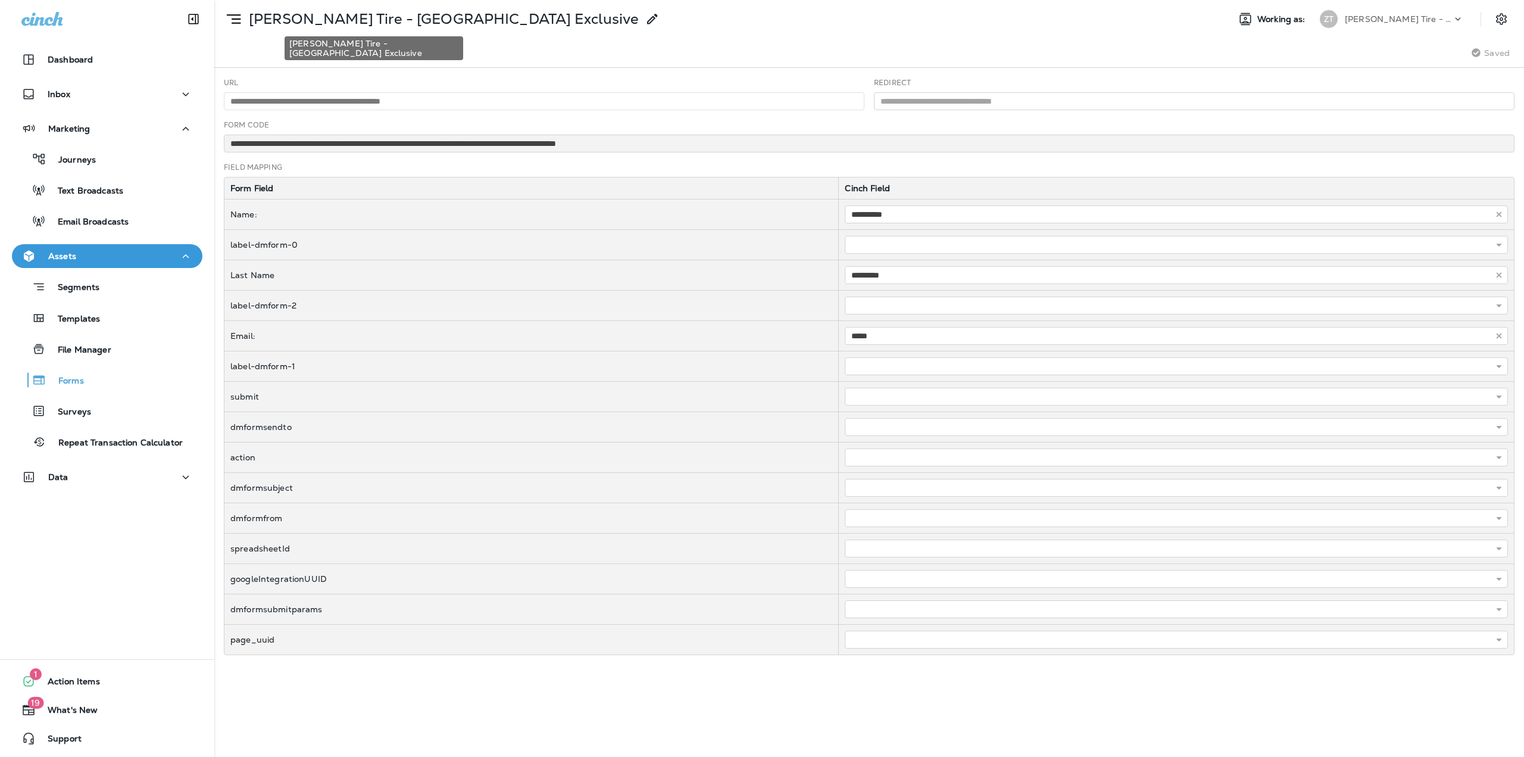
click at [266, 18] on p "Ziegler Tire - Canton Exclusive" at bounding box center [441, 19] width 394 height 18
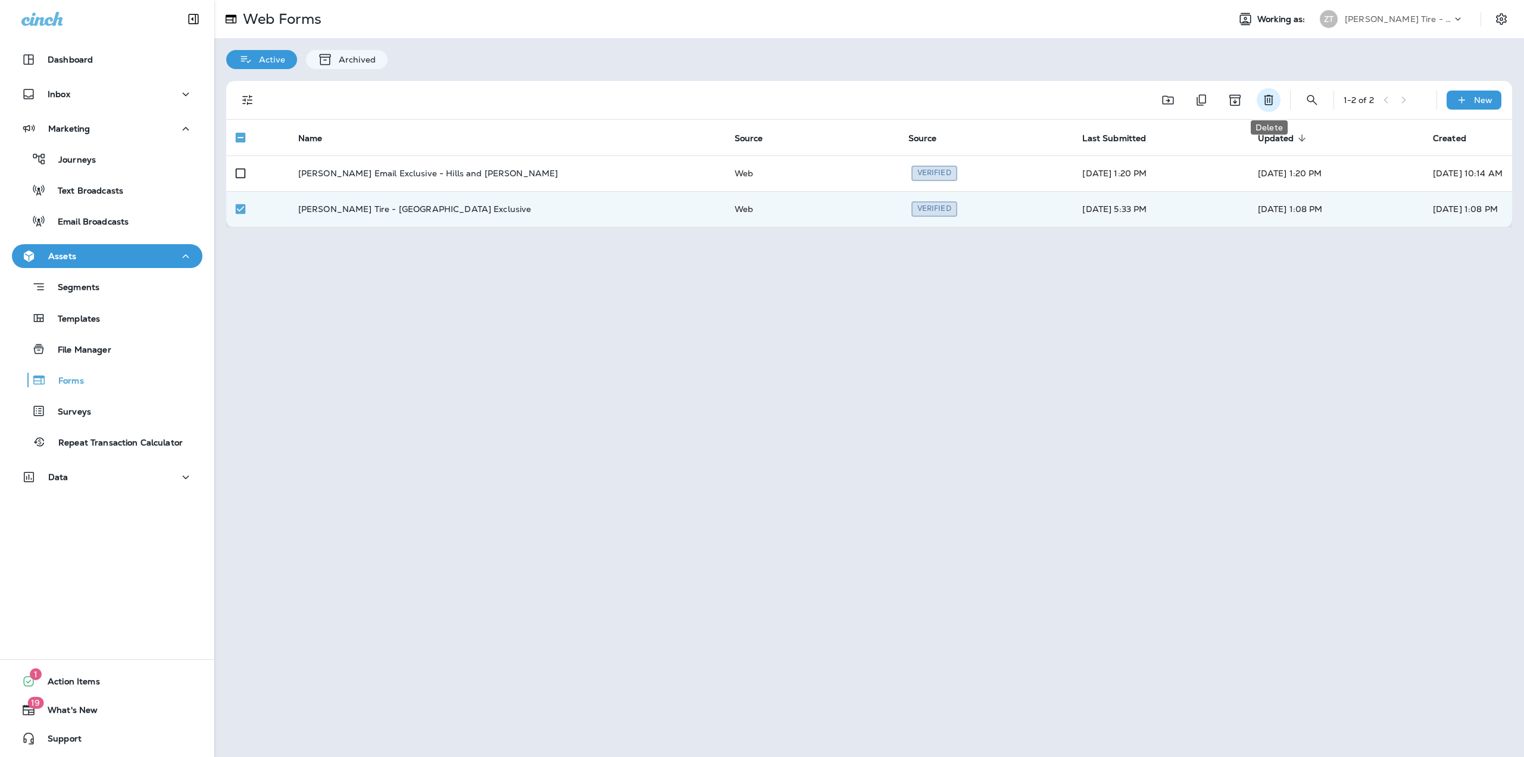
click at [1278, 102] on button "Delete" at bounding box center [1269, 100] width 24 height 24
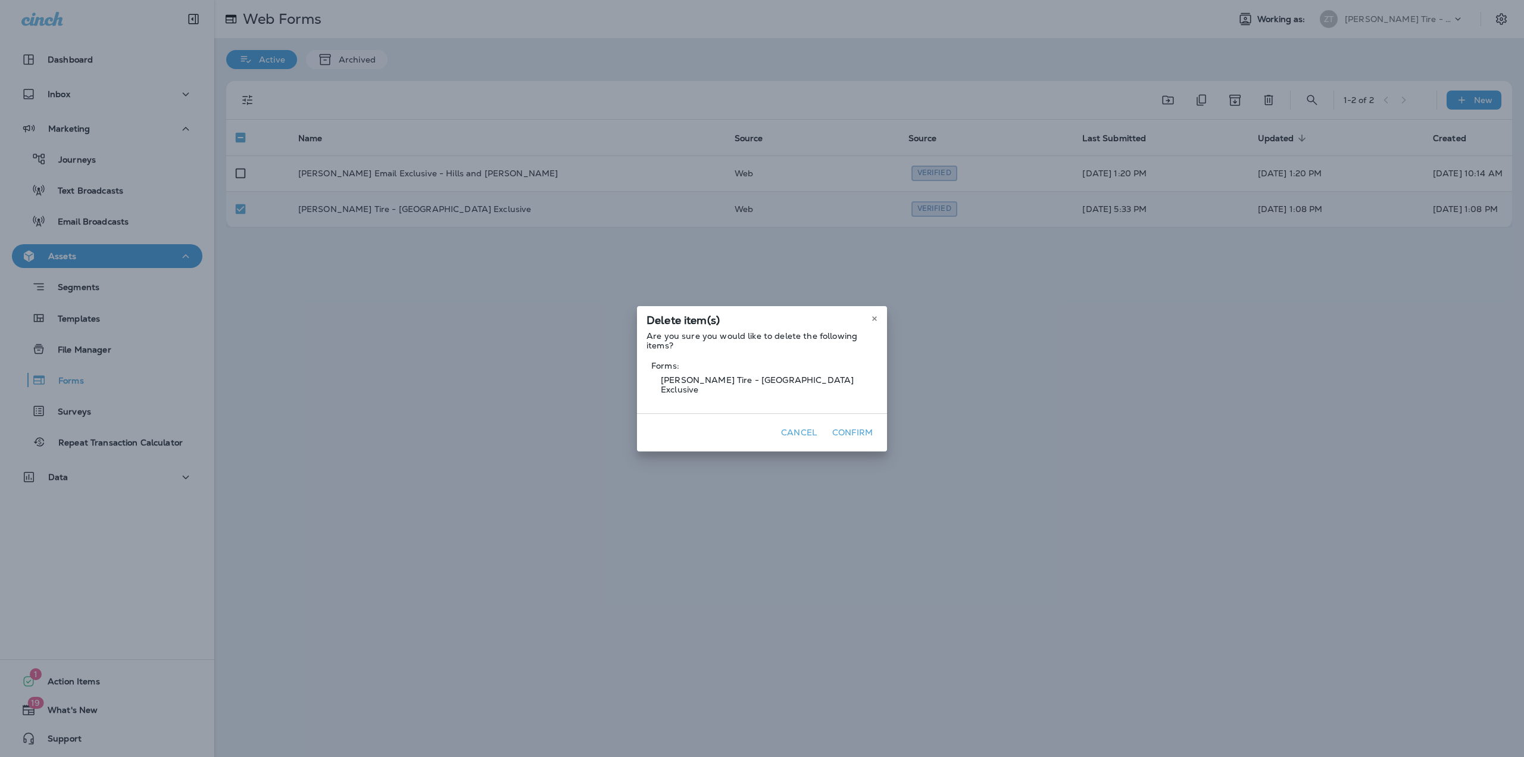
click at [836, 429] on button "Confirm" at bounding box center [853, 432] width 50 height 18
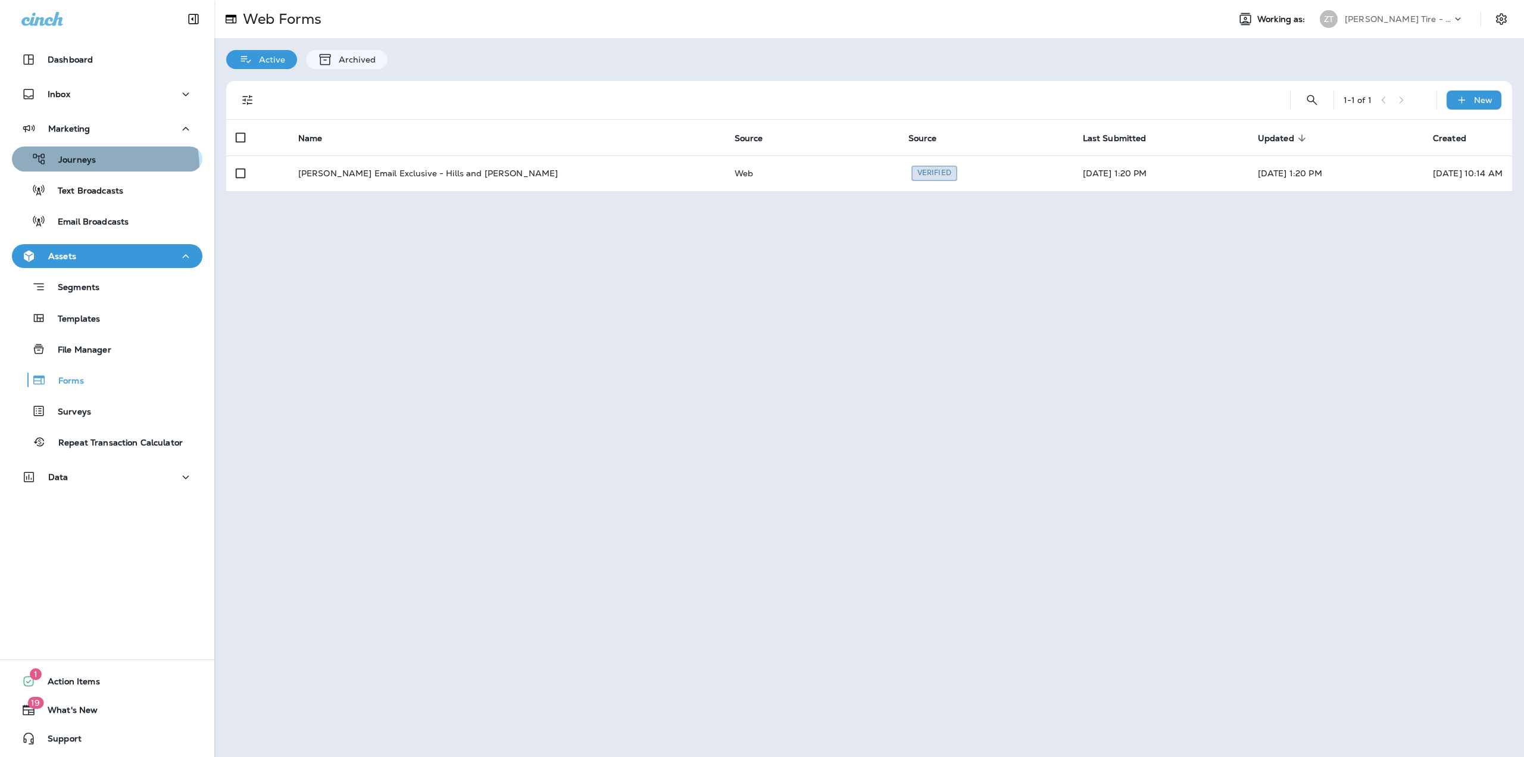
click at [87, 168] on button "Journeys" at bounding box center [107, 158] width 191 height 25
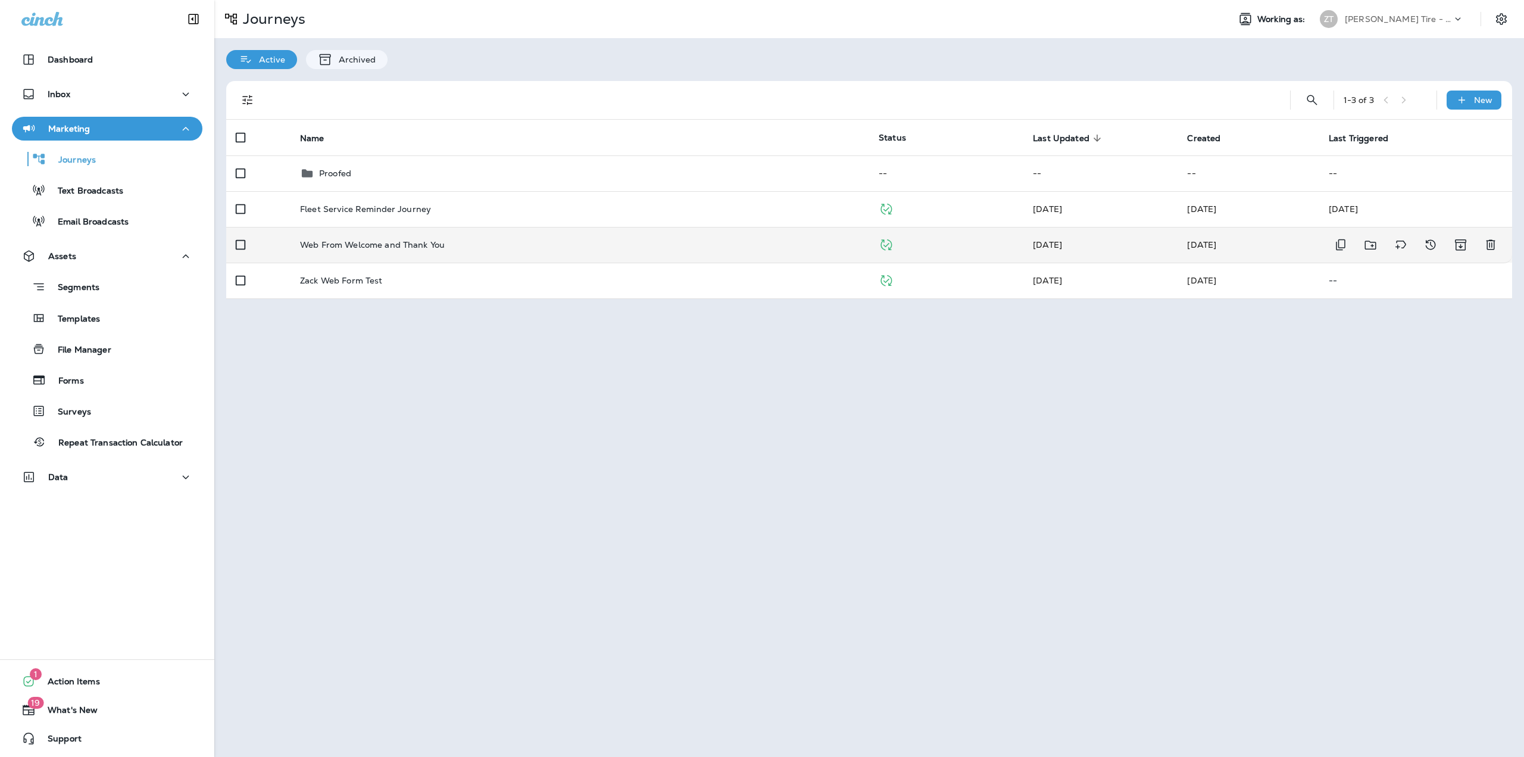
click at [392, 251] on td "Web From Welcome and Thank You" at bounding box center [580, 245] width 579 height 36
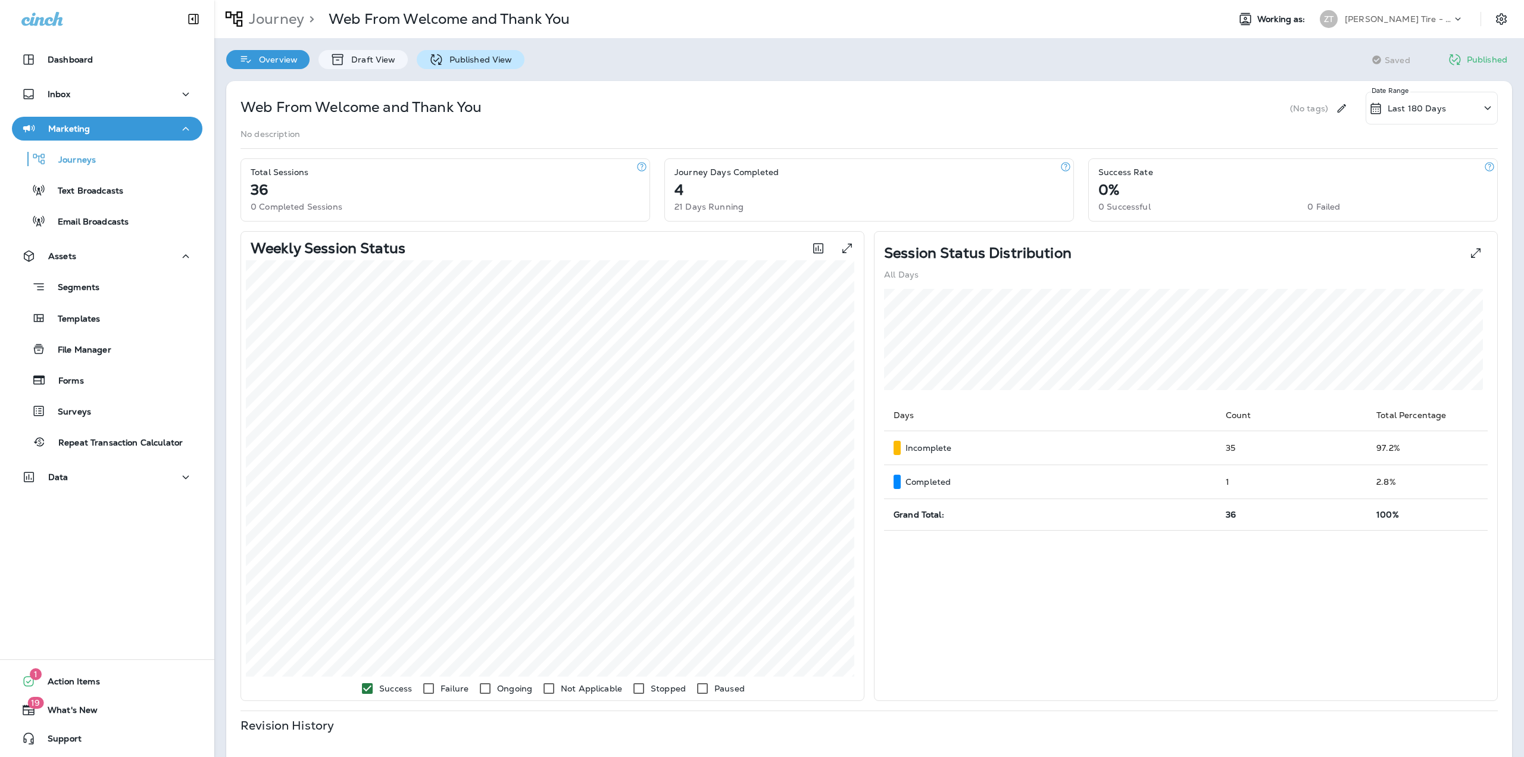
click at [470, 57] on p "Published View" at bounding box center [478, 60] width 69 height 10
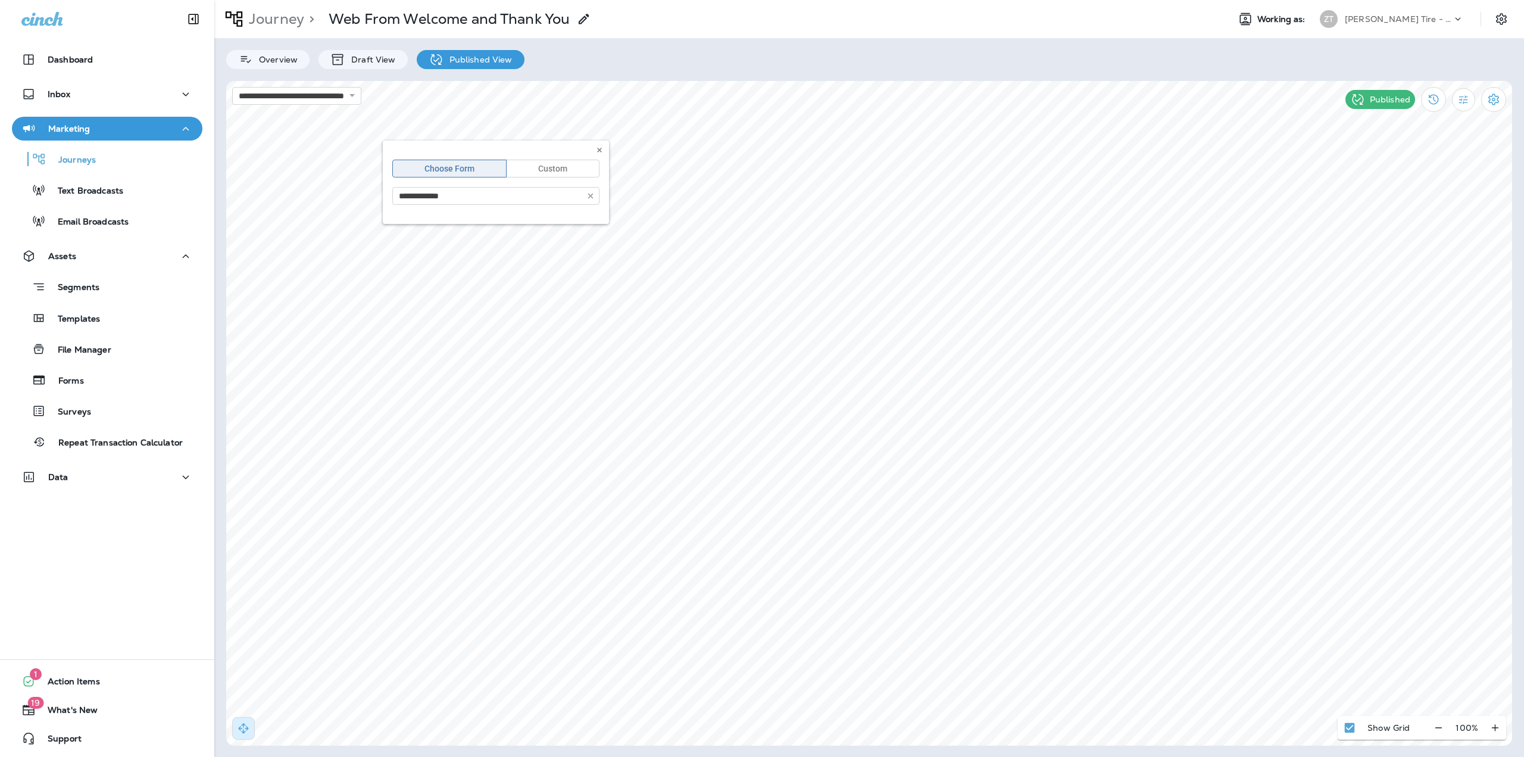
type input "**********"
click at [604, 153] on button at bounding box center [599, 150] width 13 height 13
type input "**********"
click at [836, 151] on icon at bounding box center [837, 149] width 7 height 7
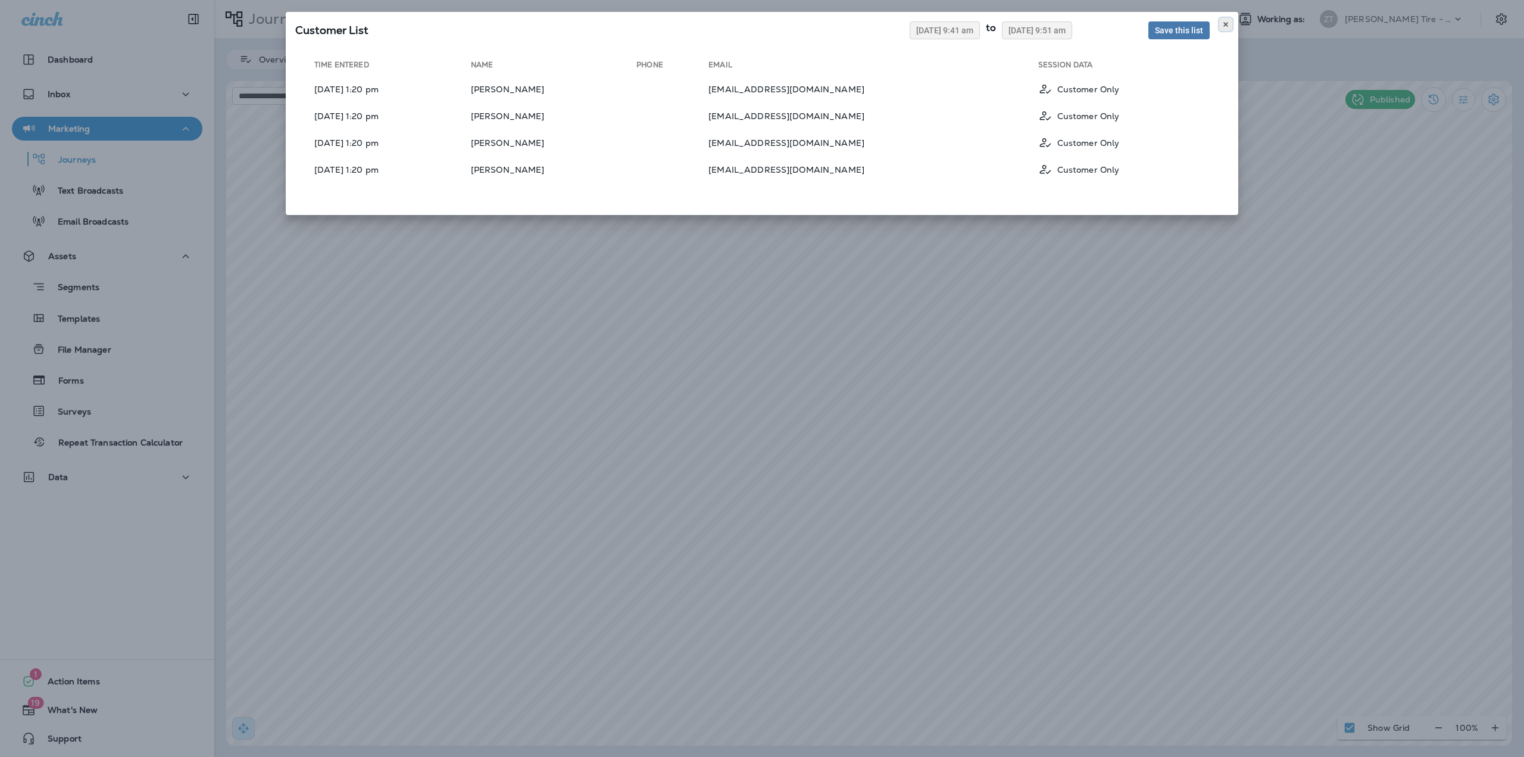
click at [1225, 26] on use at bounding box center [1226, 24] width 4 height 5
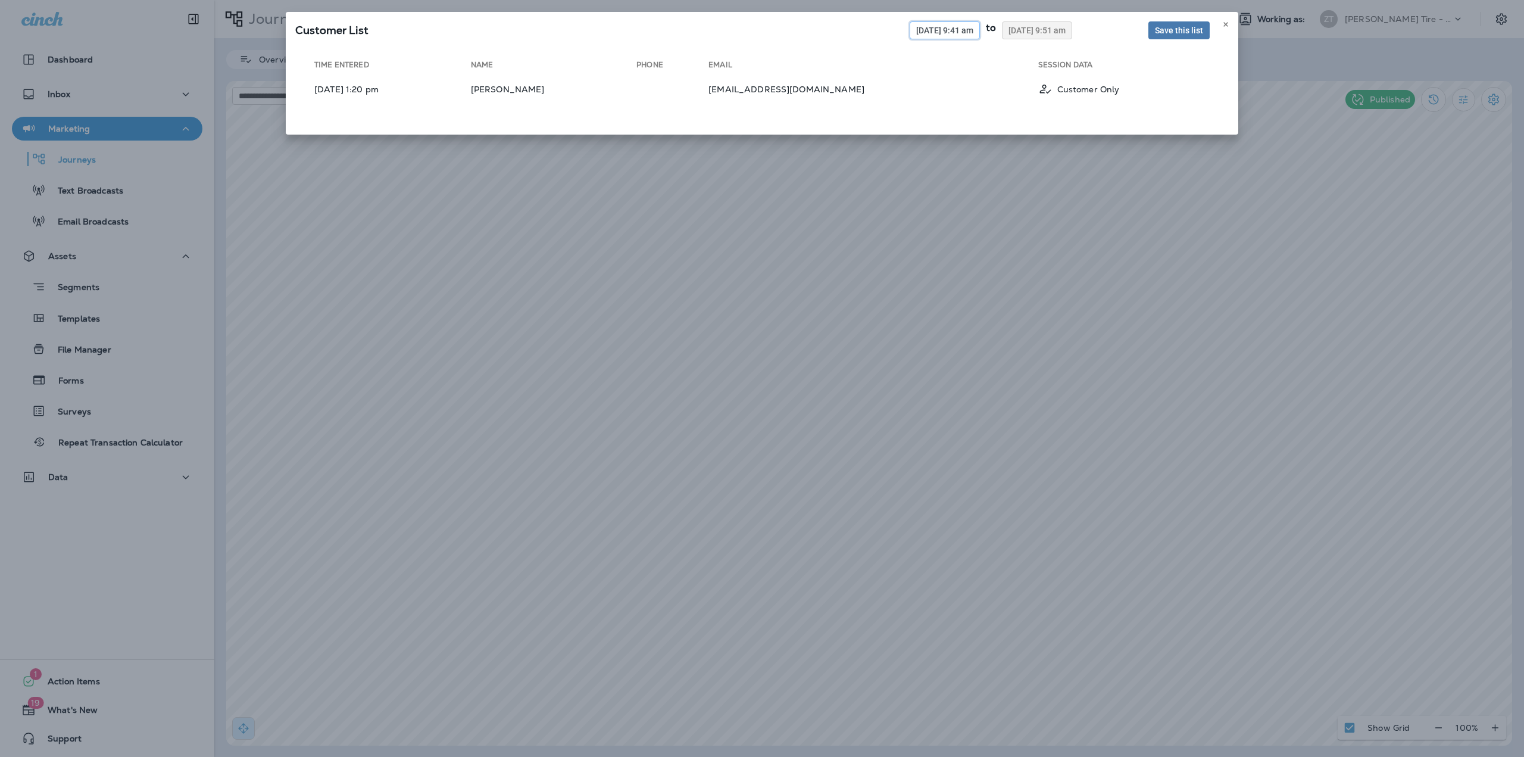
click at [941, 35] on button "09/08/2025 9:41 am" at bounding box center [945, 30] width 70 height 18
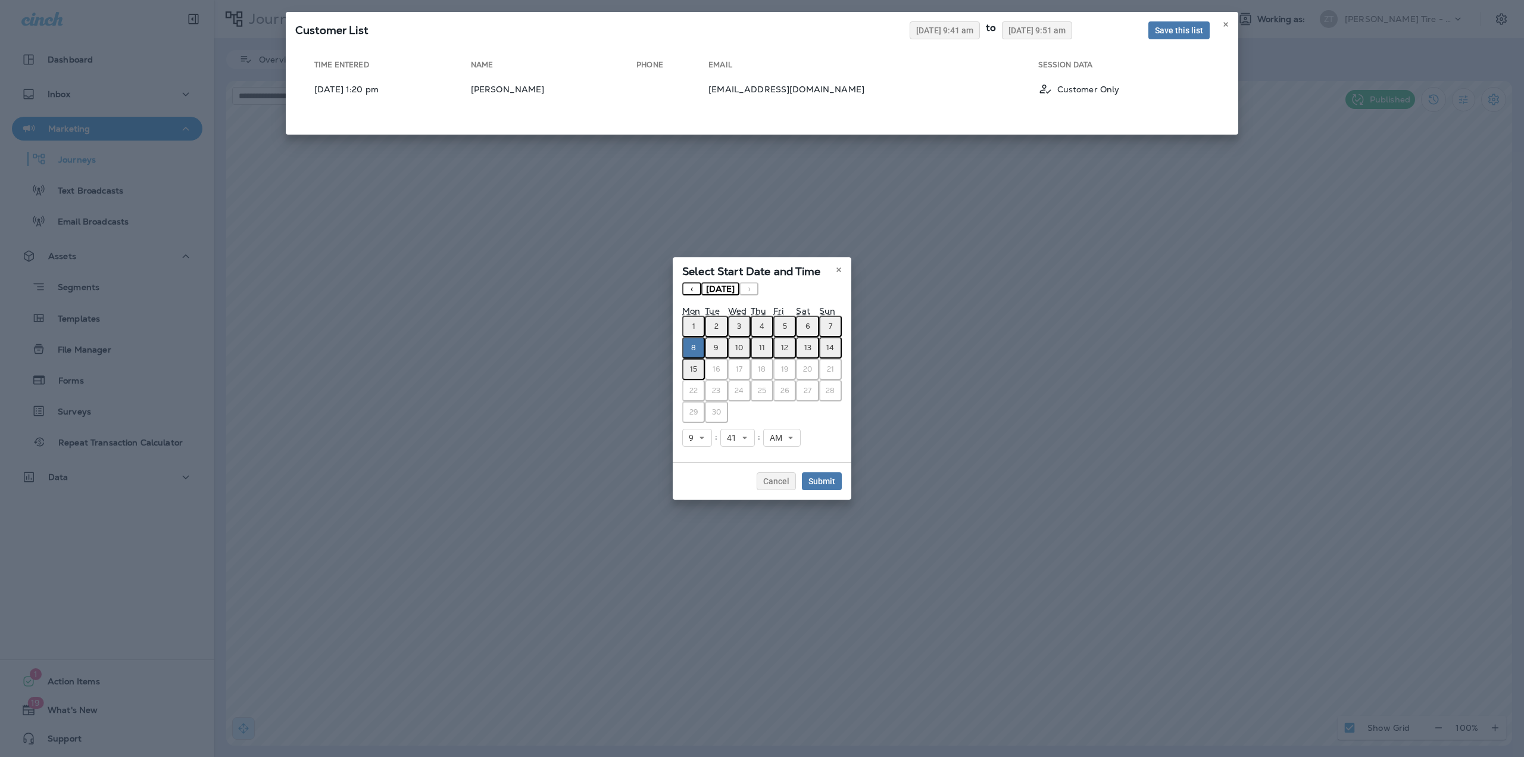
click at [697, 320] on button "1" at bounding box center [693, 326] width 23 height 21
click at [816, 483] on span "Submit" at bounding box center [822, 481] width 27 height 8
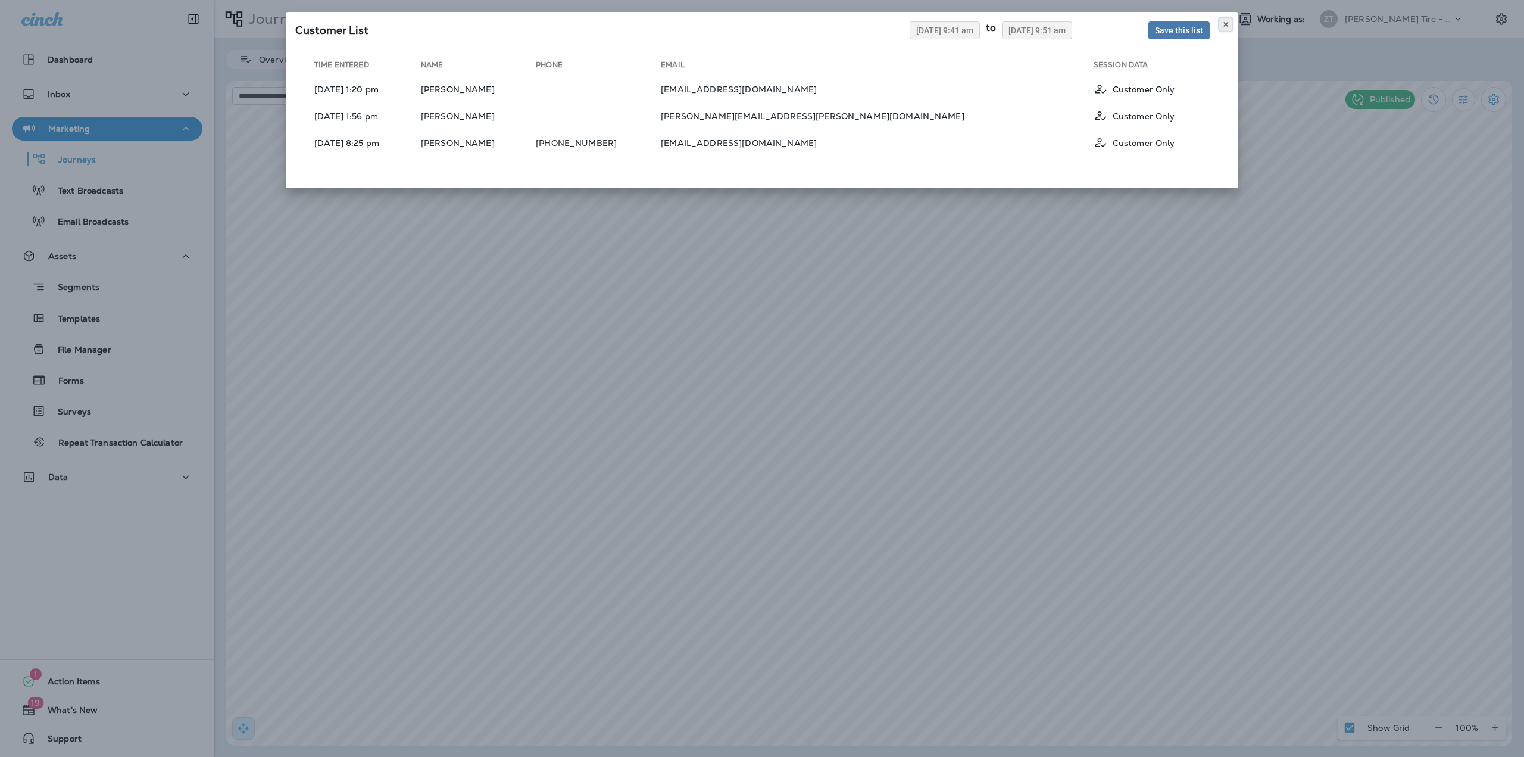
click at [1229, 23] on icon at bounding box center [1226, 24] width 7 height 7
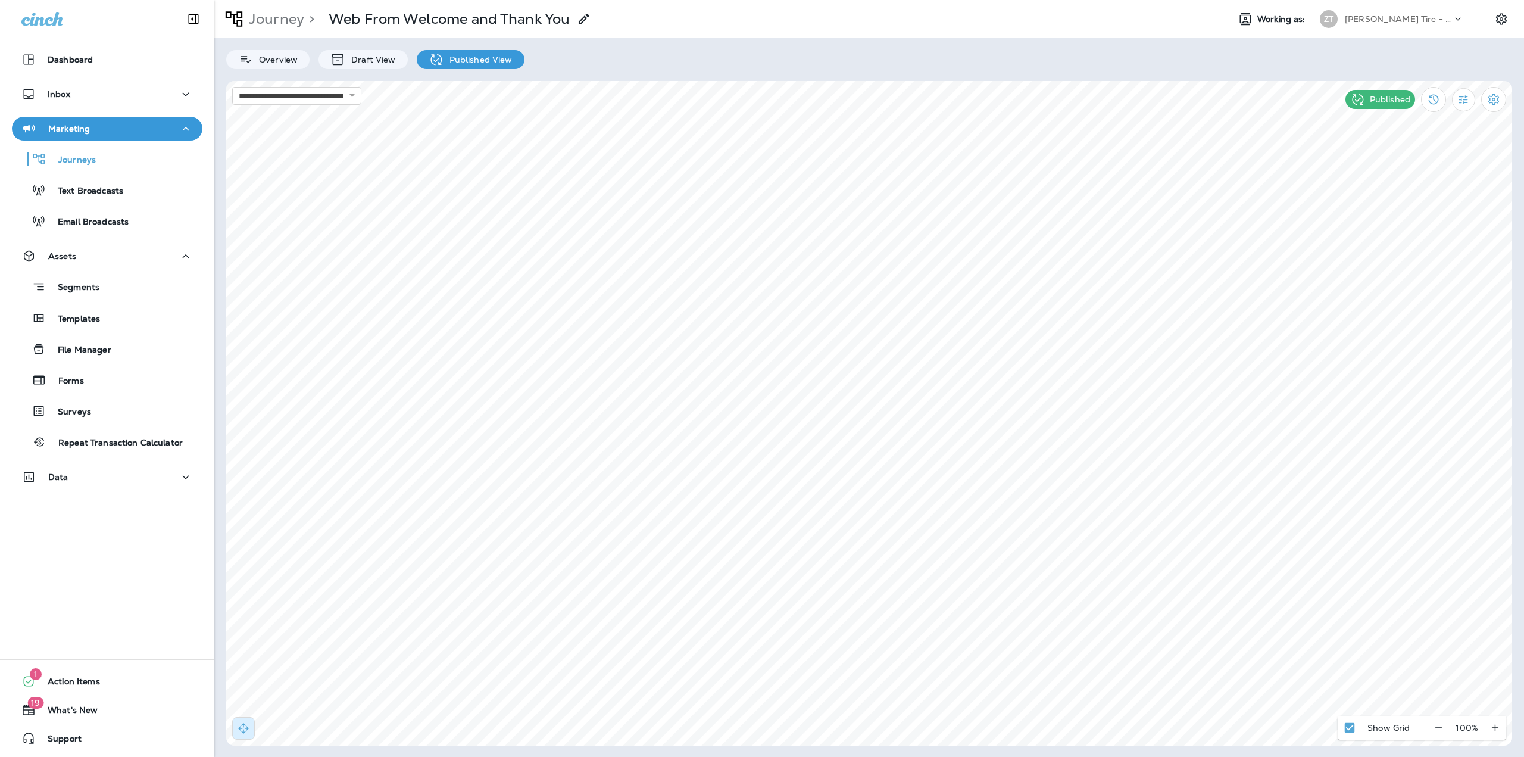
click at [263, 10] on div "Journey > Web From Welcome and Thank You" at bounding box center [402, 19] width 377 height 30
click at [262, 13] on p "Journey" at bounding box center [274, 19] width 60 height 18
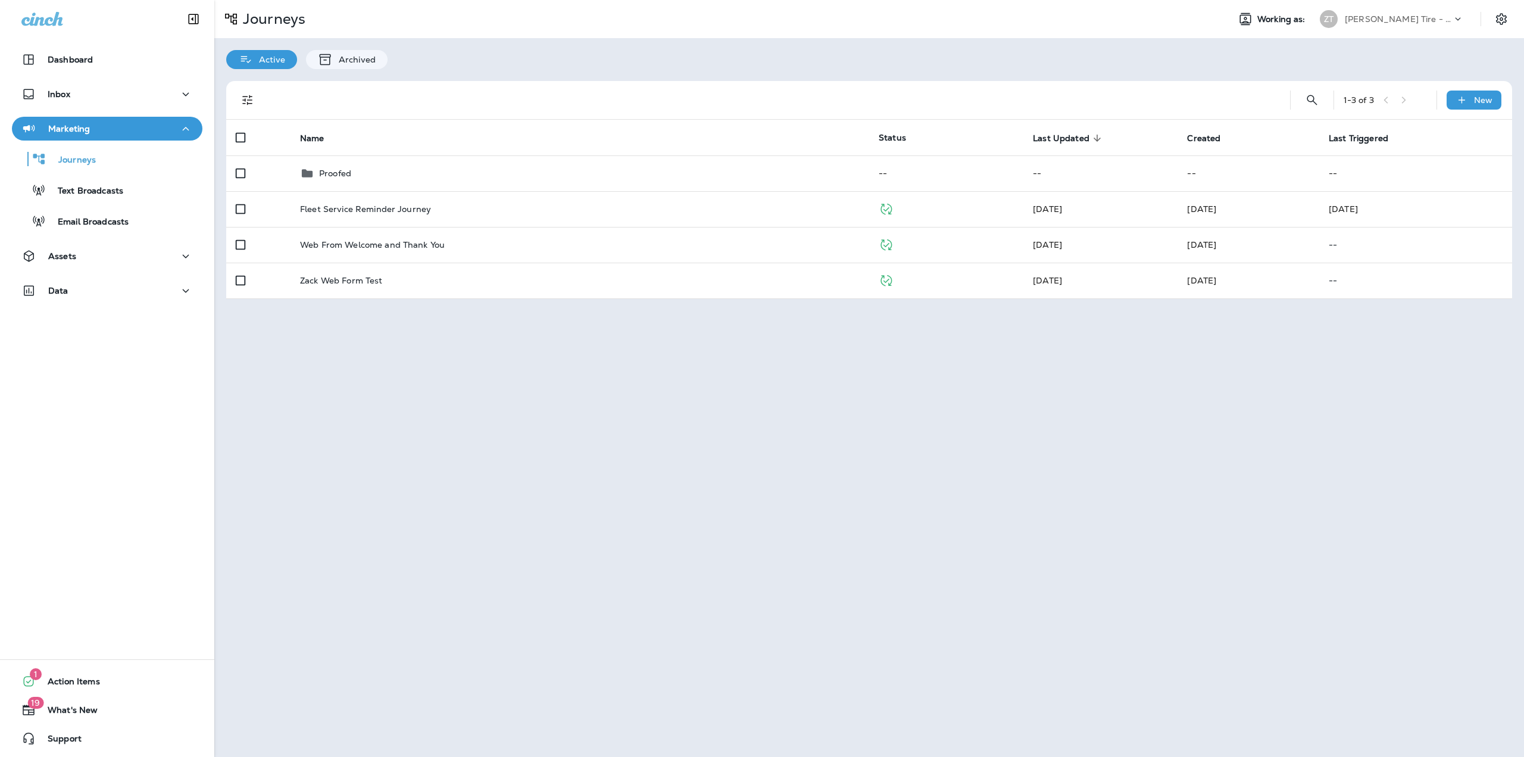
click at [1343, 11] on div "ZT" at bounding box center [1329, 19] width 32 height 18
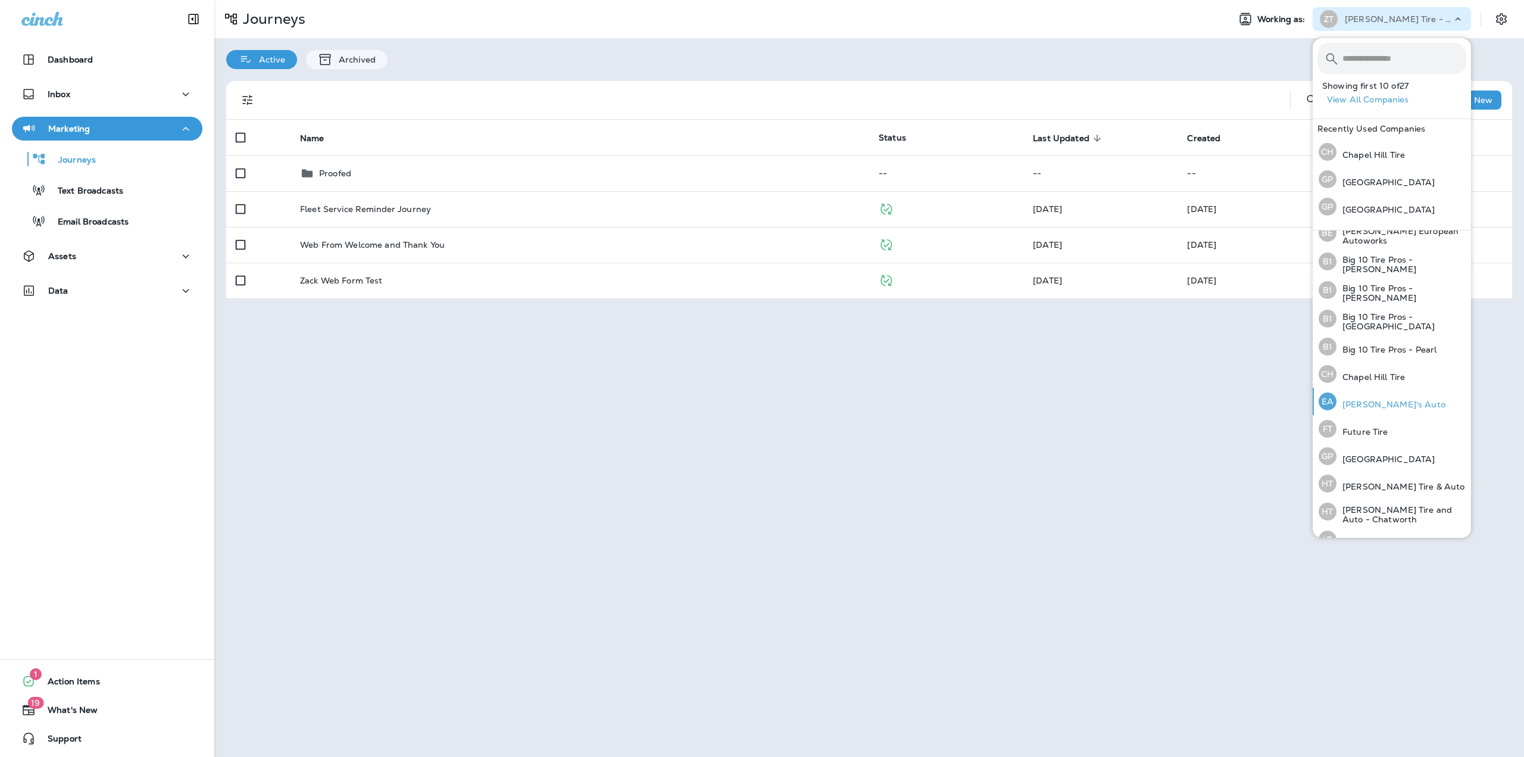
scroll to position [119, 0]
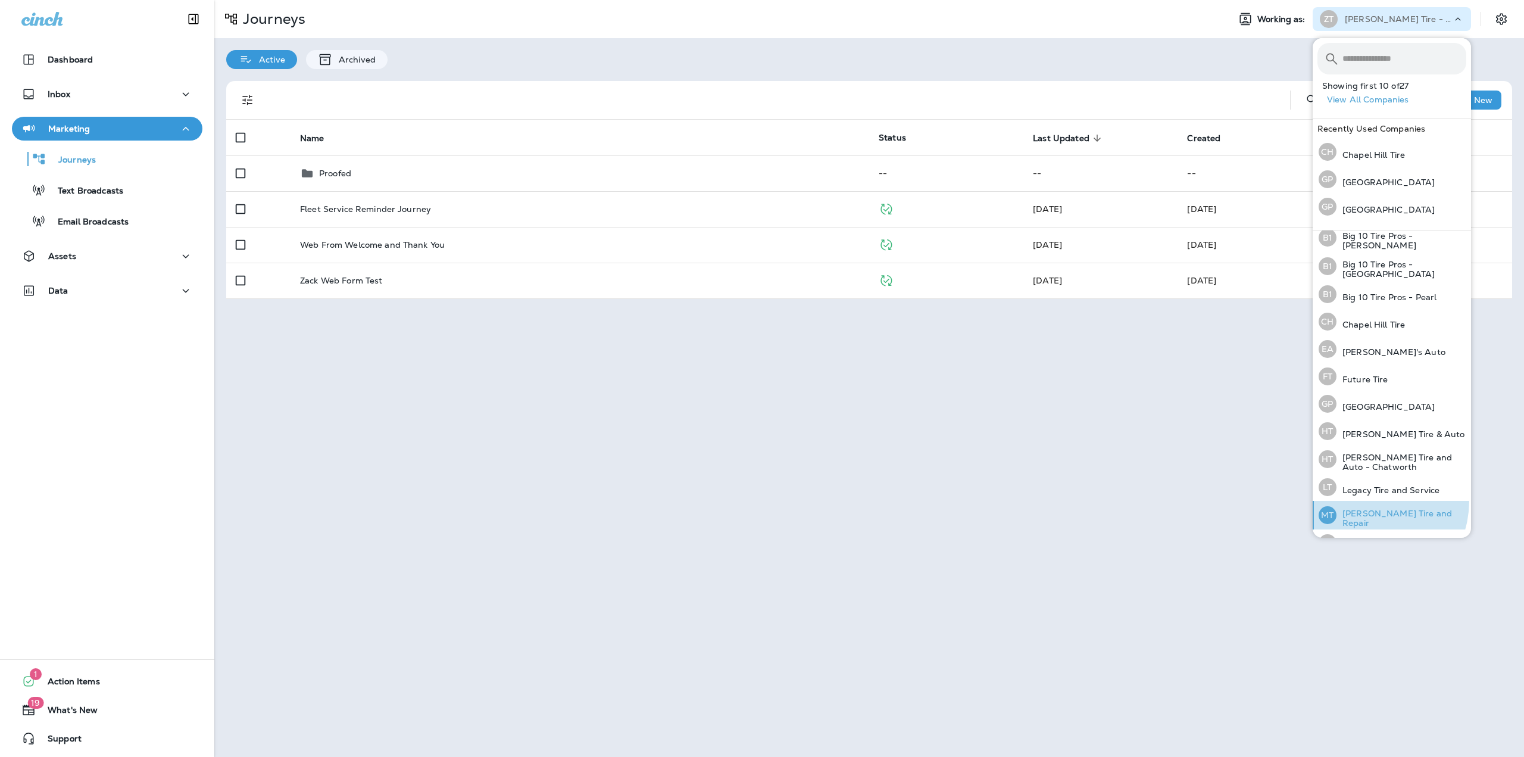
click at [1366, 501] on div "MT [PERSON_NAME] Tire and Repair" at bounding box center [1392, 515] width 157 height 29
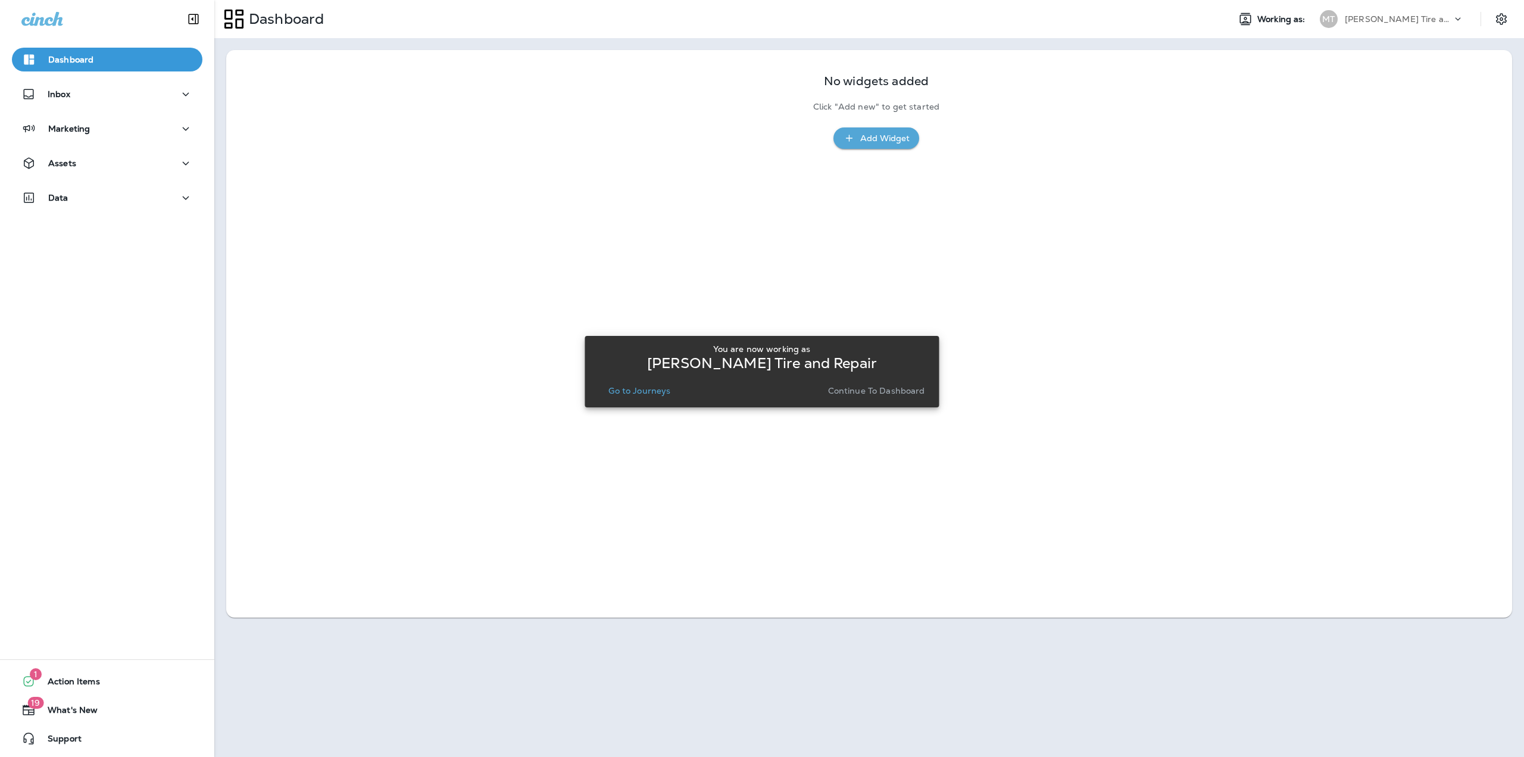
click at [634, 394] on p "Go to Journeys" at bounding box center [640, 391] width 62 height 10
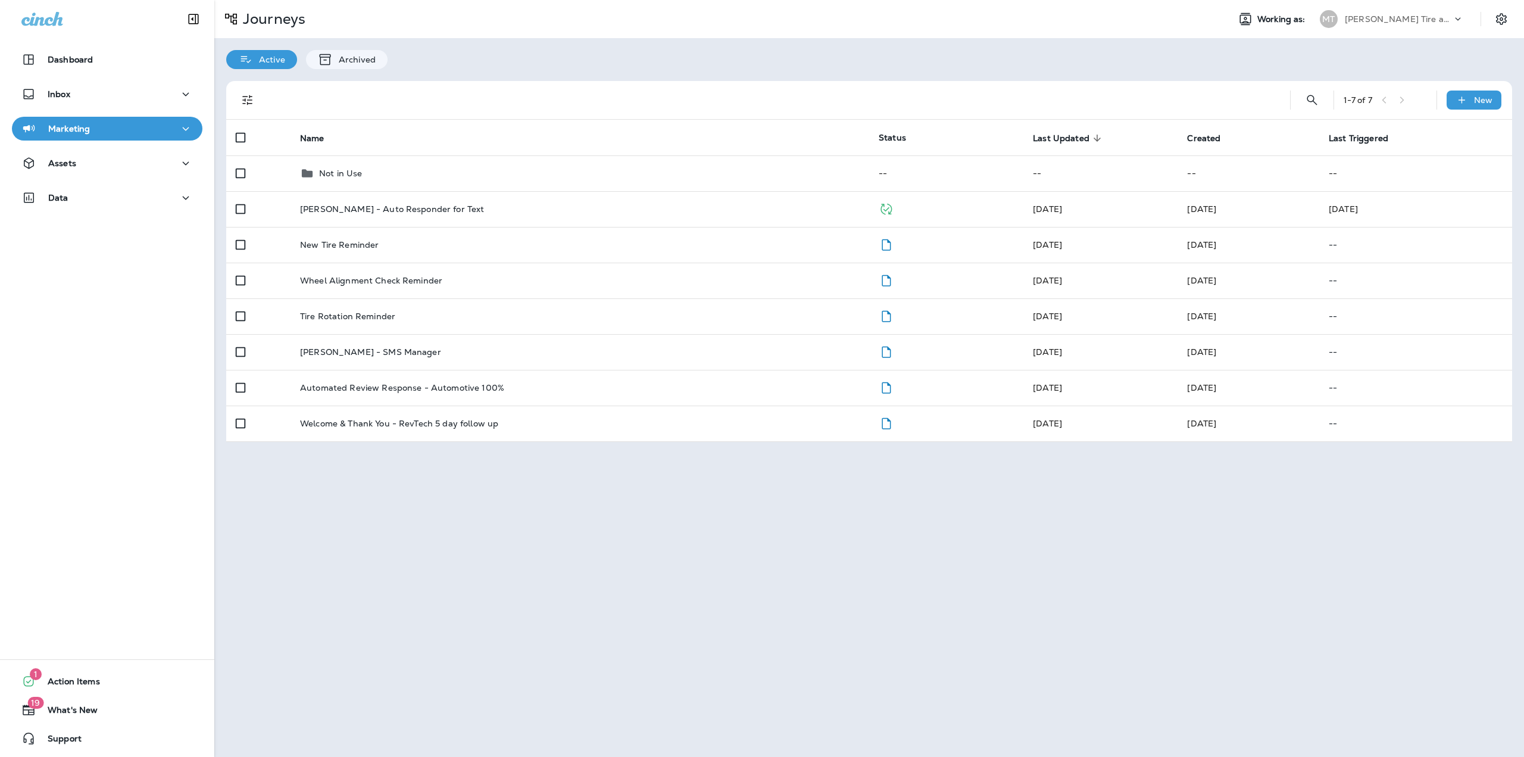
click at [1414, 23] on div "[PERSON_NAME] Tire and Repair" at bounding box center [1398, 19] width 107 height 18
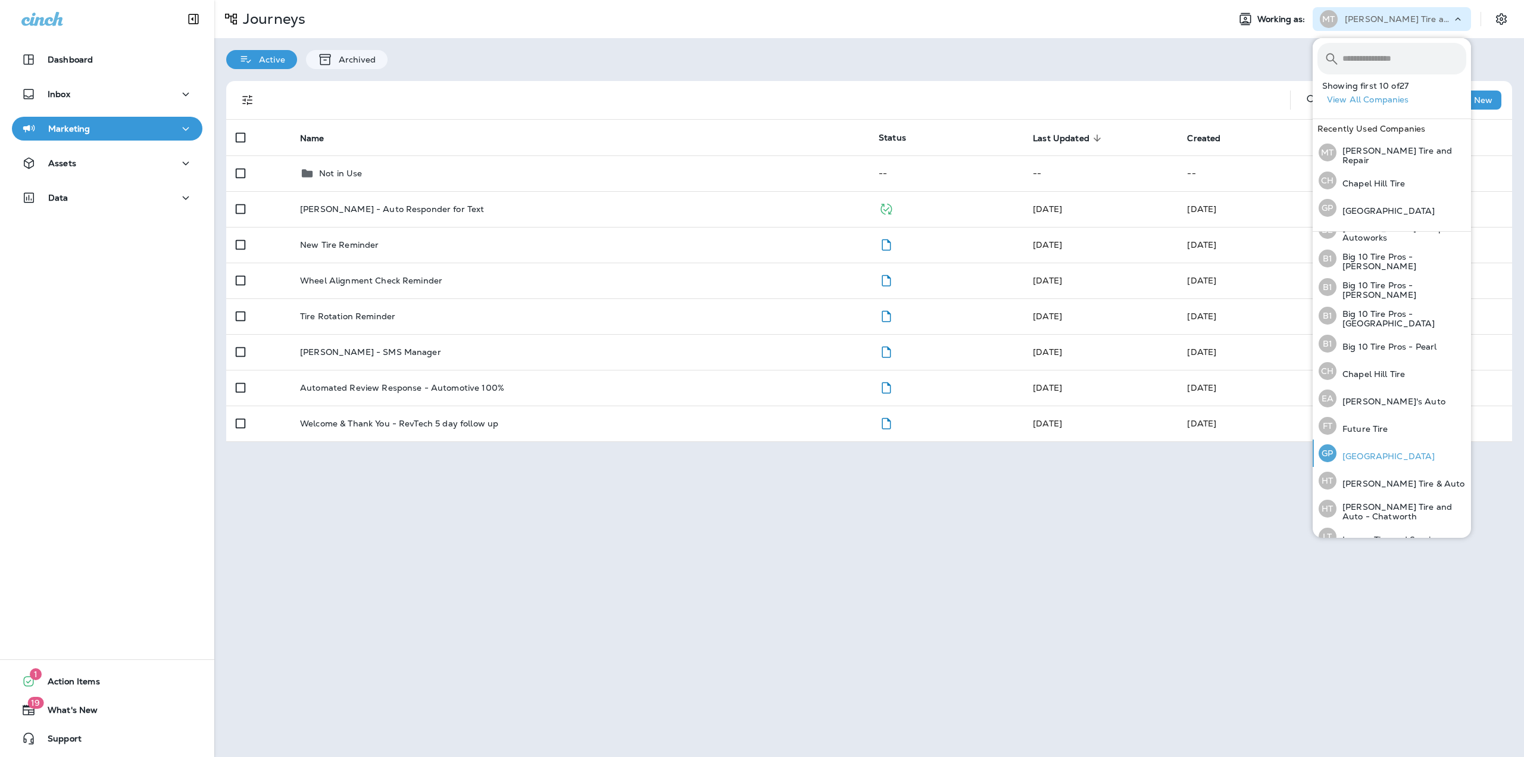
scroll to position [119, 0]
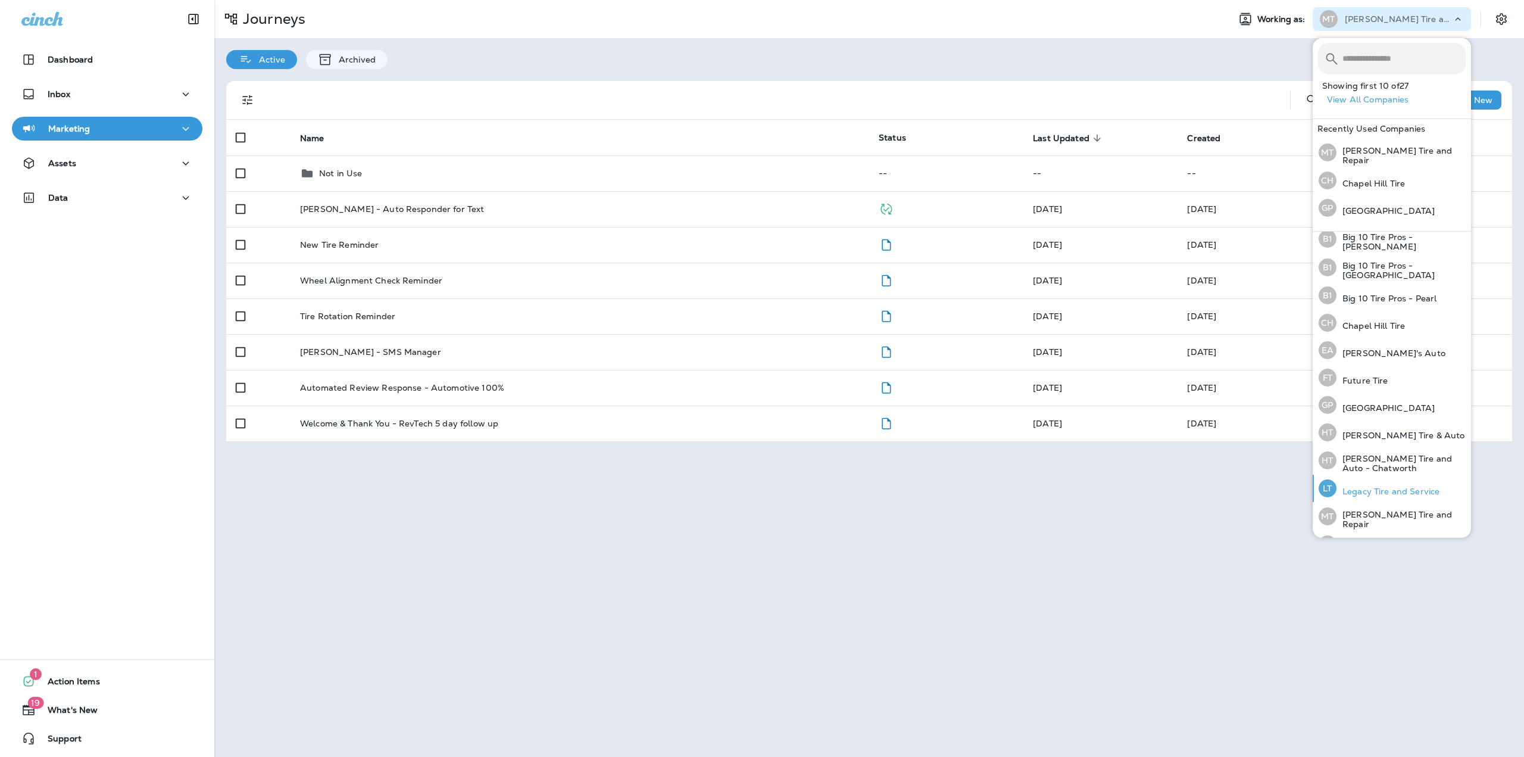
click at [1374, 488] on p "Legacy Tire and Service" at bounding box center [1388, 492] width 103 height 10
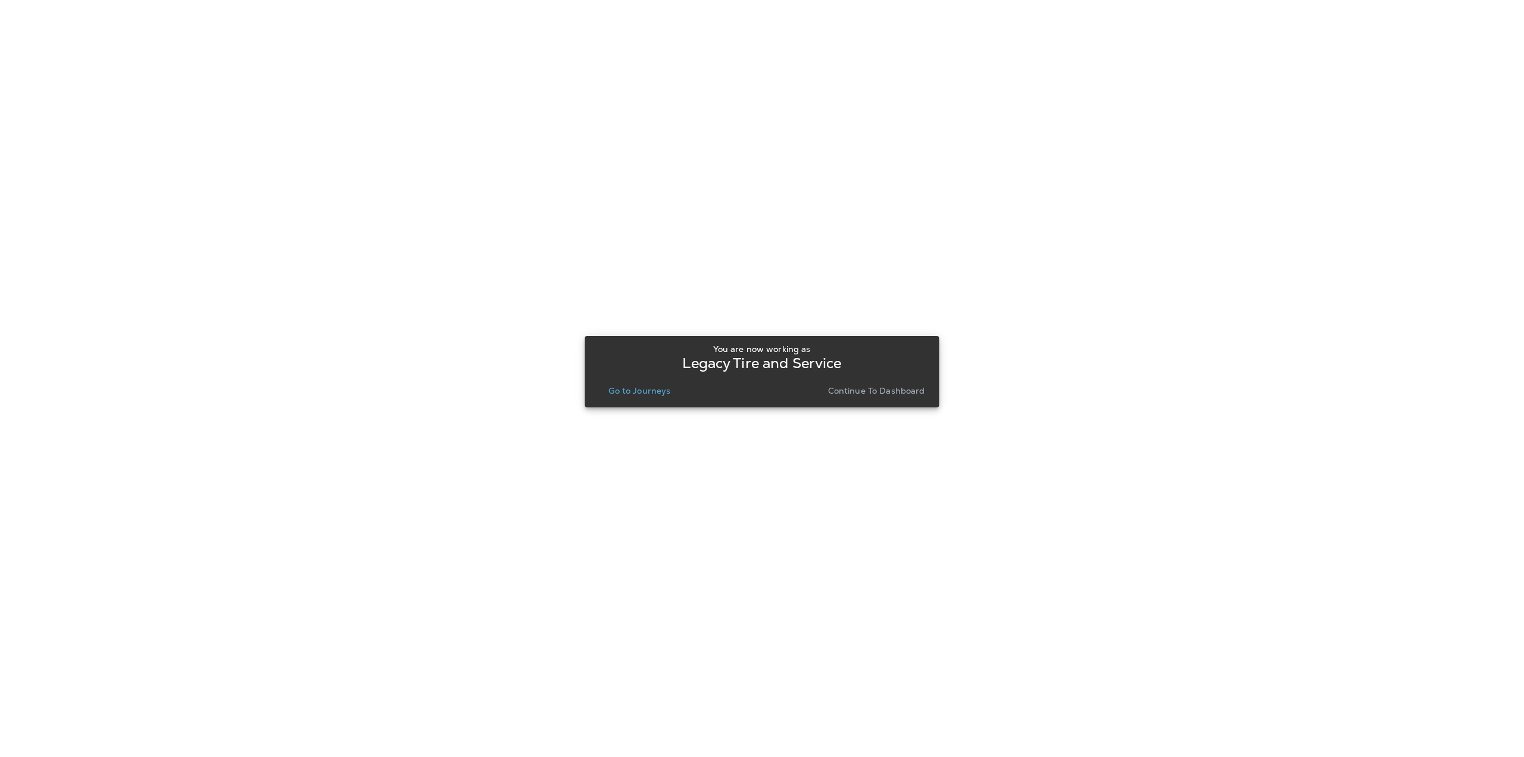
click at [618, 393] on p "Go to Journeys" at bounding box center [640, 391] width 62 height 10
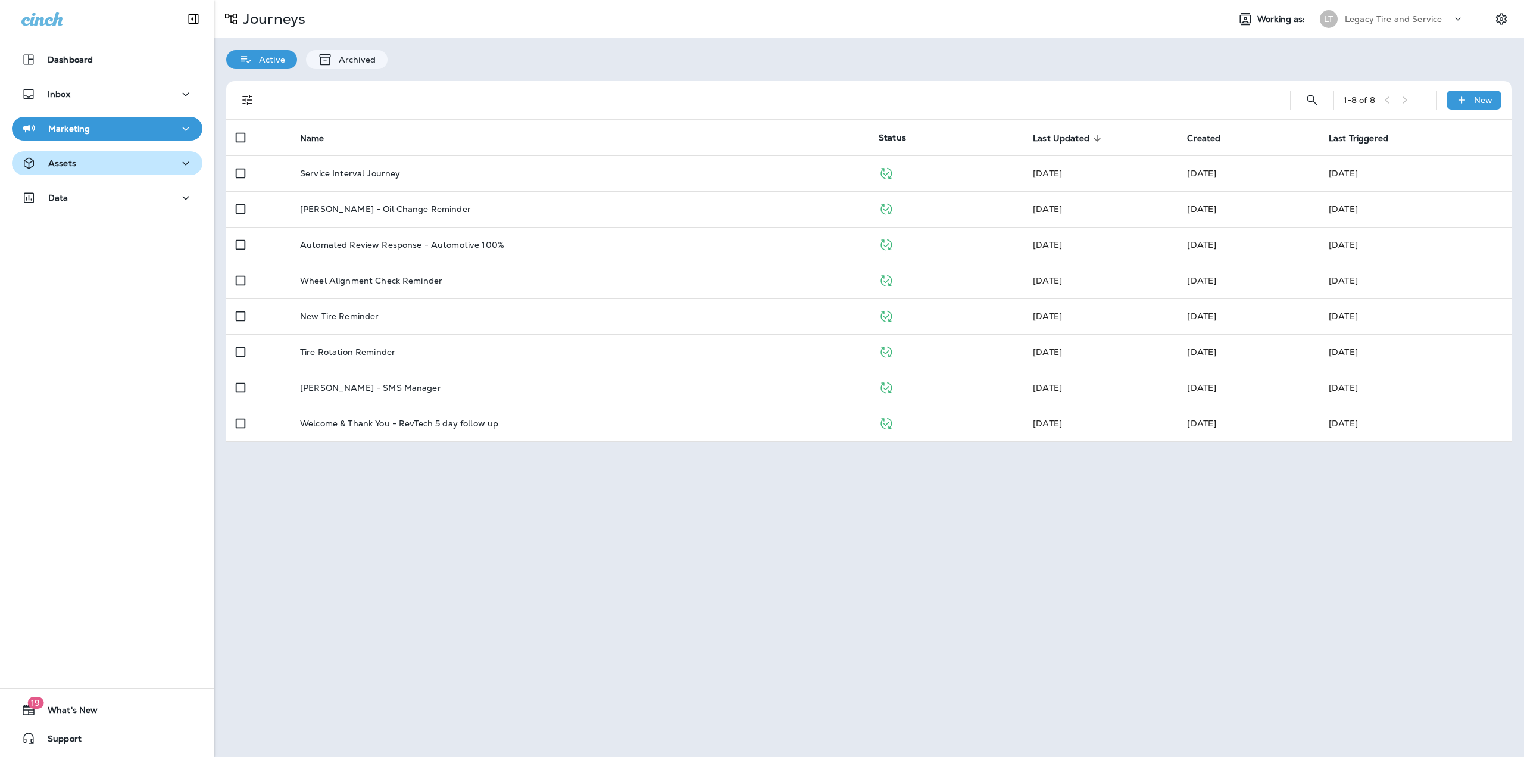
click at [135, 169] on div "Assets" at bounding box center [107, 163] width 172 height 15
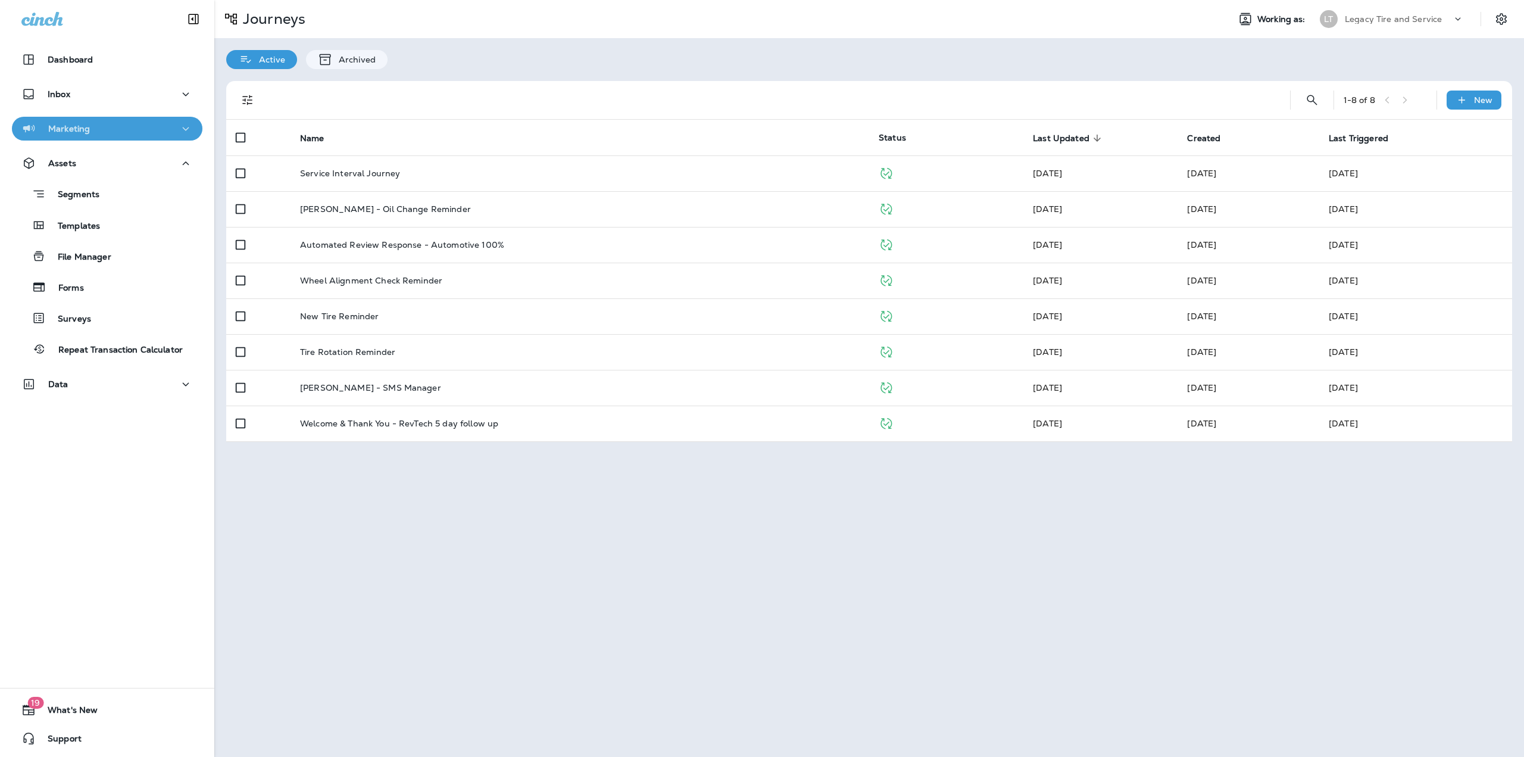
click at [111, 120] on button "Marketing" at bounding box center [107, 129] width 191 height 24
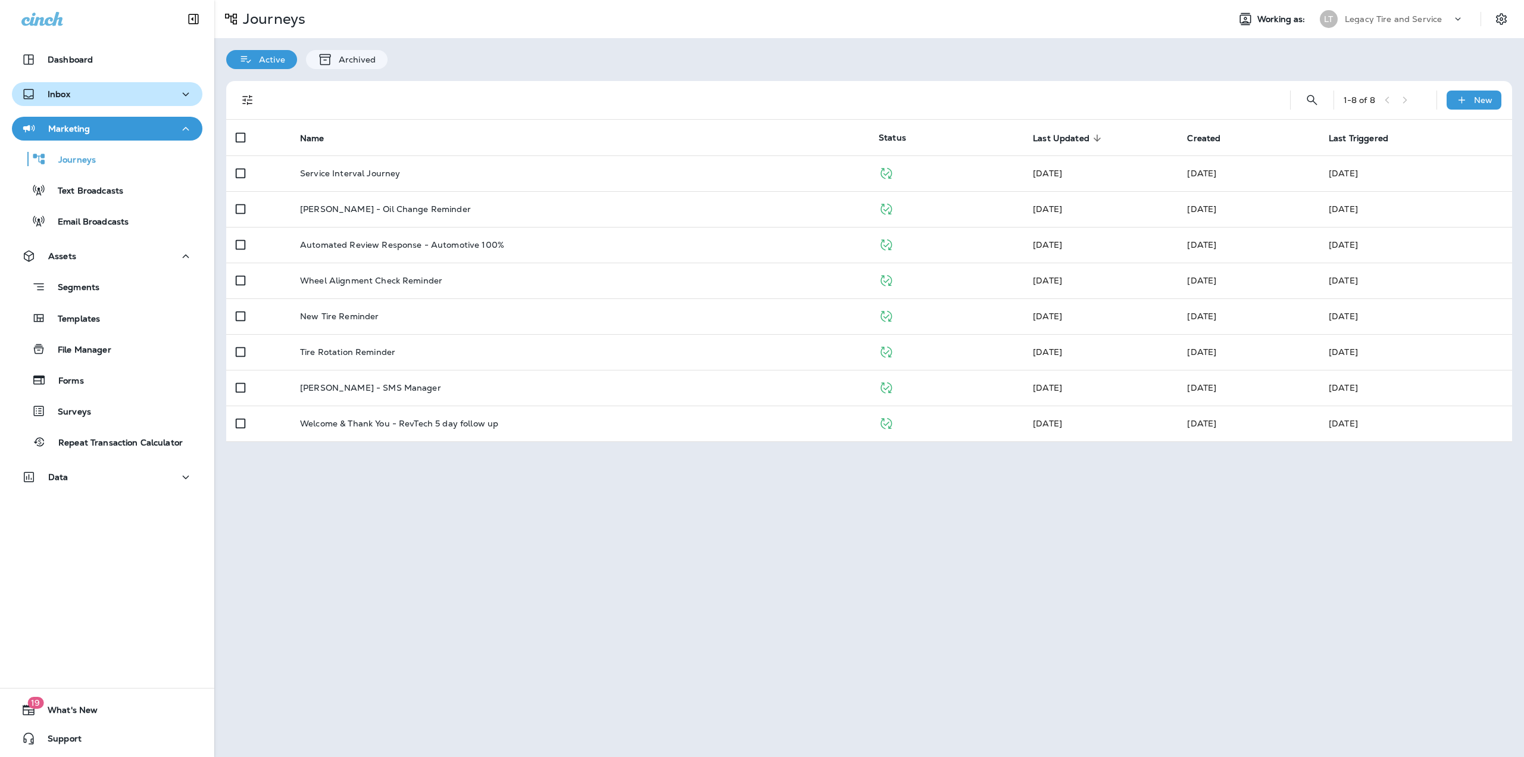
click at [121, 99] on div "Inbox" at bounding box center [107, 94] width 172 height 15
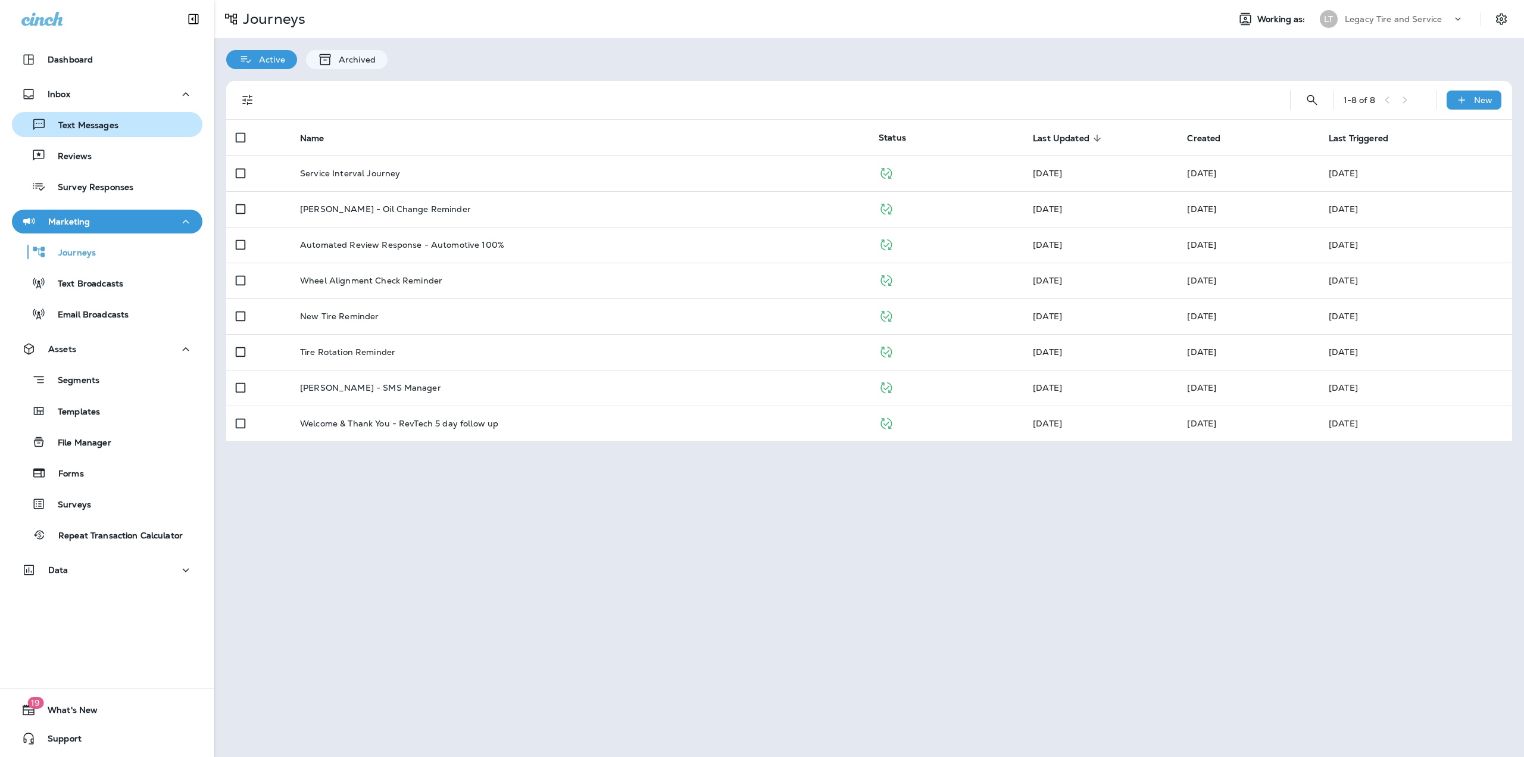
click at [119, 128] on div "Text Messages" at bounding box center [107, 125] width 181 height 18
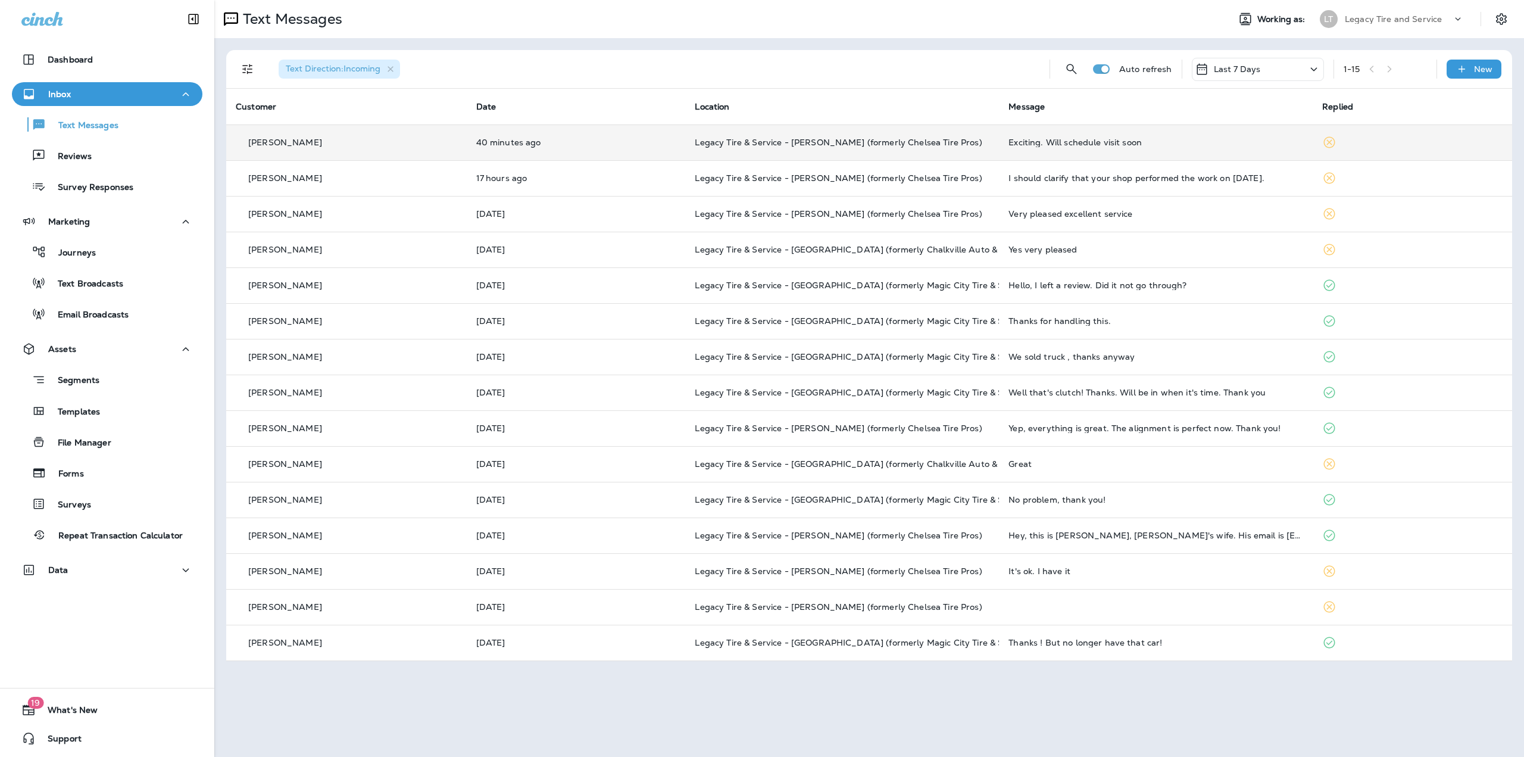
click at [813, 155] on td "Legacy Tire & Service - [PERSON_NAME] (formerly Chelsea Tire Pros)" at bounding box center [842, 142] width 314 height 36
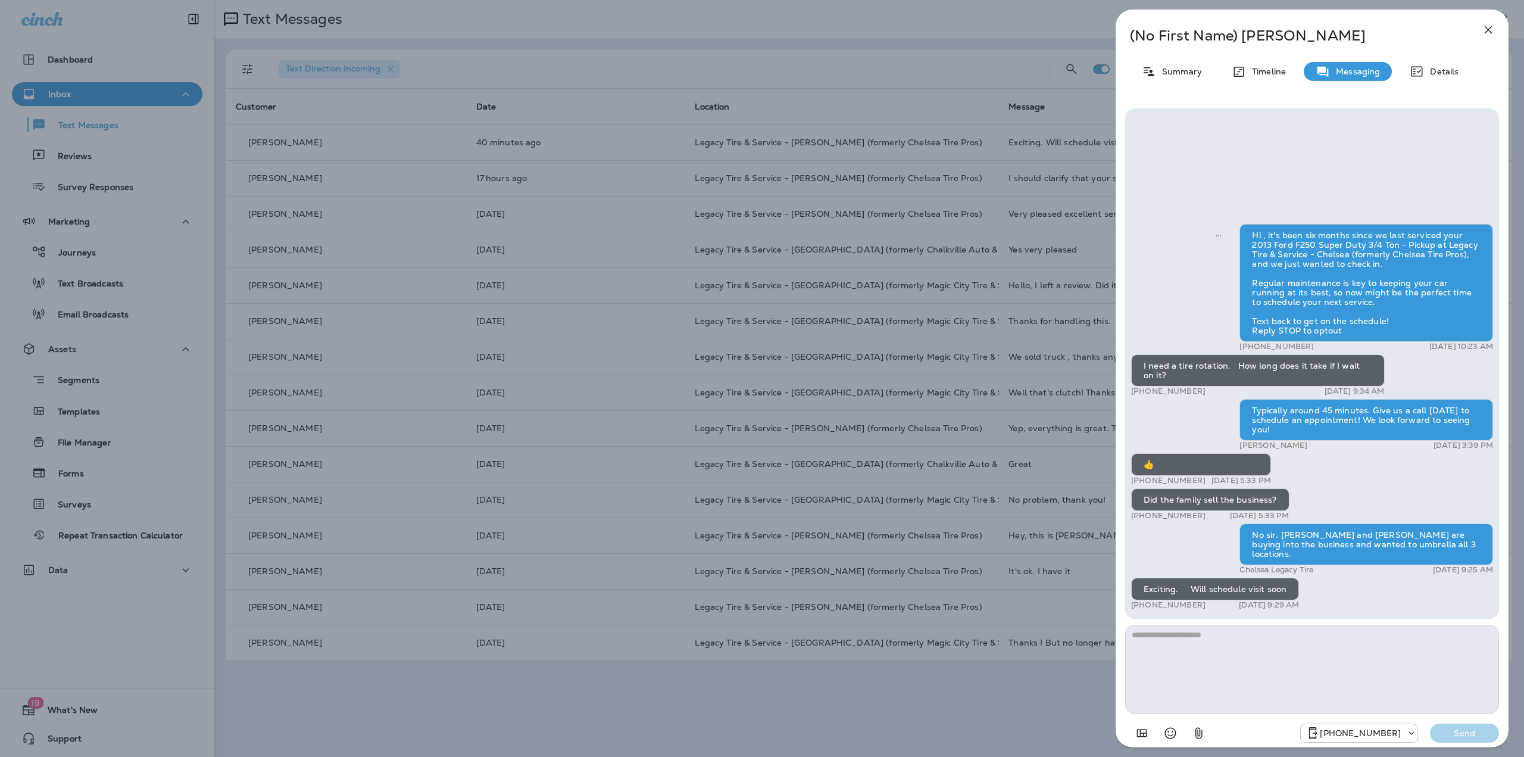
click at [813, 157] on div "(No First Name) [PERSON_NAME] Summary Timeline Messaging Details Hi , it's been…" at bounding box center [762, 378] width 1524 height 757
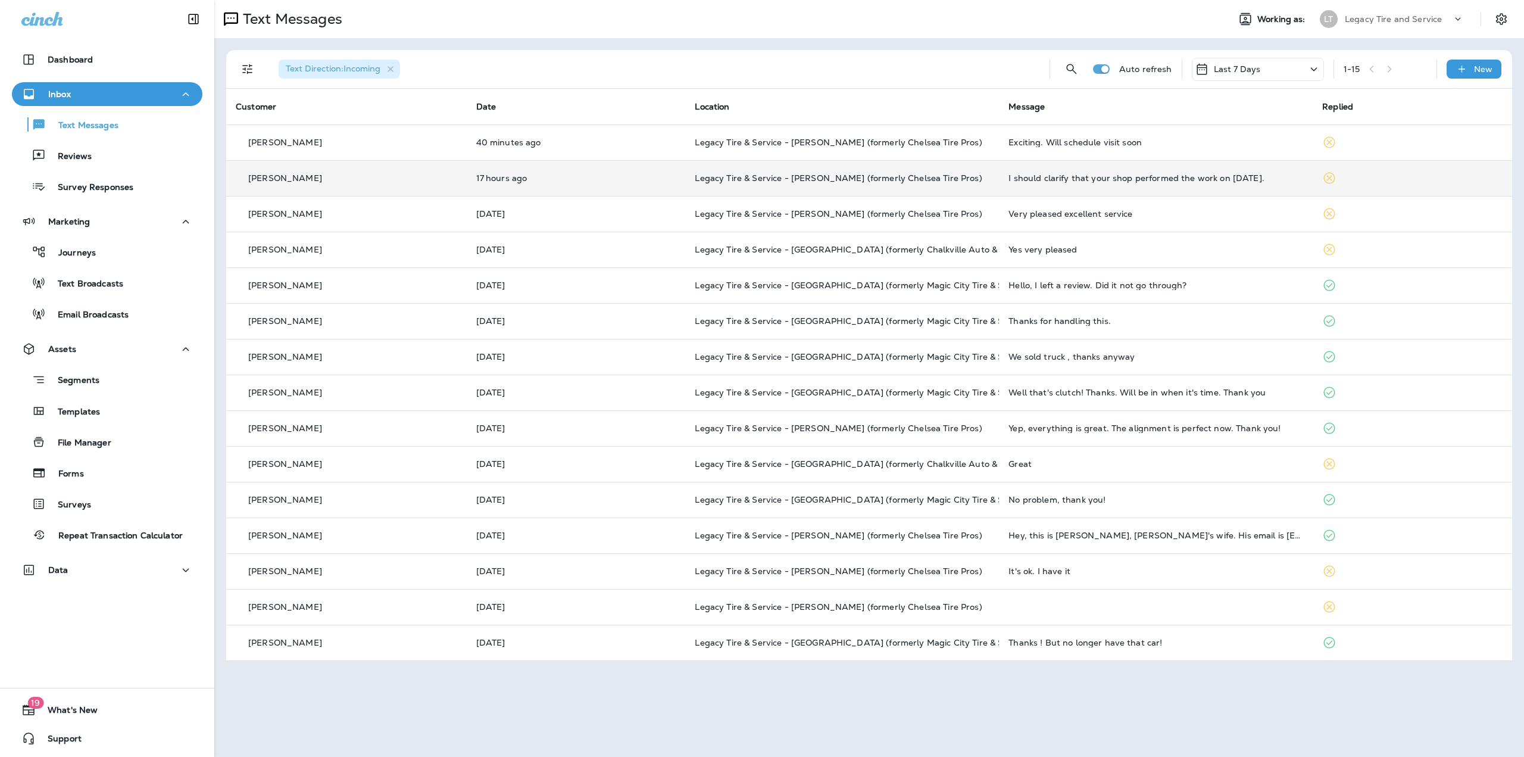
click at [833, 186] on td "Legacy Tire & Service - [PERSON_NAME] (formerly Chelsea Tire Pros)" at bounding box center [842, 178] width 314 height 36
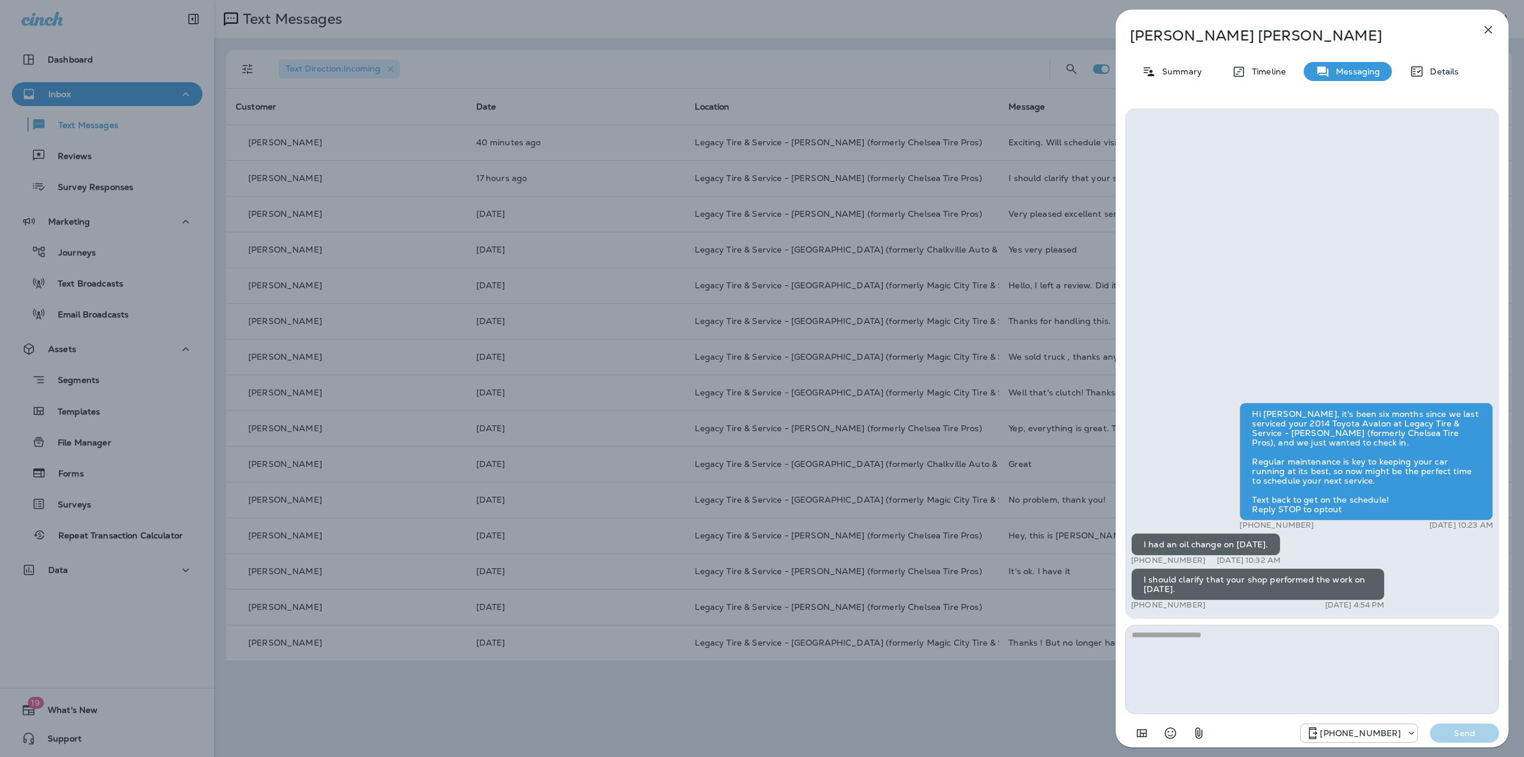
click at [832, 184] on div "Betty Richards Summary Timeline Messaging Details Hi Betty, it's been six month…" at bounding box center [762, 378] width 1524 height 757
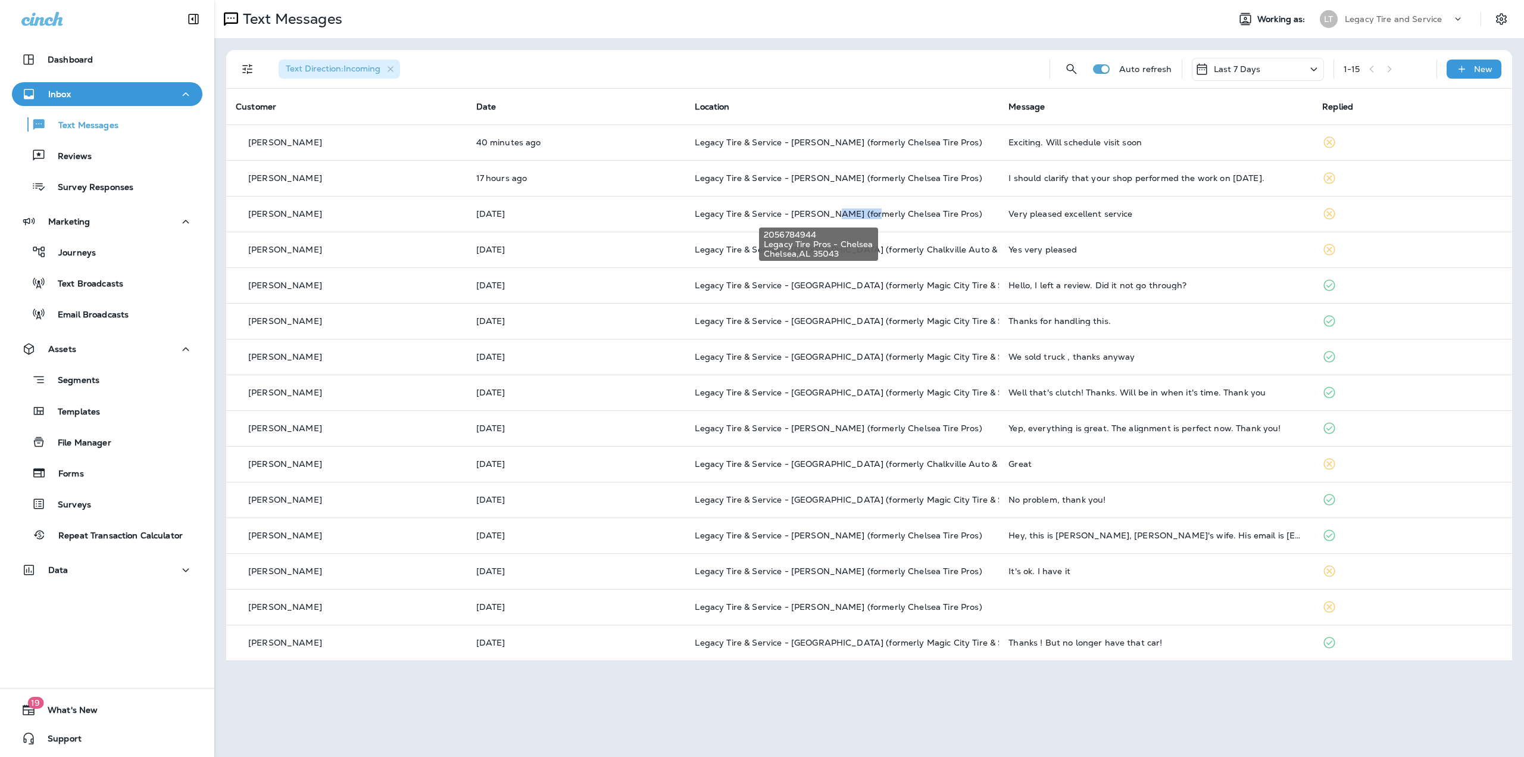
click at [836, 213] on span "Legacy Tire & Service - Chelsea (formerly Chelsea Tire Pros)" at bounding box center [838, 213] width 287 height 11
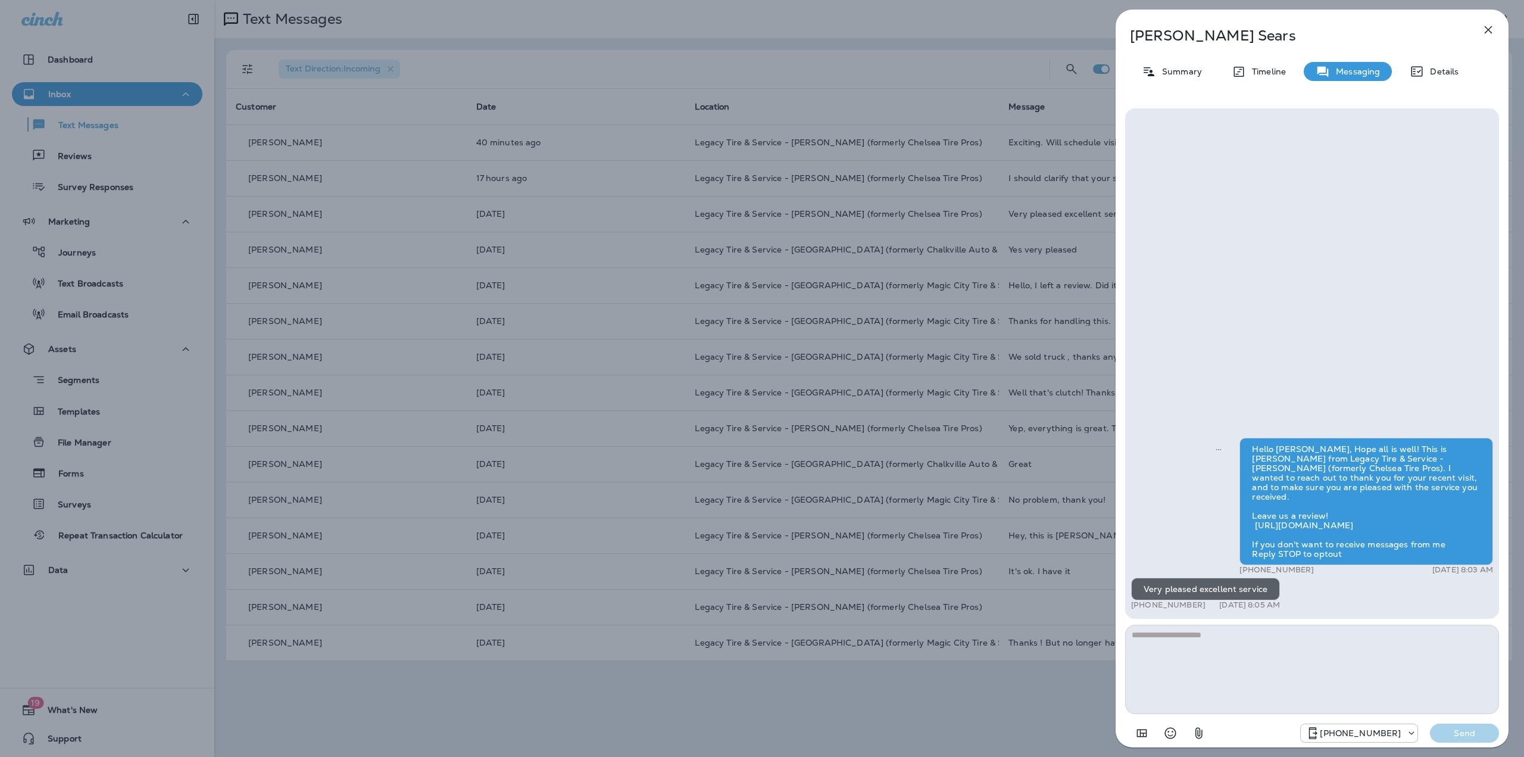
click at [836, 212] on div "Susan Sears Summary Timeline Messaging Details Hello Susan, Hope all is well! T…" at bounding box center [762, 378] width 1524 height 757
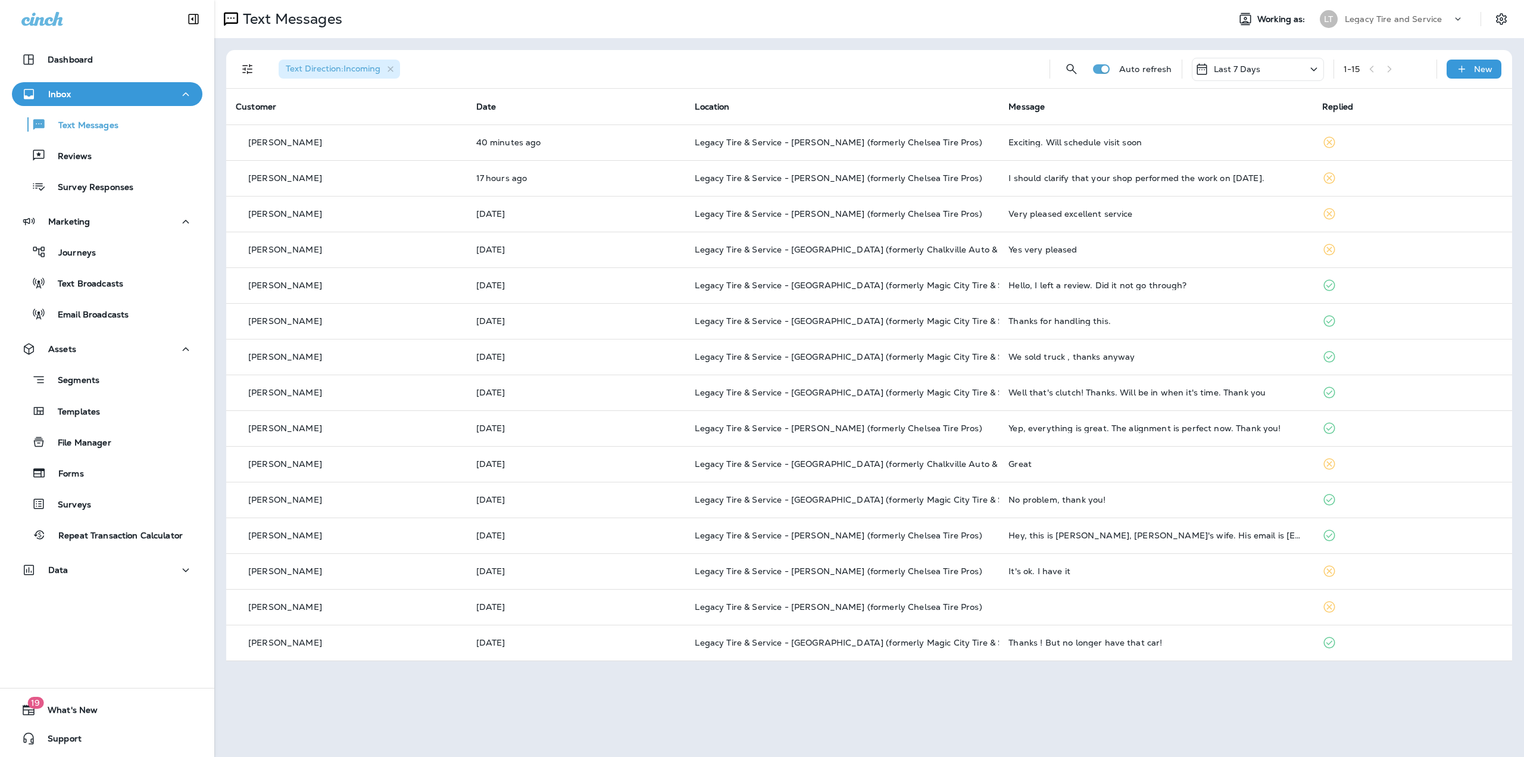
click at [844, 246] on div at bounding box center [762, 378] width 1524 height 757
click at [844, 246] on span "Legacy Tire & Service - Chalkville (formerly Chalkville Auto & Tire Service)" at bounding box center [873, 249] width 356 height 11
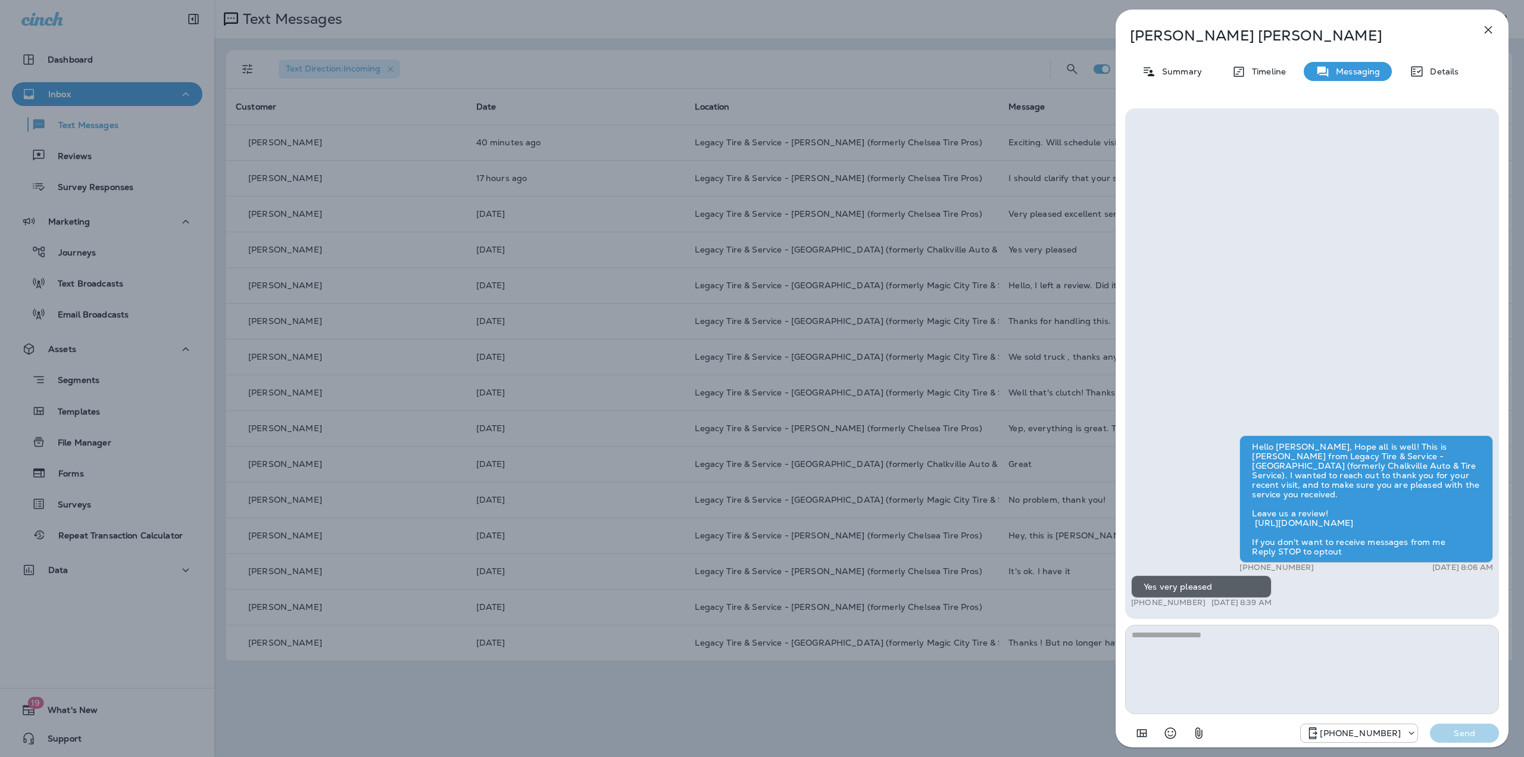
click at [845, 244] on div "Phillip Pylant Summary Timeline Messaging Details Hello Phillip, Hope all is we…" at bounding box center [762, 378] width 1524 height 757
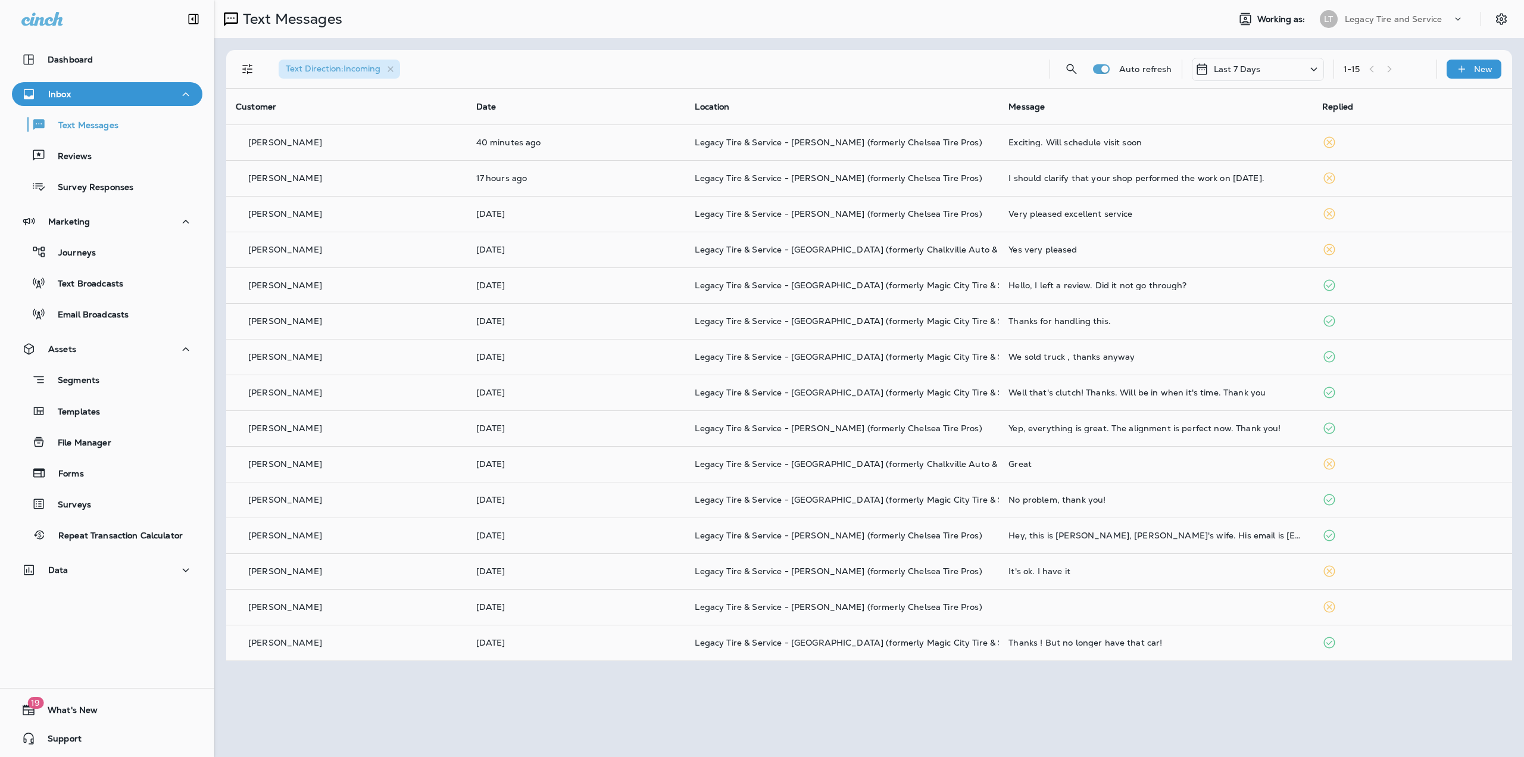
click at [857, 283] on div at bounding box center [762, 378] width 1524 height 757
click at [857, 283] on span "Legacy Tire & Service - Birmingham (formerly Magic City Tire & Service)" at bounding box center [863, 285] width 336 height 11
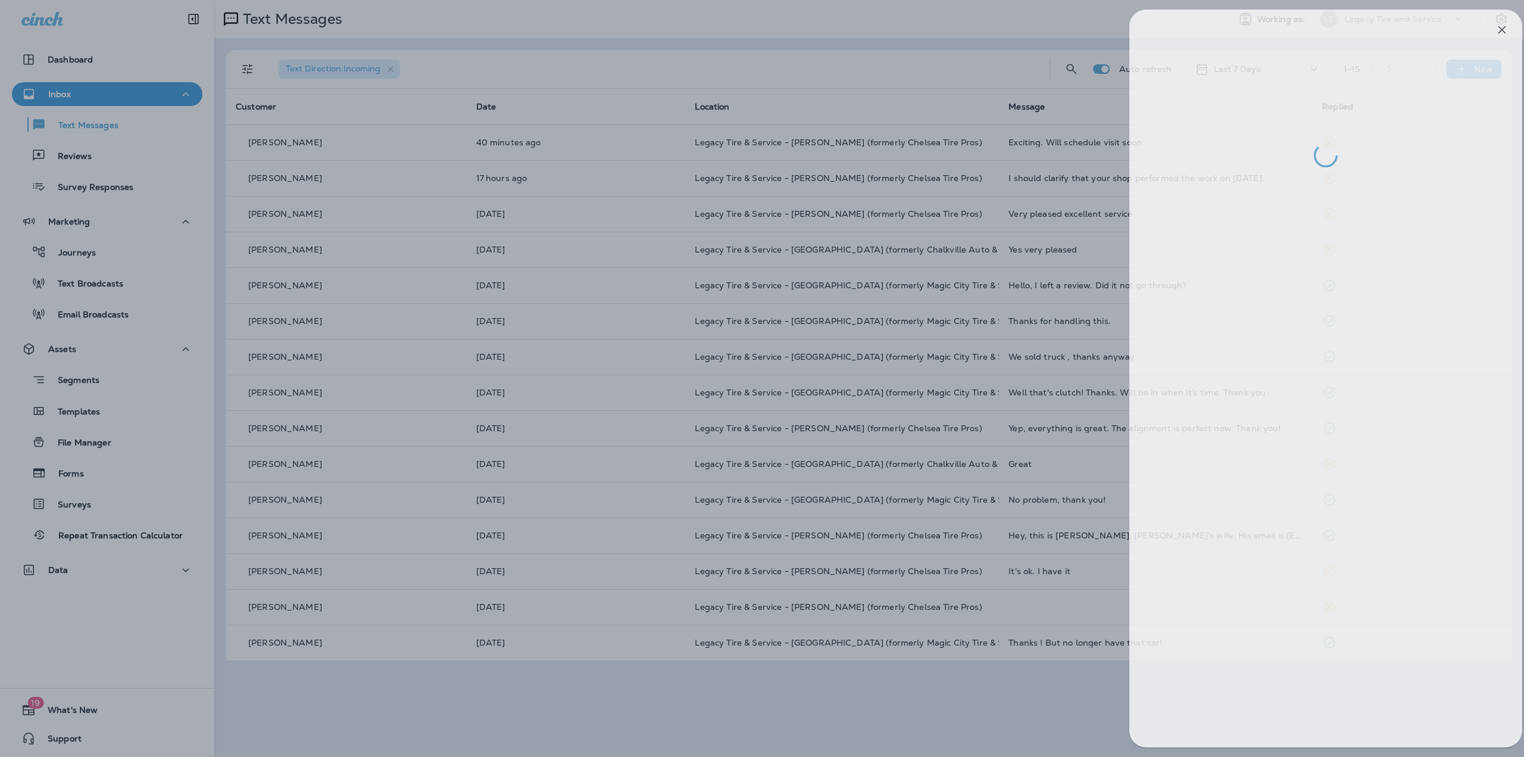
click at [854, 279] on div at bounding box center [776, 378] width 1524 height 757
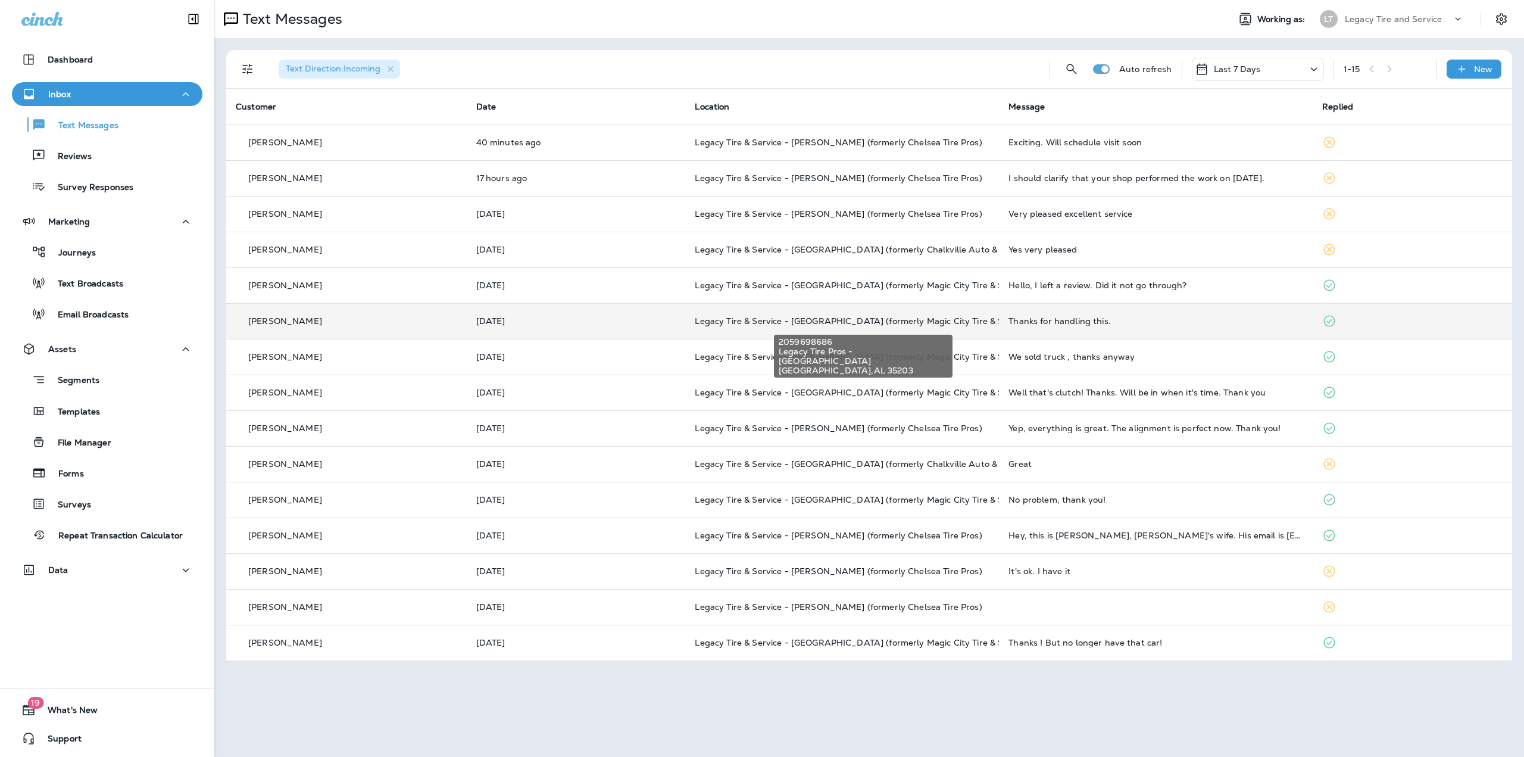
click at [847, 325] on span "Legacy Tire & Service - Birmingham (formerly Magic City Tire & Service)" at bounding box center [863, 321] width 336 height 11
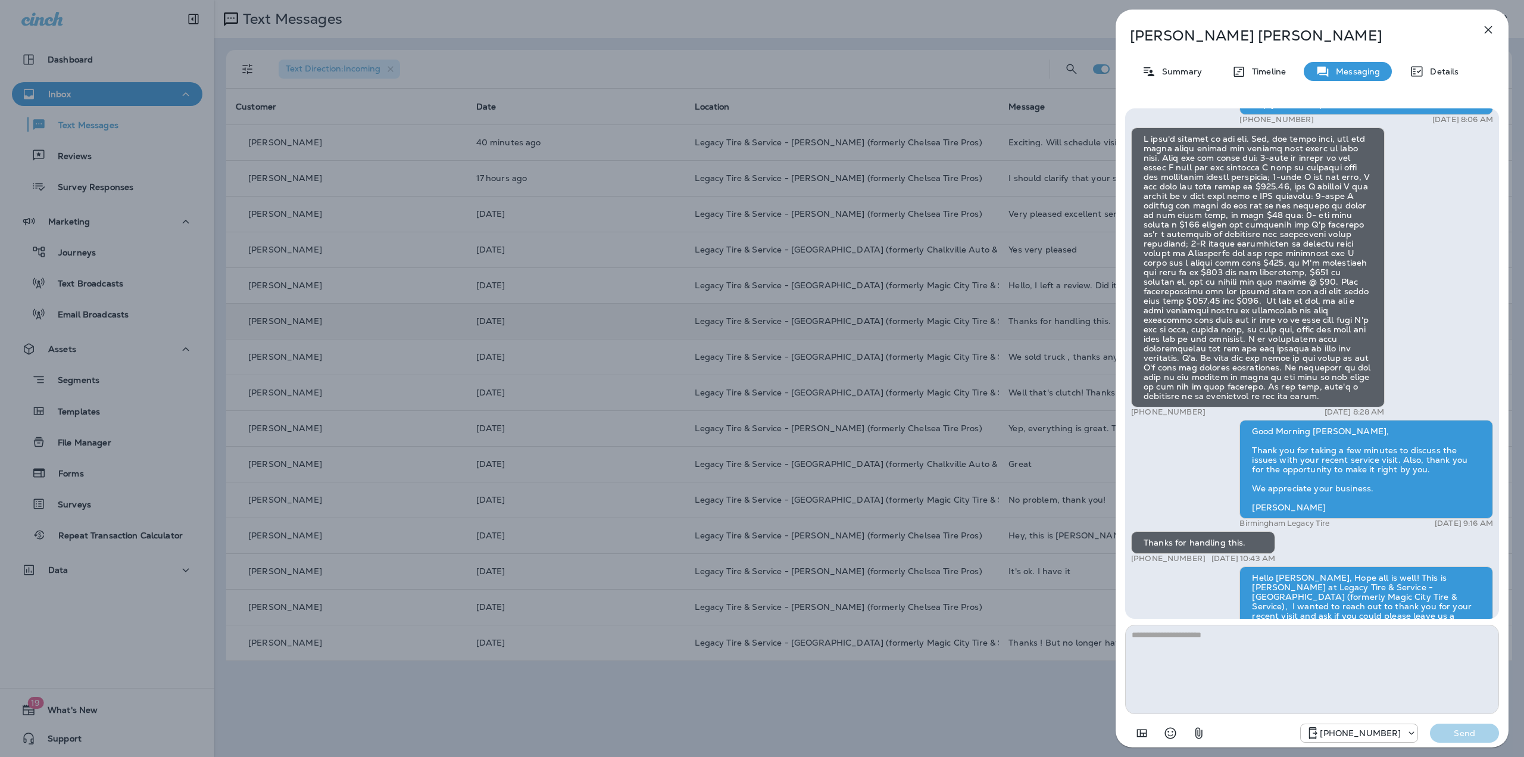
scroll to position [-119, 0]
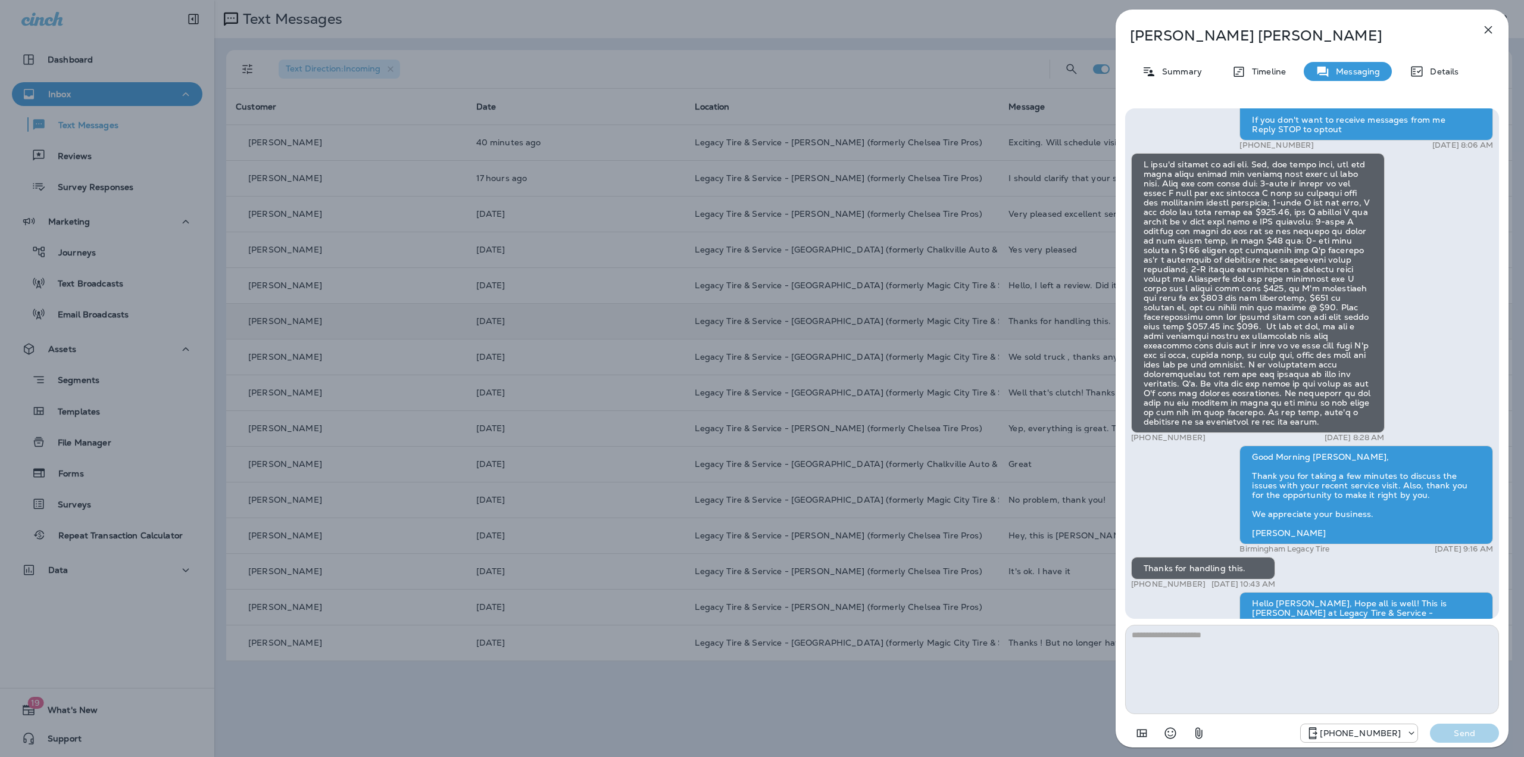
click at [1482, 37] on button "button" at bounding box center [1489, 30] width 24 height 24
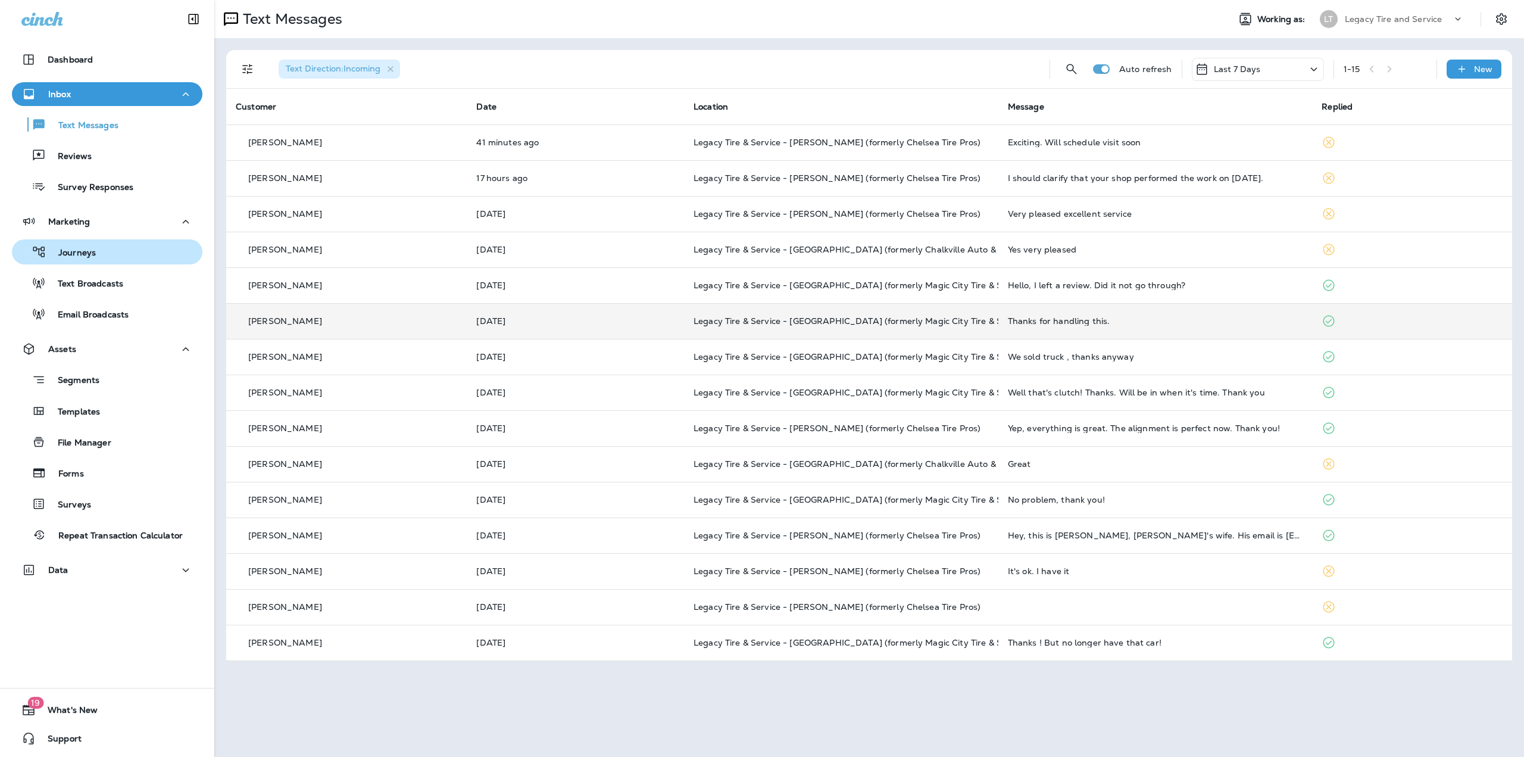
click at [85, 263] on button "Journeys" at bounding box center [107, 251] width 191 height 25
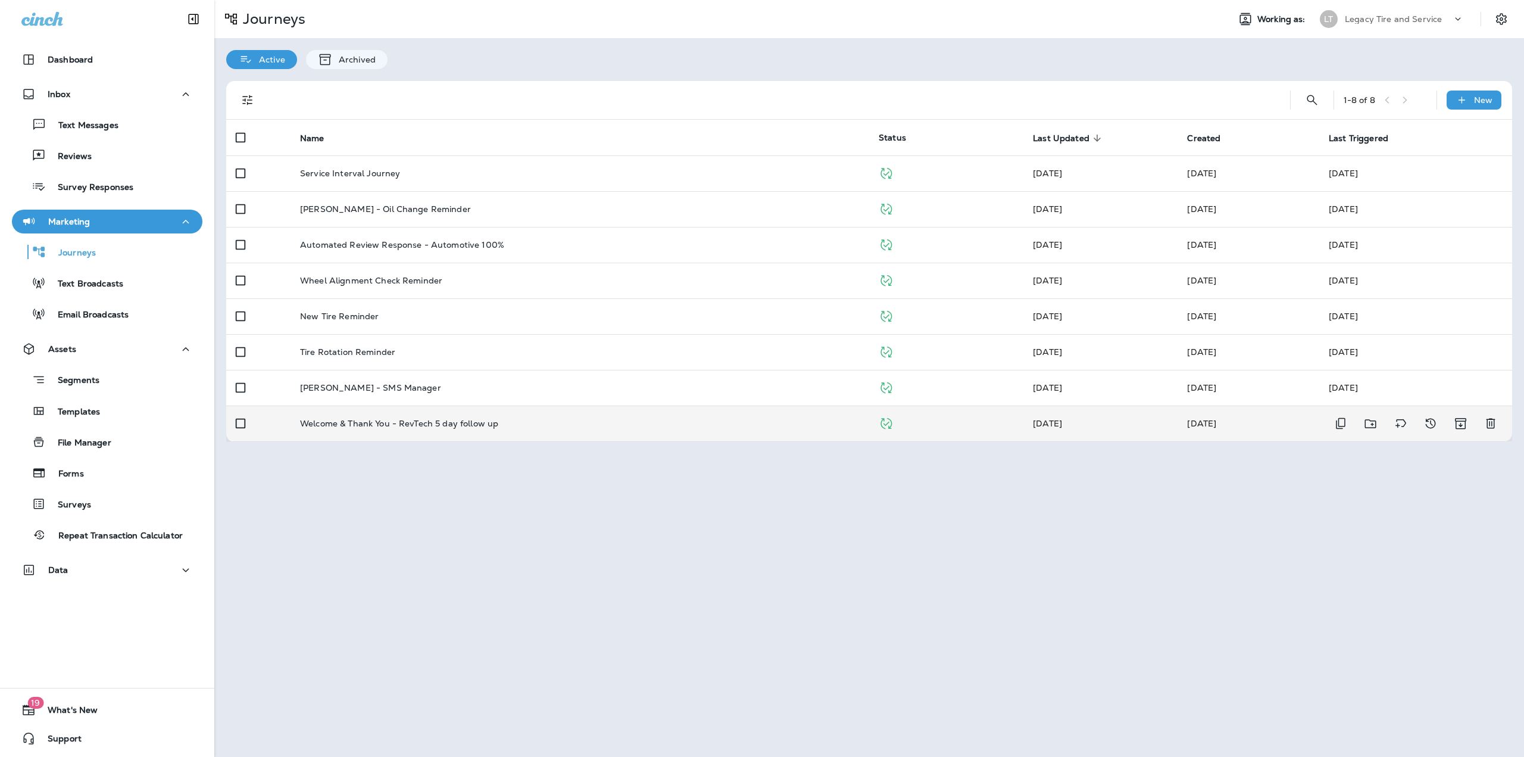
click at [406, 426] on p "Welcome & Thank You - RevTech 5 day follow up" at bounding box center [399, 424] width 198 height 10
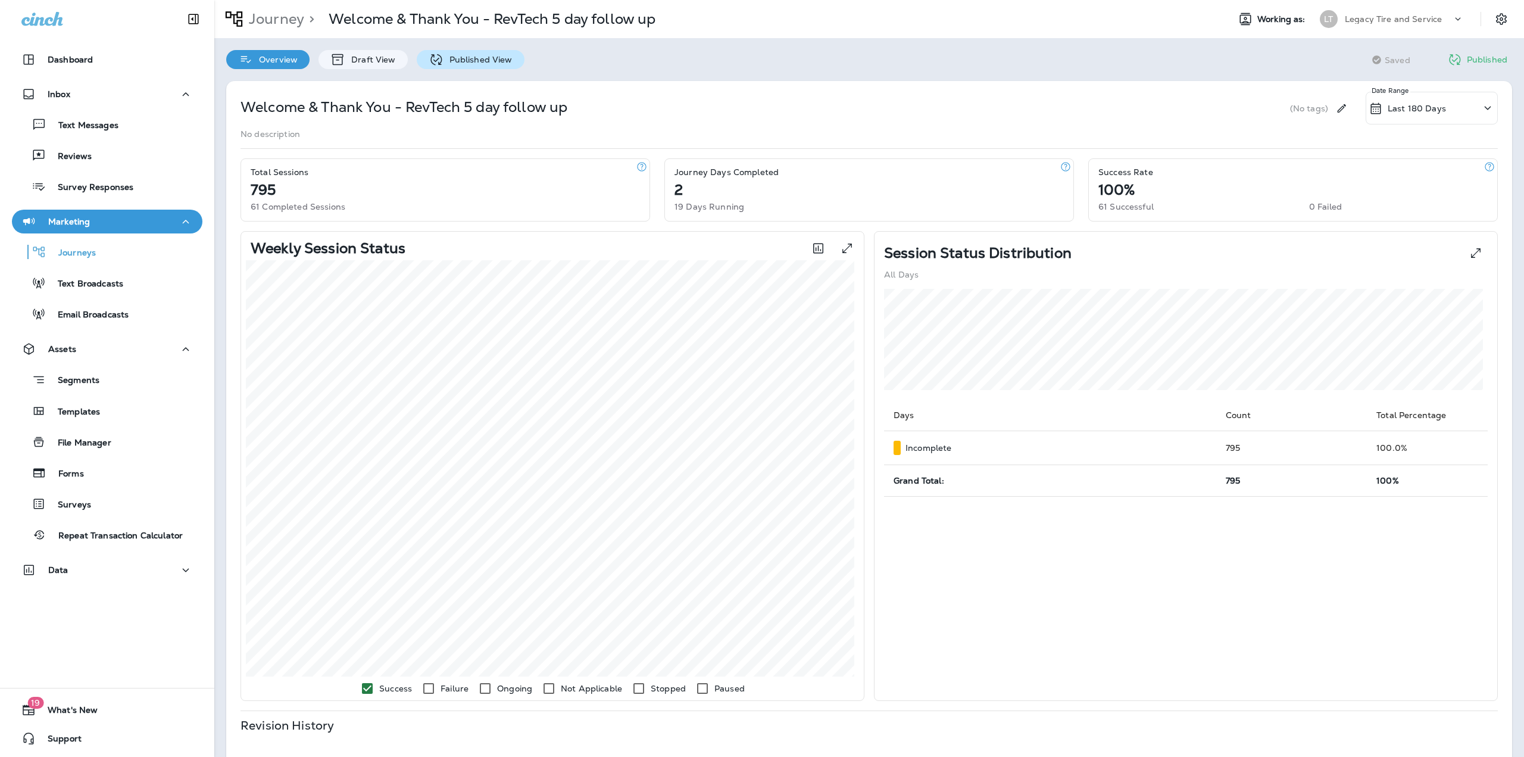
click at [491, 62] on p "Published View" at bounding box center [478, 60] width 69 height 10
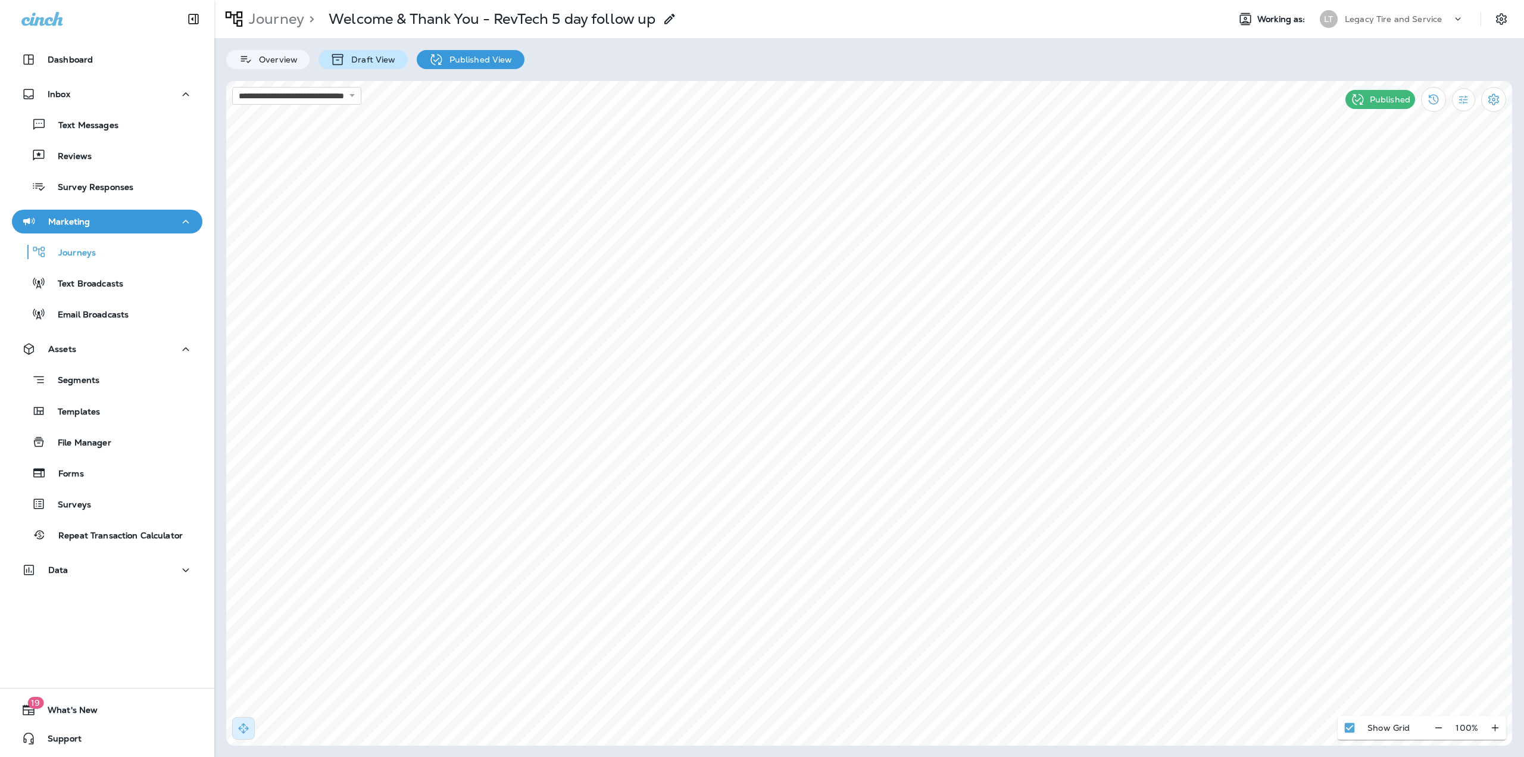
click at [361, 65] on div "Draft View" at bounding box center [363, 59] width 89 height 19
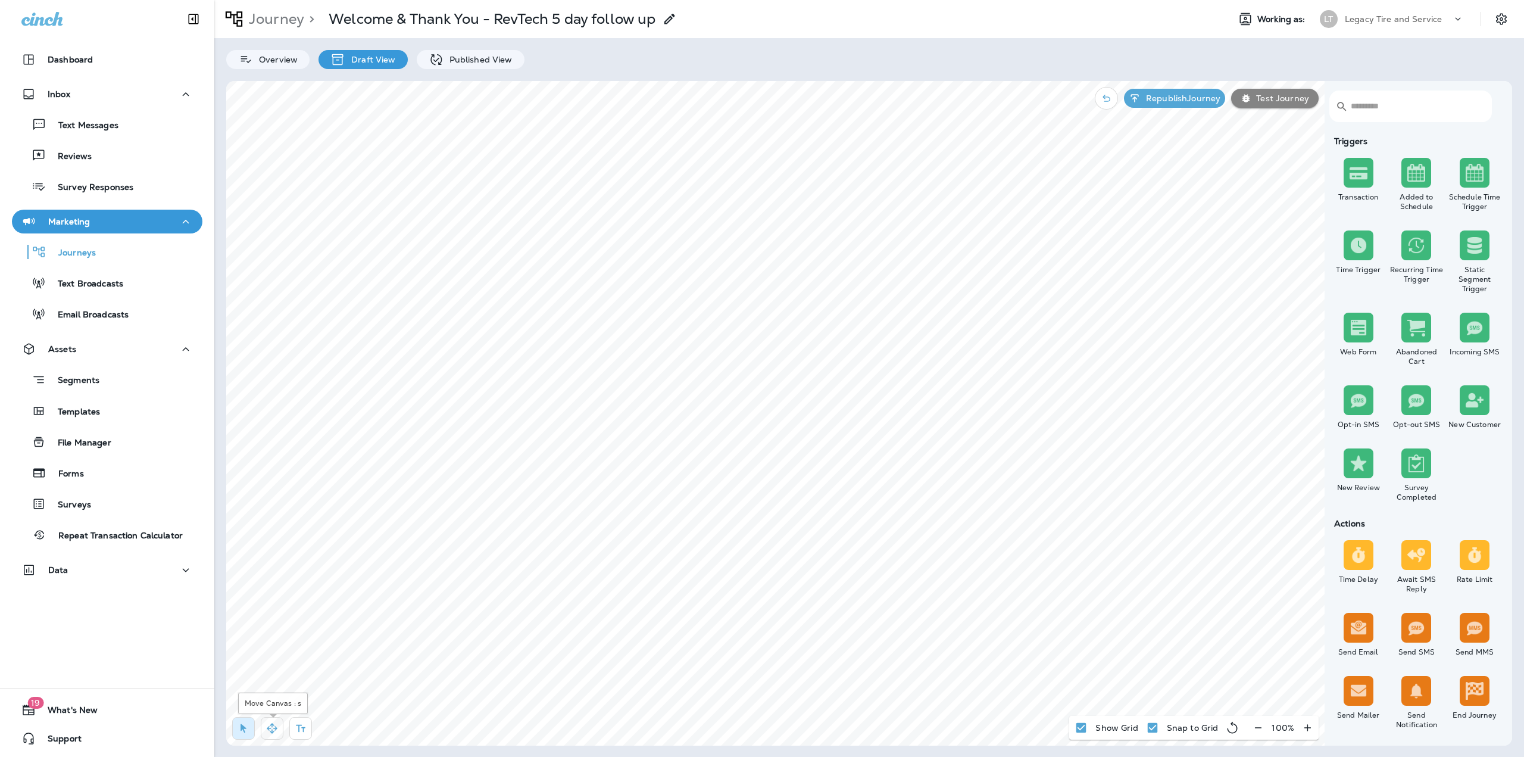
click at [265, 727] on button "button" at bounding box center [272, 728] width 23 height 23
click at [593, 42] on html "Dashboard Inbox Text Messages Reviews Survey Responses Marketing Journeys Text …" at bounding box center [762, 21] width 1524 height 42
click at [248, 731] on icon "button" at bounding box center [244, 728] width 12 height 12
click at [796, 400] on span "Apply" at bounding box center [802, 401] width 21 height 8
click at [1193, 93] on p "Republish Journey" at bounding box center [1181, 98] width 79 height 10
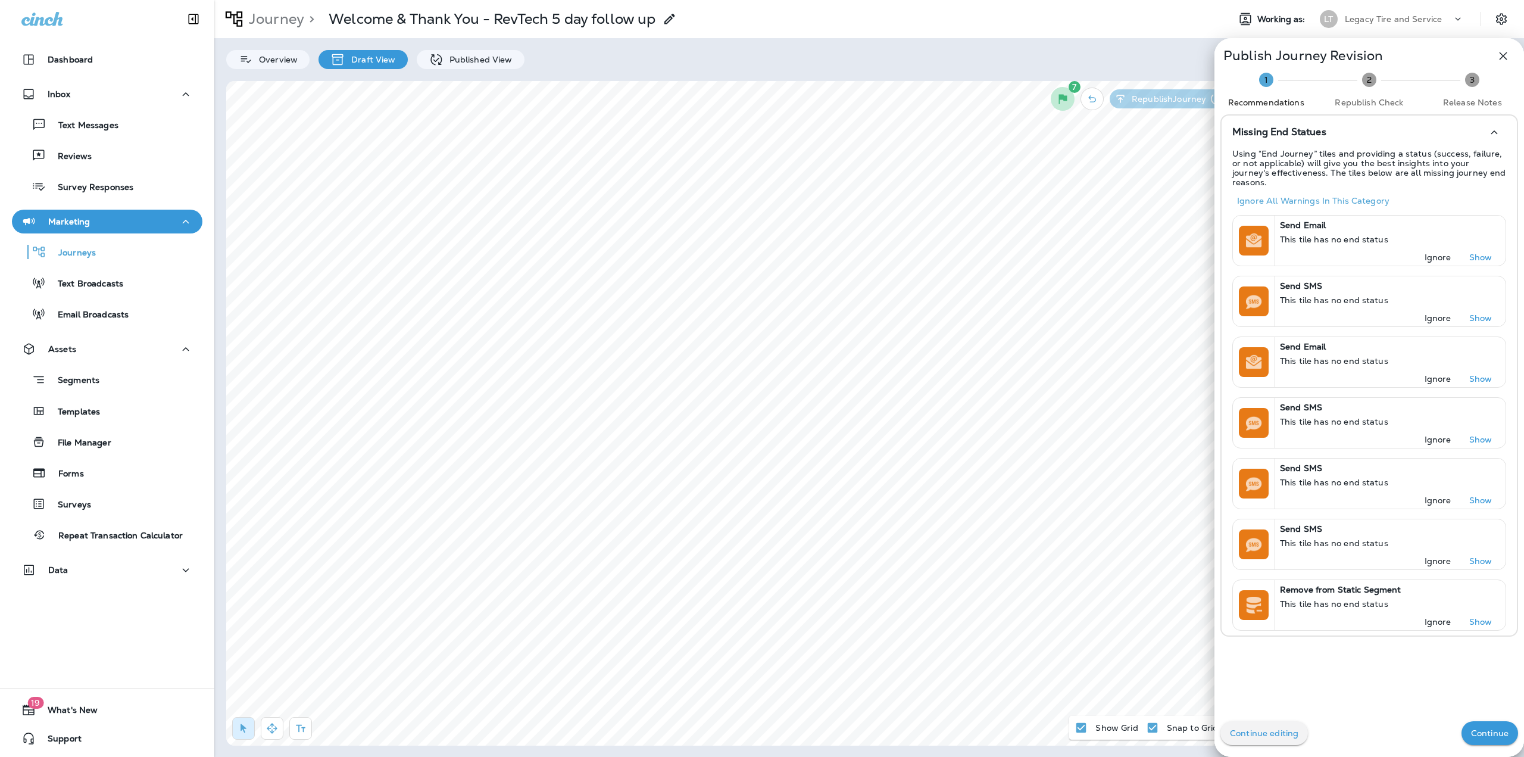
click at [1483, 744] on button "Continue" at bounding box center [1490, 733] width 57 height 24
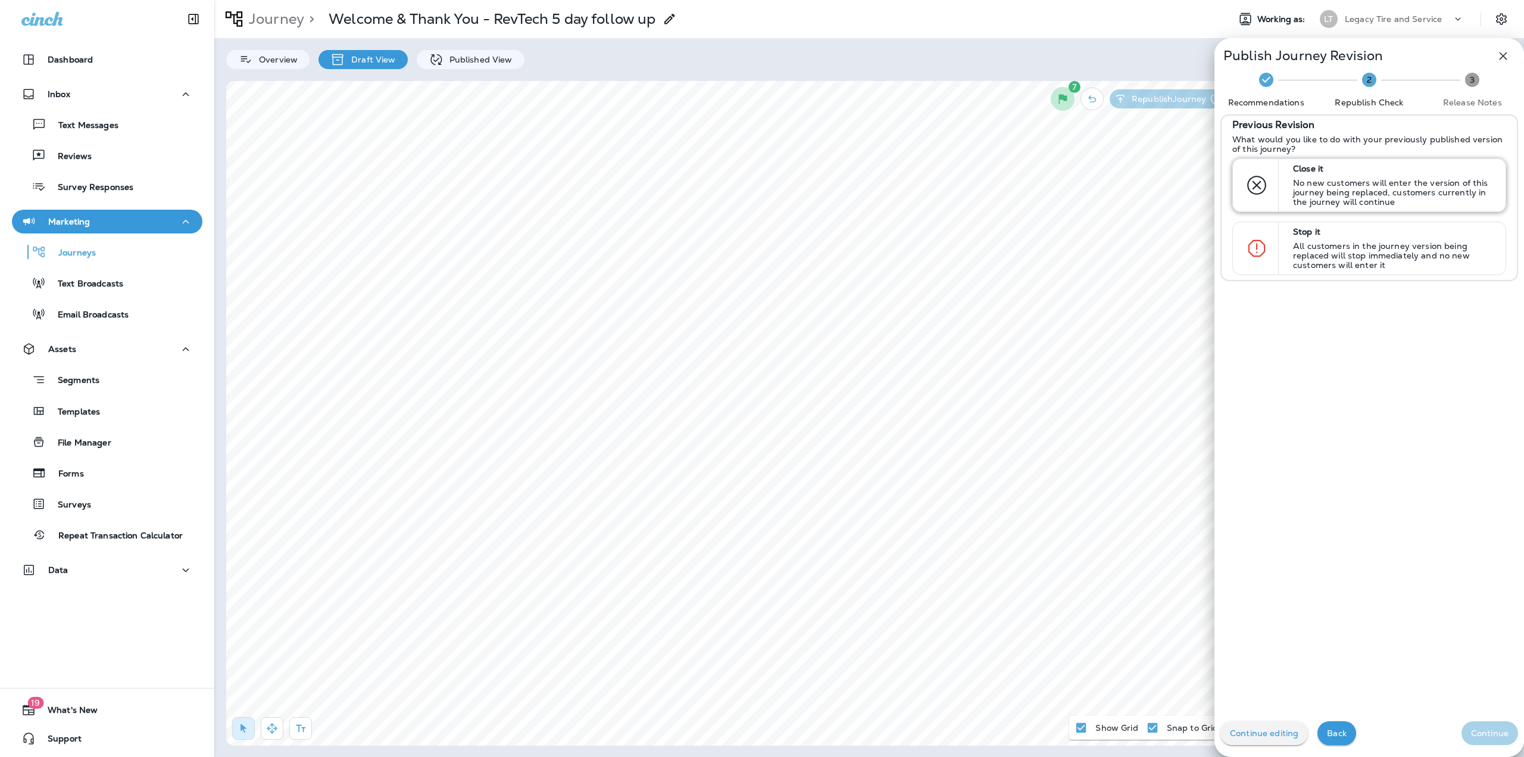
click at [1356, 183] on p "No new customers will enter the version of this journey being replaced, custome…" at bounding box center [1394, 192] width 202 height 29
click at [1473, 734] on p "Continue" at bounding box center [1490, 733] width 38 height 10
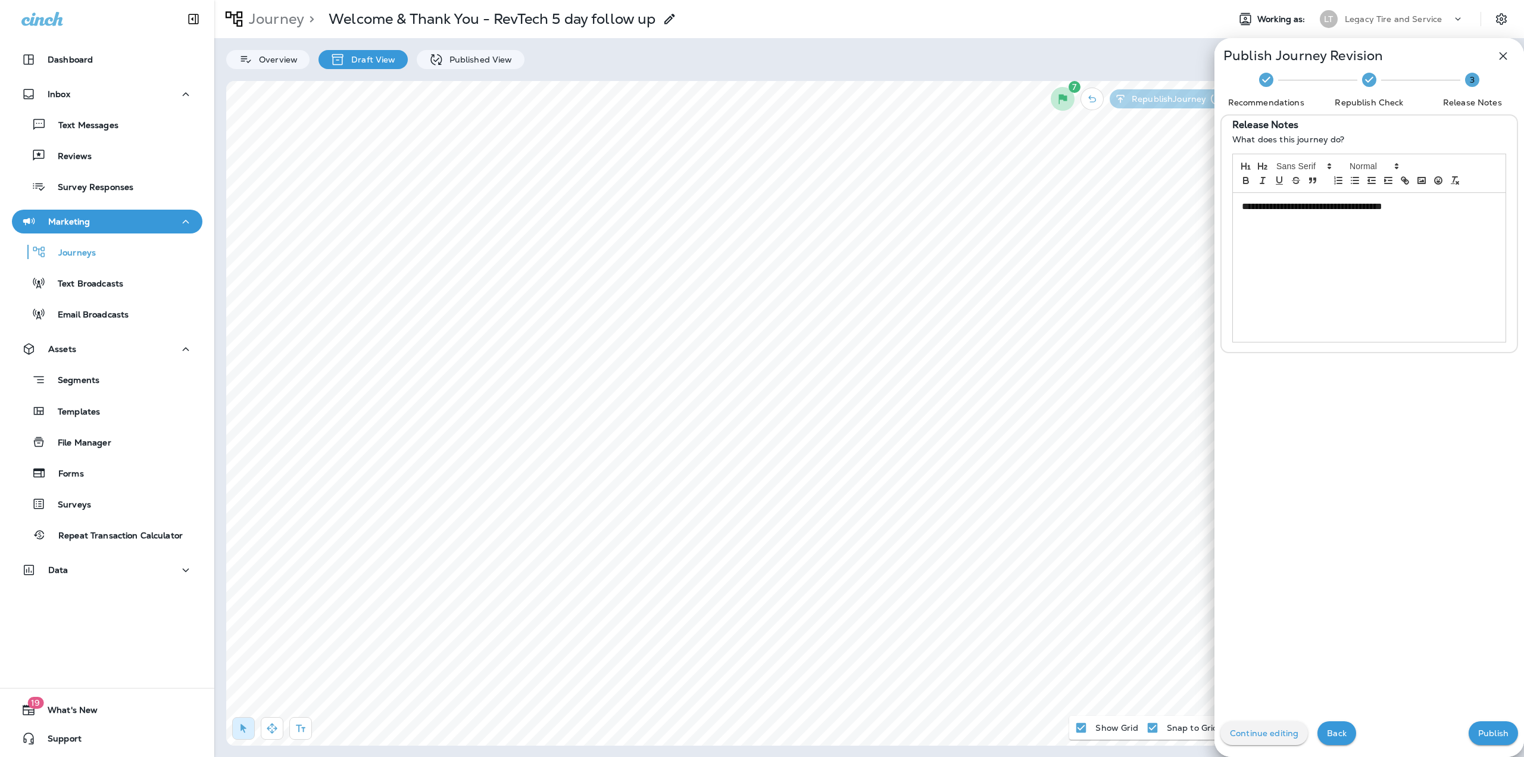
click at [1491, 741] on button "Publish" at bounding box center [1493, 733] width 49 height 24
